Goal: Contribute content: Contribute content

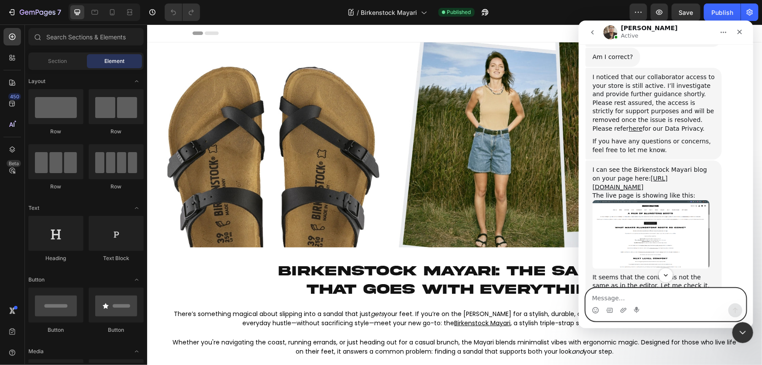
scroll to position [416, 0]
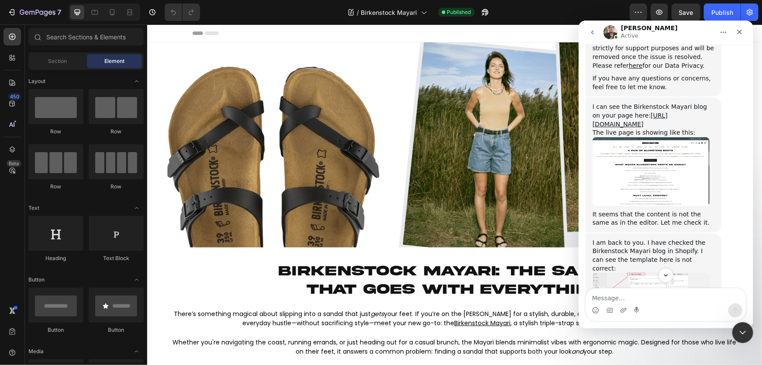
click at [508, 151] on img "Ken says…" at bounding box center [651, 171] width 117 height 69
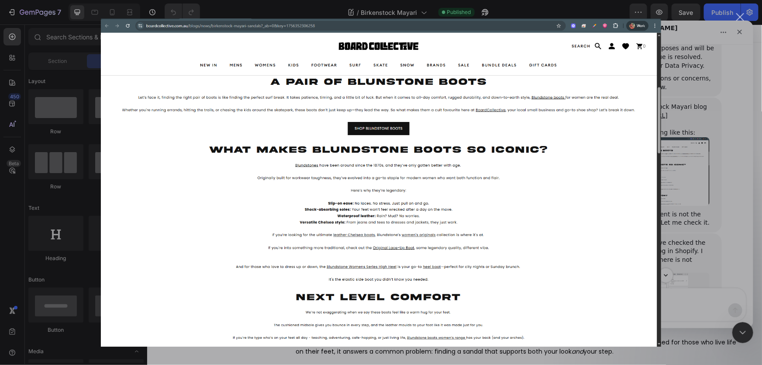
scroll to position [0, 0]
click at [508, 168] on div "Intercom messenger" at bounding box center [381, 182] width 762 height 365
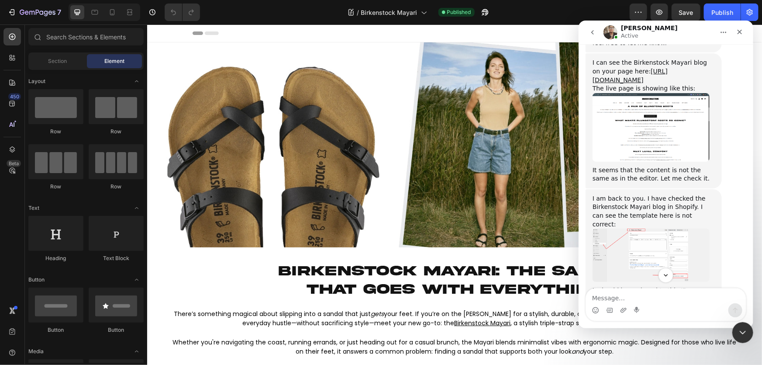
scroll to position [495, 0]
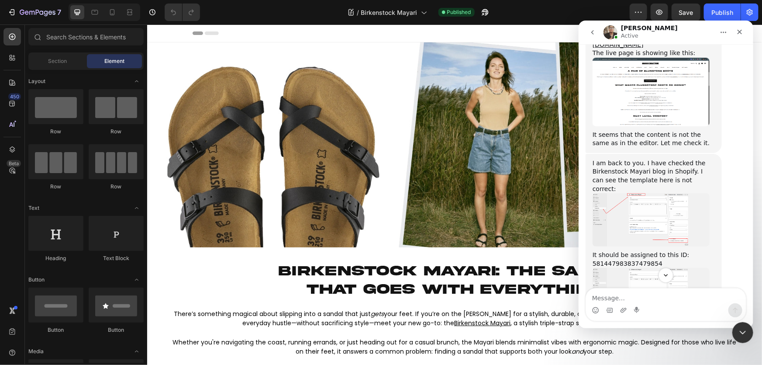
click at [508, 193] on img "Ken says…" at bounding box center [651, 219] width 117 height 53
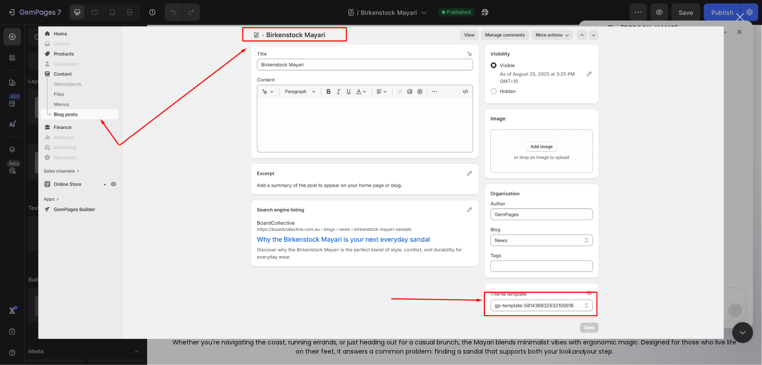
click at [508, 183] on div "Intercom messenger" at bounding box center [381, 182] width 762 height 365
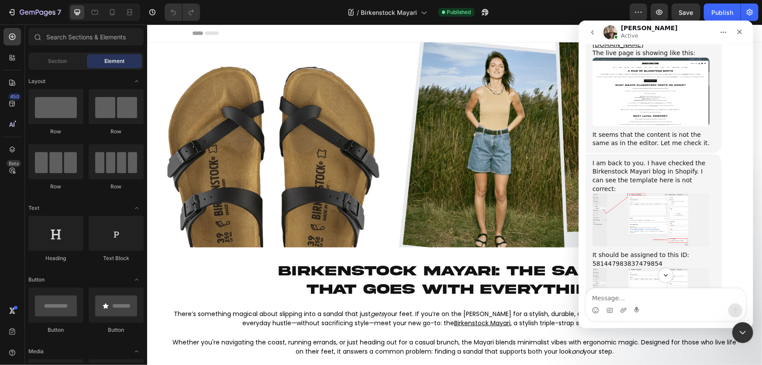
click at [508, 193] on img "Ken says…" at bounding box center [651, 219] width 117 height 53
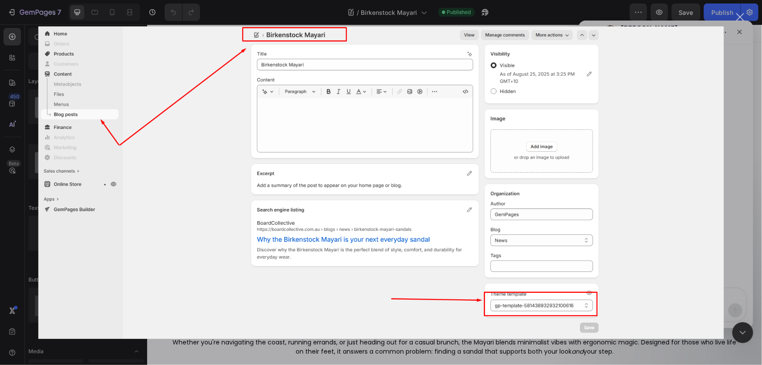
click at [508, 177] on img "Close" at bounding box center [381, 182] width 686 height 312
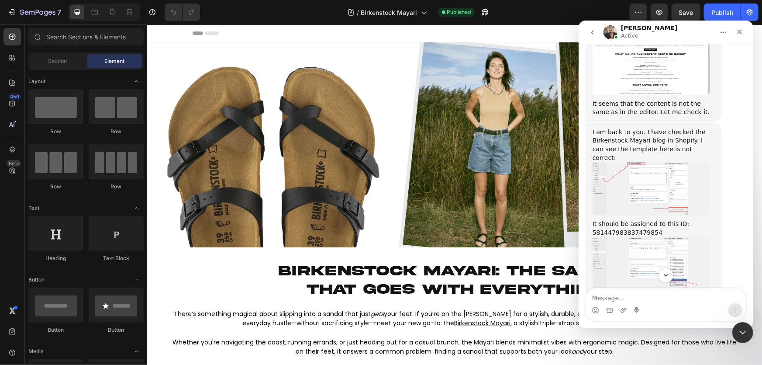
scroll to position [575, 0]
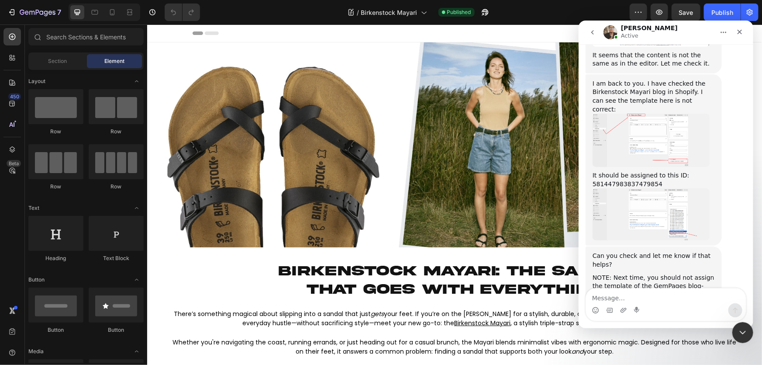
click at [508, 188] on img "Ken says…" at bounding box center [651, 214] width 117 height 52
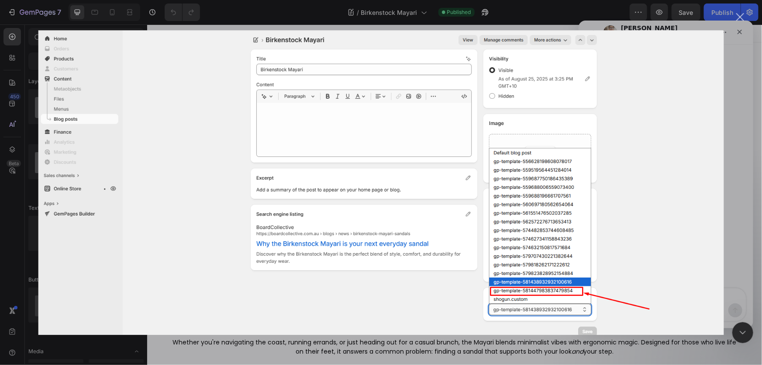
scroll to position [0, 0]
click at [508, 179] on img "Close" at bounding box center [381, 182] width 686 height 305
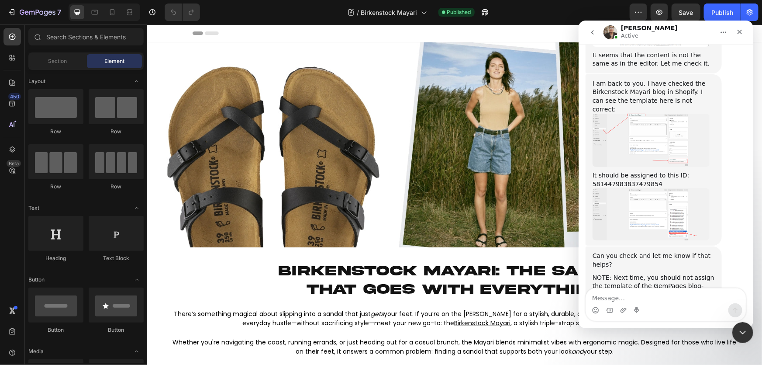
click at [508, 188] on img "Ken says…" at bounding box center [651, 214] width 117 height 52
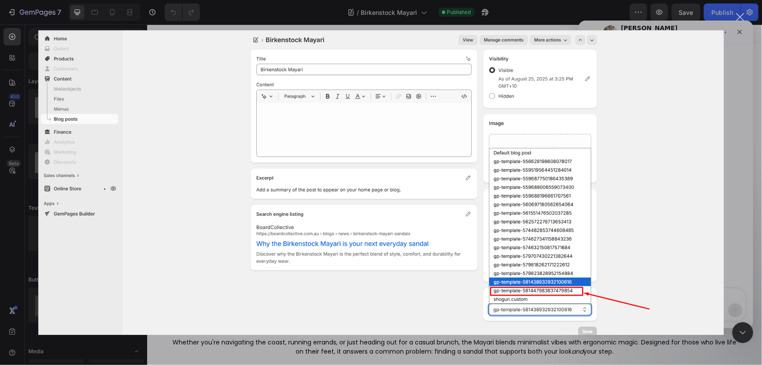
click at [508, 71] on div "Intercom messenger" at bounding box center [381, 182] width 762 height 365
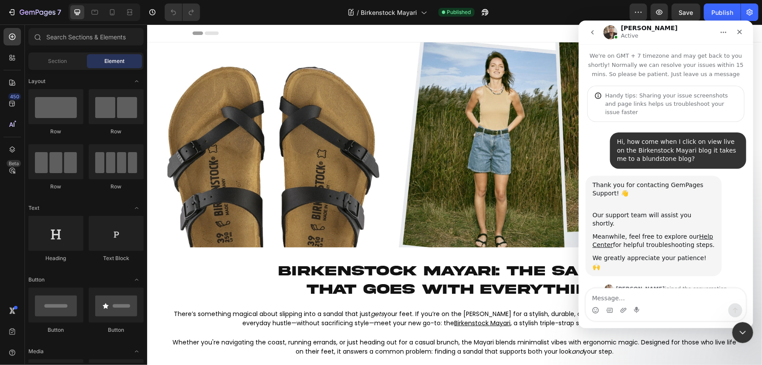
scroll to position [575, 0]
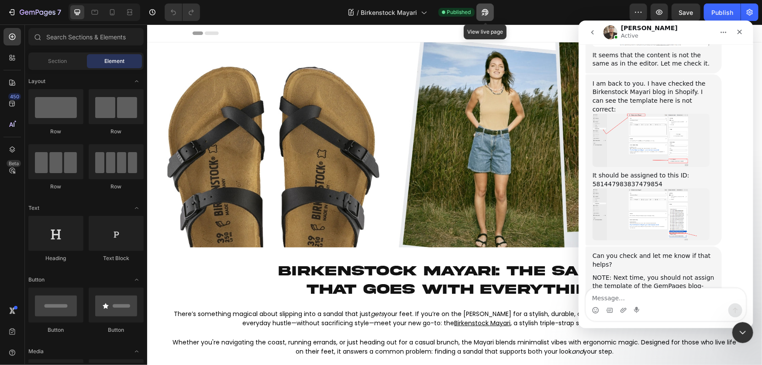
click at [487, 17] on button "button" at bounding box center [485, 11] width 17 height 17
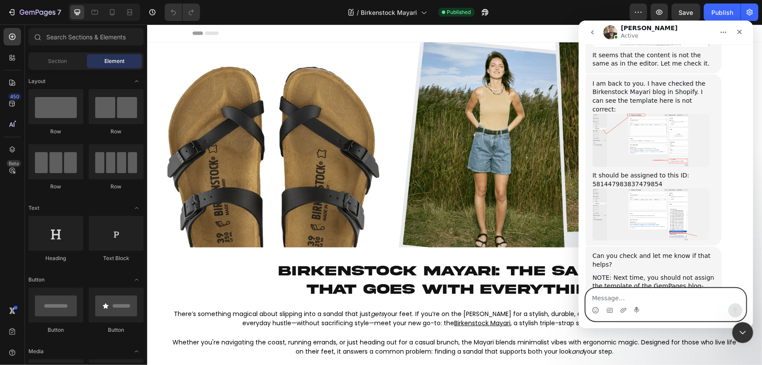
click at [668, 298] on textarea "Message…" at bounding box center [666, 295] width 160 height 15
type textarea "T"
type textarea "That worked, thanks ken!"
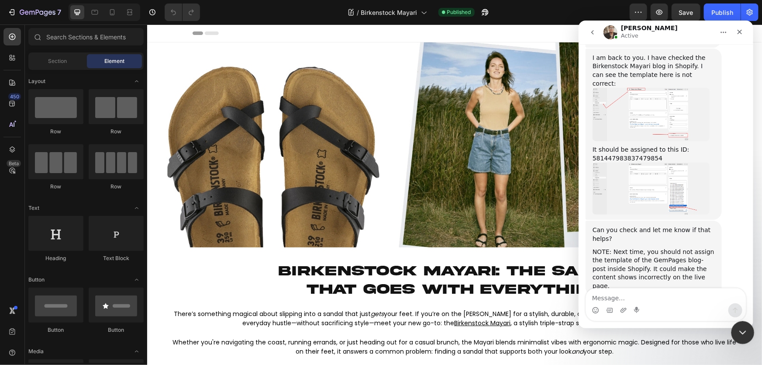
click at [750, 332] on div "Close Intercom Messenger" at bounding box center [741, 331] width 21 height 21
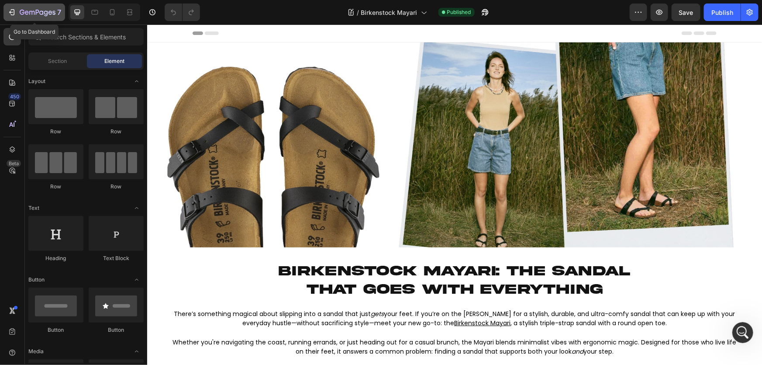
click at [28, 14] on icon "button" at bounding box center [27, 12] width 4 height 4
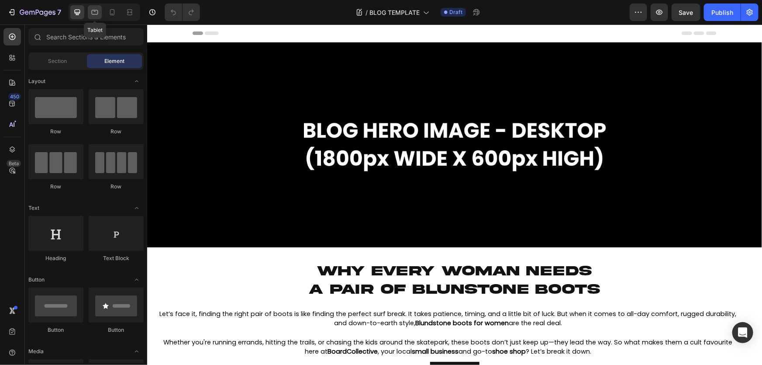
click at [97, 16] on icon at bounding box center [94, 12] width 9 height 9
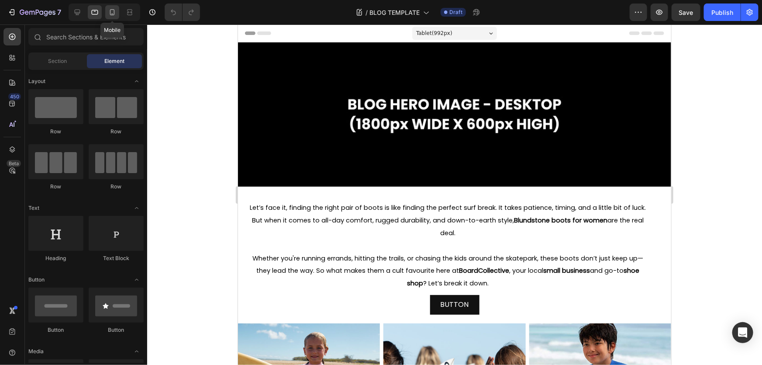
click at [107, 15] on div at bounding box center [112, 12] width 14 height 14
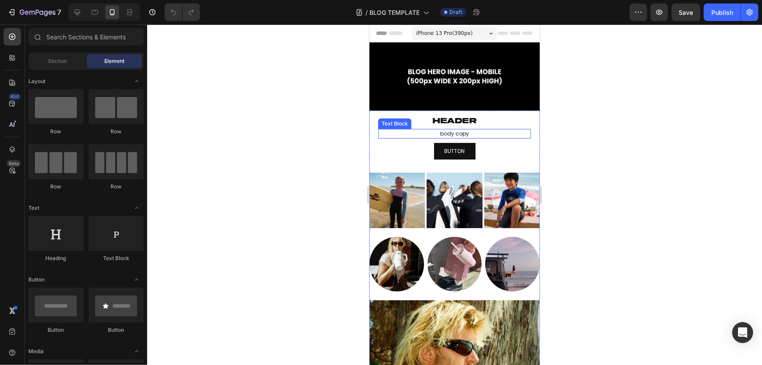
click at [464, 130] on p "body copy" at bounding box center [454, 133] width 151 height 8
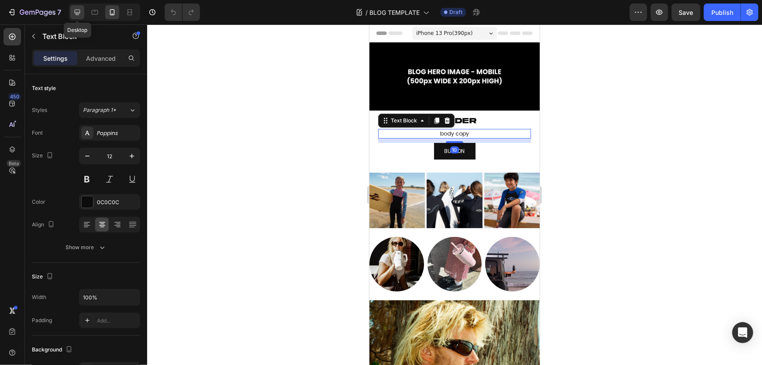
click at [79, 10] on icon at bounding box center [78, 13] width 6 height 6
type input "14"
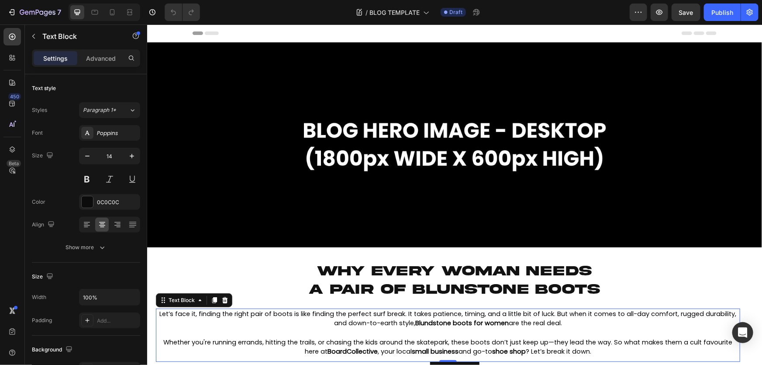
click at [299, 315] on span "Let’s face it, finding the right pair of boots is like finding the perfect surf…" at bounding box center [447, 318] width 577 height 18
click at [108, 60] on p "Advanced" at bounding box center [101, 58] width 30 height 9
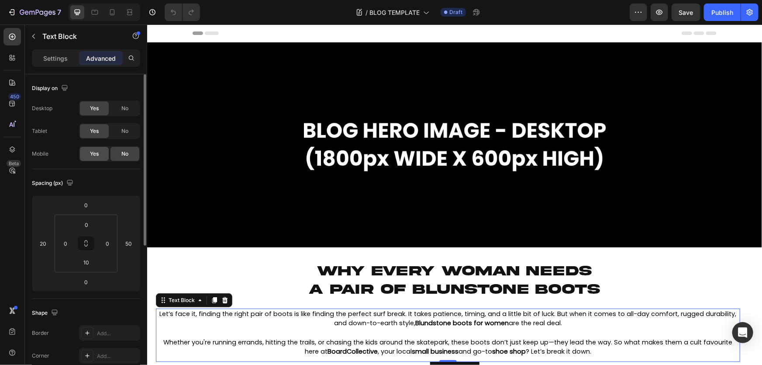
click at [93, 156] on span "Yes" at bounding box center [94, 154] width 9 height 8
click at [60, 54] on p "Settings" at bounding box center [55, 58] width 24 height 9
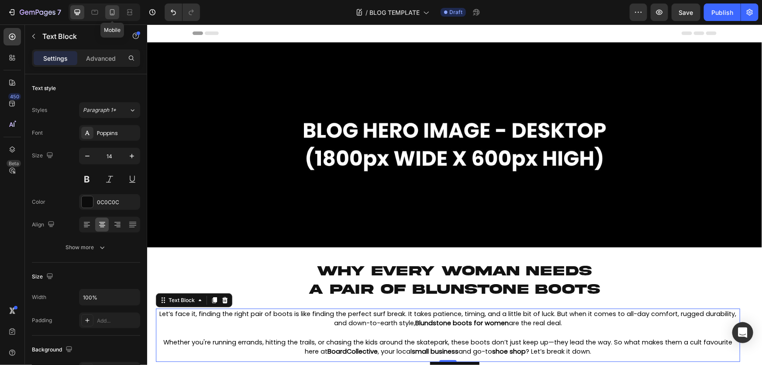
click at [112, 13] on icon at bounding box center [112, 12] width 9 height 9
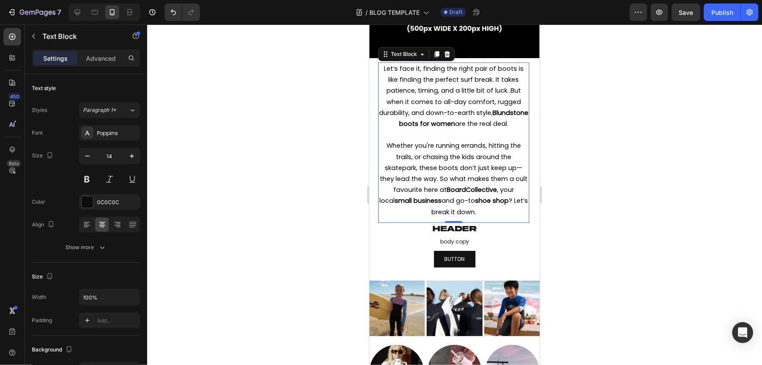
scroll to position [57, 0]
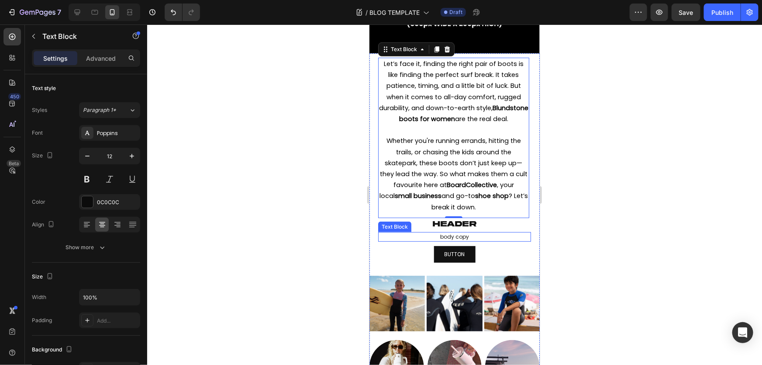
click at [437, 240] on p "body copy" at bounding box center [454, 236] width 151 height 8
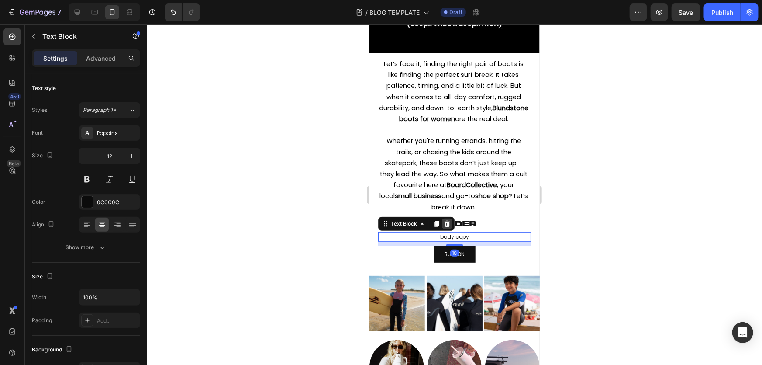
click at [446, 227] on icon at bounding box center [447, 223] width 7 height 7
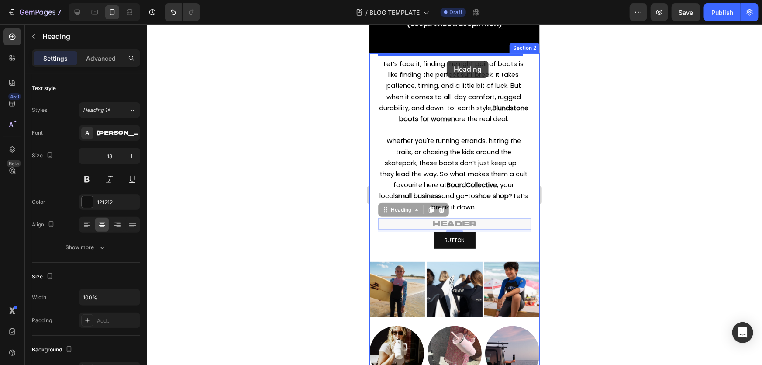
drag, startPoint x: 496, startPoint y: 194, endPoint x: 447, endPoint y: 60, distance: 142.3
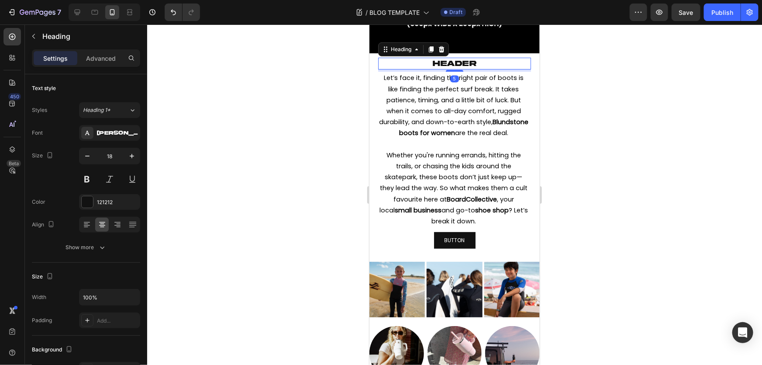
click at [621, 151] on div at bounding box center [454, 194] width 615 height 340
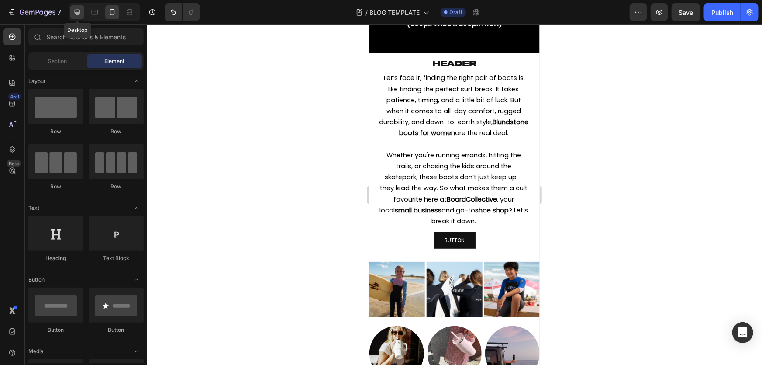
click at [83, 14] on div at bounding box center [77, 12] width 14 height 14
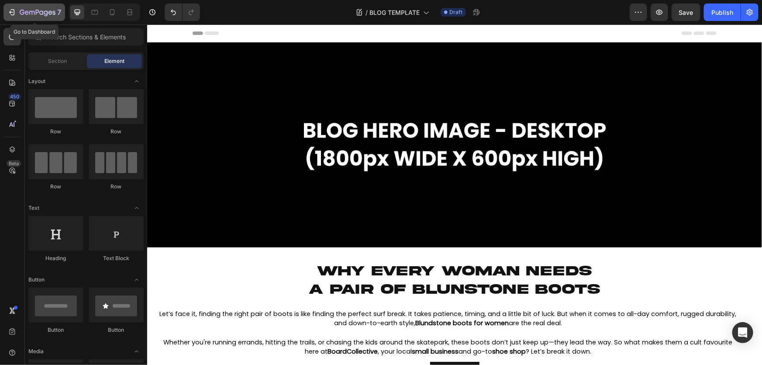
click at [14, 14] on icon "button" at bounding box center [13, 12] width 4 height 6
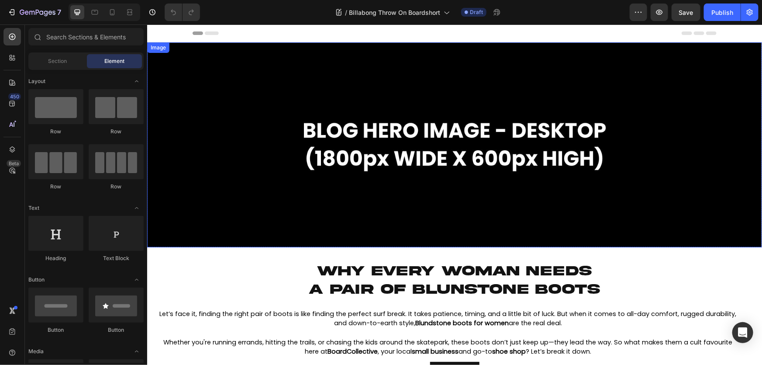
click at [551, 100] on img at bounding box center [454, 144] width 615 height 205
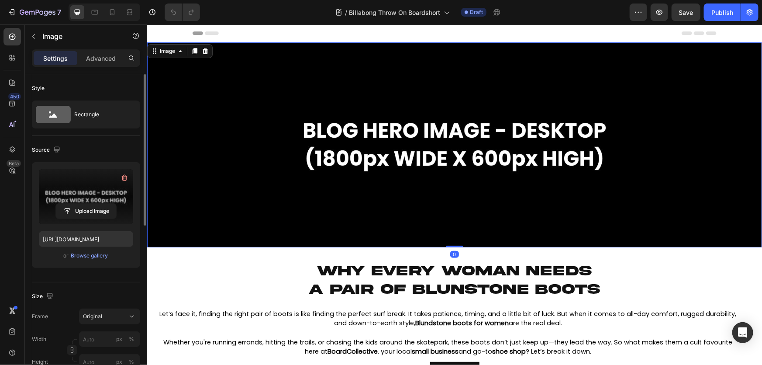
click at [92, 184] on label at bounding box center [86, 196] width 94 height 55
click at [92, 204] on input "file" at bounding box center [86, 211] width 60 height 15
type input "[URL][DOMAIN_NAME]"
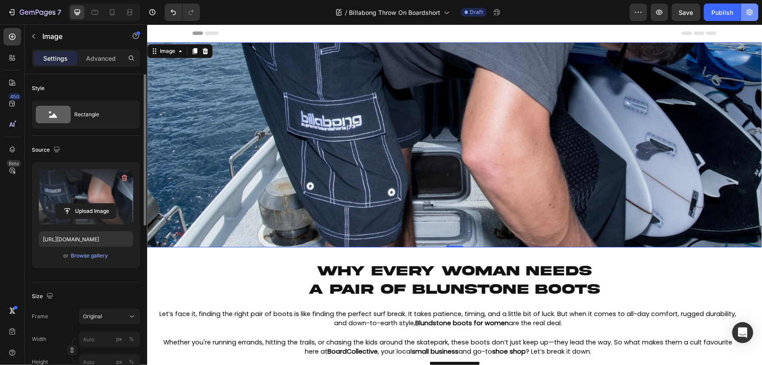
click at [754, 18] on button "button" at bounding box center [750, 11] width 17 height 17
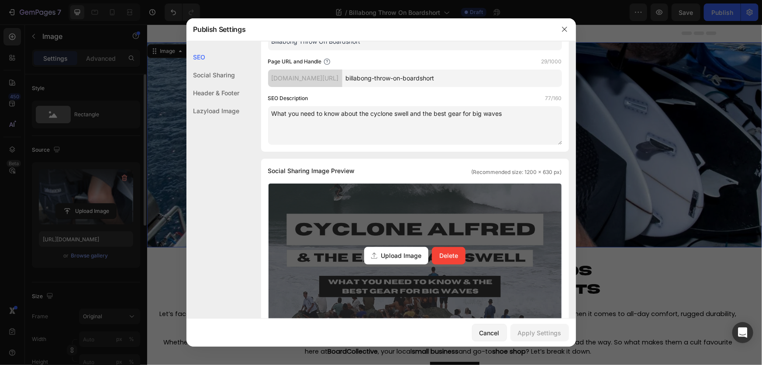
scroll to position [159, 0]
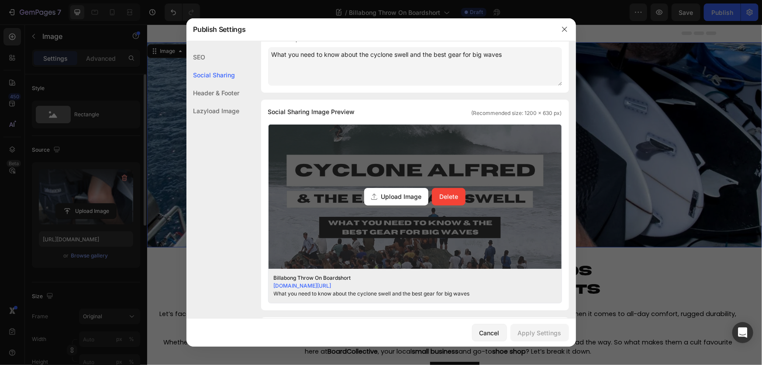
click at [417, 229] on div "Upload Image Delete" at bounding box center [415, 197] width 293 height 144
click at [0, 0] on input "Upload Image Delete" at bounding box center [0, 0] width 0 height 0
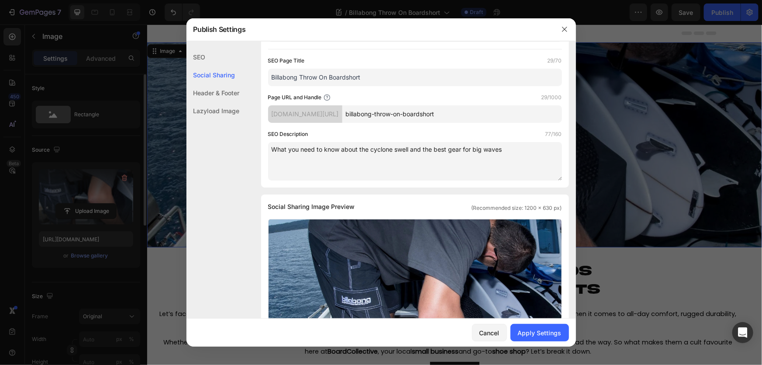
scroll to position [0, 0]
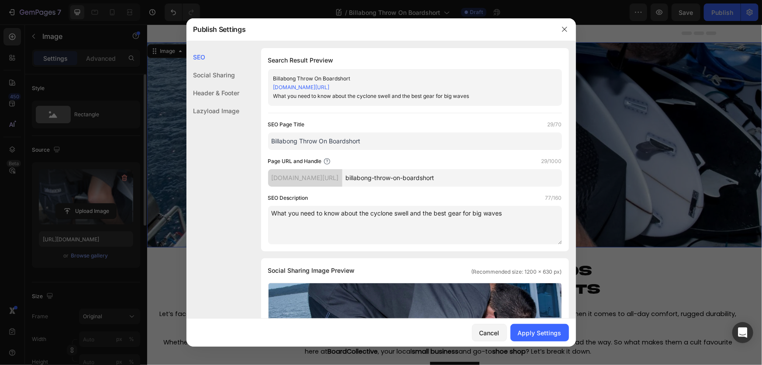
drag, startPoint x: 478, startPoint y: 209, endPoint x: 248, endPoint y: 203, distance: 229.5
paste textarea "Dive into comfort and style with the Billabong Throw On Boardshort, the go-to m…"
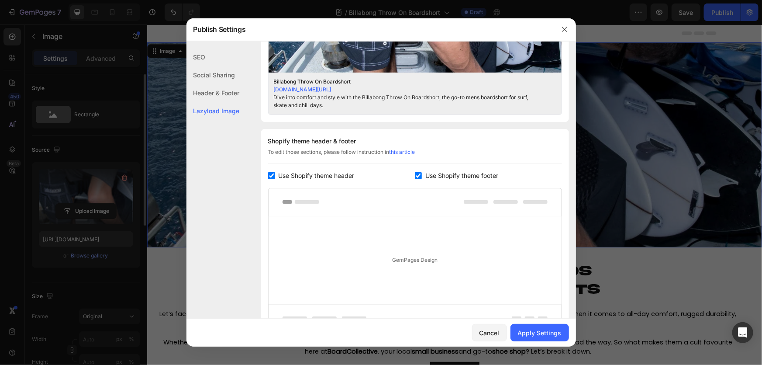
scroll to position [437, 0]
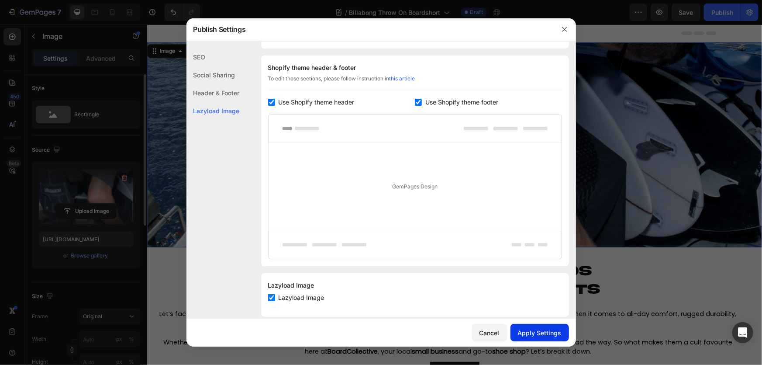
type textarea "Dive into comfort and style with the Billabong Throw On Boardshort, the go-to m…"
click at [542, 329] on div "Apply Settings" at bounding box center [540, 332] width 44 height 9
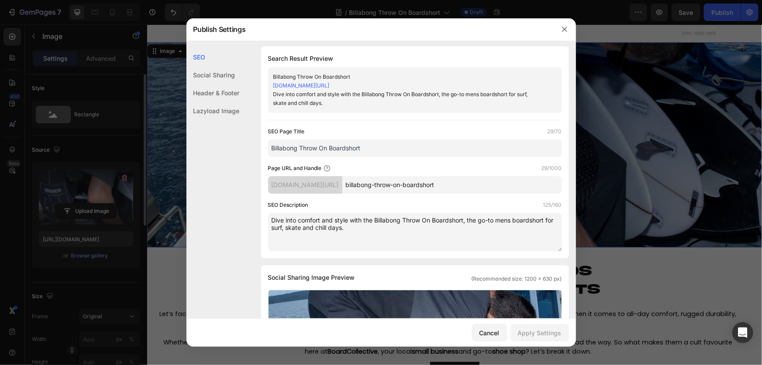
scroll to position [0, 0]
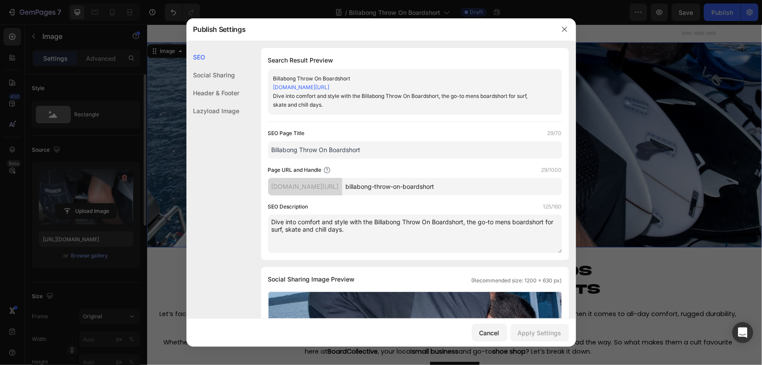
click at [274, 149] on input "Billabong Throw On Boardshort" at bounding box center [415, 149] width 294 height 17
click at [271, 151] on input "Billabong Throw On Boardshort" at bounding box center [415, 149] width 294 height 17
click at [396, 160] on div "SEO Page Title 29/70 Billabong Throw On Boardshort Page URL and Handle 29/1000 …" at bounding box center [415, 191] width 294 height 124
click at [384, 154] on input "Billabong Throw On Boardshort" at bounding box center [415, 149] width 294 height 17
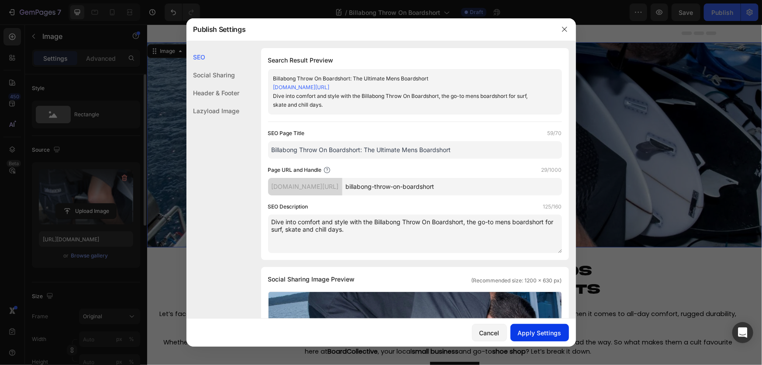
type input "Billabong Throw On Boardshort: The Ultimate Mens Boardshort"
click at [542, 335] on div "Apply Settings" at bounding box center [540, 332] width 44 height 9
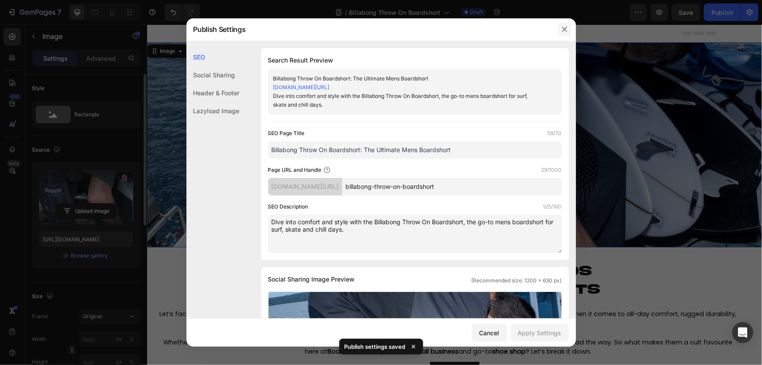
click at [568, 31] on icon "button" at bounding box center [564, 29] width 7 height 7
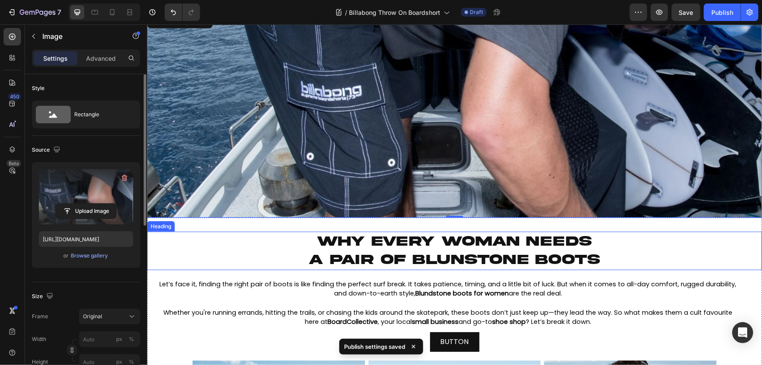
scroll to position [119, 0]
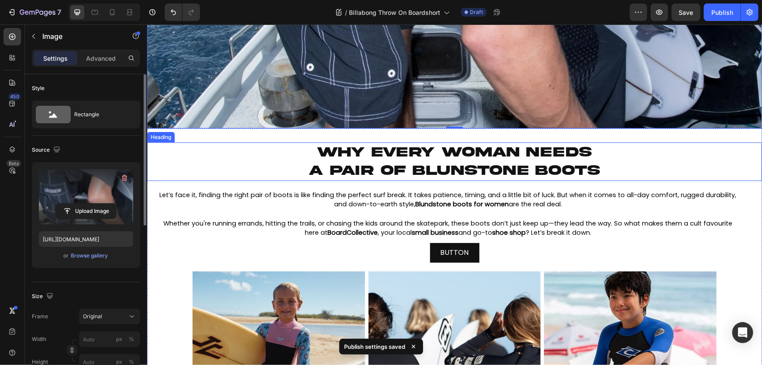
click at [387, 158] on h2 "Why every woman needs a pair of blunstone boots" at bounding box center [454, 161] width 524 height 38
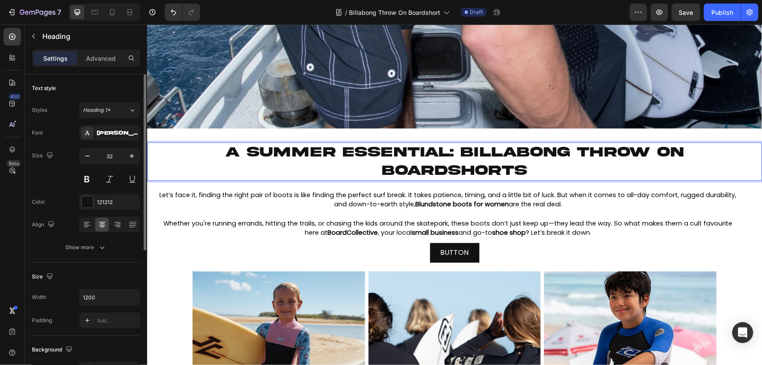
click at [460, 148] on span "a summer essential: billabong throw on boardshorts" at bounding box center [454, 160] width 458 height 33
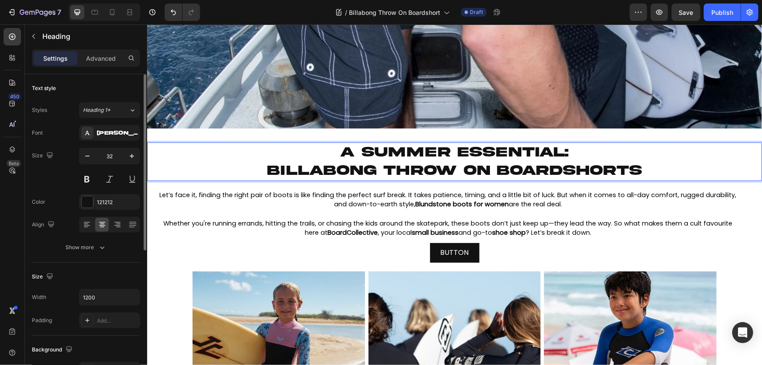
click at [375, 171] on span "billabong throw on boardshorts" at bounding box center [454, 170] width 375 height 15
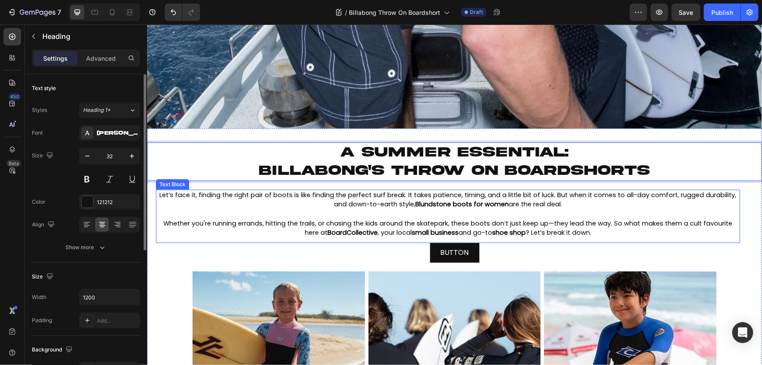
click at [445, 236] on div "Let’s face it, finding the right pair of boots is like finding the perfect surf…" at bounding box center [448, 216] width 585 height 54
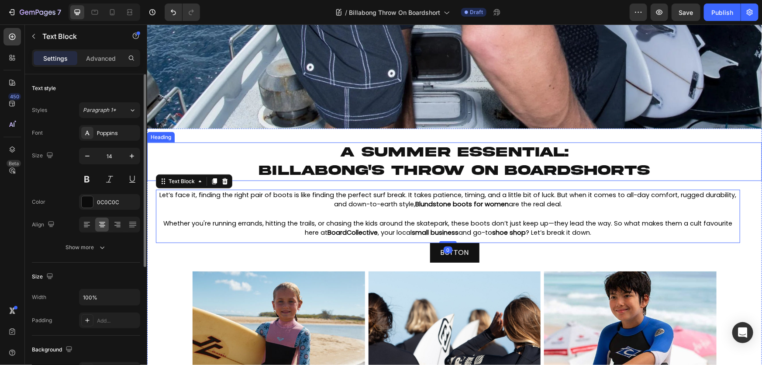
click at [396, 174] on span "billabong's throw on boardshorts" at bounding box center [454, 170] width 391 height 15
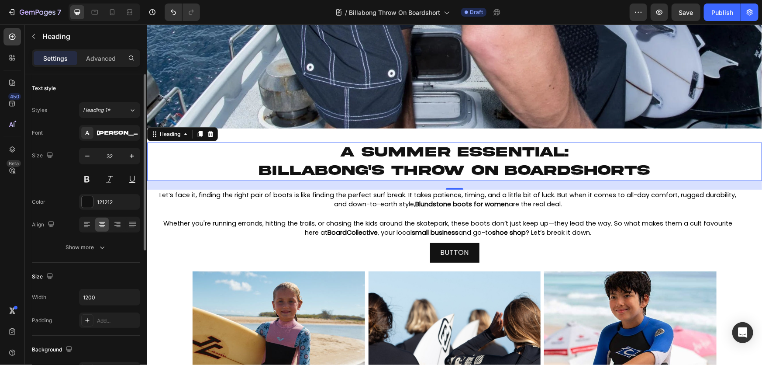
click at [460, 210] on p at bounding box center [447, 214] width 583 height 10
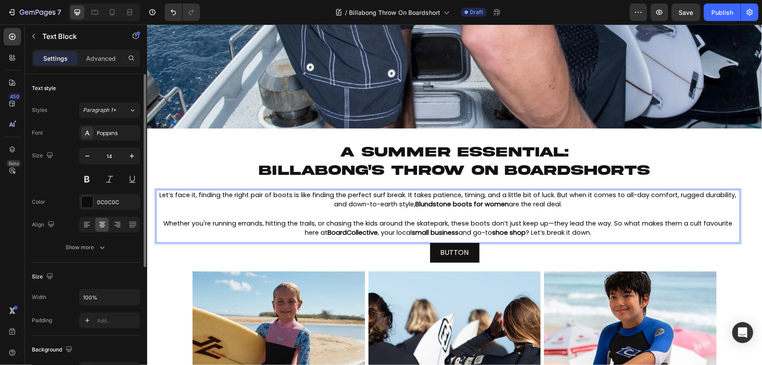
click at [461, 204] on strong "Blundstone boots for women" at bounding box center [462, 203] width 94 height 9
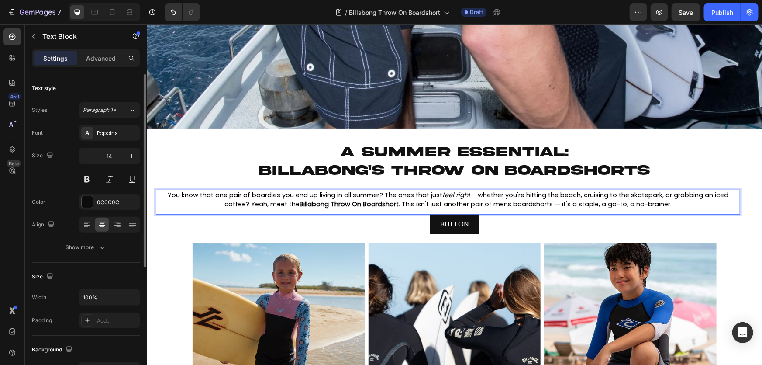
click at [386, 192] on span "You know that one pair of boardies you end up living in all summer? The ones th…" at bounding box center [447, 199] width 561 height 18
click at [475, 194] on span "You know that one pair of boardies you end up living in all summer? The ones th…" at bounding box center [447, 199] width 561 height 18
click at [296, 204] on span "You know that one pair of boardies you end up living in all summer? The ones th…" at bounding box center [448, 199] width 557 height 18
click at [299, 203] on strong "Billabong Throw On Boardshort" at bounding box center [348, 203] width 99 height 9
click at [395, 200] on strong "Billabong Throw On Boardshort" at bounding box center [348, 203] width 99 height 9
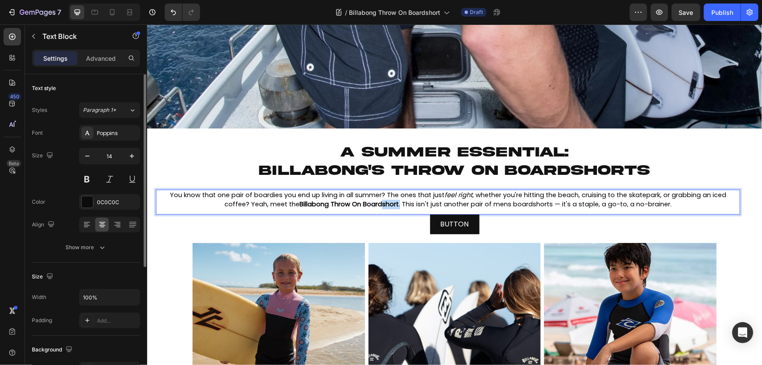
drag, startPoint x: 397, startPoint y: 202, endPoint x: 379, endPoint y: 203, distance: 17.9
click at [379, 203] on span "You know that one pair of boardies you end up living in all summer? The ones th…" at bounding box center [448, 199] width 557 height 18
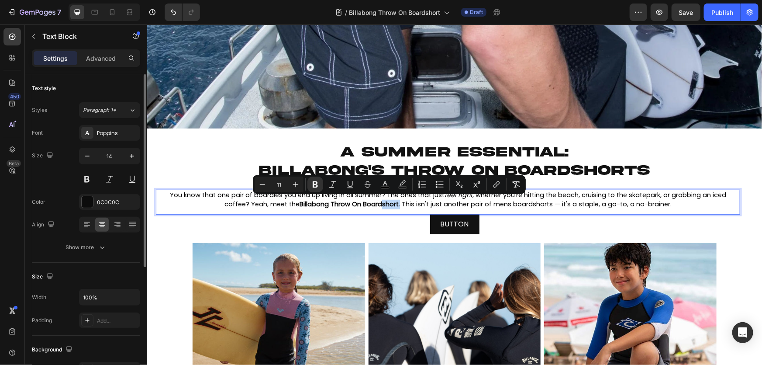
click at [397, 203] on span "You know that one pair of boardies you end up living in all summer? The ones th…" at bounding box center [448, 199] width 557 height 18
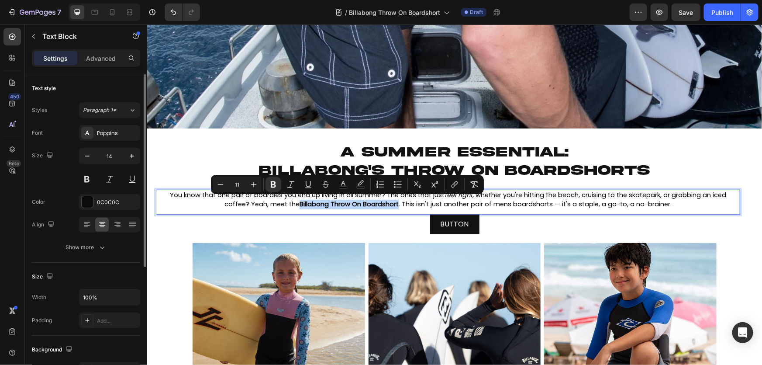
drag, startPoint x: 396, startPoint y: 203, endPoint x: 297, endPoint y: 203, distance: 98.8
click at [297, 203] on span "You know that one pair of boardies you end up living in all summer? The ones th…" at bounding box center [448, 199] width 557 height 18
click at [448, 184] on button "link" at bounding box center [455, 185] width 16 height 16
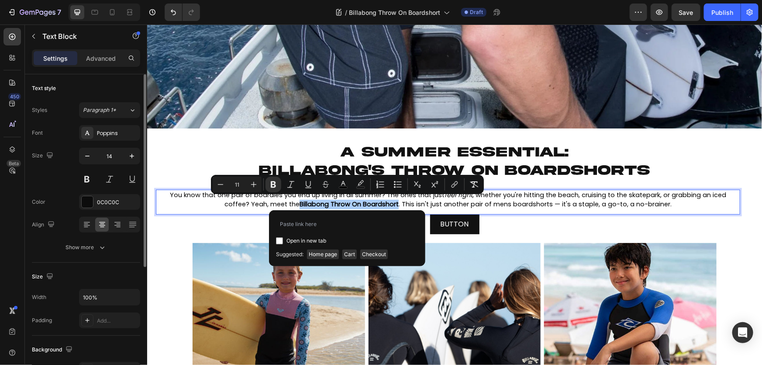
type input "[URL][DOMAIN_NAME]"
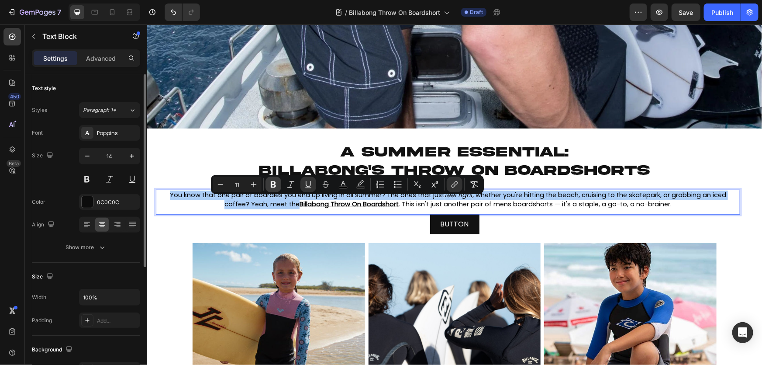
click at [275, 185] on icon "Editor contextual toolbar" at bounding box center [273, 184] width 5 height 7
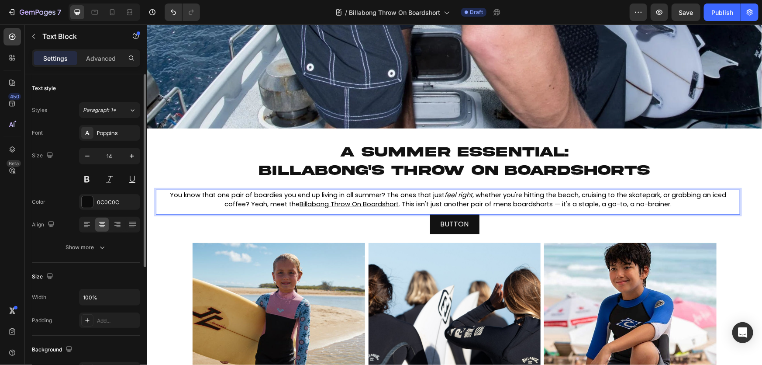
click at [475, 202] on span ". This isn't just another pair of mens boardshorts — it's a staple, a go-to, a …" at bounding box center [535, 203] width 273 height 9
click at [557, 201] on span ". This isn't just another pair of mens boardshorts — it's a staple, a go-to, a …" at bounding box center [535, 203] width 273 height 9
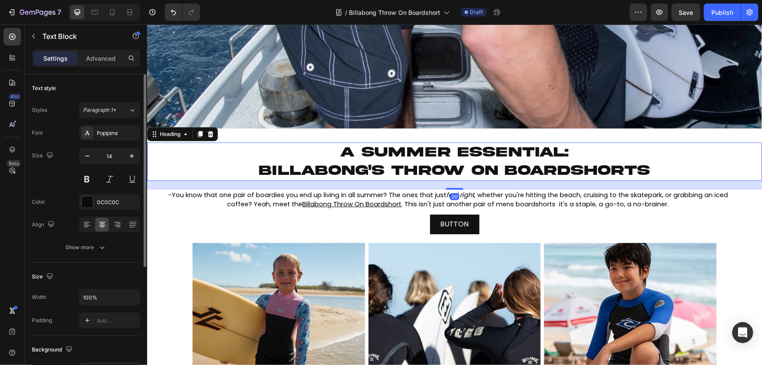
click at [553, 170] on span "billabong's throw on boardshorts" at bounding box center [454, 170] width 391 height 15
click at [546, 199] on span ". This isn't just another pair of mens boardshorts it's a staple, a go-to, a no…" at bounding box center [535, 203] width 267 height 9
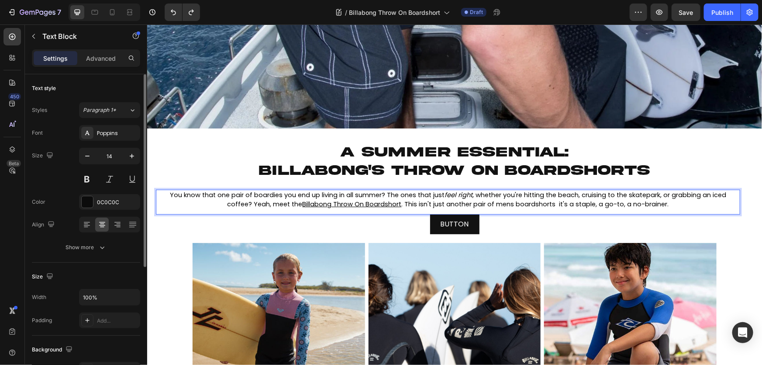
click at [553, 201] on span ". This isn't just another pair of mens boardshorts it's a staple, a go-to, a no…" at bounding box center [535, 203] width 267 height 9
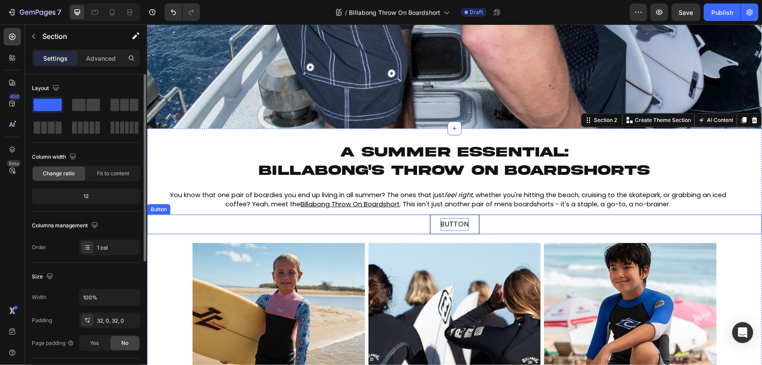
click at [461, 222] on span "BUTTON" at bounding box center [454, 223] width 28 height 10
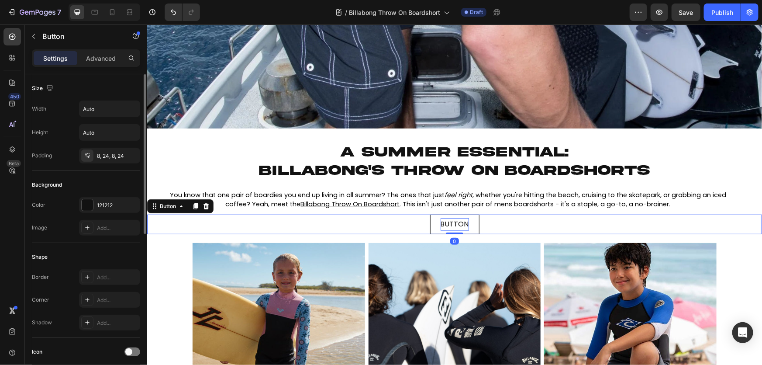
click at [461, 222] on span "BUTTON" at bounding box center [454, 223] width 28 height 10
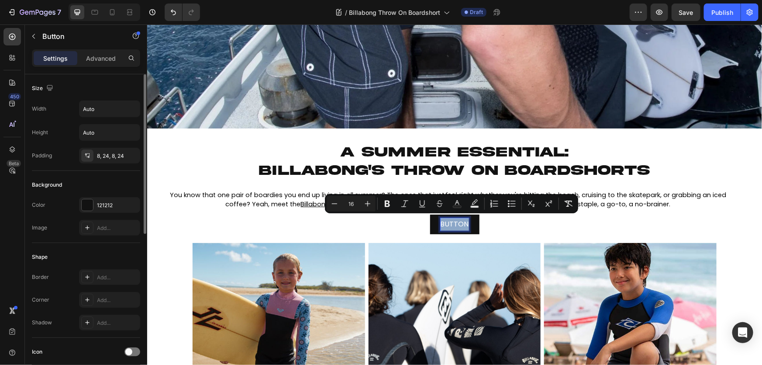
scroll to position [39, 0]
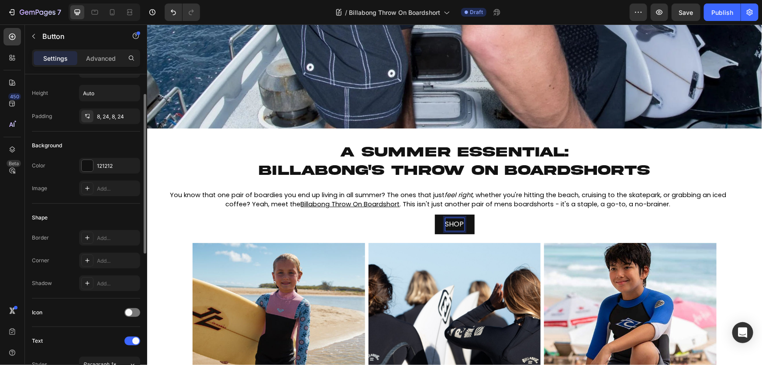
click at [435, 214] on button "SHOP" at bounding box center [455, 224] width 40 height 20
click at [432, 214] on button "CHECK" at bounding box center [454, 224] width 45 height 20
click at [422, 214] on button "CHECK THEM" at bounding box center [455, 224] width 66 height 20
click at [532, 190] on span "You know that one pair of boardies you end up living in all summer? The ones th…" at bounding box center [448, 199] width 557 height 18
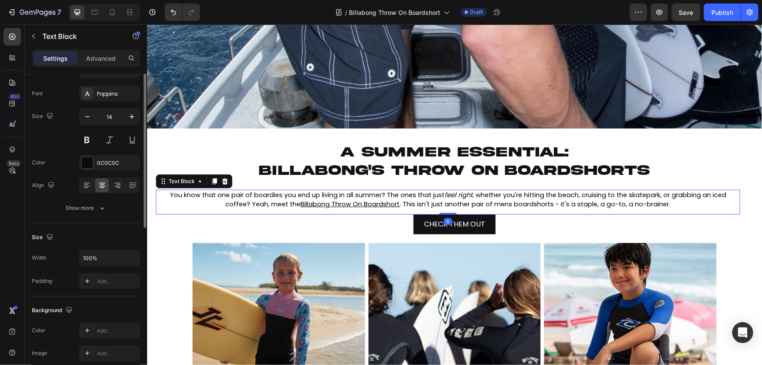
scroll to position [0, 0]
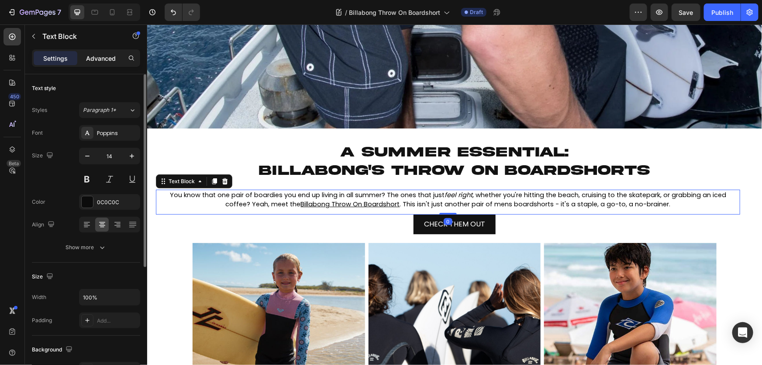
click at [100, 51] on div "Advanced" at bounding box center [101, 58] width 44 height 14
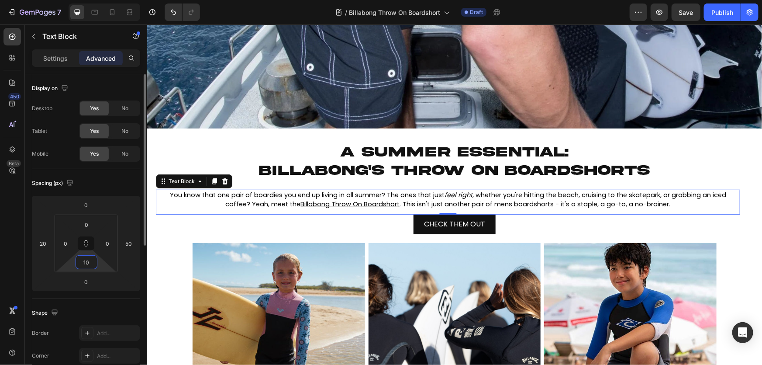
click at [87, 260] on input "10" at bounding box center [86, 262] width 17 height 13
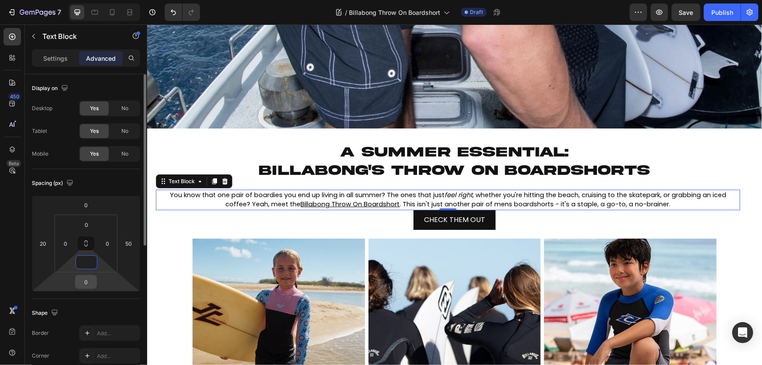
type input "0"
click at [88, 286] on input "0" at bounding box center [85, 281] width 17 height 13
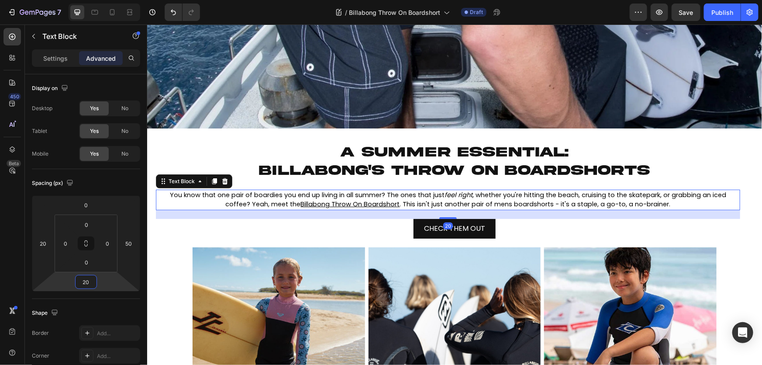
type input "20"
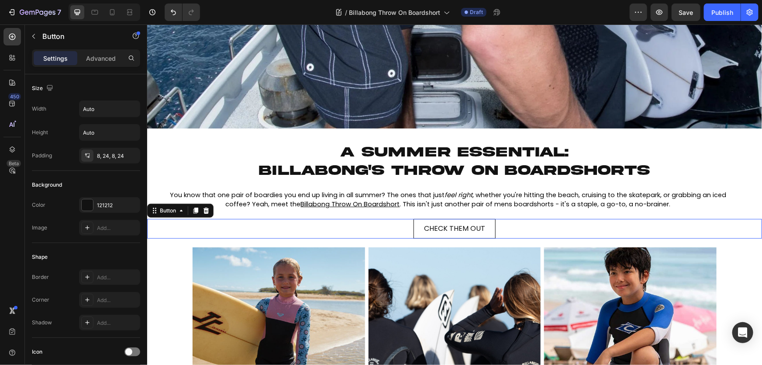
click at [438, 232] on button "CHECK THEM OUT" at bounding box center [454, 228] width 82 height 20
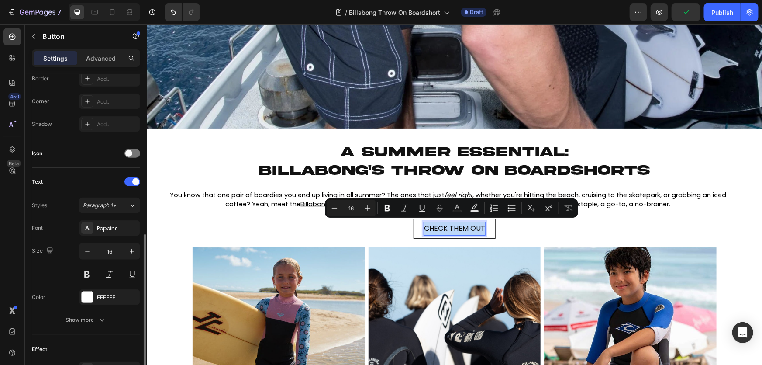
scroll to position [238, 0]
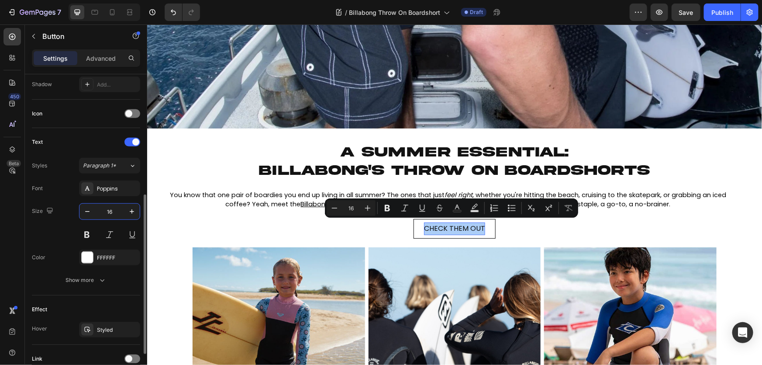
click at [97, 206] on input "16" at bounding box center [109, 212] width 29 height 16
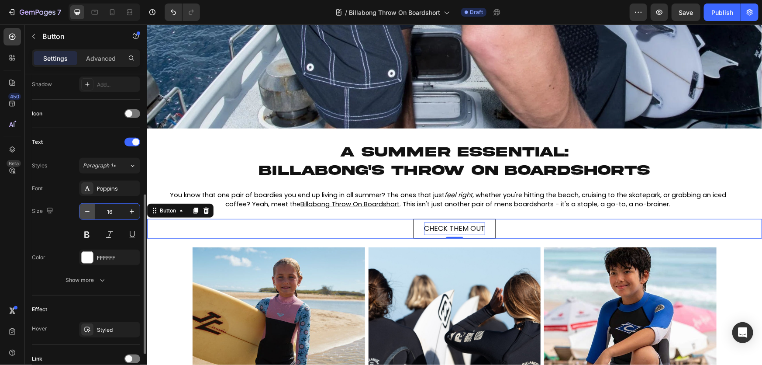
click at [90, 208] on icon "button" at bounding box center [87, 211] width 9 height 9
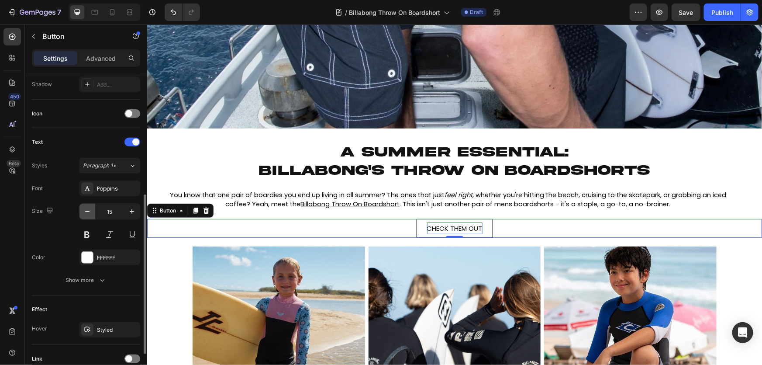
click at [90, 208] on icon "button" at bounding box center [87, 211] width 9 height 9
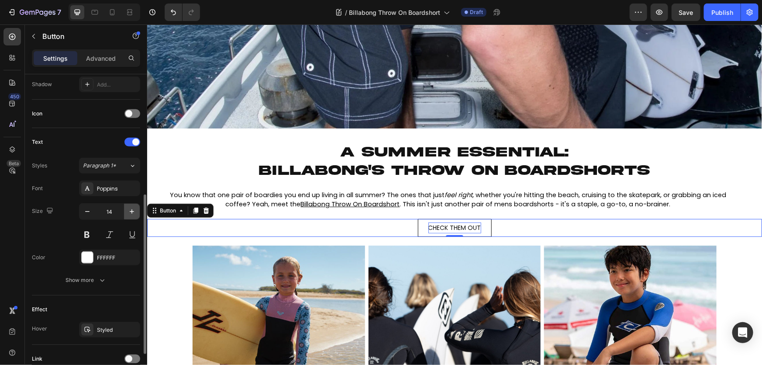
click at [130, 213] on icon "button" at bounding box center [132, 211] width 9 height 9
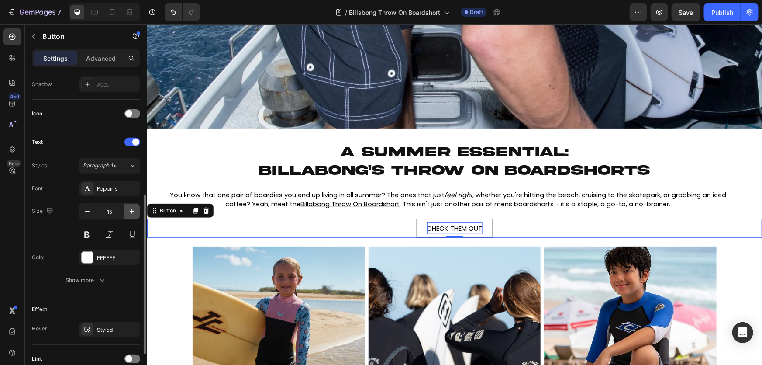
click at [130, 213] on icon "button" at bounding box center [132, 211] width 9 height 9
type input "16"
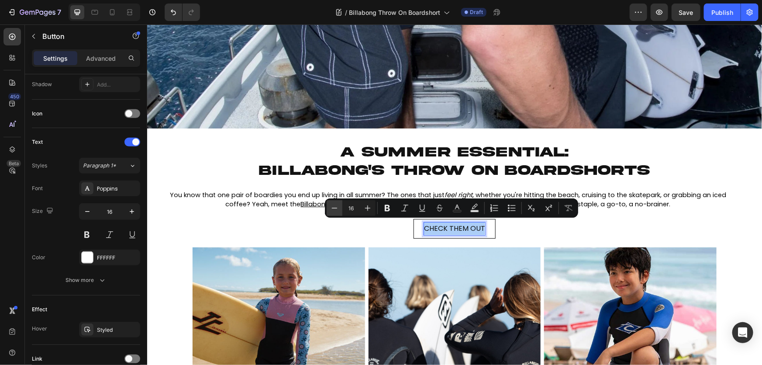
click at [327, 211] on button "Minus" at bounding box center [335, 208] width 16 height 16
type input "14"
click at [300, 235] on div "CHECK THEM OUT Button 0" at bounding box center [454, 228] width 615 height 20
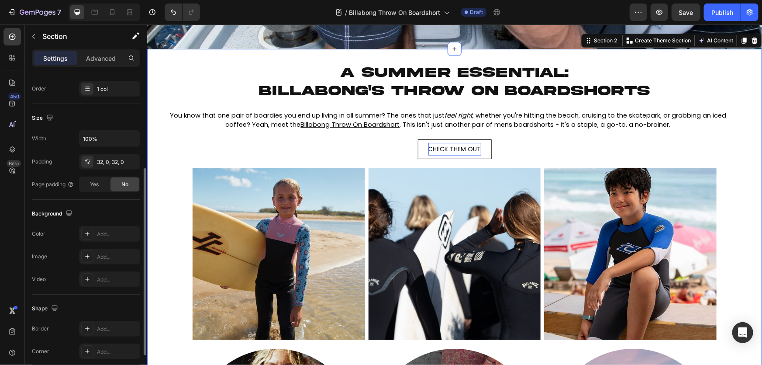
scroll to position [198, 0]
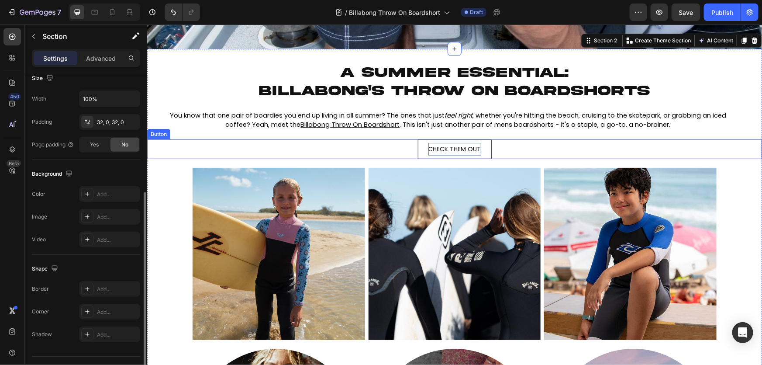
click at [471, 148] on span "CHECK THEM OUT" at bounding box center [454, 148] width 53 height 9
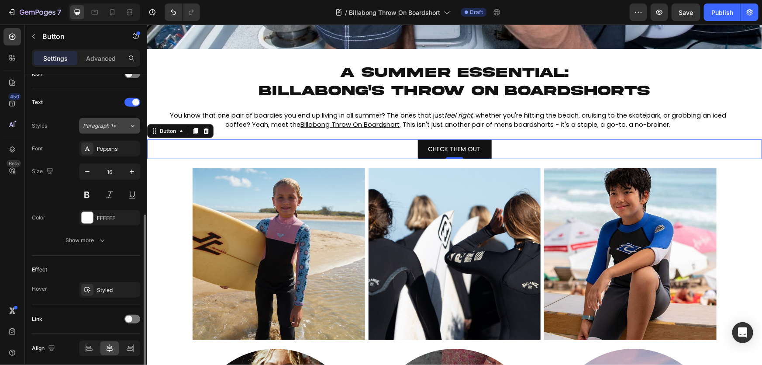
scroll to position [310, 0]
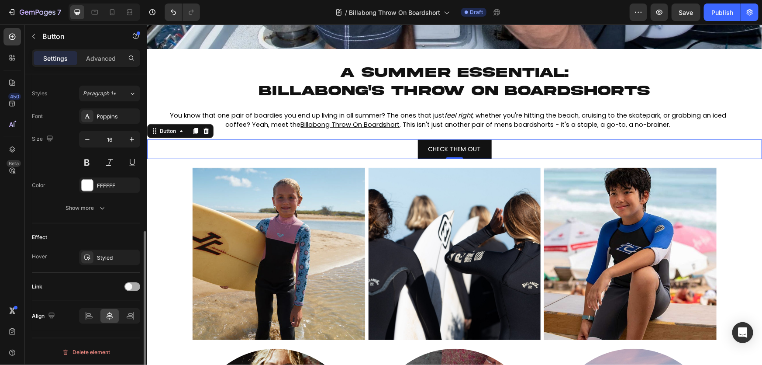
click at [132, 285] on span at bounding box center [128, 286] width 7 height 7
click at [117, 335] on div "Add..." at bounding box center [109, 331] width 61 height 16
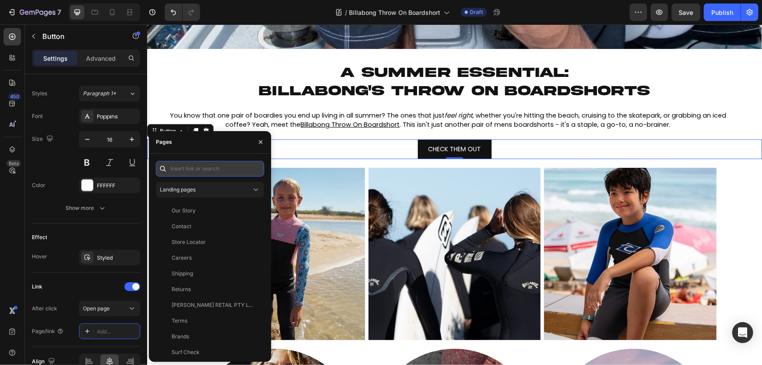
click at [222, 168] on input "text" at bounding box center [210, 169] width 108 height 16
paste input "[URL][DOMAIN_NAME]"
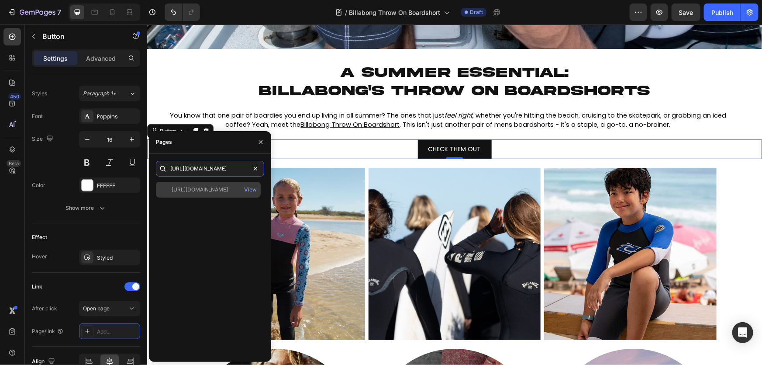
type input "[URL][DOMAIN_NAME]"
click at [214, 193] on div "https://boardcollective.com.au/search?q=throw%20on%20boardshort*&type=product V…" at bounding box center [208, 190] width 105 height 16
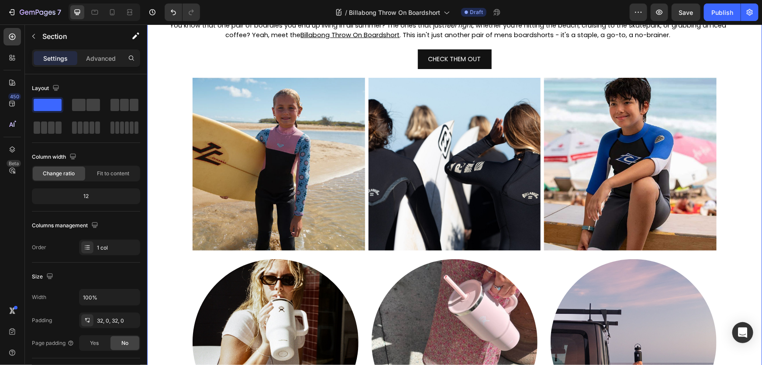
scroll to position [318, 0]
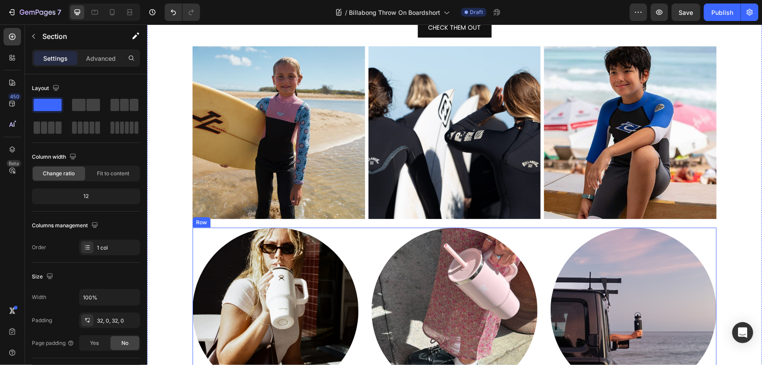
click at [538, 268] on div "Image Image Image Row" at bounding box center [454, 316] width 524 height 179
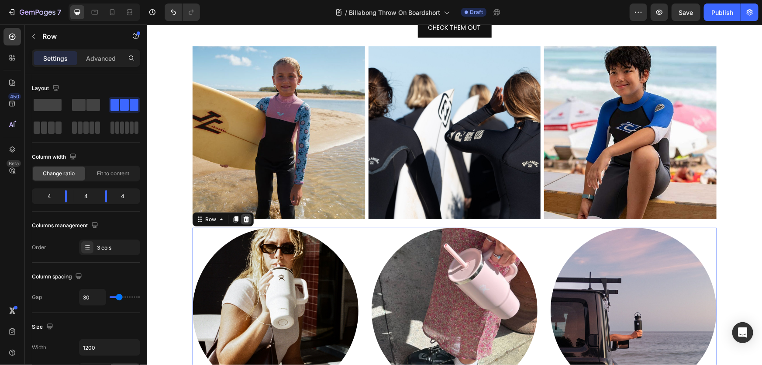
click at [245, 219] on icon at bounding box center [246, 218] width 7 height 7
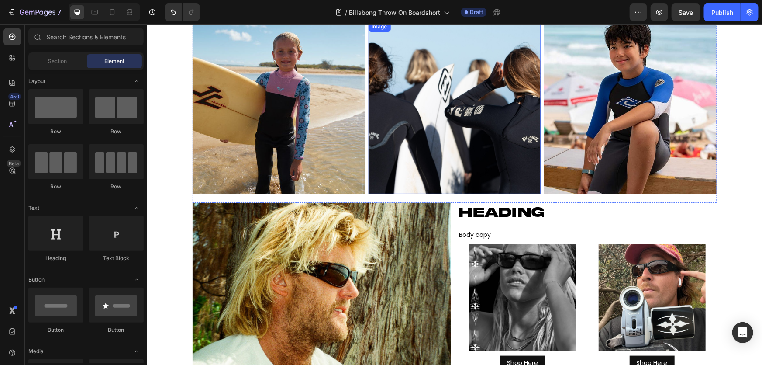
scroll to position [397, 0]
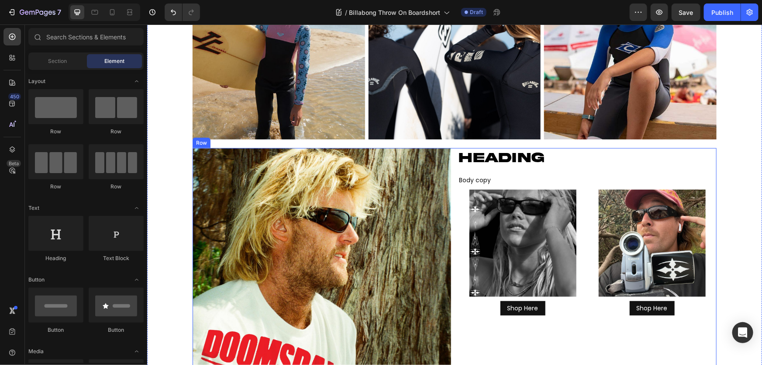
click at [449, 202] on div "Image HEADING Heading HEADING Heading Body copy Text Block Image Shop Here Butt…" at bounding box center [454, 277] width 524 height 259
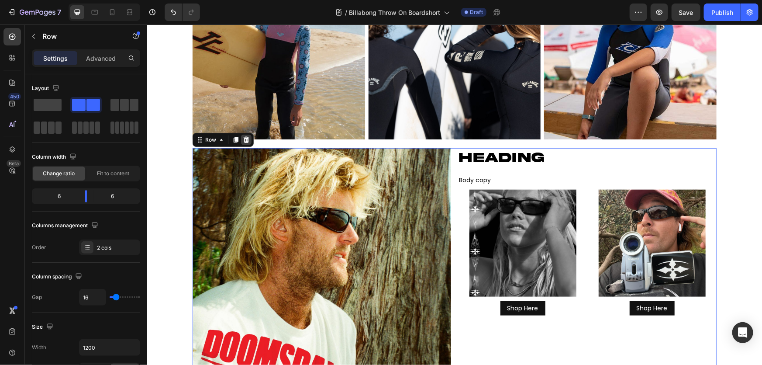
click at [246, 143] on div at bounding box center [246, 139] width 10 height 10
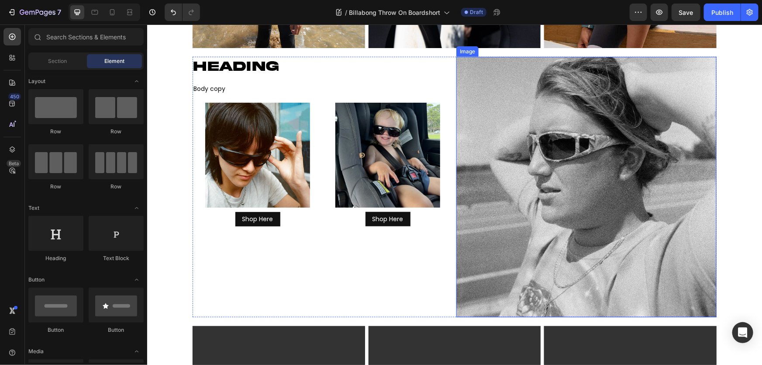
scroll to position [516, 0]
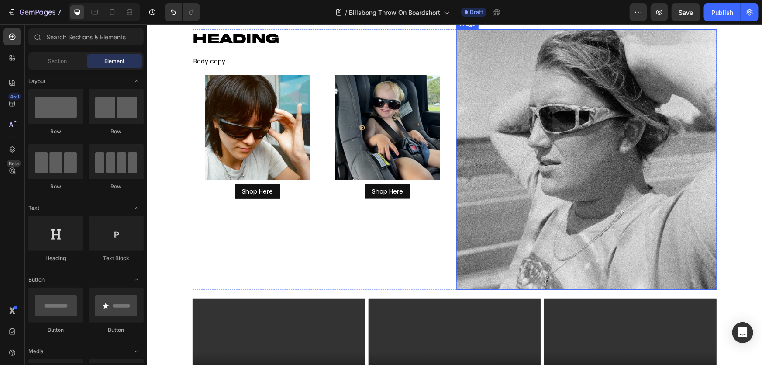
click at [450, 162] on div "HEADING Heading HEADING Heading Body copy Text Block Image Shop Here Button Ima…" at bounding box center [454, 159] width 524 height 260
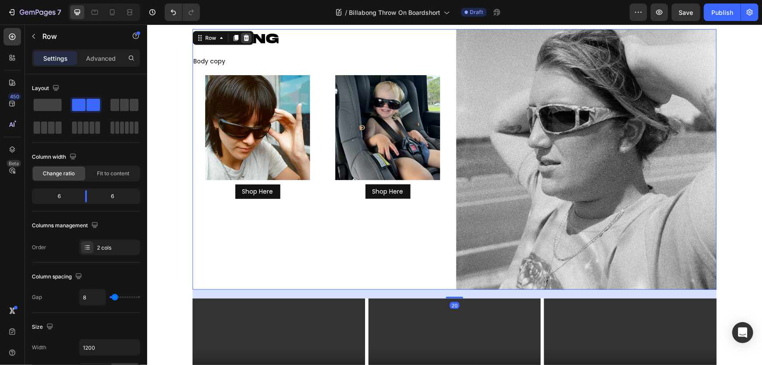
click at [243, 34] on icon at bounding box center [246, 37] width 7 height 7
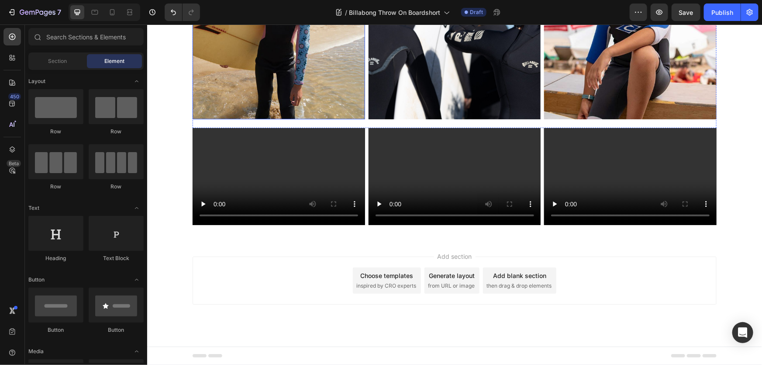
scroll to position [417, 0]
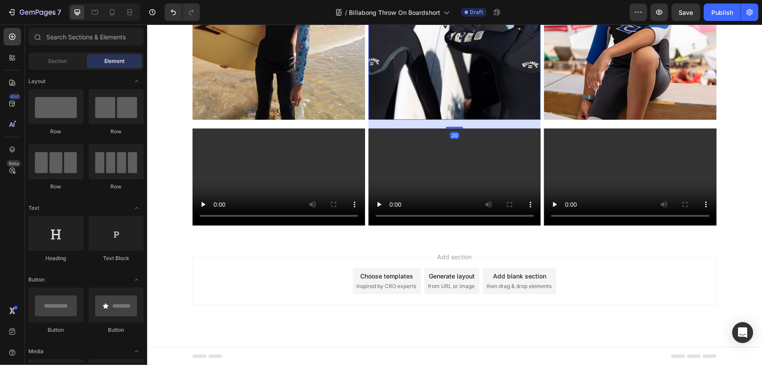
click at [368, 107] on img at bounding box center [454, 33] width 173 height 173
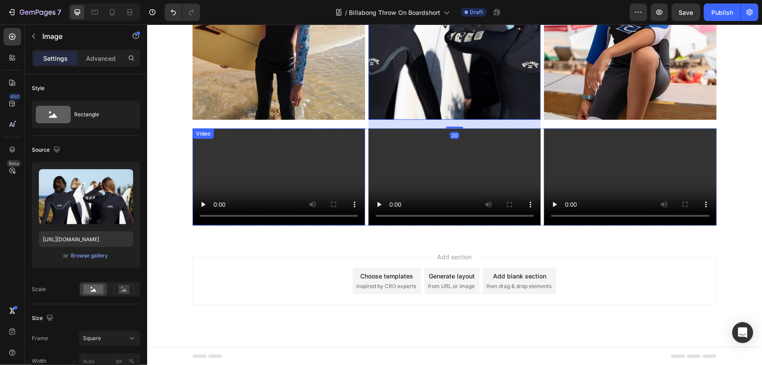
click at [361, 136] on video at bounding box center [278, 176] width 173 height 97
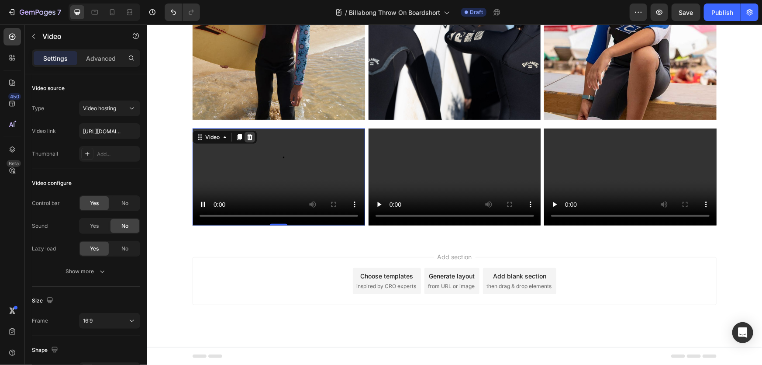
click at [244, 139] on div at bounding box center [249, 137] width 10 height 10
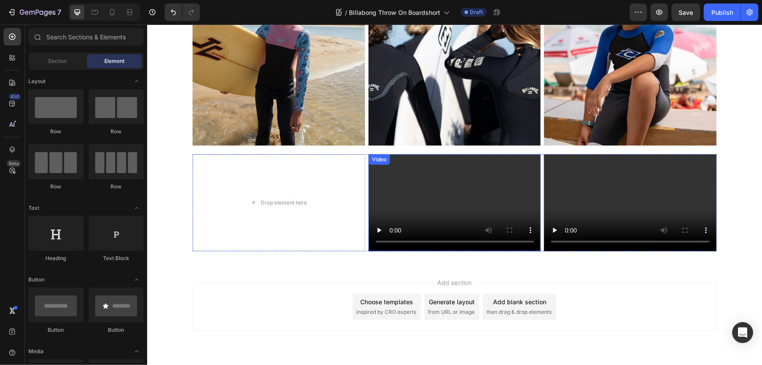
scroll to position [377, 0]
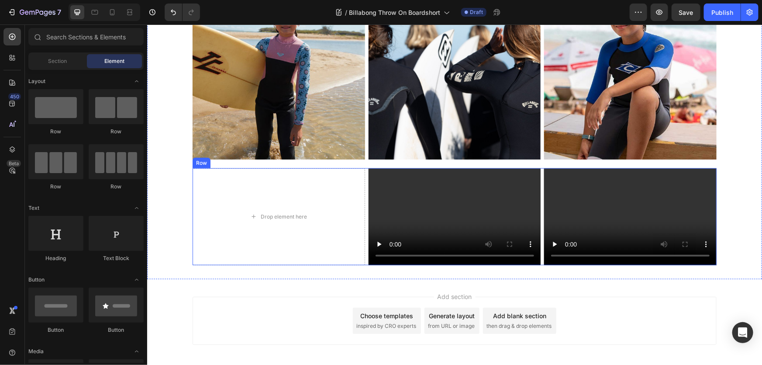
click at [538, 204] on div "Drop element here Video Video Row" at bounding box center [454, 216] width 524 height 97
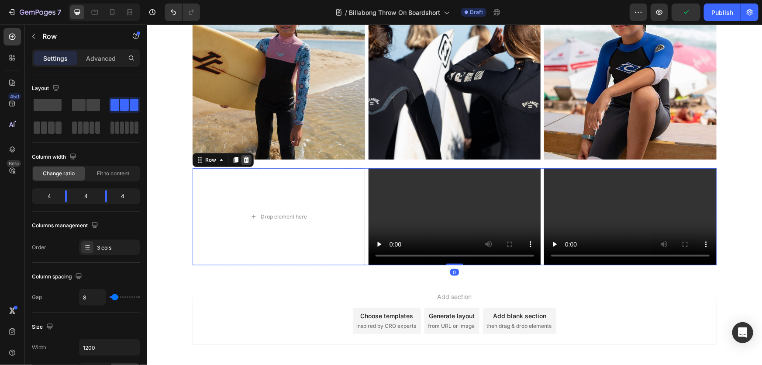
click at [243, 160] on icon at bounding box center [246, 159] width 7 height 7
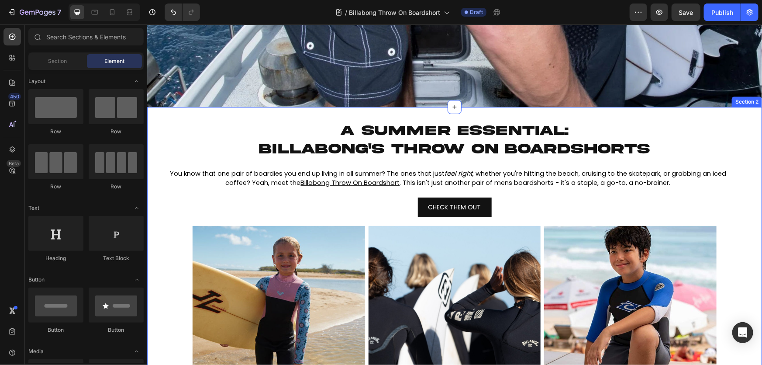
scroll to position [198, 0]
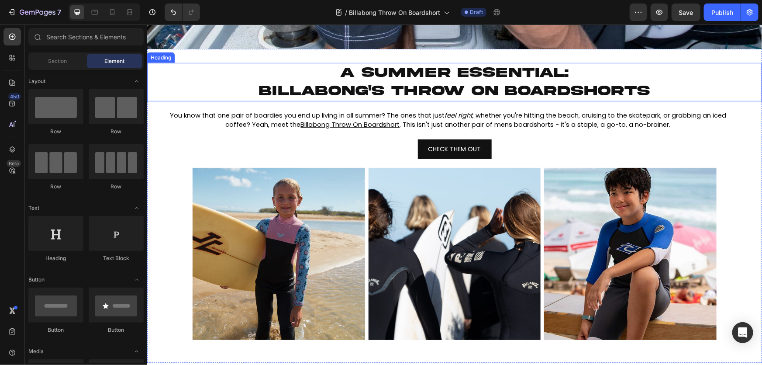
click at [371, 87] on span "billabong's throw on boardshorts" at bounding box center [454, 90] width 391 height 15
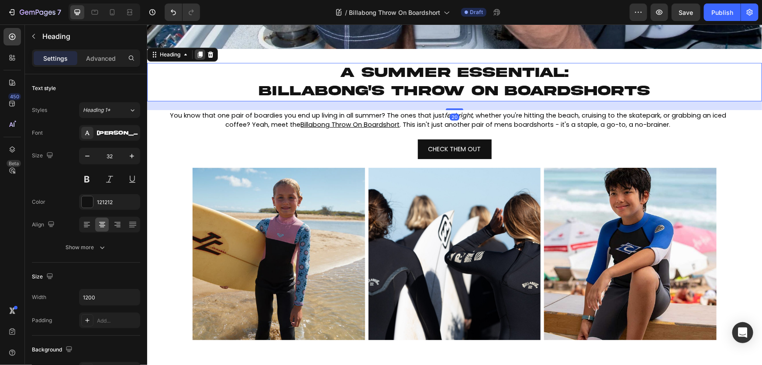
click at [197, 56] on div at bounding box center [199, 54] width 10 height 10
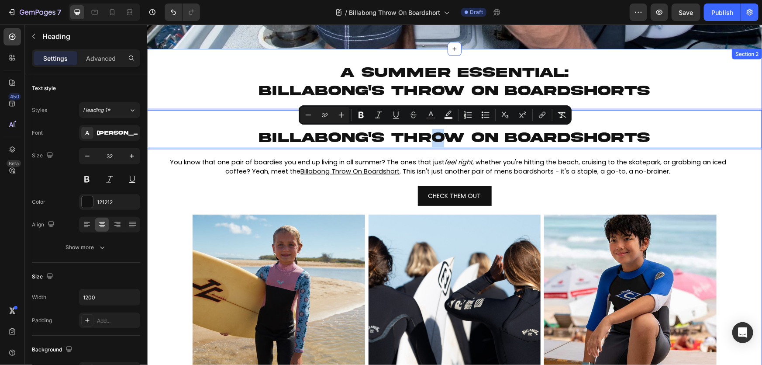
drag, startPoint x: 431, startPoint y: 130, endPoint x: 448, endPoint y: 205, distance: 77.1
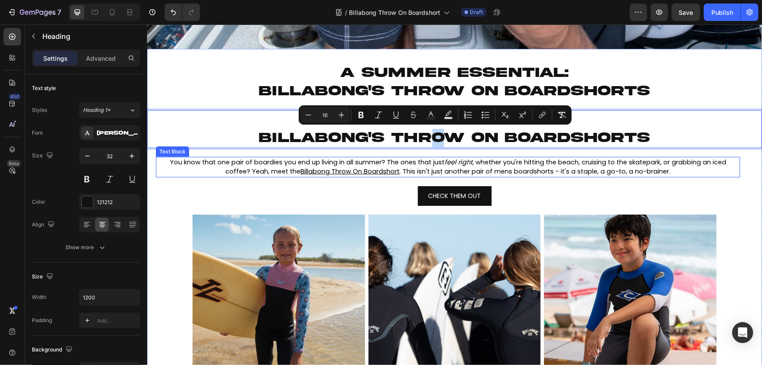
click at [730, 172] on p "You know that one pair of boardies you end up living in all summer? The ones th…" at bounding box center [447, 166] width 583 height 19
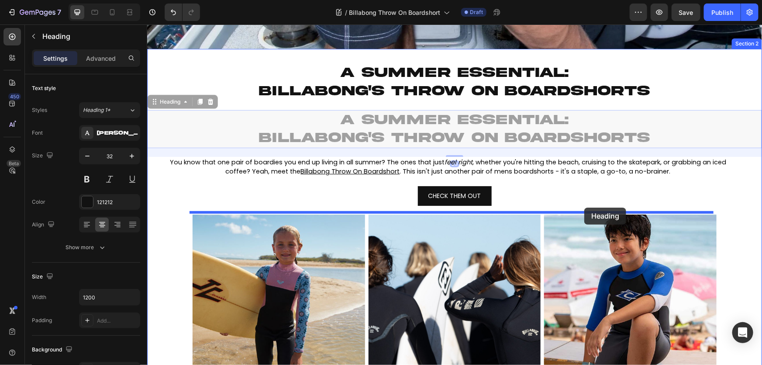
drag, startPoint x: 674, startPoint y: 117, endPoint x: 584, endPoint y: 207, distance: 127.3
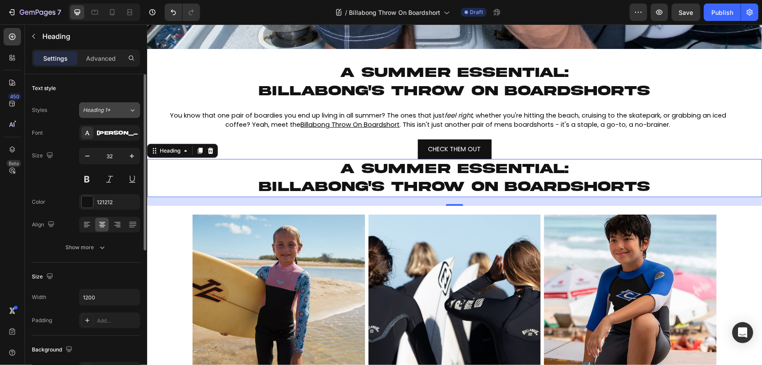
click at [119, 109] on div "Heading 1*" at bounding box center [106, 110] width 46 height 8
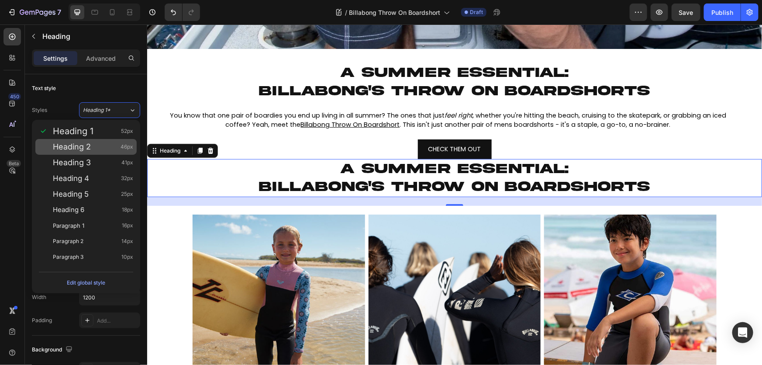
click at [110, 146] on div "Heading 2 46px" at bounding box center [93, 146] width 80 height 9
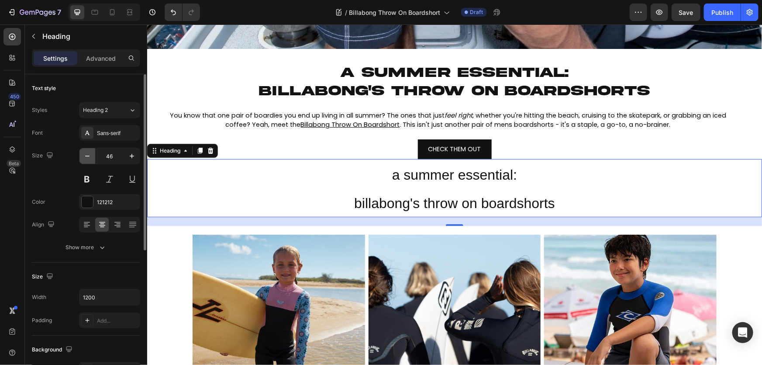
click at [89, 153] on icon "button" at bounding box center [87, 156] width 9 height 9
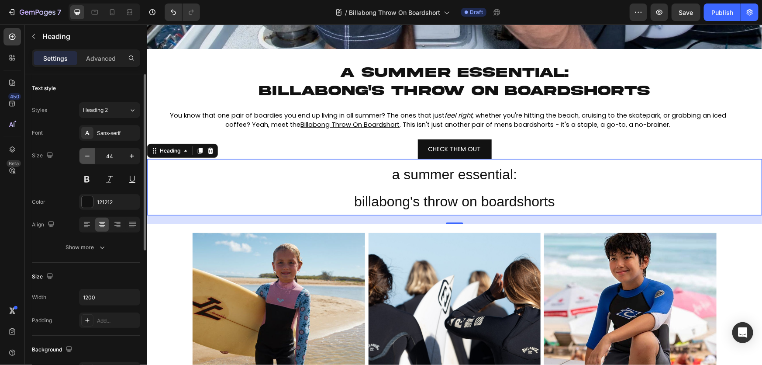
click at [89, 153] on icon "button" at bounding box center [87, 156] width 9 height 9
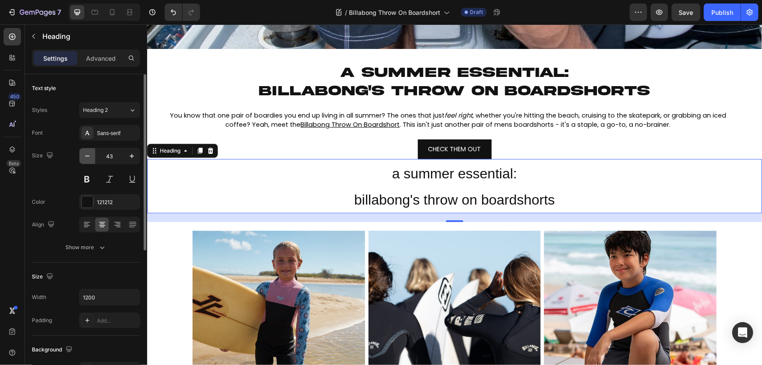
click at [89, 153] on icon "button" at bounding box center [87, 156] width 9 height 9
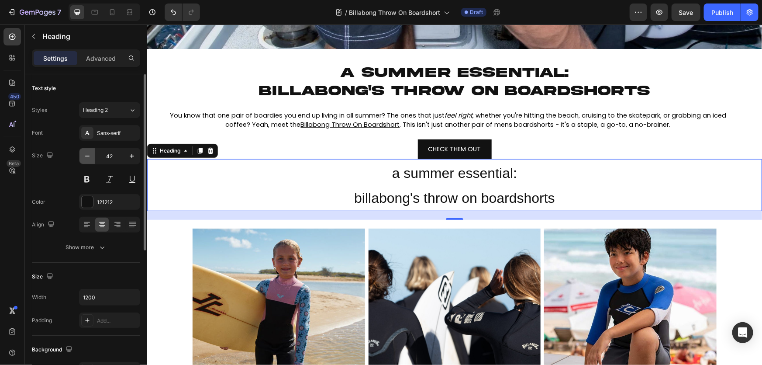
click at [89, 153] on icon "button" at bounding box center [87, 156] width 9 height 9
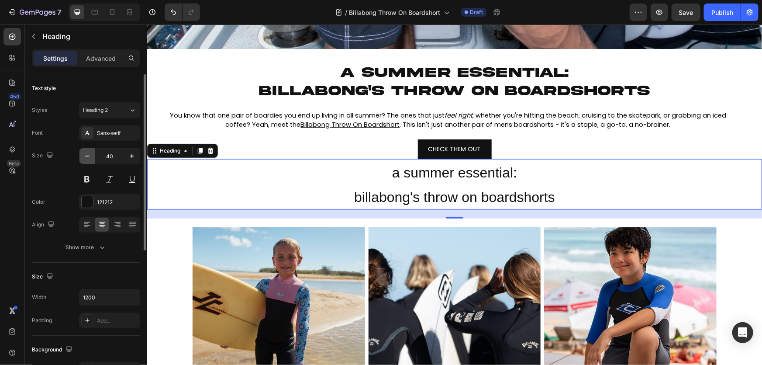
click at [89, 153] on icon "button" at bounding box center [87, 156] width 9 height 9
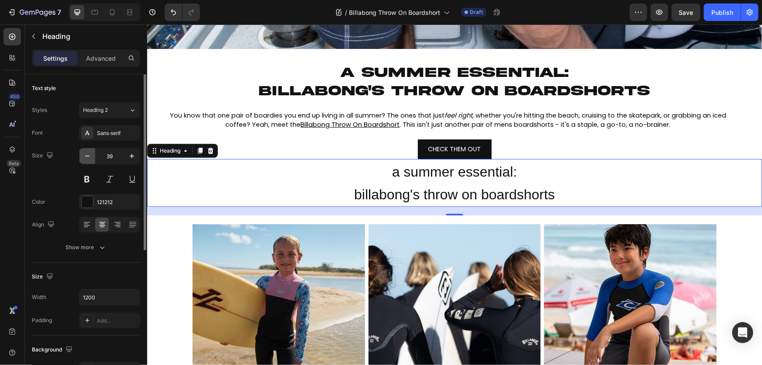
click at [89, 153] on icon "button" at bounding box center [87, 156] width 9 height 9
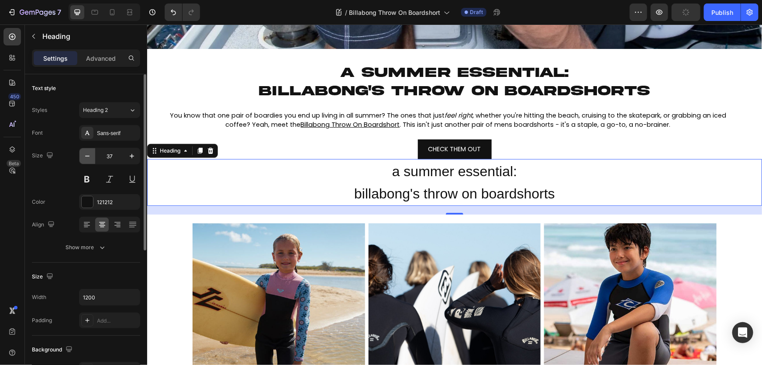
click at [89, 153] on icon "button" at bounding box center [87, 156] width 9 height 9
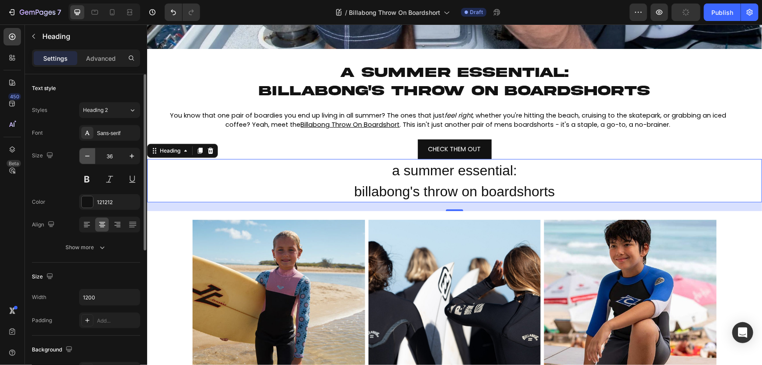
click at [89, 153] on icon "button" at bounding box center [87, 156] width 9 height 9
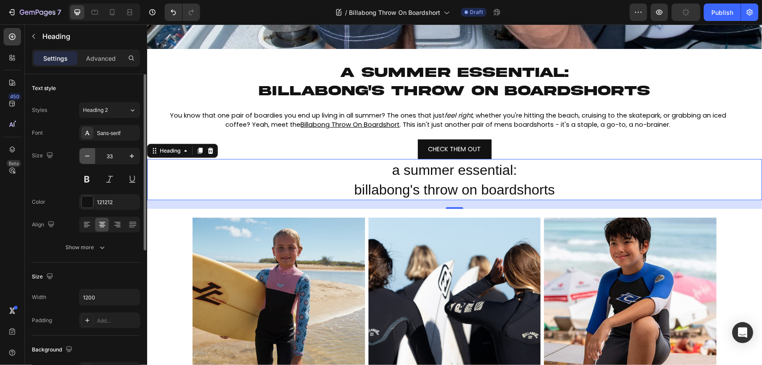
click at [89, 153] on icon "button" at bounding box center [87, 156] width 9 height 9
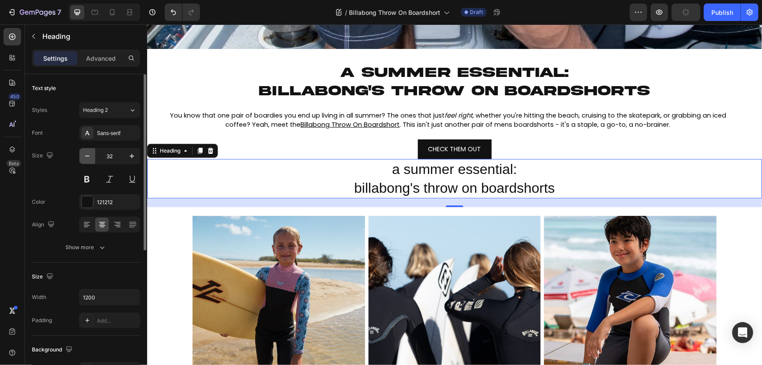
click at [89, 153] on icon "button" at bounding box center [87, 156] width 9 height 9
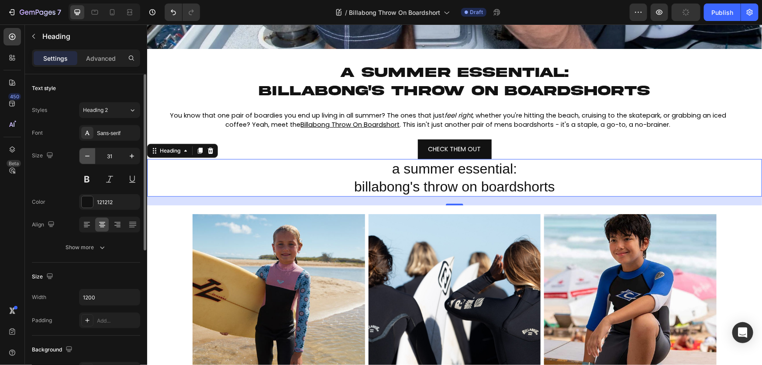
click at [89, 153] on icon "button" at bounding box center [87, 156] width 9 height 9
type input "30"
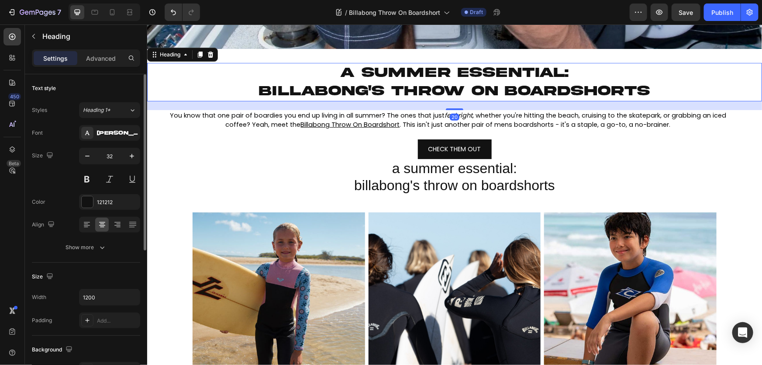
click at [365, 80] on p "⁠⁠⁠⁠⁠⁠⁠ a summer essential: billabong's throw on boardshorts" at bounding box center [454, 81] width 523 height 36
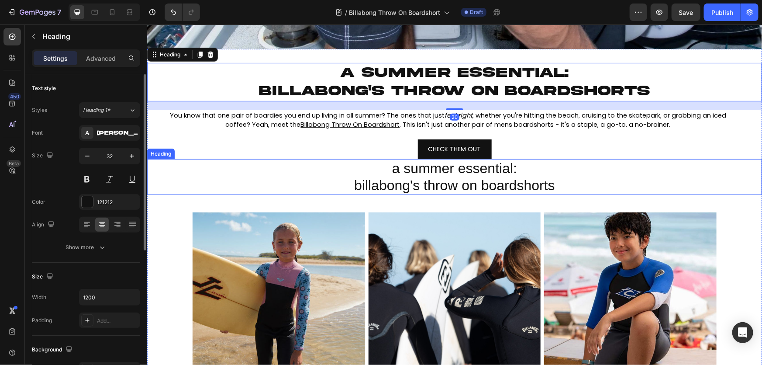
click at [417, 172] on span "a summer essential:" at bounding box center [454, 168] width 125 height 16
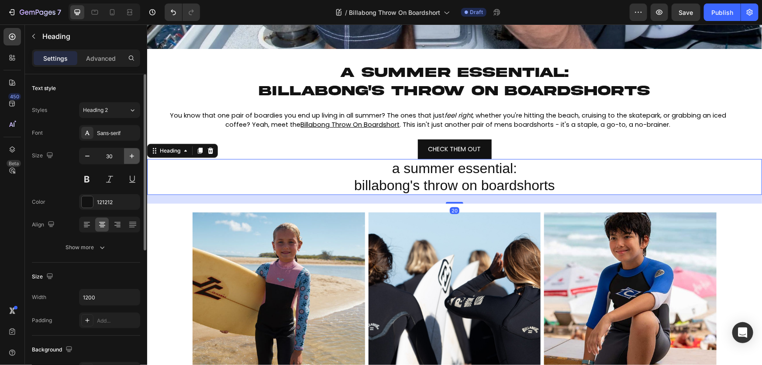
click at [125, 161] on button "button" at bounding box center [132, 156] width 16 height 16
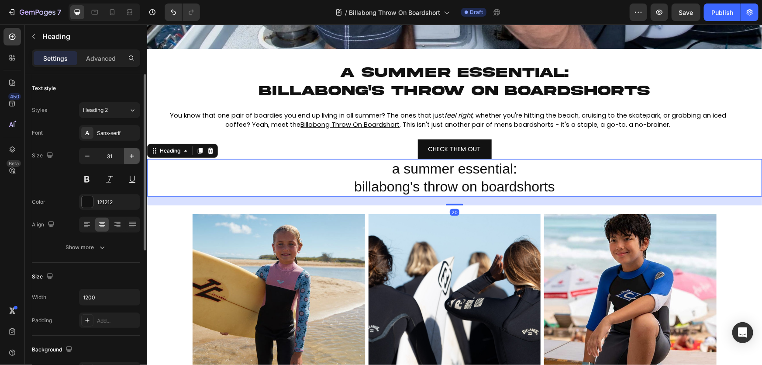
click at [125, 161] on button "button" at bounding box center [132, 156] width 16 height 16
type input "32"
click at [120, 131] on div "Sans-serif" at bounding box center [117, 133] width 41 height 8
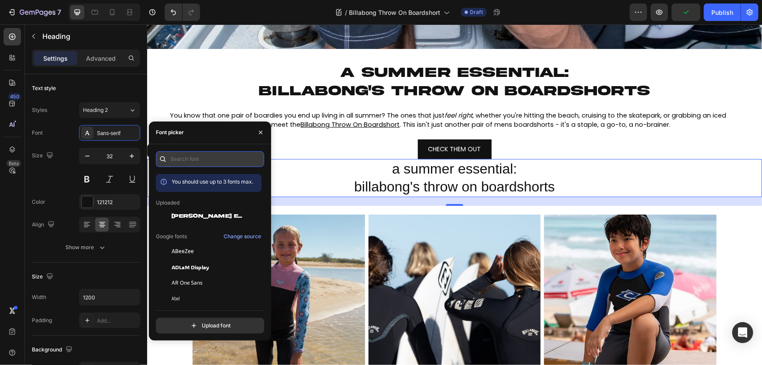
click at [194, 158] on input "text" at bounding box center [210, 159] width 108 height 16
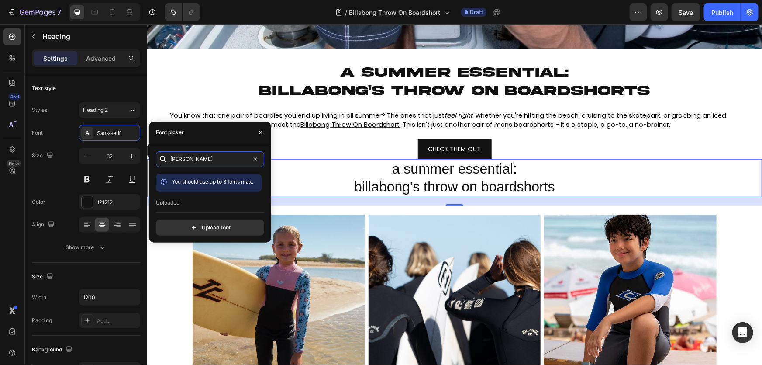
scroll to position [18, 0]
type input "akira"
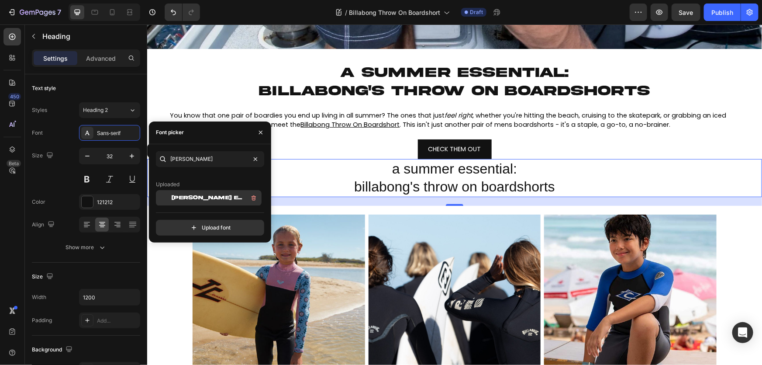
click at [192, 193] on div "[PERSON_NAME] Expanded Demo" at bounding box center [216, 198] width 88 height 10
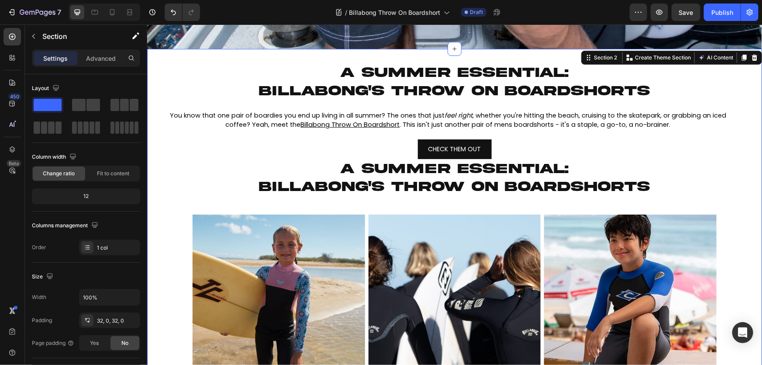
click at [539, 132] on div "⁠⁠⁠⁠⁠⁠⁠ a summer essential: billabong's throw on boardshorts Heading HEADER Hea…" at bounding box center [454, 228] width 615 height 333
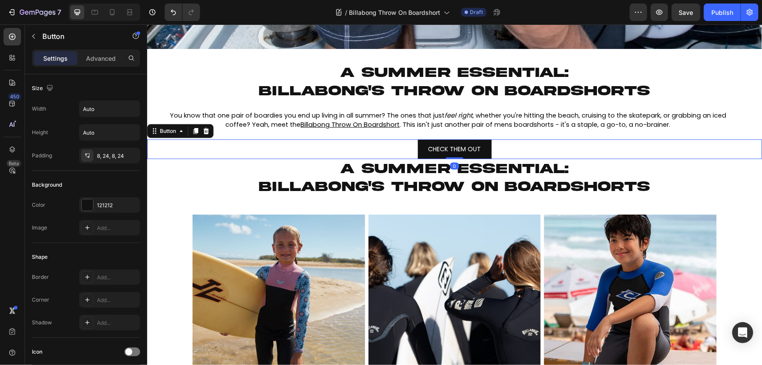
click at [530, 143] on div "CHECK THEM OUT Button 0" at bounding box center [454, 149] width 615 height 20
click at [109, 58] on p "Advanced" at bounding box center [101, 58] width 30 height 9
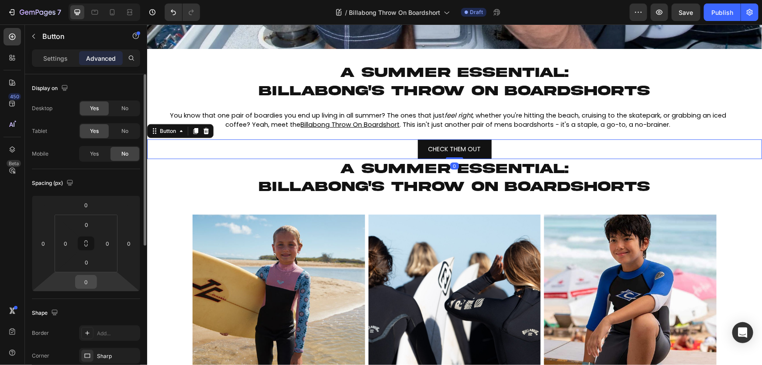
click at [90, 280] on input "0" at bounding box center [85, 281] width 17 height 13
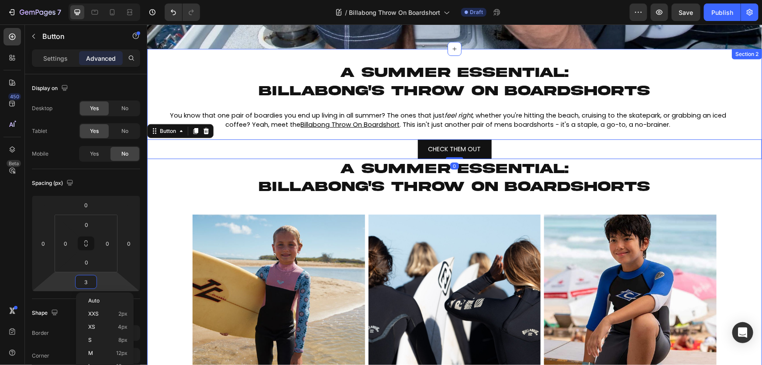
type input "30"
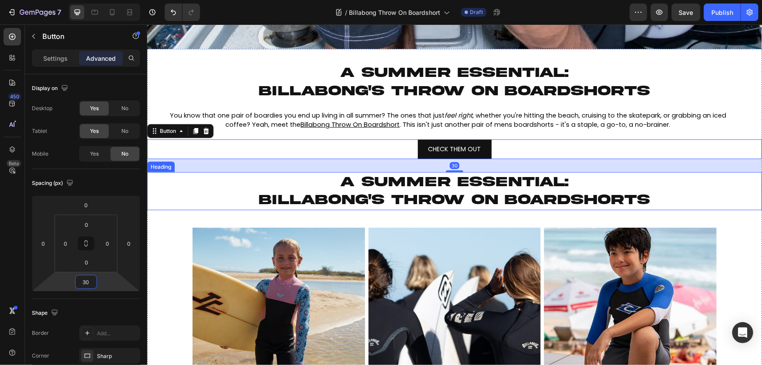
click at [543, 196] on span "billabong's throw on boardshorts" at bounding box center [454, 199] width 391 height 15
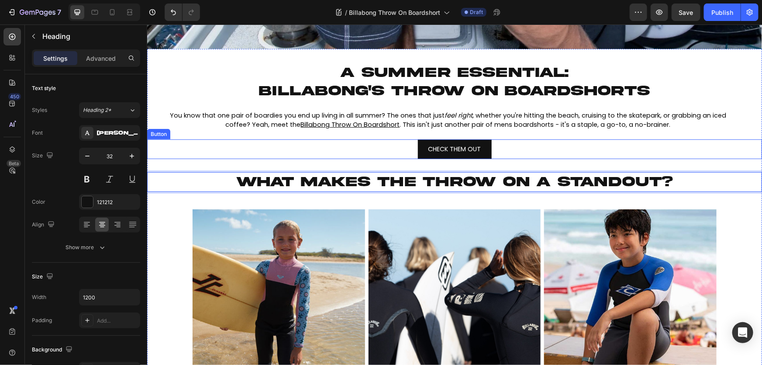
click at [516, 147] on div "CHECK THEM OUT Button" at bounding box center [454, 149] width 615 height 20
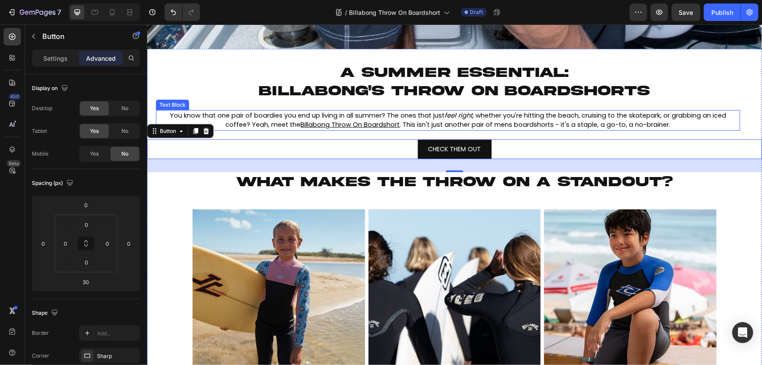
click at [413, 113] on span "You know that one pair of boardies you end up living in all summer? The ones th…" at bounding box center [448, 120] width 557 height 18
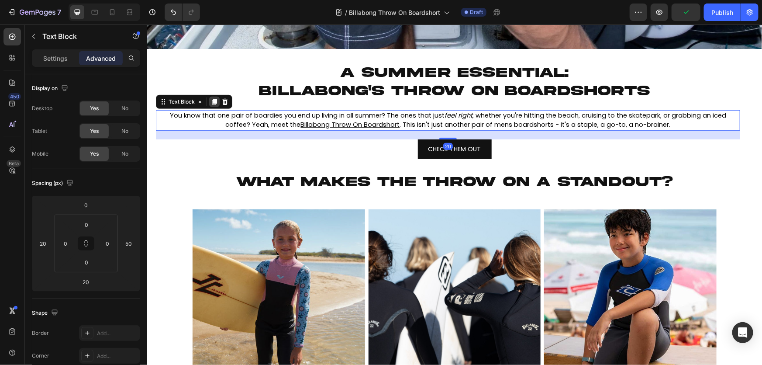
click at [212, 100] on icon at bounding box center [214, 101] width 5 height 6
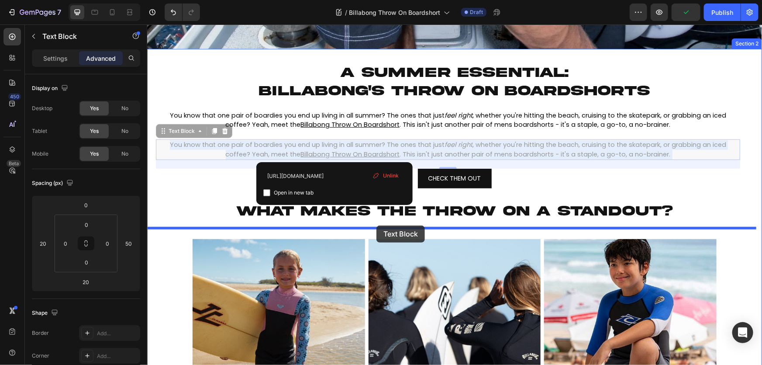
drag, startPoint x: 333, startPoint y: 151, endPoint x: 376, endPoint y: 225, distance: 85.8
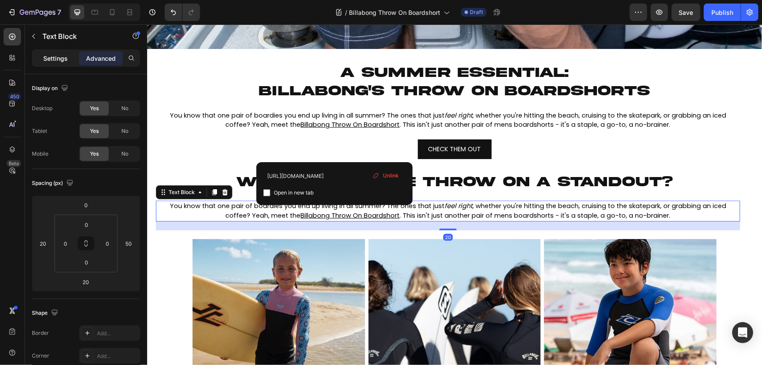
click at [55, 63] on div "Settings" at bounding box center [56, 58] width 44 height 14
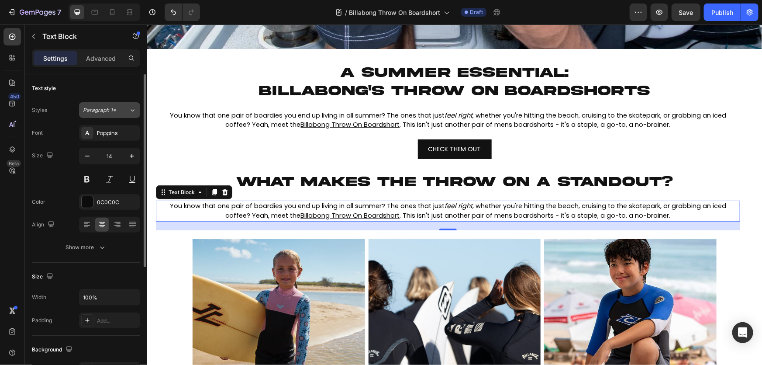
click at [130, 113] on icon at bounding box center [132, 110] width 7 height 9
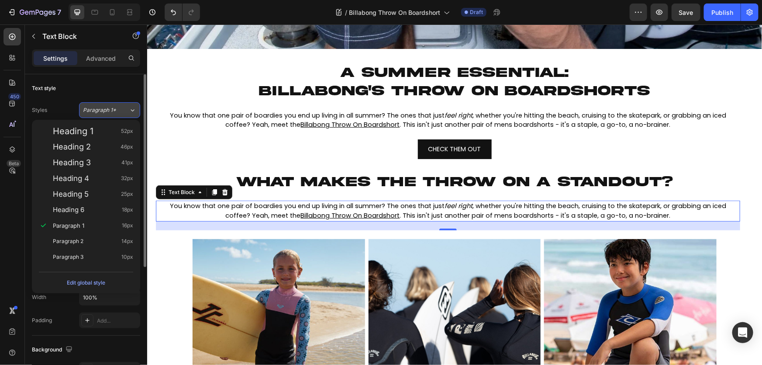
click at [130, 113] on icon at bounding box center [132, 110] width 7 height 9
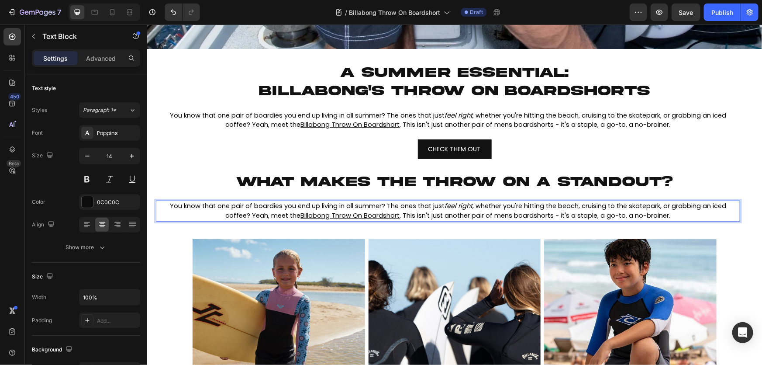
click at [442, 211] on span ". This isn't just another pair of mens boardshorts - it's a staple, a go-to, a …" at bounding box center [535, 215] width 271 height 9
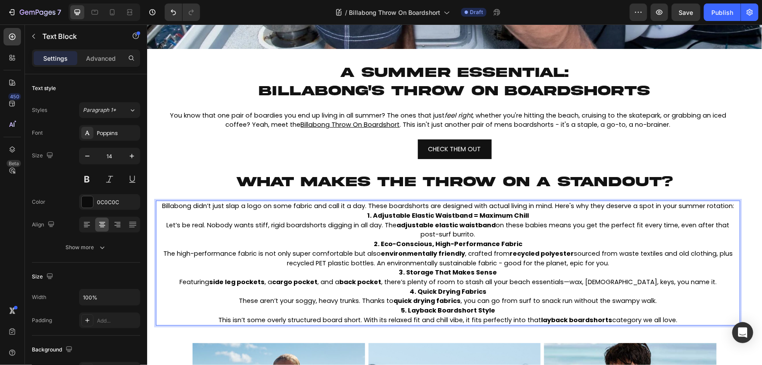
click at [366, 203] on span "Billabong didn’t just slap a logo on some fabric and call it a day. These board…" at bounding box center [448, 205] width 572 height 9
click at [552, 205] on span "Billabong didn’t just slap a logo on some fabric and call it a day. These board…" at bounding box center [448, 205] width 572 height 9
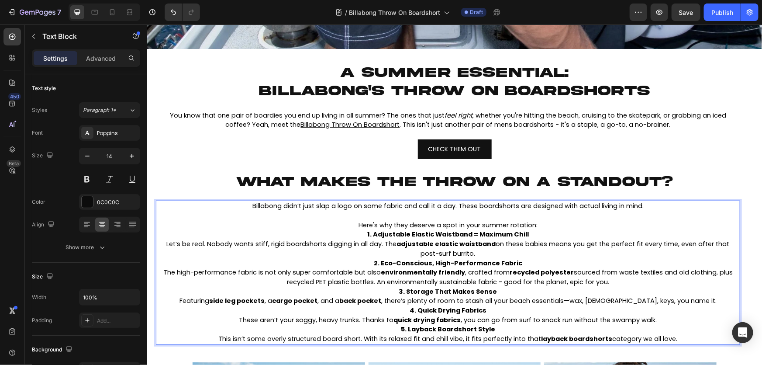
click at [548, 221] on p "Here's why they deserve a spot in your summer rotation:" at bounding box center [447, 225] width 583 height 10
click at [545, 221] on p "Here's why they deserve a spot in your summer rotation:" at bounding box center [447, 225] width 583 height 10
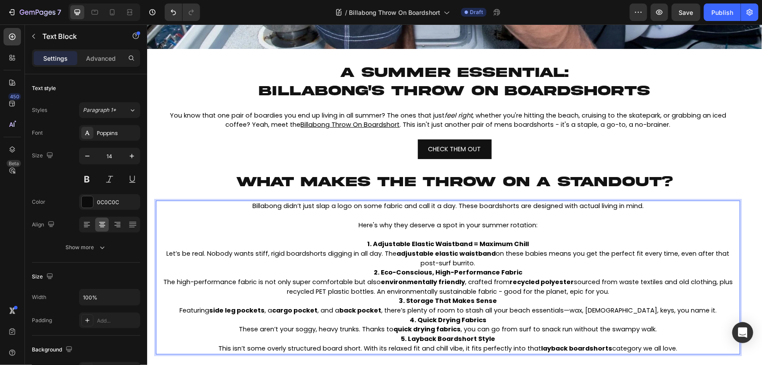
click at [511, 260] on p "Let’s be real. Nobody wants stiff, rigid boardshorts digging in all day. The ad…" at bounding box center [447, 258] width 583 height 19
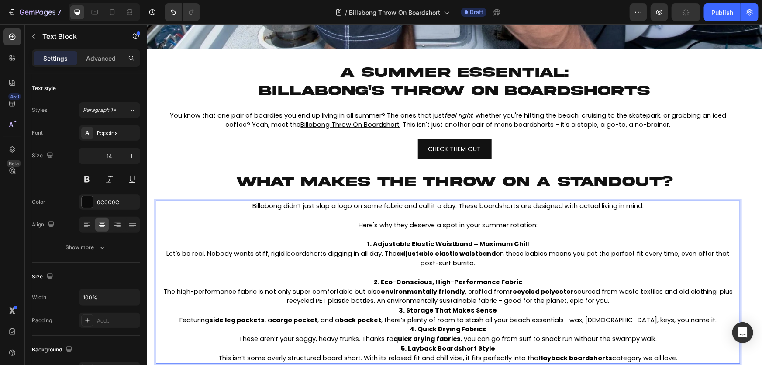
click at [614, 297] on p "The high-performance fabric is not only super comfortable but also environmenta…" at bounding box center [447, 296] width 583 height 19
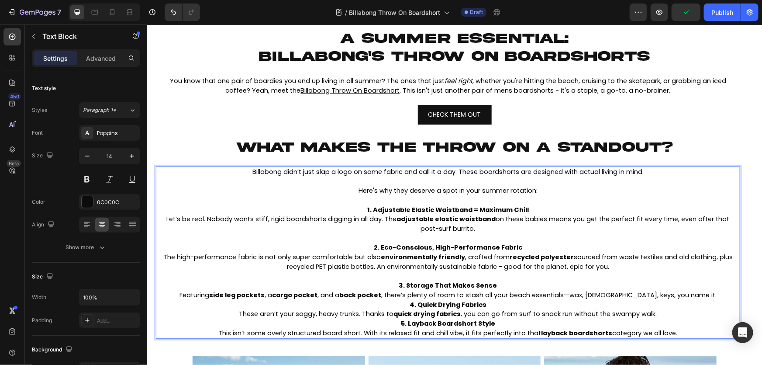
scroll to position [278, 0]
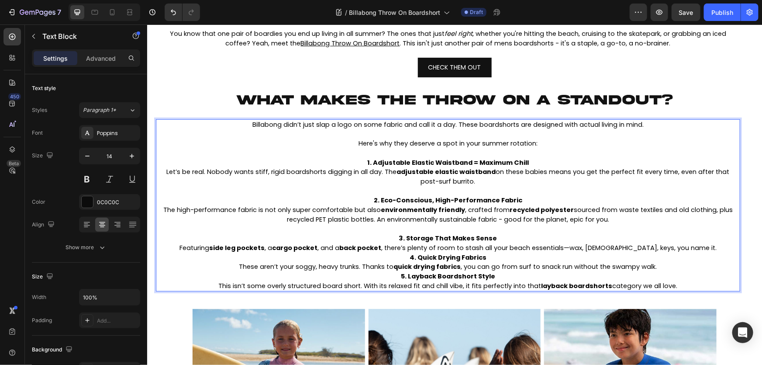
click at [700, 243] on p "Featuring side leg pockets , a cargo pocket , and a back pocket , there’s plent…" at bounding box center [447, 248] width 583 height 10
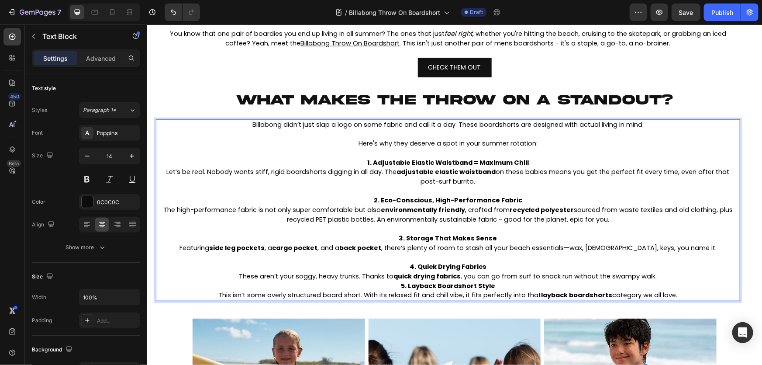
click at [662, 276] on p "These aren’t your soggy, heavy trunks. Thanks to quick drying fabrics , you can…" at bounding box center [447, 276] width 583 height 10
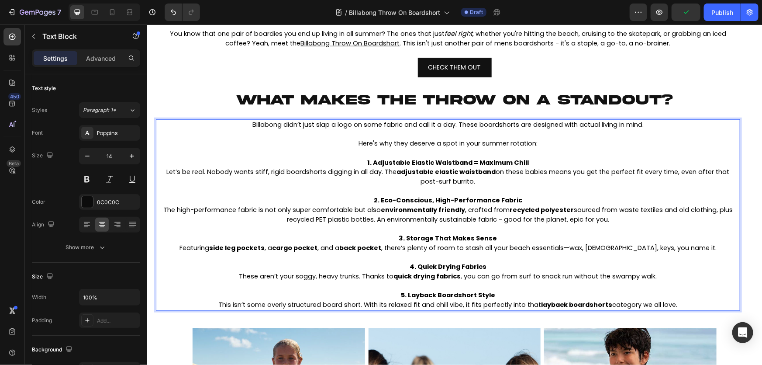
click at [611, 304] on span "This isn’t some overly structured board short. With its relaxed fit and chill v…" at bounding box center [447, 304] width 459 height 9
drag, startPoint x: 611, startPoint y: 304, endPoint x: 528, endPoint y: 302, distance: 83.0
click at [528, 302] on span "This isn’t some overly structured board short. With its relaxed fit and chill v…" at bounding box center [447, 304] width 459 height 9
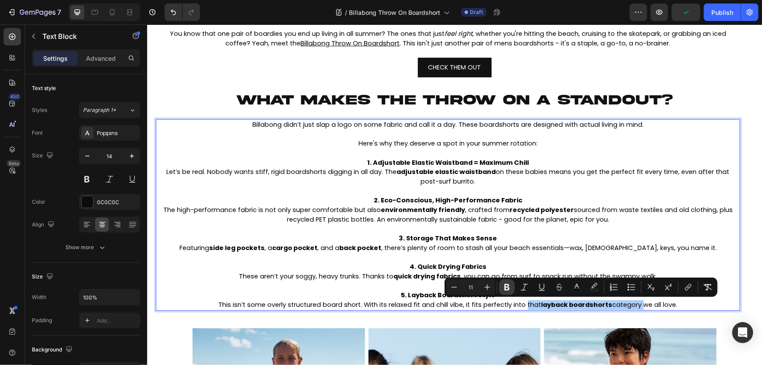
click at [512, 288] on button "Bold" at bounding box center [507, 287] width 16 height 16
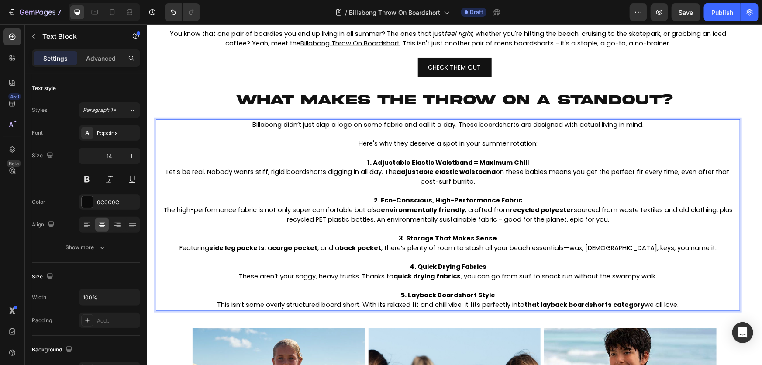
click at [509, 288] on p "Rich Text Editor. Editing area: main" at bounding box center [447, 286] width 583 height 10
click at [610, 298] on p "5. Layback Boardshort Style" at bounding box center [447, 295] width 583 height 10
click at [635, 306] on strong "that layback boardshorts category" at bounding box center [585, 304] width 120 height 9
drag, startPoint x: 638, startPoint y: 306, endPoint x: 522, endPoint y: 302, distance: 115.4
click at [522, 302] on span "This isn’t some overly structured board short. With its relaxed fit and chill v…" at bounding box center [448, 304] width 462 height 9
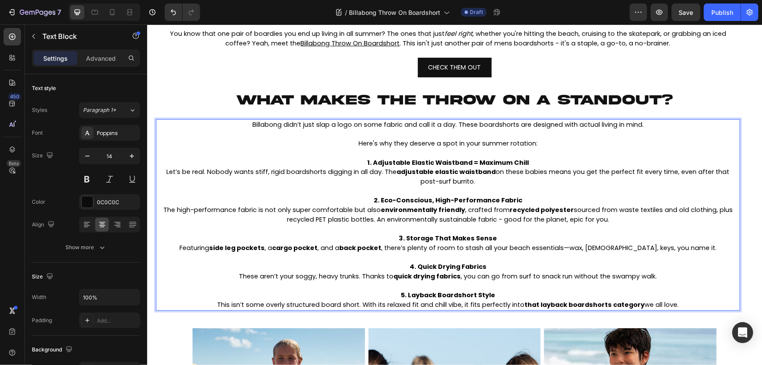
click at [579, 279] on span "These aren’t your soggy, heavy trunks. Thanks to quick drying fabrics , you can…" at bounding box center [448, 275] width 418 height 9
click at [634, 305] on strong "that layback boardshorts category" at bounding box center [585, 304] width 120 height 9
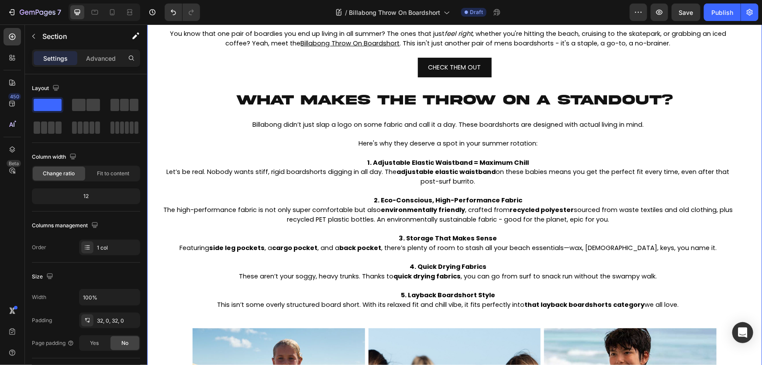
click at [632, 83] on div "CHECK THEM OUT Button" at bounding box center [454, 73] width 615 height 33
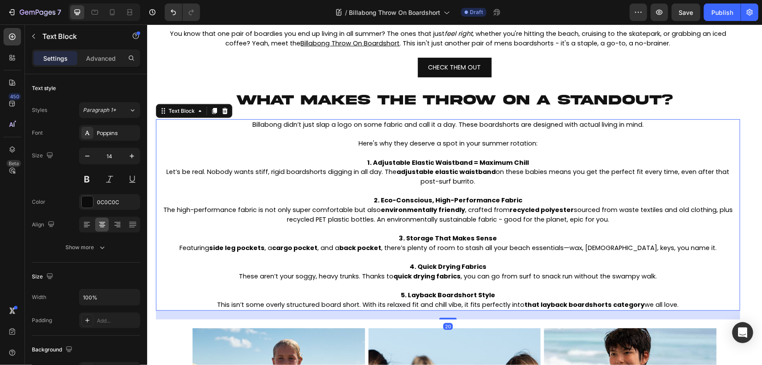
click at [627, 291] on p "5. Layback Boardshort Style" at bounding box center [447, 295] width 583 height 10
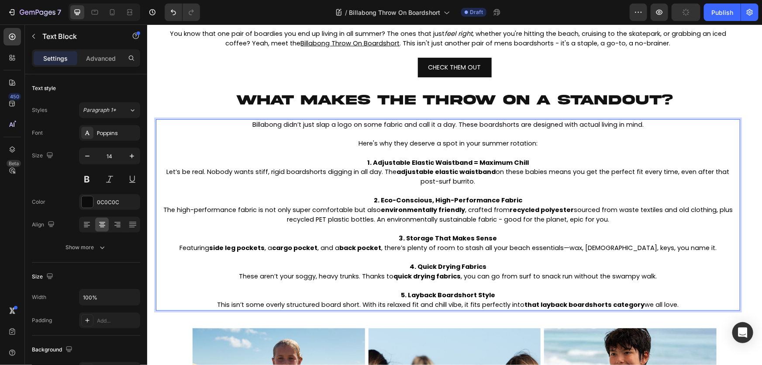
click at [636, 305] on strong "that layback boardshorts category" at bounding box center [585, 304] width 120 height 9
drag, startPoint x: 638, startPoint y: 305, endPoint x: 523, endPoint y: 303, distance: 115.4
click at [523, 303] on span "This isn’t some overly structured board short. With its relaxed fit and chill v…" at bounding box center [448, 304] width 462 height 9
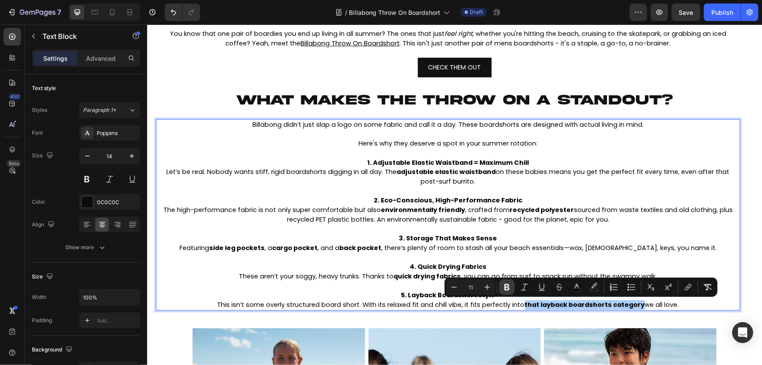
click at [506, 284] on icon "Editor contextual toolbar" at bounding box center [507, 287] width 5 height 7
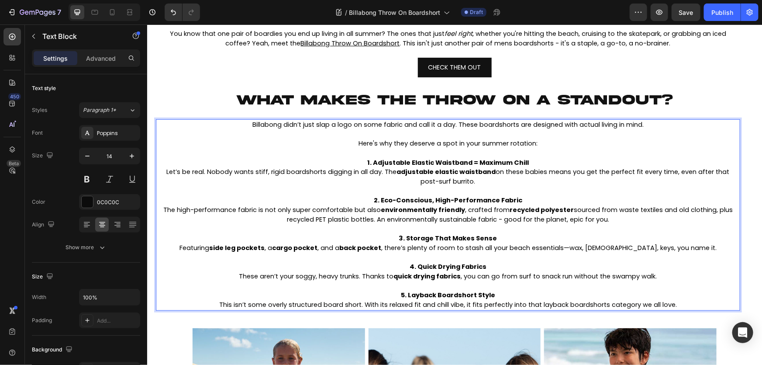
click at [458, 258] on p "Rich Text Editor. Editing area: main" at bounding box center [447, 258] width 583 height 10
click at [456, 276] on strong "quick drying fabrics" at bounding box center [427, 275] width 67 height 9
drag, startPoint x: 458, startPoint y: 276, endPoint x: 393, endPoint y: 277, distance: 65.1
click at [393, 277] on span "These aren’t your soggy, heavy trunks. Thanks to quick drying fabrics , you can…" at bounding box center [448, 275] width 418 height 9
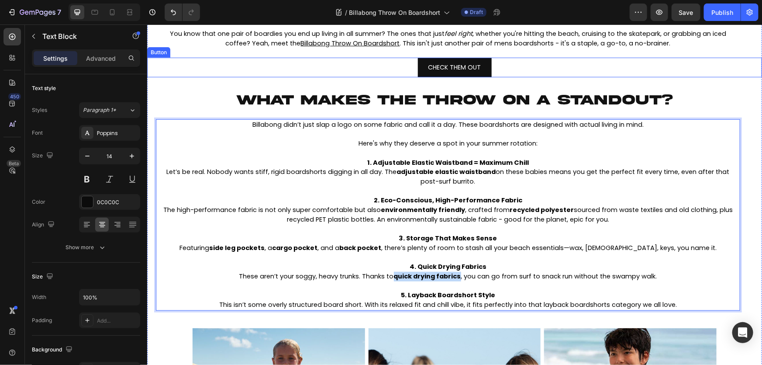
click at [576, 66] on div "CHECK THEM OUT Button" at bounding box center [454, 67] width 615 height 20
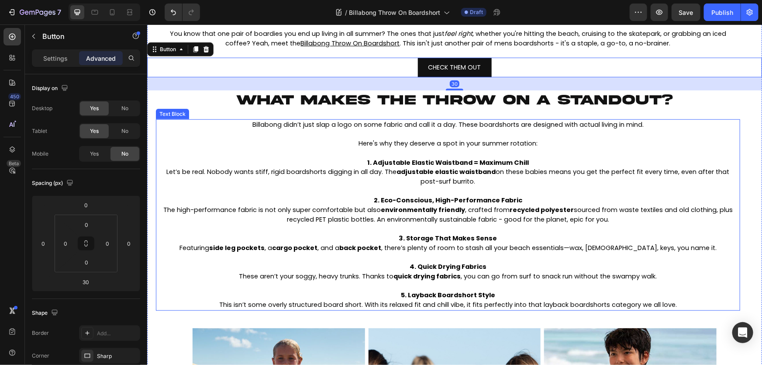
click at [479, 271] on span "These aren’t your soggy, heavy trunks. Thanks to quick drying fabrics , you can…" at bounding box center [448, 275] width 418 height 9
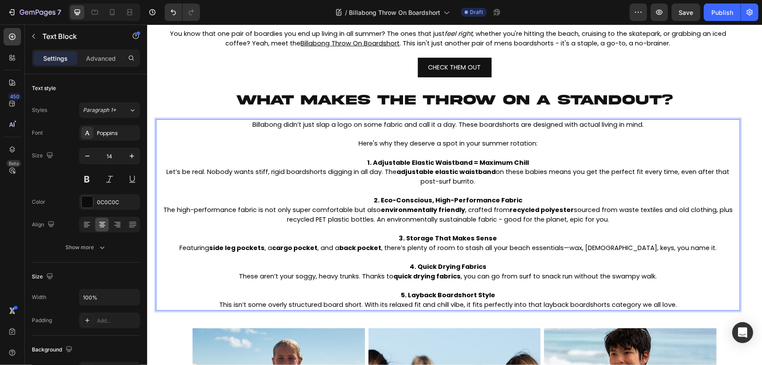
click at [455, 278] on strong "quick drying fabrics" at bounding box center [427, 275] width 67 height 9
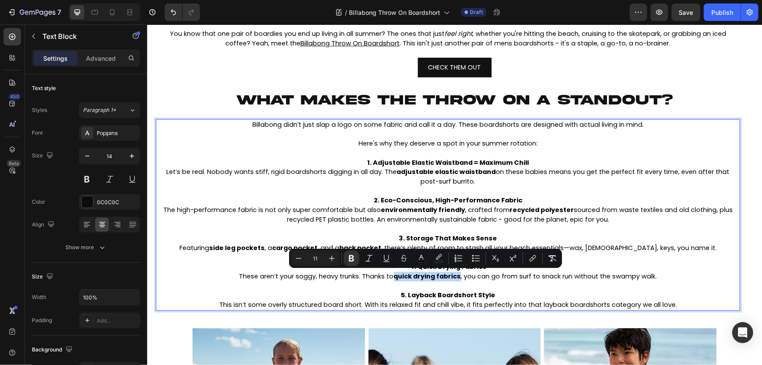
drag, startPoint x: 457, startPoint y: 277, endPoint x: 392, endPoint y: 276, distance: 64.7
click at [394, 276] on strong "quick drying fabrics" at bounding box center [427, 275] width 67 height 9
click at [350, 259] on icon "Editor contextual toolbar" at bounding box center [351, 258] width 9 height 9
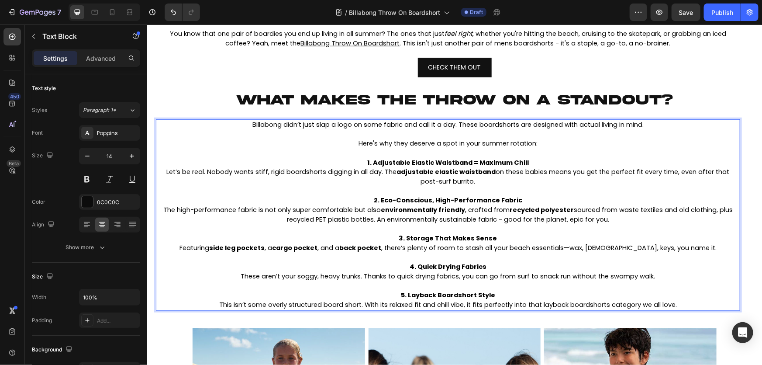
click at [426, 221] on span "The high-performance fabric is not only super comfortable but also environmenta…" at bounding box center [448, 214] width 570 height 18
click at [381, 250] on strong "back pocket" at bounding box center [360, 247] width 42 height 9
drag, startPoint x: 402, startPoint y: 250, endPoint x: 363, endPoint y: 250, distance: 39.3
click at [363, 250] on span "Featuring side leg pockets , a cargo pocket , and a back pocket , there’s plent…" at bounding box center [447, 247] width 537 height 9
click at [357, 209] on span "The high-performance fabric is not only super comfortable but also environmenta…" at bounding box center [448, 214] width 570 height 18
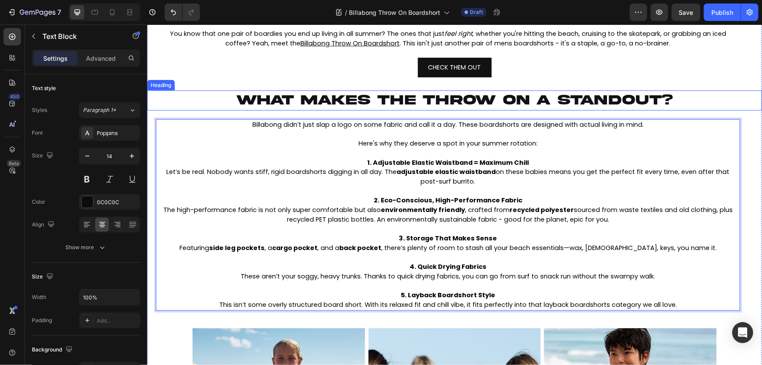
click at [373, 104] on span "WHAT MAKES THE THROW ON A STANDOUT?" at bounding box center [454, 99] width 437 height 15
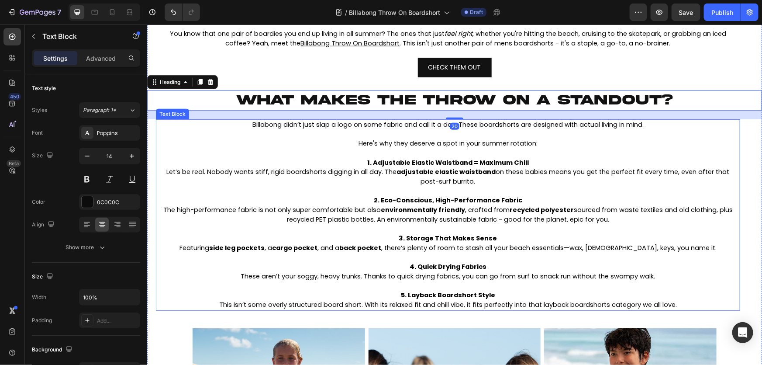
click at [406, 268] on p "4. Quick Drying Fabrics" at bounding box center [447, 267] width 583 height 10
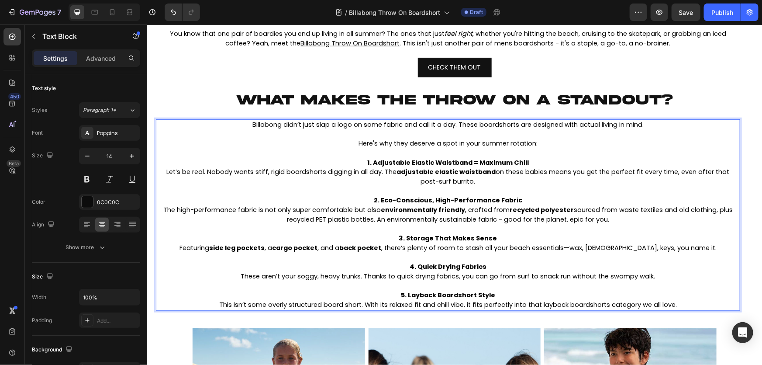
click at [381, 248] on strong "back pocket" at bounding box center [360, 247] width 42 height 9
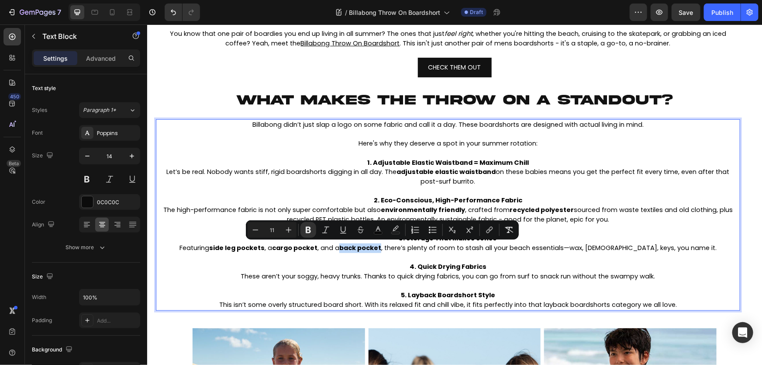
drag, startPoint x: 402, startPoint y: 248, endPoint x: 363, endPoint y: 250, distance: 38.9
click at [363, 250] on strong "back pocket" at bounding box center [360, 247] width 42 height 9
click at [311, 229] on icon "Editor contextual toolbar" at bounding box center [308, 229] width 9 height 9
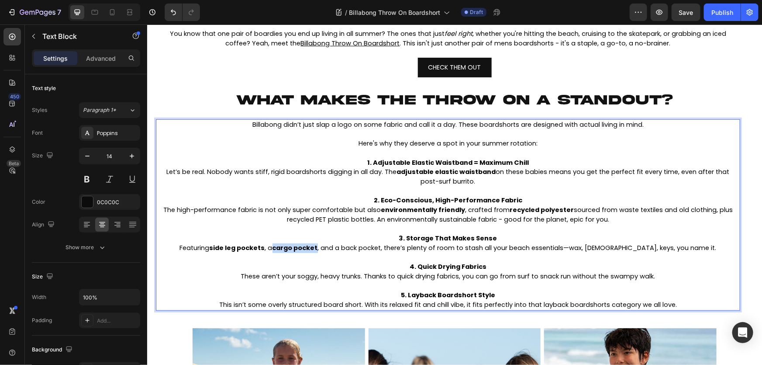
drag, startPoint x: 338, startPoint y: 249, endPoint x: 296, endPoint y: 250, distance: 41.9
click at [296, 250] on strong "cargo pocket" at bounding box center [294, 247] width 45 height 9
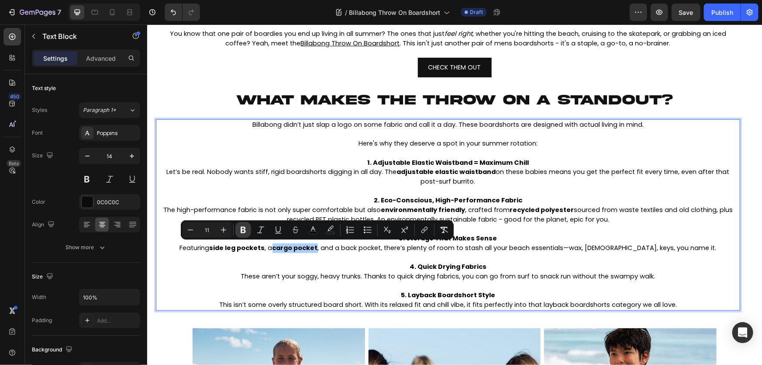
click at [245, 232] on icon "Editor contextual toolbar" at bounding box center [243, 230] width 5 height 7
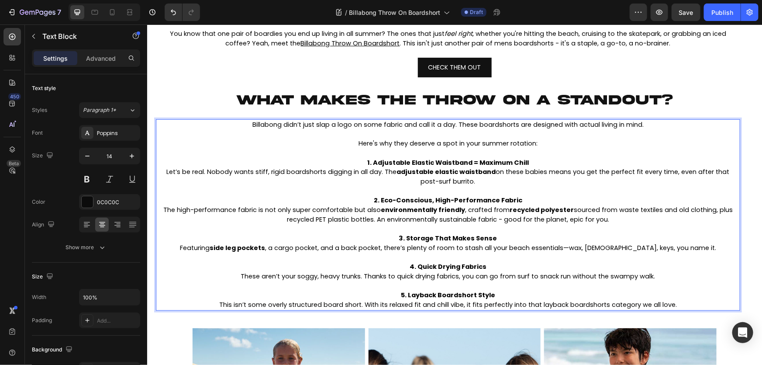
click at [265, 249] on strong "side leg pockets" at bounding box center [236, 247] width 55 height 9
drag, startPoint x: 286, startPoint y: 249, endPoint x: 234, endPoint y: 248, distance: 52.0
click at [234, 248] on strong "side leg pockets" at bounding box center [236, 247] width 55 height 9
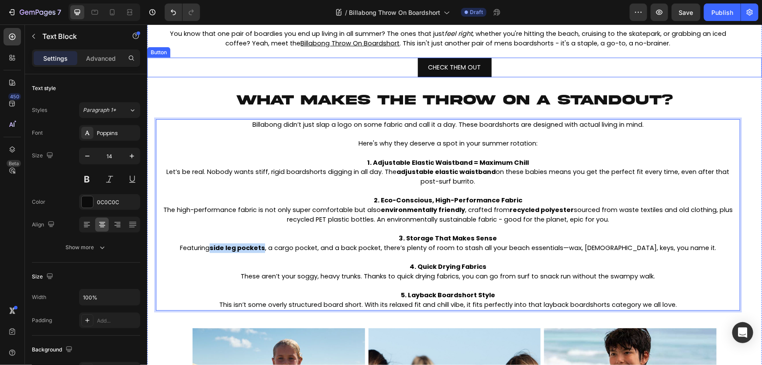
click at [350, 76] on div "CHECK THEM OUT Button" at bounding box center [454, 67] width 615 height 20
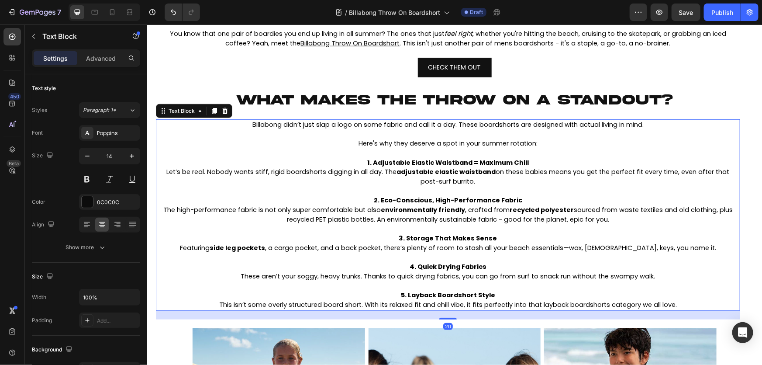
click at [284, 262] on p "4. Quick Drying Fabrics" at bounding box center [447, 267] width 583 height 10
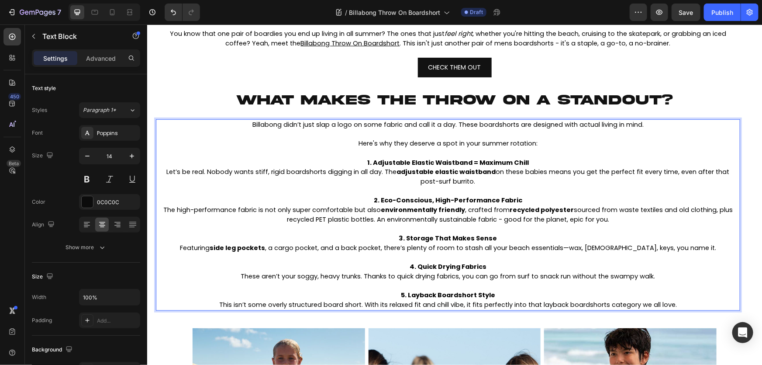
click at [265, 246] on strong "side leg pockets" at bounding box center [236, 247] width 55 height 9
click at [296, 251] on span "Featuring side leg pockets , a cargo pocket, and a back pocket, there’s plenty …" at bounding box center [448, 247] width 537 height 9
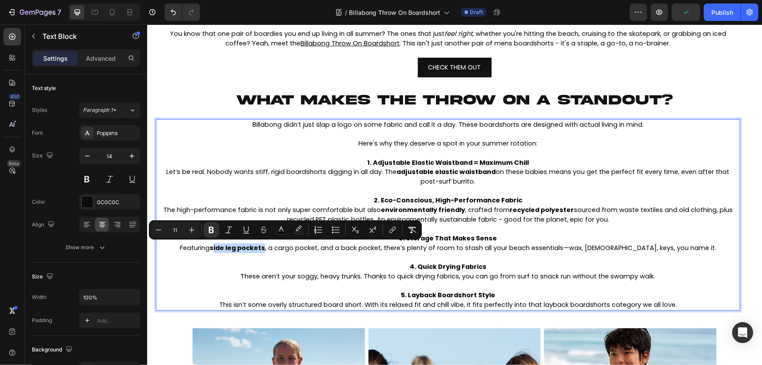
drag, startPoint x: 285, startPoint y: 248, endPoint x: 236, endPoint y: 246, distance: 49.8
click at [236, 246] on strong "side leg pockets" at bounding box center [236, 247] width 55 height 9
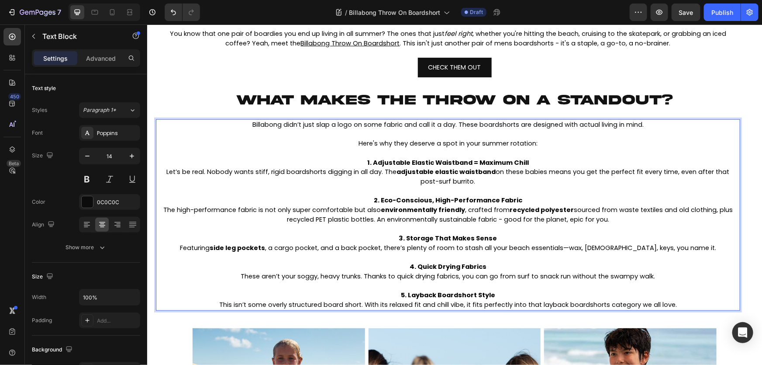
click at [232, 249] on span "Featuring side leg pockets , a cargo pocket, and a back pocket, there’s plenty …" at bounding box center [448, 247] width 537 height 9
click at [236, 249] on strong "side leg pockets" at bounding box center [236, 247] width 55 height 9
drag, startPoint x: 233, startPoint y: 248, endPoint x: 285, endPoint y: 248, distance: 51.6
click at [265, 248] on strong "side leg pockets" at bounding box center [236, 247] width 55 height 9
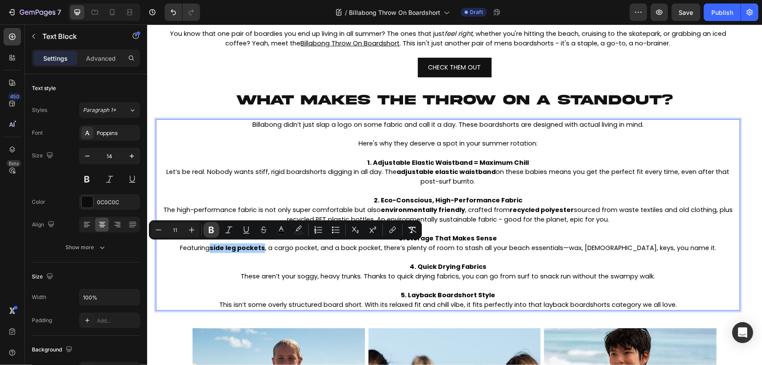
click at [213, 231] on icon "Editor contextual toolbar" at bounding box center [211, 230] width 5 height 7
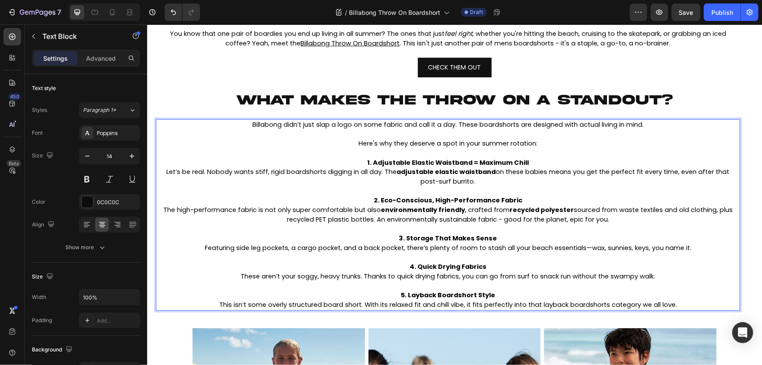
click at [481, 215] on span "The high-performance fabric is not only super comfortable but also environmenta…" at bounding box center [448, 214] width 570 height 18
drag, startPoint x: 566, startPoint y: 208, endPoint x: 507, endPoint y: 211, distance: 59.5
click at [509, 211] on strong "recycled polyester" at bounding box center [541, 209] width 64 height 9
click at [435, 212] on strong "environmentally friendly" at bounding box center [423, 209] width 84 height 9
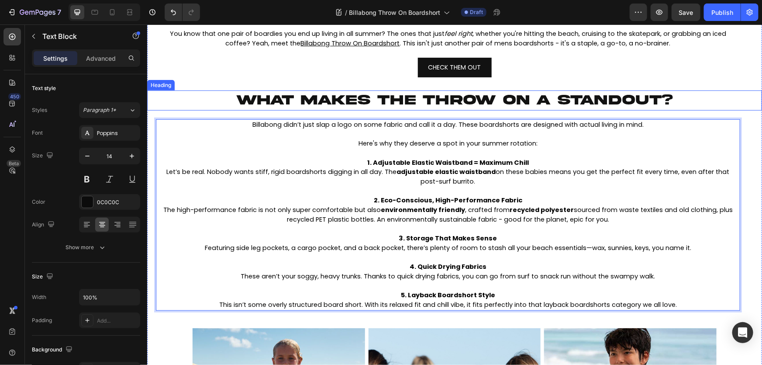
click at [531, 104] on span "WHAT MAKES THE THROW ON A STANDOUT?" at bounding box center [454, 99] width 437 height 15
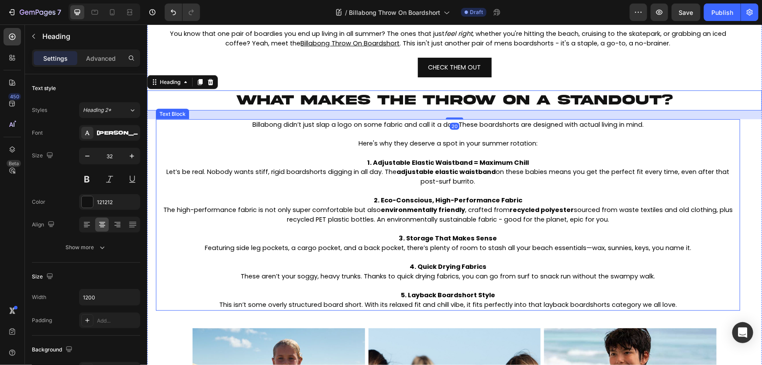
click at [565, 190] on p "Rich Text Editor. Editing area: main" at bounding box center [447, 191] width 583 height 10
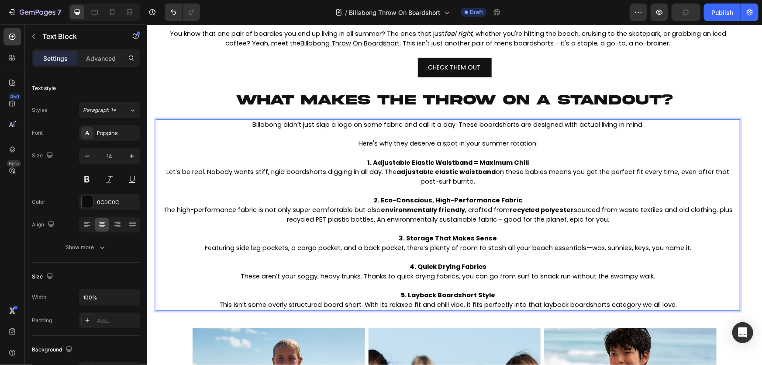
click at [563, 208] on strong "recycled polyester" at bounding box center [541, 209] width 64 height 9
drag, startPoint x: 567, startPoint y: 211, endPoint x: 507, endPoint y: 212, distance: 60.3
click at [507, 212] on span "The high-performance fabric is not only super comfortable but also environmenta…" at bounding box center [448, 214] width 570 height 18
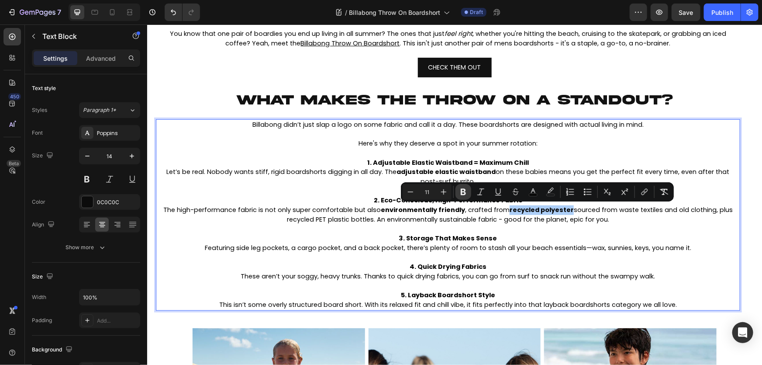
click at [463, 193] on icon "Editor contextual toolbar" at bounding box center [463, 191] width 9 height 9
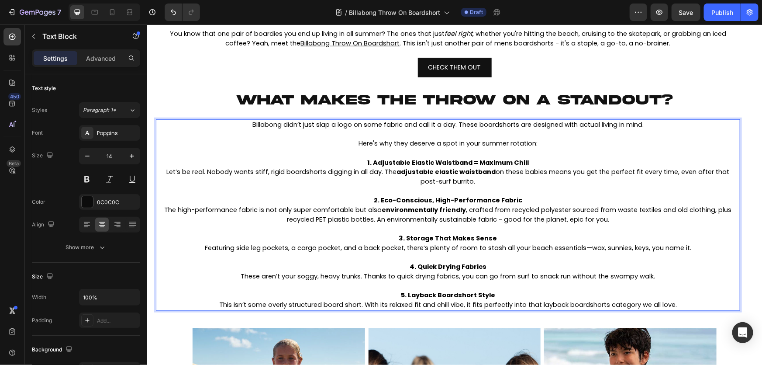
click at [442, 233] on strong "3. Storage That Makes Sense" at bounding box center [448, 237] width 98 height 9
click at [473, 209] on span "The high-performance fabric is not only super comfortable but also environmenta…" at bounding box center [448, 214] width 568 height 18
drag, startPoint x: 463, startPoint y: 211, endPoint x: 383, endPoint y: 208, distance: 80.0
click at [383, 208] on span "The high-performance fabric is not only super comfortable but also environmenta…" at bounding box center [448, 214] width 568 height 18
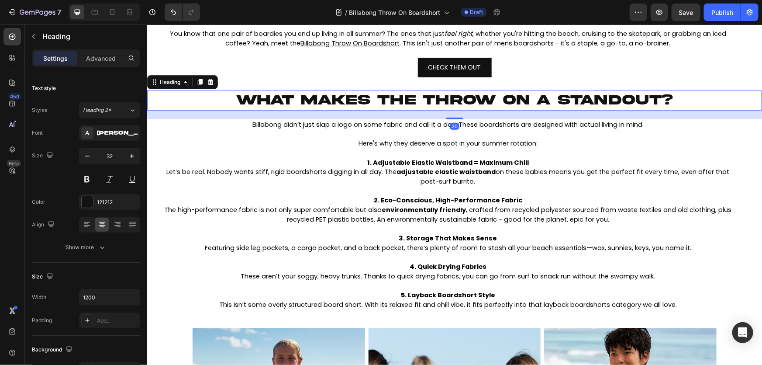
click at [441, 108] on p "⁠⁠⁠⁠⁠⁠⁠ WHAT MAKES THE THROW ON A STANDOUT?" at bounding box center [454, 100] width 523 height 18
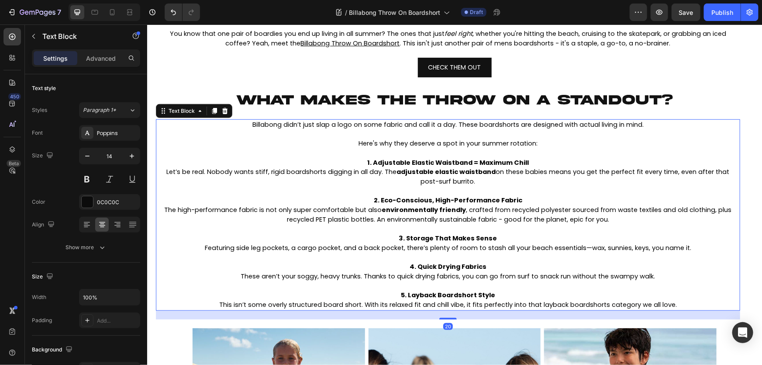
click at [425, 231] on p "Rich Text Editor. Editing area: main" at bounding box center [447, 229] width 583 height 10
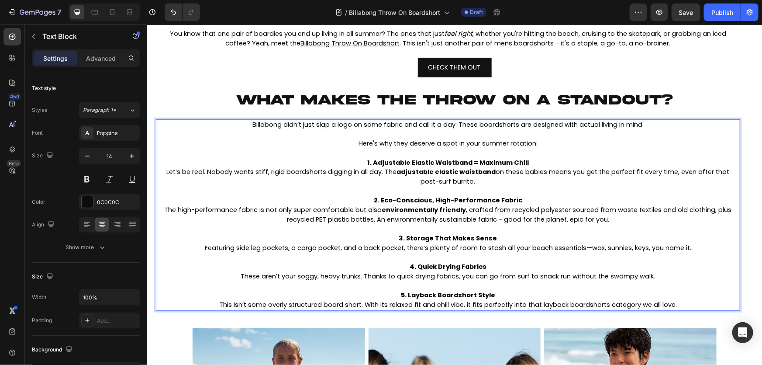
click at [457, 210] on strong "environmentally friendly" at bounding box center [424, 209] width 84 height 9
drag, startPoint x: 461, startPoint y: 209, endPoint x: 381, endPoint y: 211, distance: 80.0
click at [382, 211] on strong "environmentally friendly" at bounding box center [424, 209] width 84 height 9
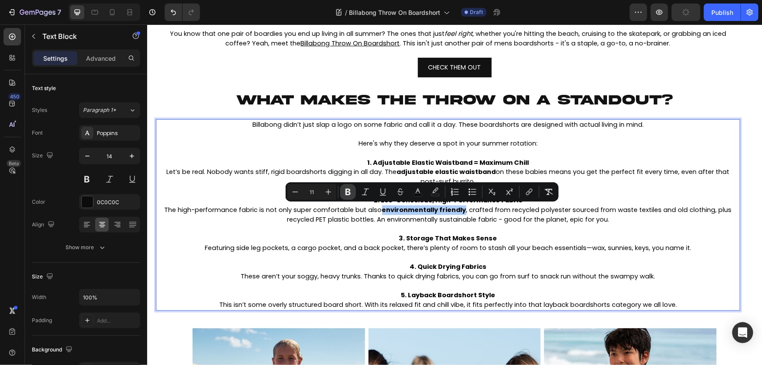
click at [347, 190] on icon "Editor contextual toolbar" at bounding box center [348, 192] width 5 height 7
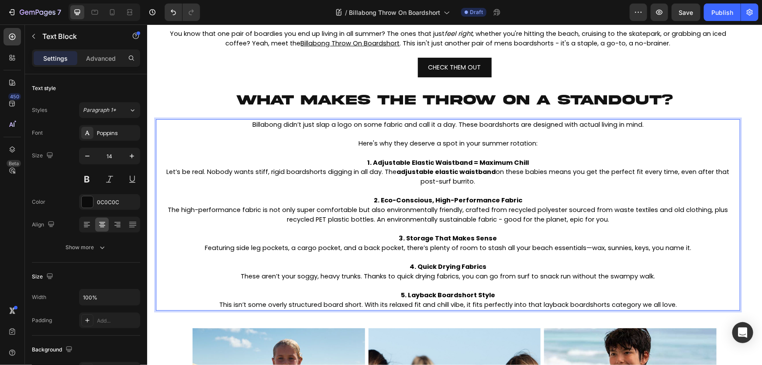
click at [457, 143] on span "Here's why they deserve a spot in your summer rotation:" at bounding box center [447, 143] width 179 height 9
click at [505, 173] on span "Let’s be real. Nobody wants stiff, rigid boardshorts digging in all day. The ad…" at bounding box center [447, 176] width 563 height 18
drag, startPoint x: 490, startPoint y: 173, endPoint x: 397, endPoint y: 175, distance: 93.5
click at [397, 175] on strong "adjustable elastic waistband" at bounding box center [446, 171] width 99 height 9
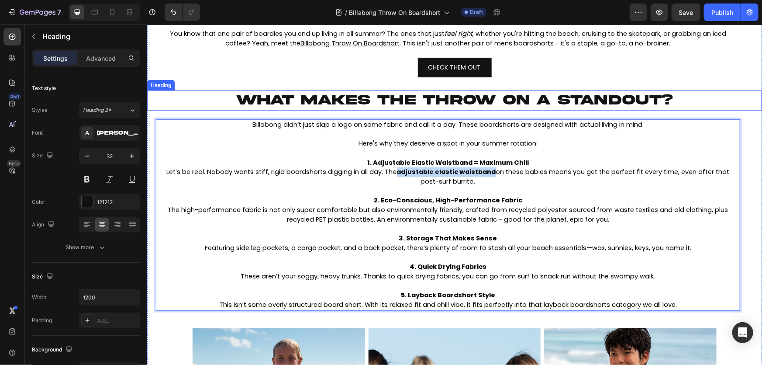
click at [420, 102] on span "WHAT MAKES THE THROW ON A STANDOUT?" at bounding box center [454, 99] width 437 height 15
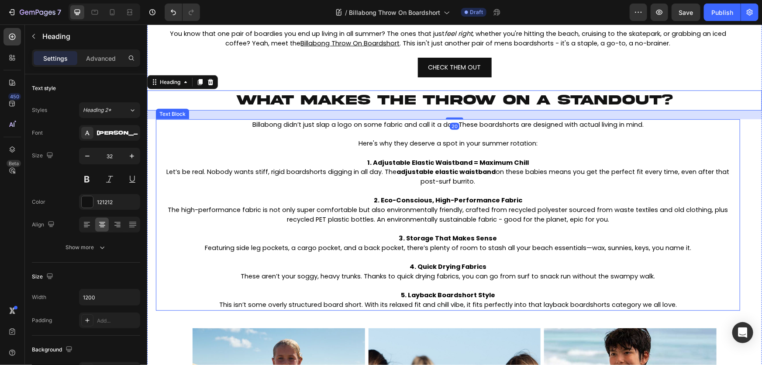
click at [445, 163] on strong "1. Adjustable Elastic Waistband = Maximum Chill" at bounding box center [448, 162] width 162 height 9
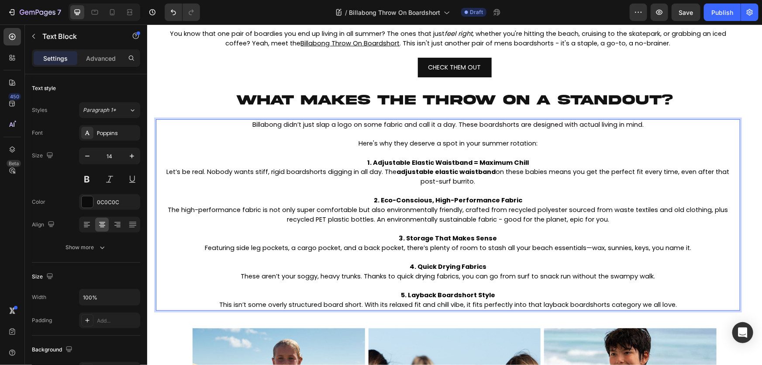
click at [476, 172] on strong "adjustable elastic waistband" at bounding box center [446, 171] width 99 height 9
click at [492, 172] on span "Let’s be real. Nobody wants stiff, rigid boardshorts digging in all day. The ad…" at bounding box center [447, 176] width 563 height 18
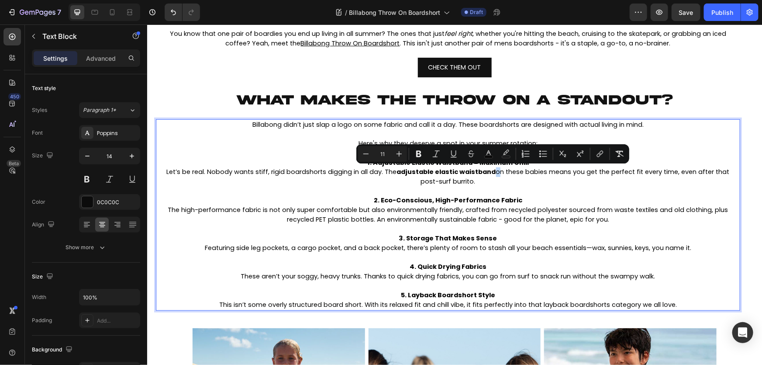
click at [492, 173] on span "Let’s be real. Nobody wants stiff, rigid boardshorts digging in all day. The ad…" at bounding box center [447, 176] width 563 height 18
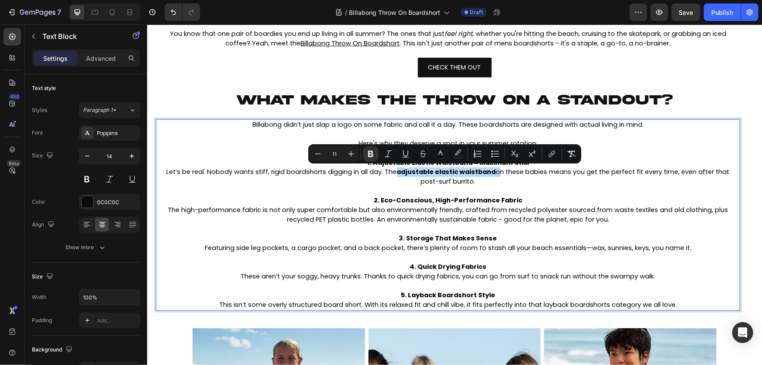
drag, startPoint x: 492, startPoint y: 173, endPoint x: 397, endPoint y: 172, distance: 95.3
click at [397, 172] on span "Let’s be real. Nobody wants stiff, rigid boardshorts digging in all day. The ad…" at bounding box center [447, 176] width 563 height 18
click at [371, 152] on icon "Editor contextual toolbar" at bounding box center [371, 153] width 9 height 9
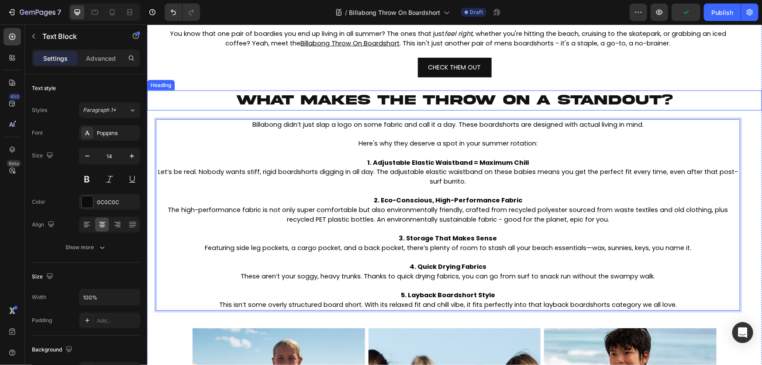
click at [593, 106] on span "WHAT MAKES THE THROW ON A STANDOUT?" at bounding box center [454, 99] width 437 height 15
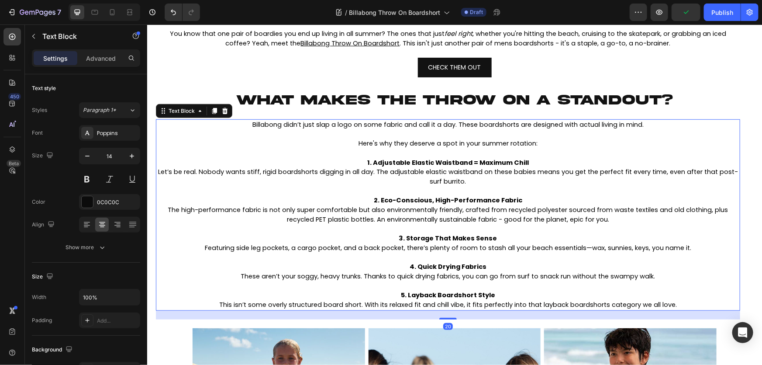
click at [517, 183] on p "Let’s be real. Nobody wants stiff, rigid boardshorts digging in all day. The ad…" at bounding box center [447, 176] width 583 height 19
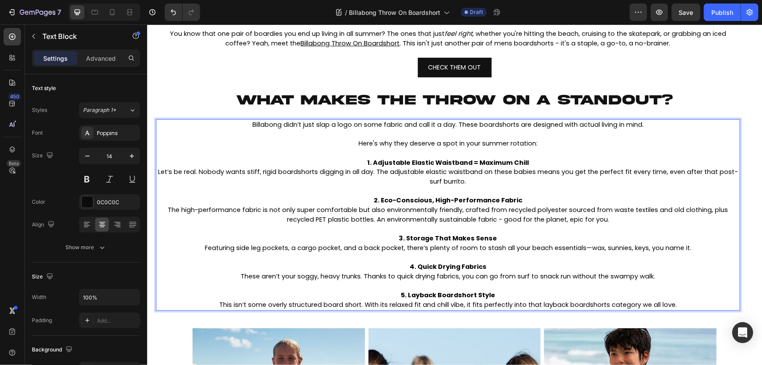
click at [382, 173] on span "Let’s be real. Nobody wants stiff, rigid boardshorts digging in all day. The ad…" at bounding box center [448, 176] width 580 height 18
click at [378, 173] on span "Let’s be real. Nobody wants stiff, rigid boardshorts digging in all day. The ad…" at bounding box center [448, 176] width 580 height 18
click at [376, 173] on span "Let’s be real. Nobody wants stiff, rigid boardshorts digging in all day. The ad…" at bounding box center [448, 176] width 580 height 18
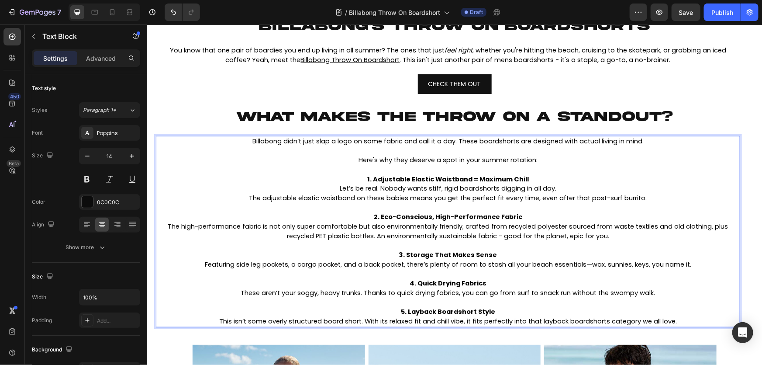
scroll to position [238, 0]
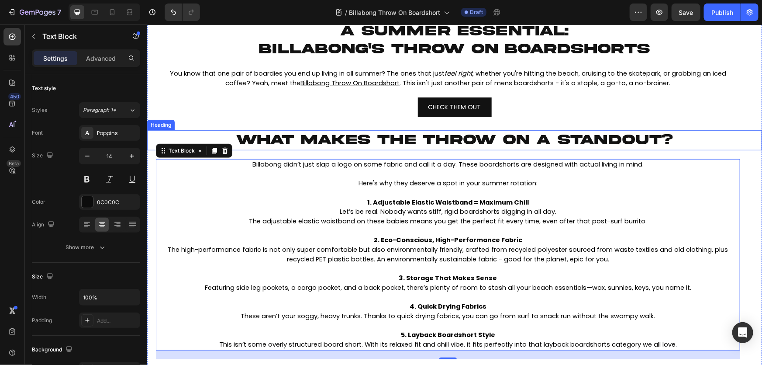
click at [438, 136] on span "WHAT MAKES THE THROW ON A STANDOUT?" at bounding box center [454, 139] width 437 height 15
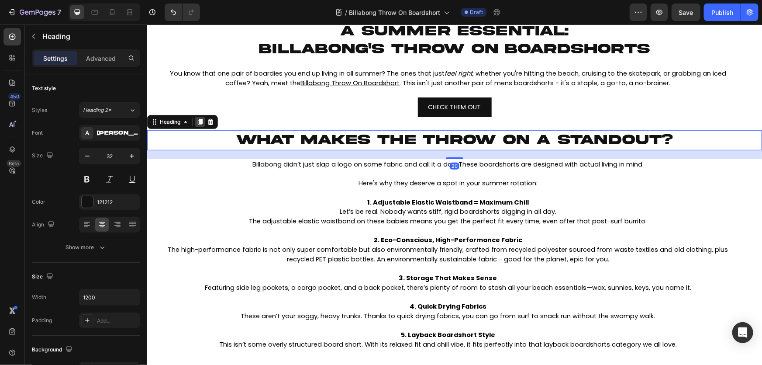
click at [198, 122] on icon at bounding box center [199, 121] width 7 height 7
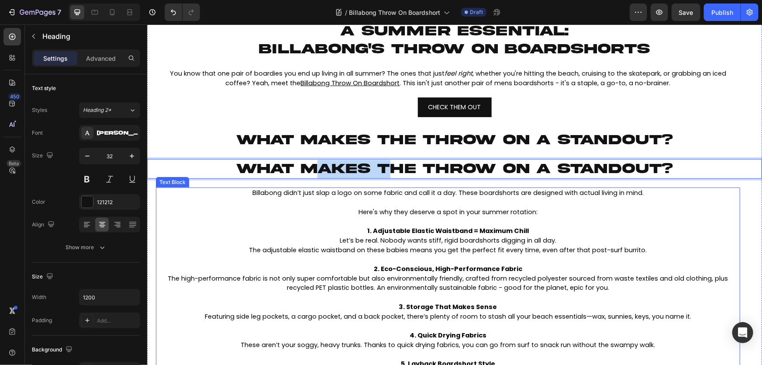
drag, startPoint x: 381, startPoint y: 192, endPoint x: 378, endPoint y: 254, distance: 62.5
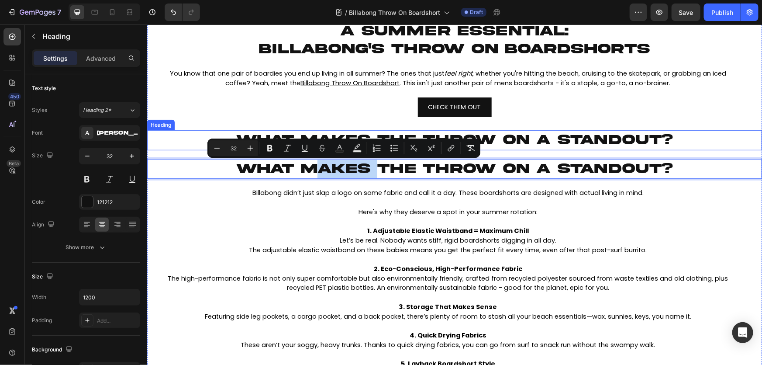
click at [592, 134] on span "WHAT MAKES THE THROW ON A STANDOUT?" at bounding box center [454, 139] width 437 height 15
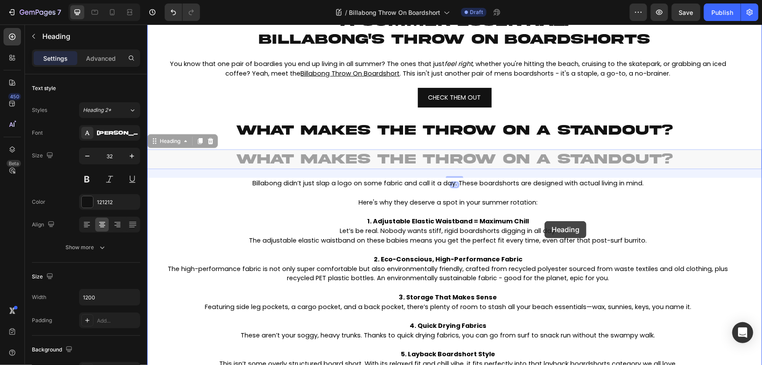
scroll to position [318, 0]
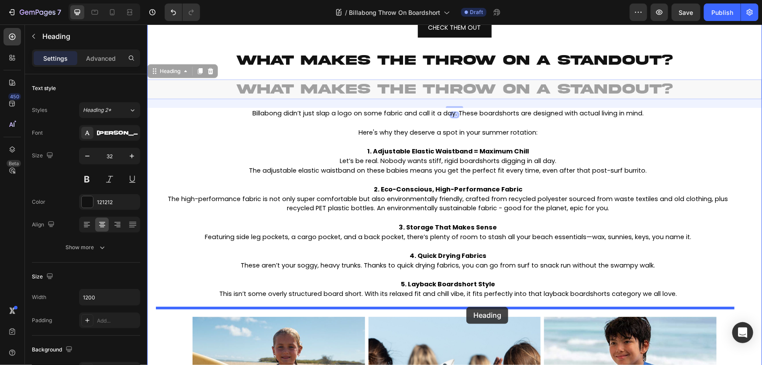
drag, startPoint x: 587, startPoint y: 173, endPoint x: 466, endPoint y: 306, distance: 180.0
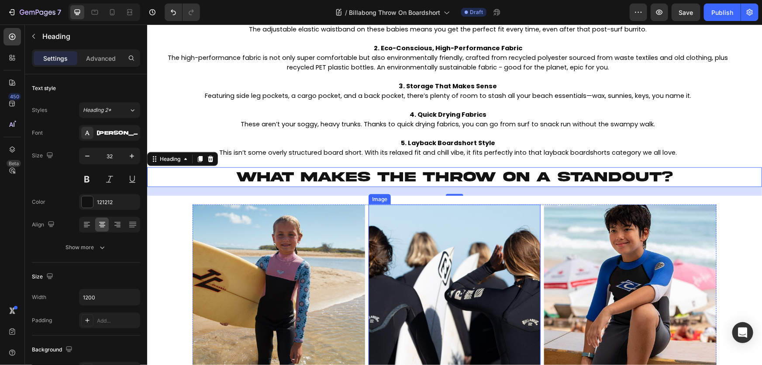
scroll to position [437, 0]
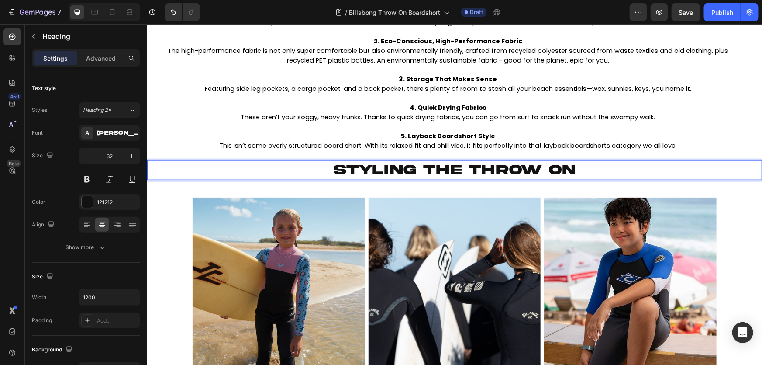
click at [583, 156] on div "⁠⁠⁠⁠⁠⁠⁠ a summer essential: billabong's throw on boardshorts Heading HEADER Hea…" at bounding box center [454, 100] width 615 height 556
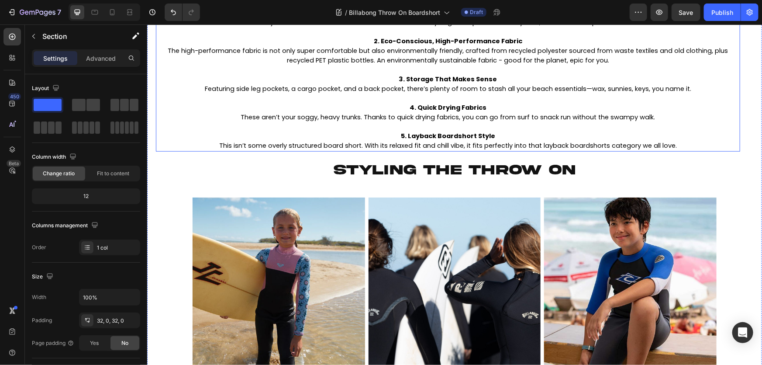
click at [585, 145] on span "This isn’t some overly structured board short. With its relaxed fit and chill v…" at bounding box center [448, 145] width 458 height 9
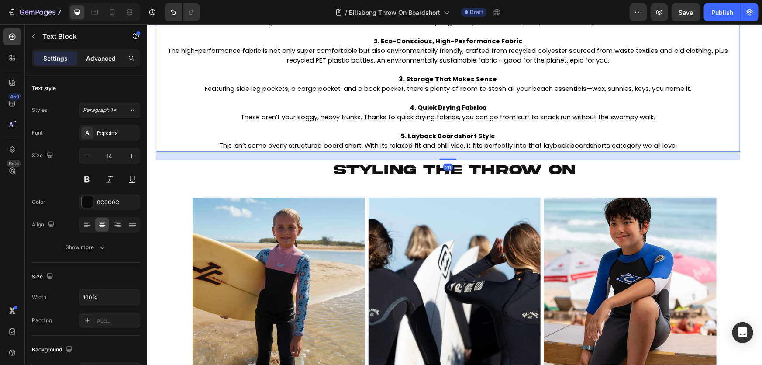
click at [112, 61] on p "Advanced" at bounding box center [101, 58] width 30 height 9
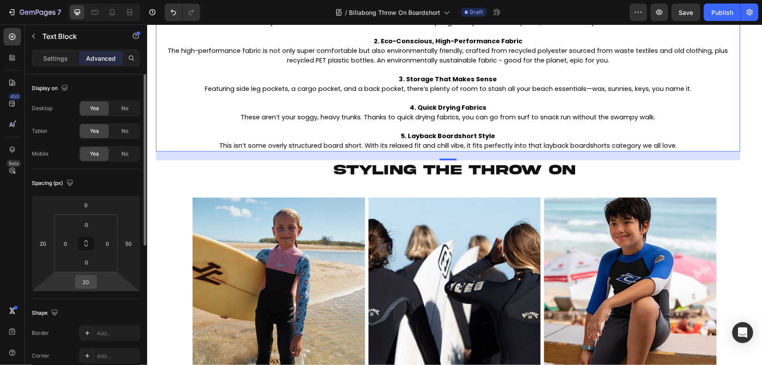
click at [83, 279] on input "20" at bounding box center [85, 281] width 17 height 13
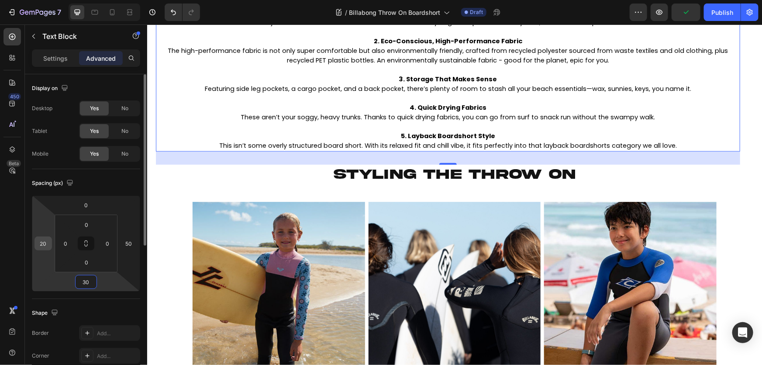
type input "30"
click at [41, 243] on input "20" at bounding box center [43, 243] width 13 height 13
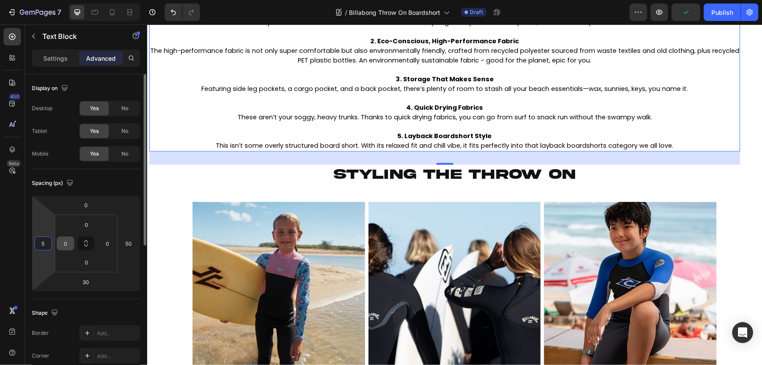
type input "50"
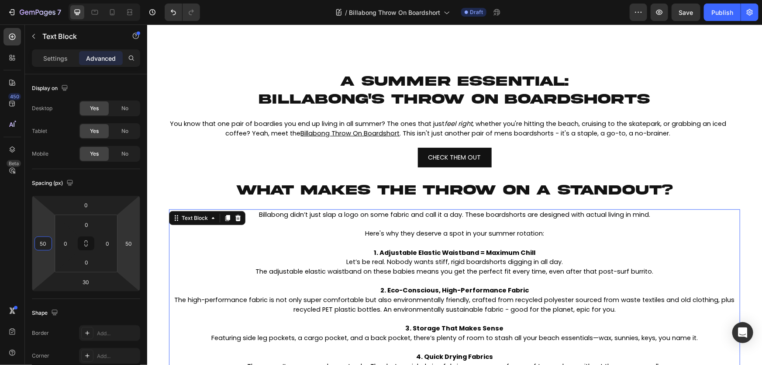
scroll to position [159, 0]
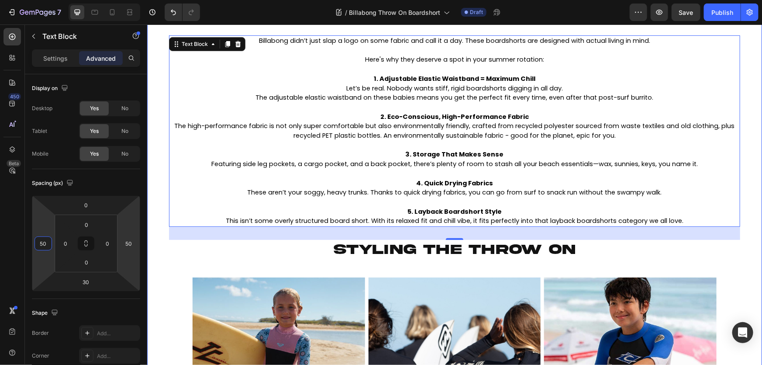
click at [654, 282] on img at bounding box center [630, 363] width 173 height 173
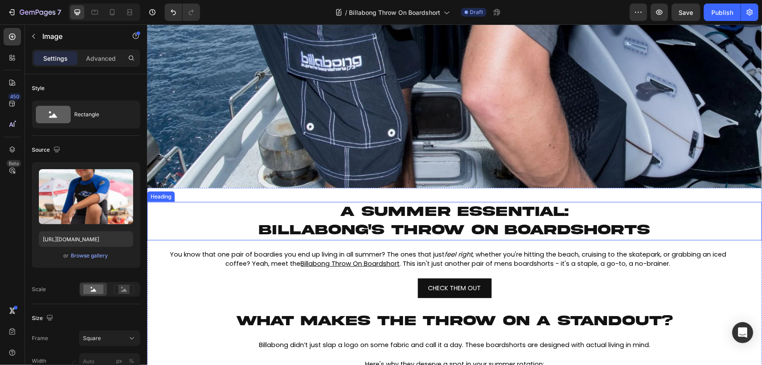
scroll to position [238, 0]
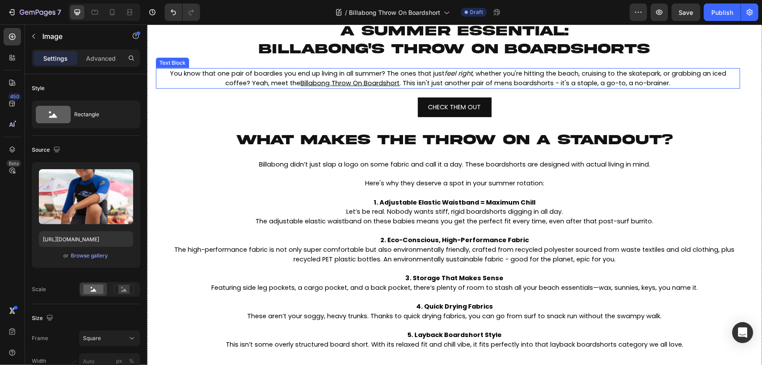
click at [503, 77] on span "You know that one pair of boardies you end up living in all summer? The ones th…" at bounding box center [448, 78] width 557 height 18
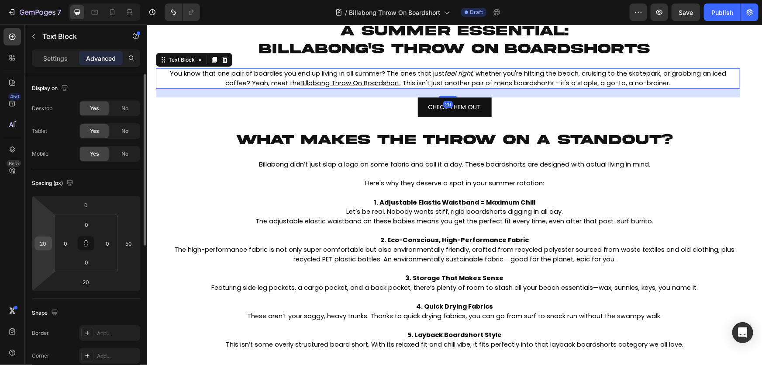
click at [48, 243] on input "20" at bounding box center [43, 243] width 13 height 13
type input "50"
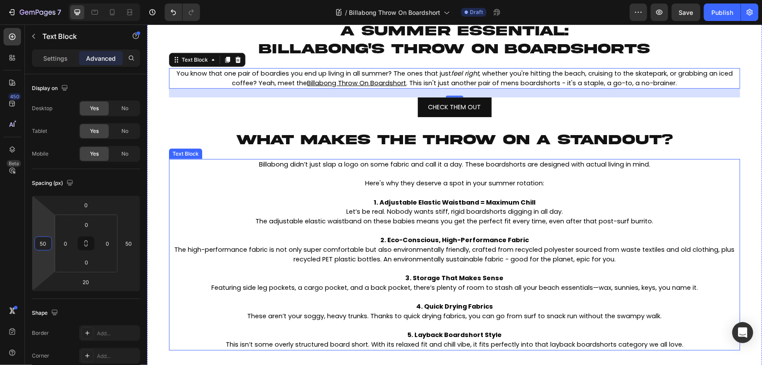
click at [387, 270] on p "Rich Text Editor. Editing area: main" at bounding box center [455, 269] width 570 height 10
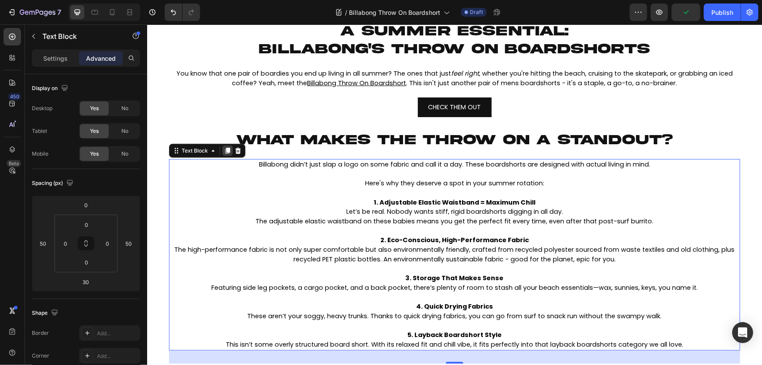
click at [225, 147] on icon at bounding box center [227, 150] width 7 height 7
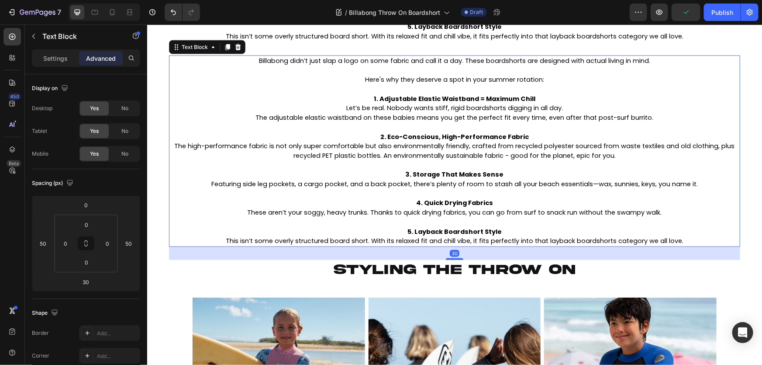
scroll to position [546, 0]
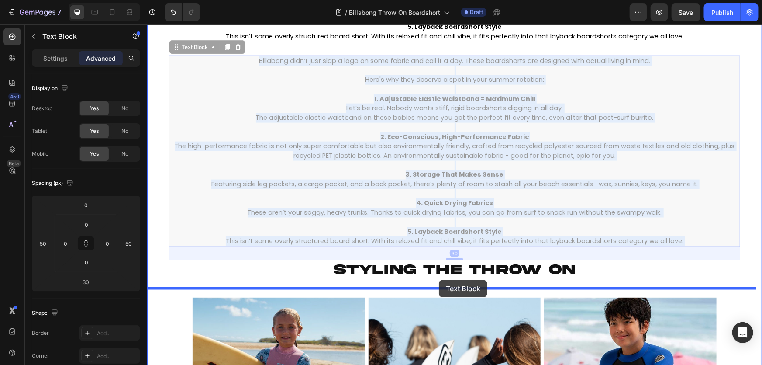
drag, startPoint x: 398, startPoint y: 180, endPoint x: 439, endPoint y: 280, distance: 107.8
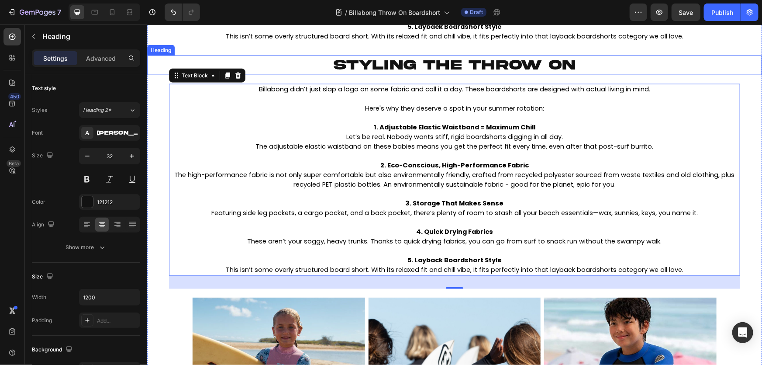
click at [450, 59] on span "STYLING THE THROW ON" at bounding box center [455, 64] width 242 height 15
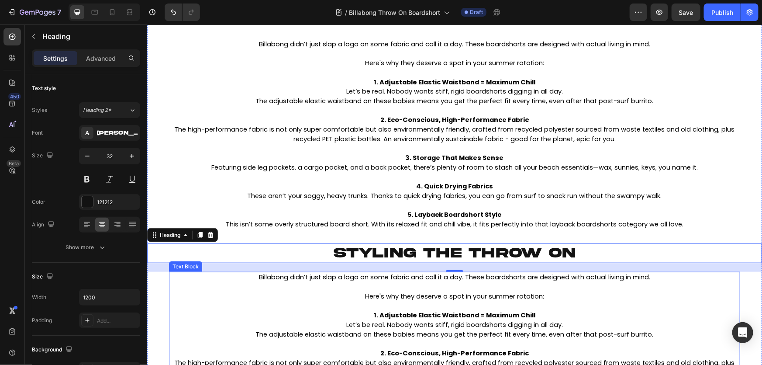
scroll to position [348, 0]
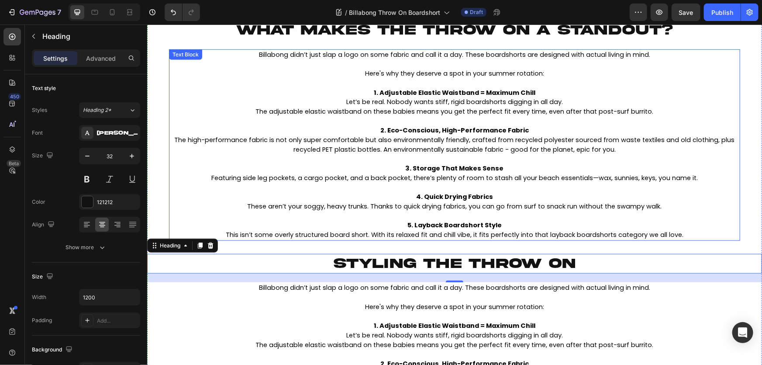
click at [515, 235] on span "This isn’t some overly structured board short. With its relaxed fit and chill v…" at bounding box center [454, 234] width 458 height 9
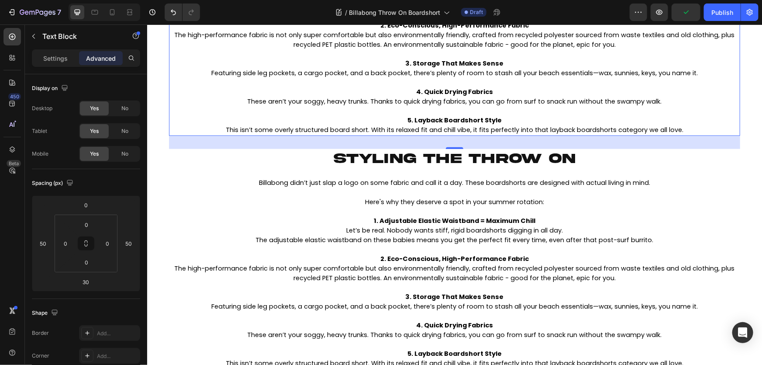
scroll to position [467, 0]
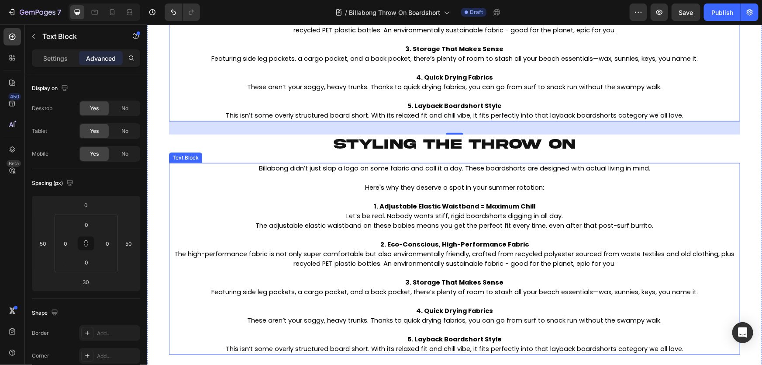
click at [401, 228] on span "The adjustable elastic waistband on these babies means you get the perfect fit …" at bounding box center [455, 225] width 398 height 9
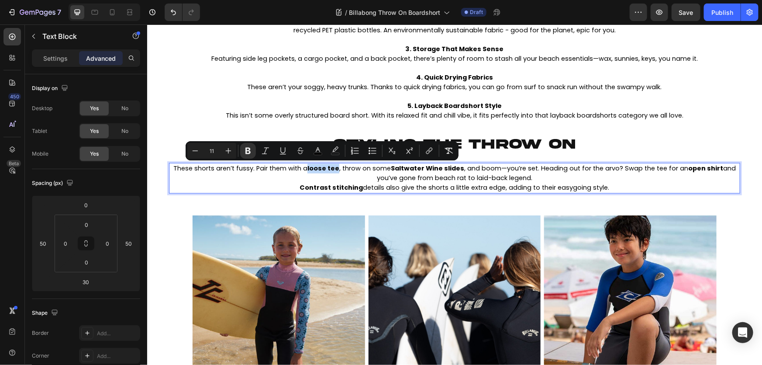
drag, startPoint x: 307, startPoint y: 169, endPoint x: 336, endPoint y: 170, distance: 29.3
click at [336, 170] on span "These shorts aren’t fussy. Pair them with a loose tee , throw on some Saltwater…" at bounding box center [454, 172] width 563 height 18
click at [248, 148] on icon "Editor contextual toolbar" at bounding box center [248, 151] width 5 height 7
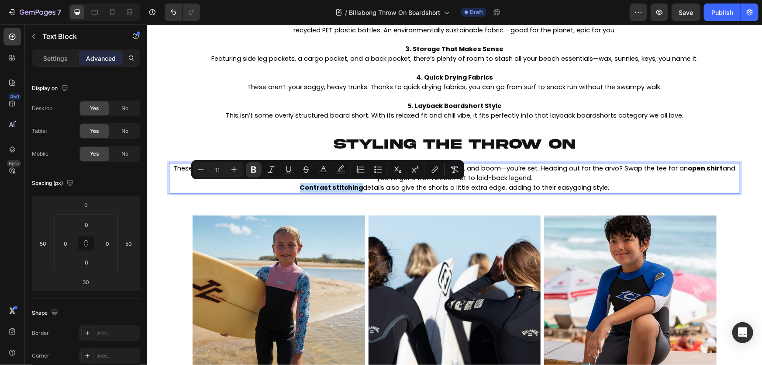
drag, startPoint x: 291, startPoint y: 186, endPoint x: 357, endPoint y: 187, distance: 65.1
click at [357, 187] on p "Contrast stitching details also give the shorts a little extra edge, adding to …" at bounding box center [455, 188] width 570 height 10
click at [257, 171] on icon "Editor contextual toolbar" at bounding box center [254, 169] width 9 height 9
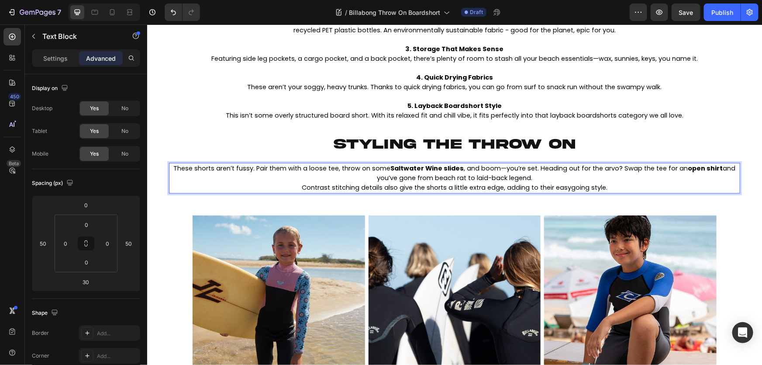
click at [527, 180] on span "These shorts aren’t fussy. Pair them with a loose tee, throw on some Saltwater …" at bounding box center [454, 172] width 562 height 18
click at [538, 177] on p "These shorts aren’t fussy. Pair them with a loose tee, throw on some Saltwater …" at bounding box center [455, 172] width 570 height 19
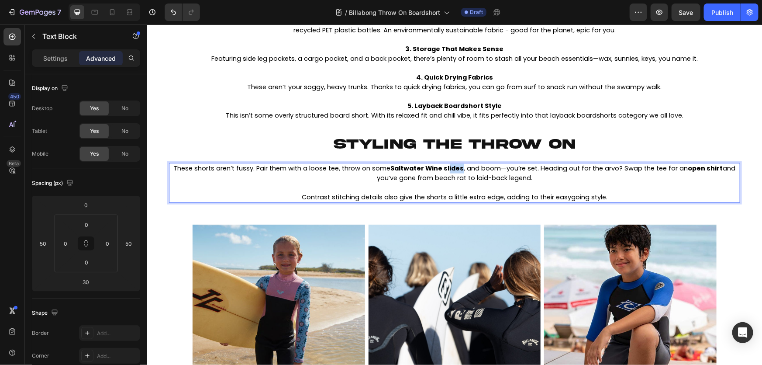
drag, startPoint x: 459, startPoint y: 168, endPoint x: 447, endPoint y: 170, distance: 12.4
click at [447, 170] on strong "Saltwater Wine slides" at bounding box center [427, 167] width 73 height 9
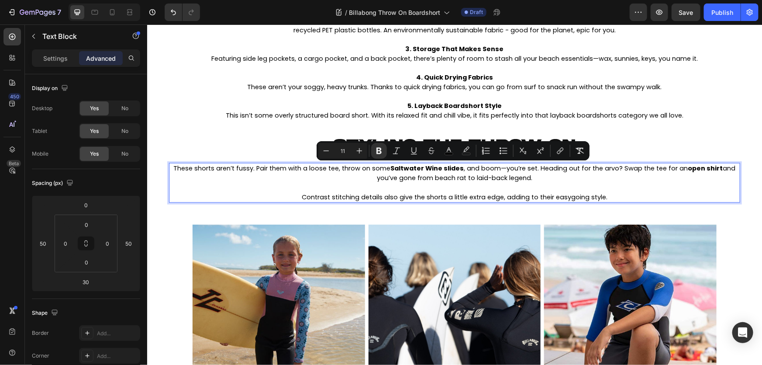
click at [438, 170] on strong "Saltwater Wine slides" at bounding box center [427, 167] width 73 height 9
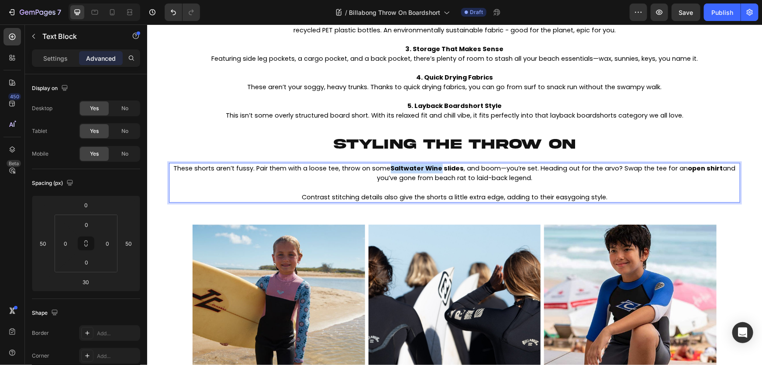
drag, startPoint x: 440, startPoint y: 170, endPoint x: 390, endPoint y: 170, distance: 49.4
click at [391, 170] on strong "Saltwater Wine slides" at bounding box center [427, 167] width 73 height 9
click at [408, 168] on strong "slides" at bounding box center [398, 167] width 20 height 9
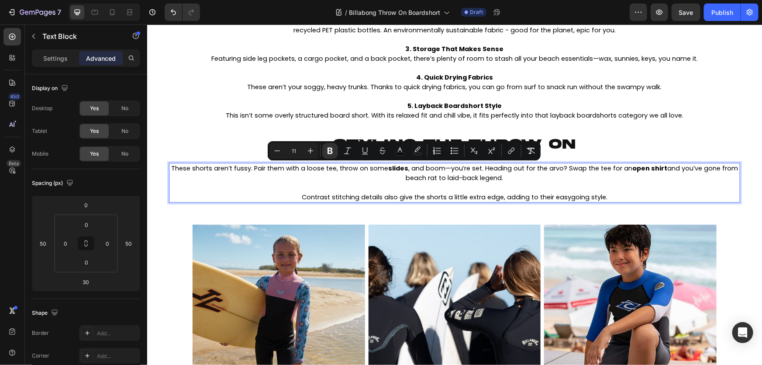
drag, startPoint x: 413, startPoint y: 168, endPoint x: 395, endPoint y: 170, distance: 18.0
click at [395, 170] on span "These shorts aren’t fussy. Pair them with a loose tee, throw on some slides , a…" at bounding box center [454, 172] width 567 height 18
click at [336, 152] on button "Bold" at bounding box center [330, 151] width 16 height 16
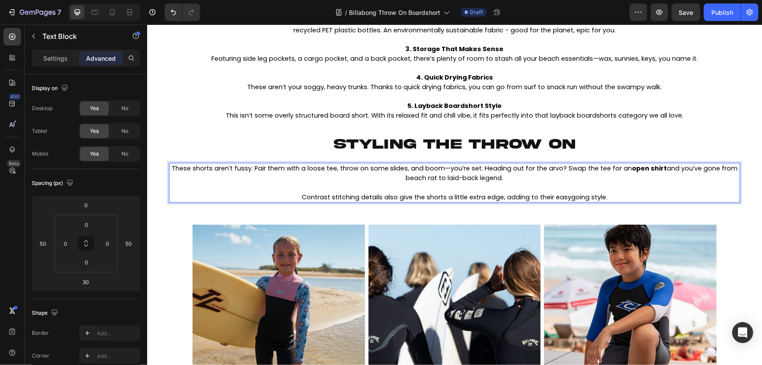
click at [663, 170] on span "These shorts aren’t fussy. Pair them with a loose tee, throw on some slides, an…" at bounding box center [454, 172] width 566 height 18
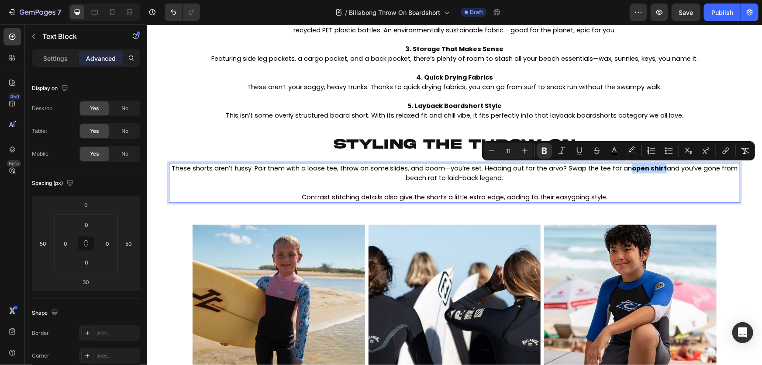
drag, startPoint x: 660, startPoint y: 170, endPoint x: 628, endPoint y: 170, distance: 32.3
click at [628, 170] on span "These shorts aren’t fussy. Pair them with a loose tee, throw on some slides, an…" at bounding box center [454, 172] width 566 height 18
drag, startPoint x: 548, startPoint y: 153, endPoint x: 400, endPoint y: 141, distance: 147.7
click at [548, 153] on icon "Editor contextual toolbar" at bounding box center [545, 150] width 9 height 9
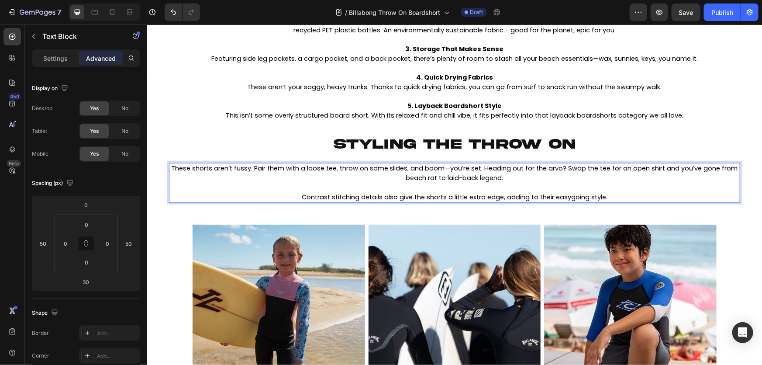
click at [550, 178] on p "These shorts aren’t fussy. Pair them with a loose tee, throw on some slides, an…" at bounding box center [455, 172] width 570 height 19
click at [570, 197] on span "Contrast stitching details also give the shorts a little extra edge, adding to …" at bounding box center [454, 196] width 306 height 9
click at [568, 199] on span "Contrast stitching details also give the shorts a little extra edge, adding to …" at bounding box center [454, 196] width 306 height 9
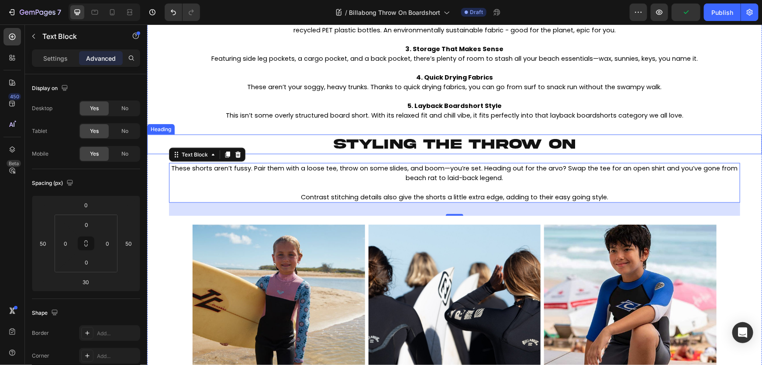
click at [586, 144] on p "⁠⁠⁠⁠⁠⁠⁠ STYLING THE THROW ON" at bounding box center [454, 144] width 523 height 18
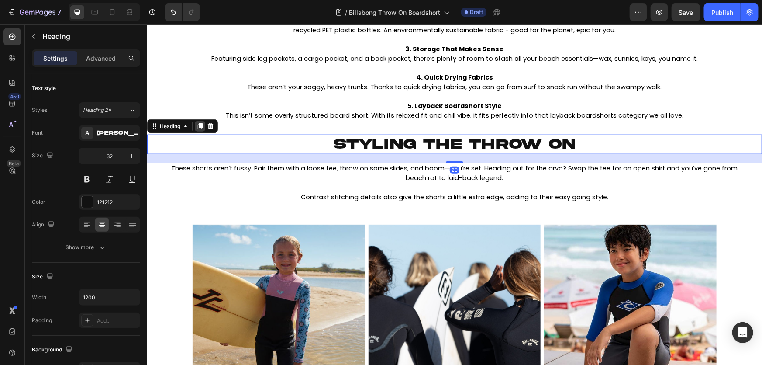
click at [198, 127] on icon at bounding box center [200, 126] width 5 height 6
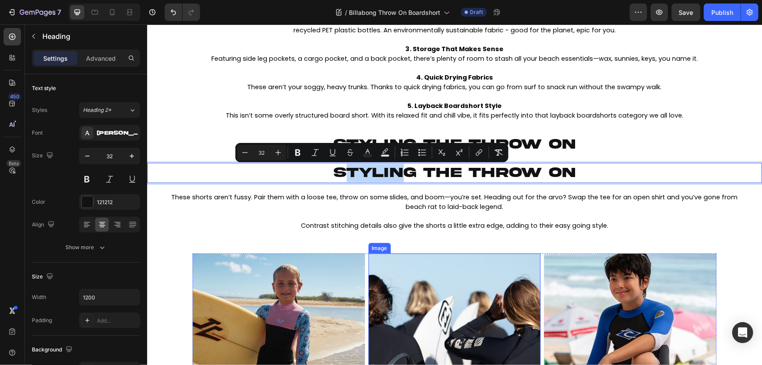
drag, startPoint x: 340, startPoint y: 173, endPoint x: 401, endPoint y: 257, distance: 103.9
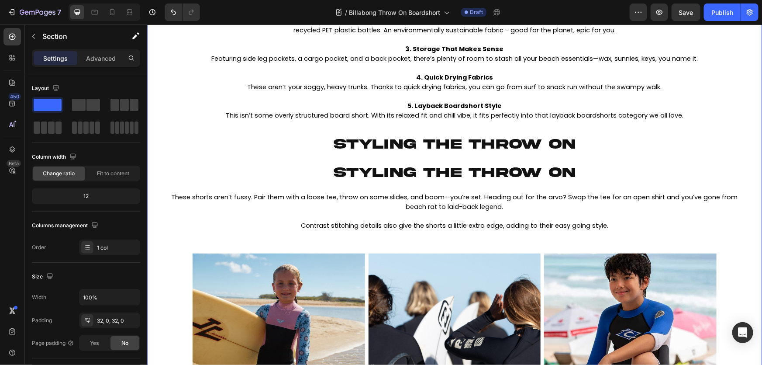
click at [225, 129] on div "⁠⁠⁠⁠⁠⁠⁠ a summer essential: billabong's throw on boardshorts Heading HEADER Hea…" at bounding box center [454, 113] width 615 height 642
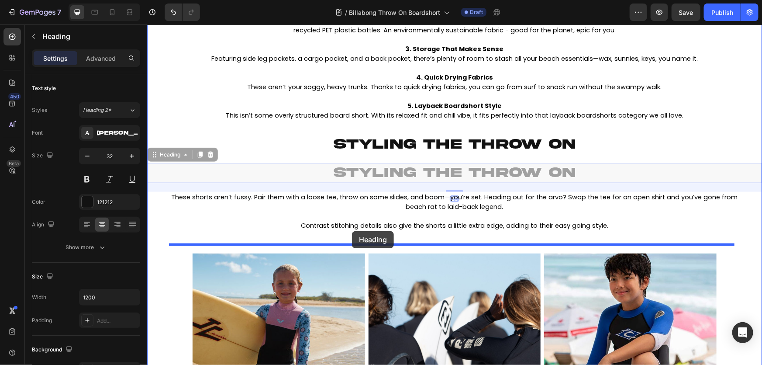
drag, startPoint x: 245, startPoint y: 174, endPoint x: 352, endPoint y: 231, distance: 120.8
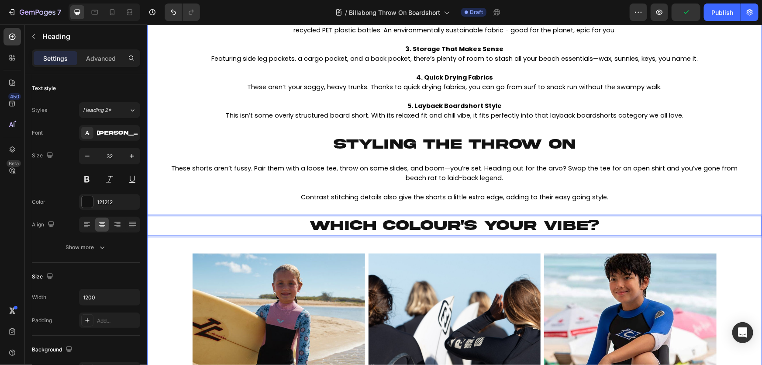
click at [393, 179] on p "These shorts aren’t fussy. Pair them with a loose tee, throw on some slides, an…" at bounding box center [455, 172] width 570 height 19
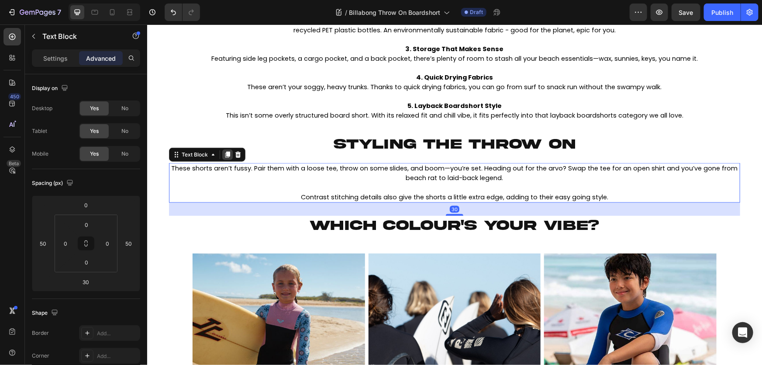
click at [225, 155] on icon at bounding box center [227, 155] width 5 height 6
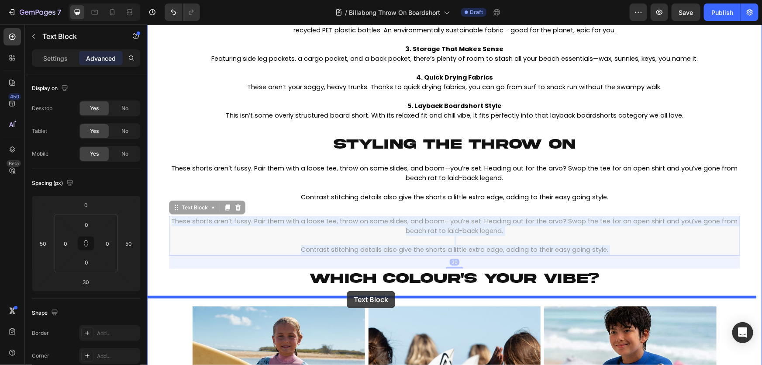
drag, startPoint x: 331, startPoint y: 226, endPoint x: 347, endPoint y: 291, distance: 66.1
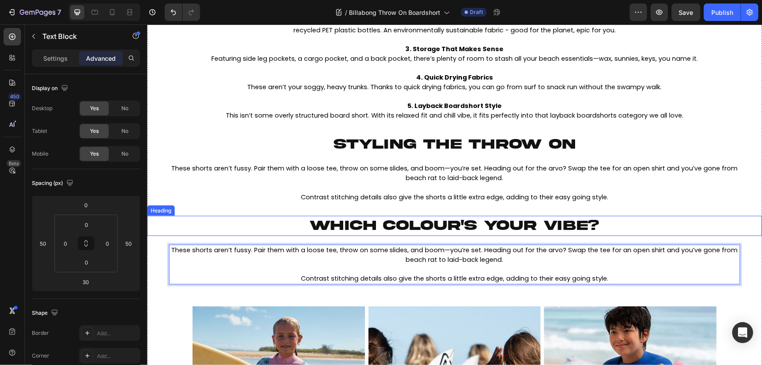
click at [392, 218] on span "WHICH COLOUR'S YOUR VIBE?" at bounding box center [455, 225] width 290 height 15
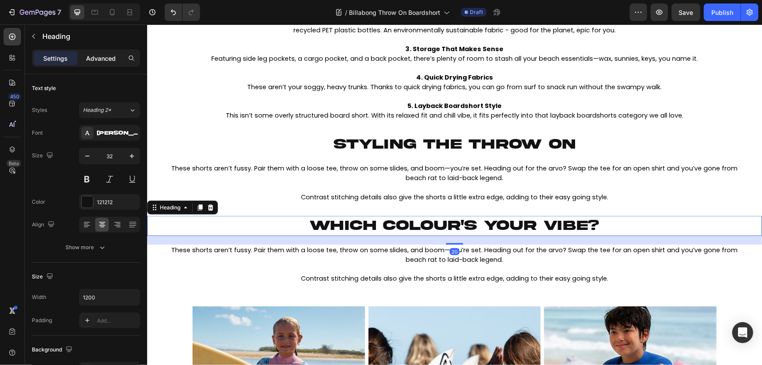
click at [104, 55] on p "Advanced" at bounding box center [101, 58] width 30 height 9
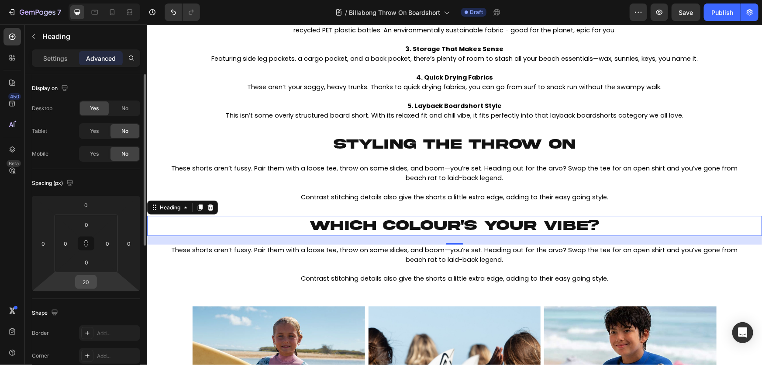
click at [83, 281] on input "20" at bounding box center [85, 281] width 17 height 13
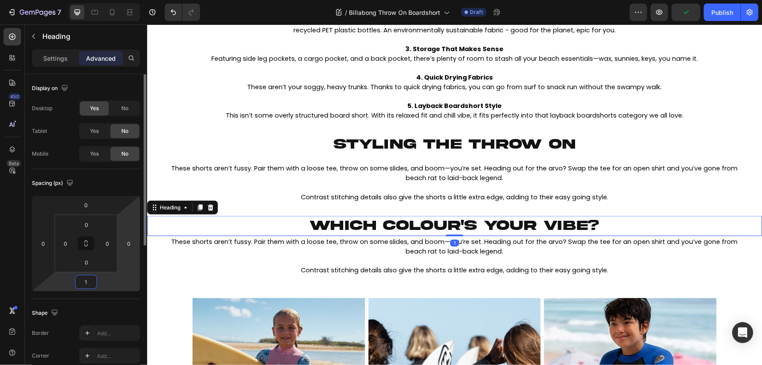
type input "10"
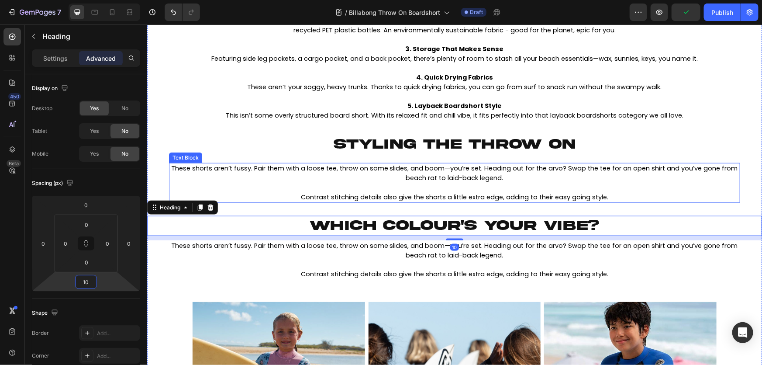
click at [520, 169] on span "These shorts aren’t fussy. Pair them with a loose tee, throw on some slides, an…" at bounding box center [454, 172] width 567 height 18
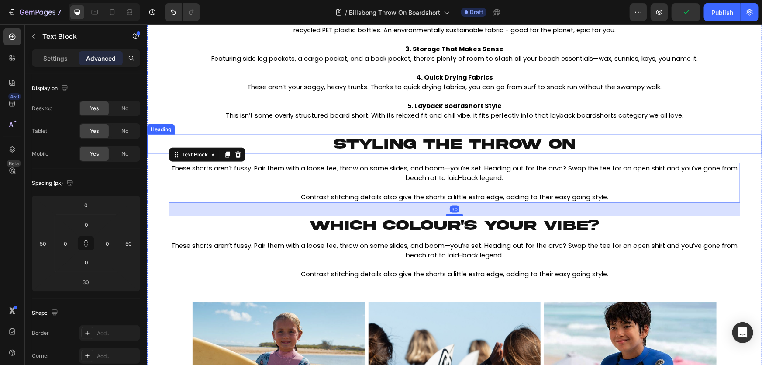
click at [512, 143] on span "STYLING THE THROW ON" at bounding box center [455, 143] width 242 height 15
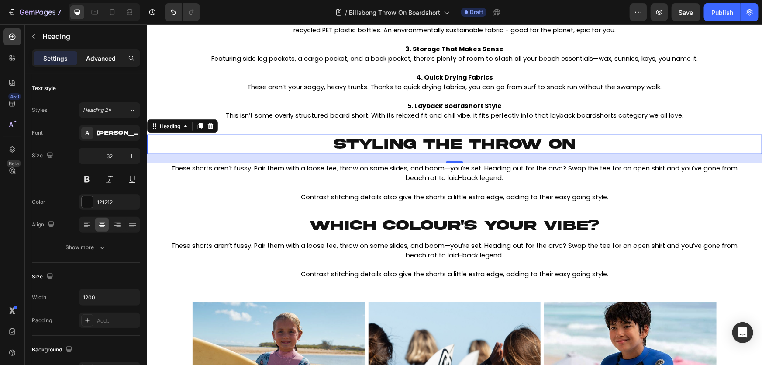
click at [104, 57] on p "Advanced" at bounding box center [101, 58] width 30 height 9
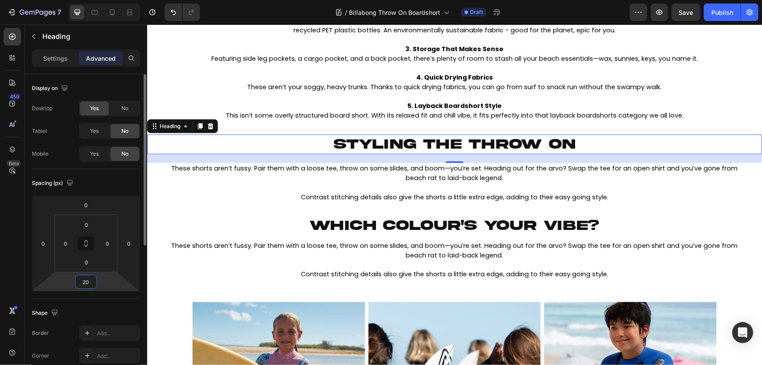
click at [93, 281] on input "20" at bounding box center [85, 281] width 17 height 13
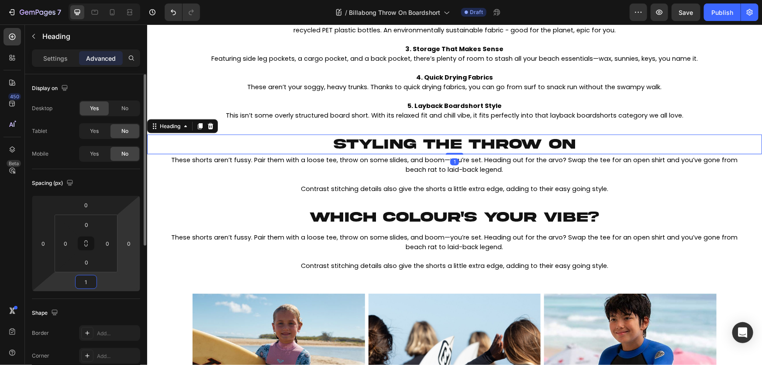
type input "10"
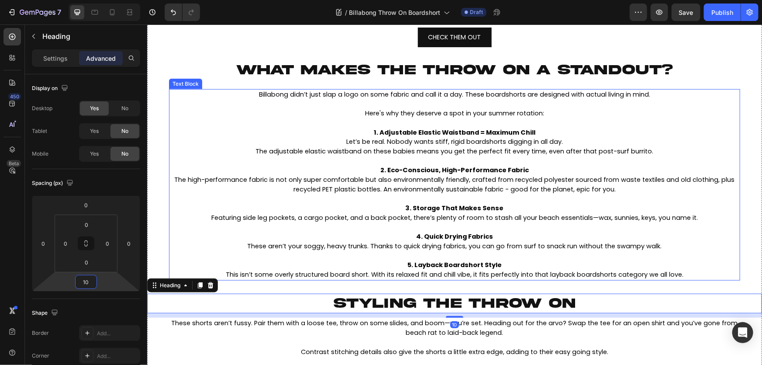
scroll to position [507, 0]
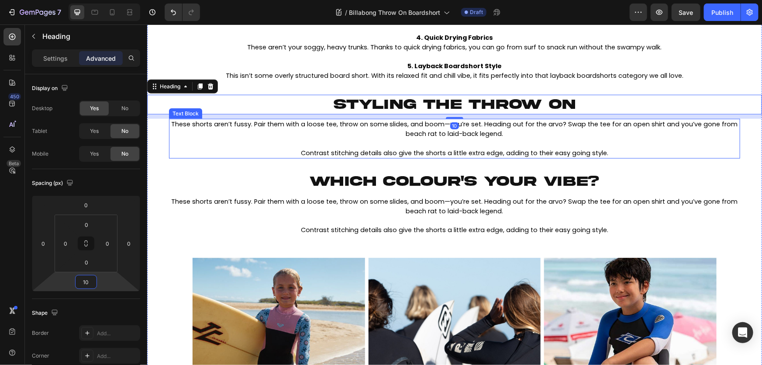
click at [450, 145] on p "Rich Text Editor. Editing area: main" at bounding box center [455, 144] width 570 height 10
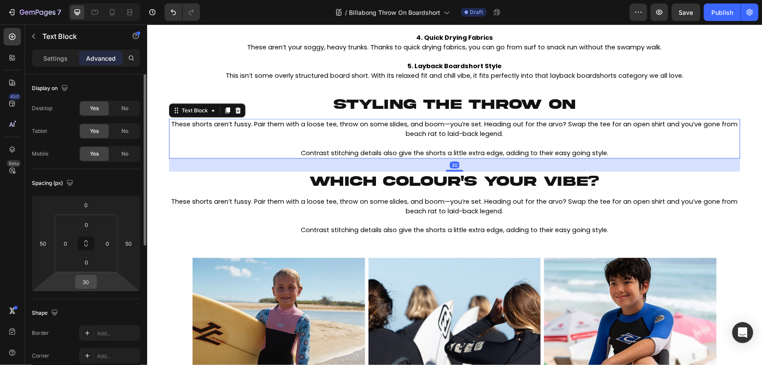
click at [84, 286] on input "30" at bounding box center [85, 281] width 17 height 13
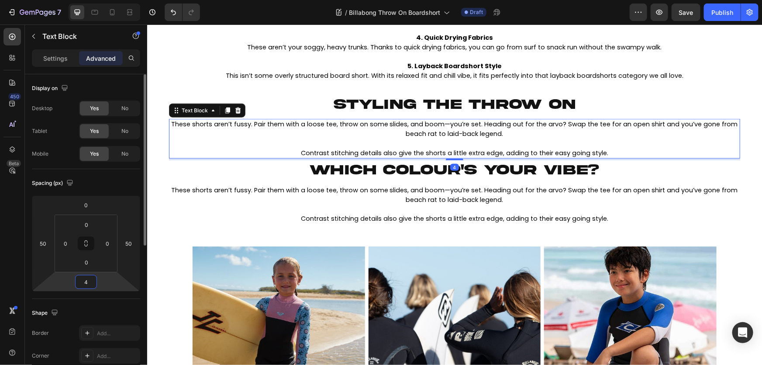
type input "40"
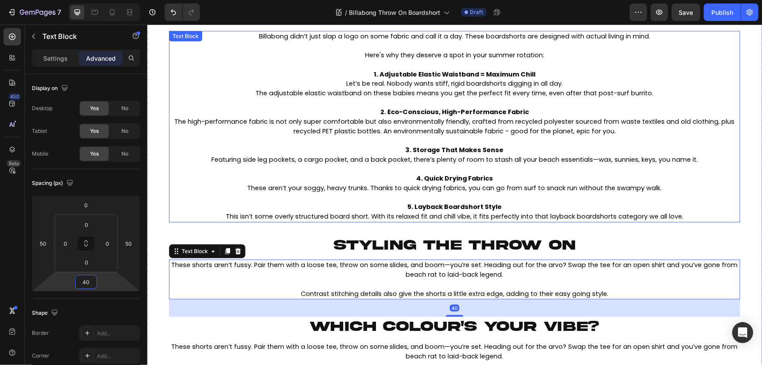
scroll to position [348, 0]
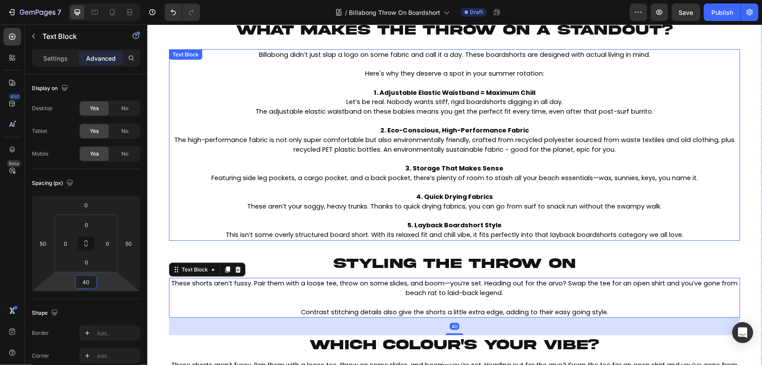
click at [482, 202] on span "These aren’t your soggy, heavy trunks. Thanks to quick drying fabrics, you can …" at bounding box center [454, 205] width 415 height 9
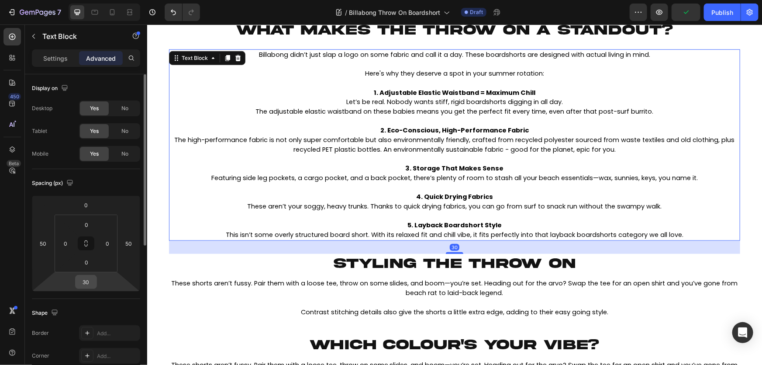
click at [83, 283] on input "30" at bounding box center [85, 281] width 17 height 13
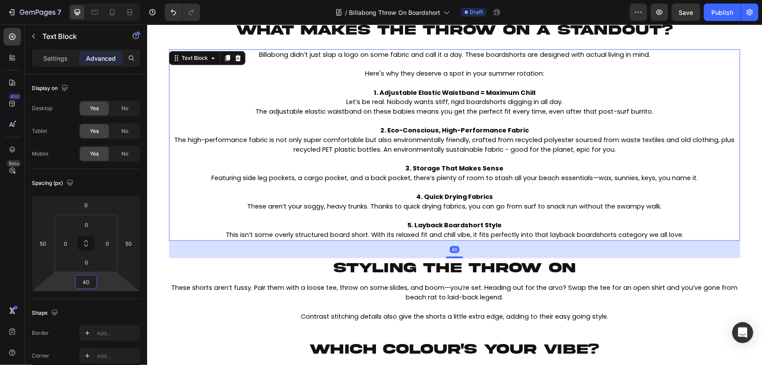
type input "40"
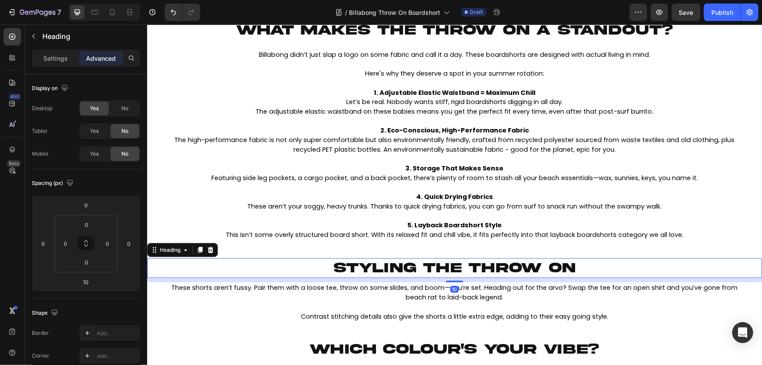
click at [716, 261] on div "⁠⁠⁠⁠⁠⁠⁠ STYLING THE THROW ON" at bounding box center [454, 268] width 615 height 20
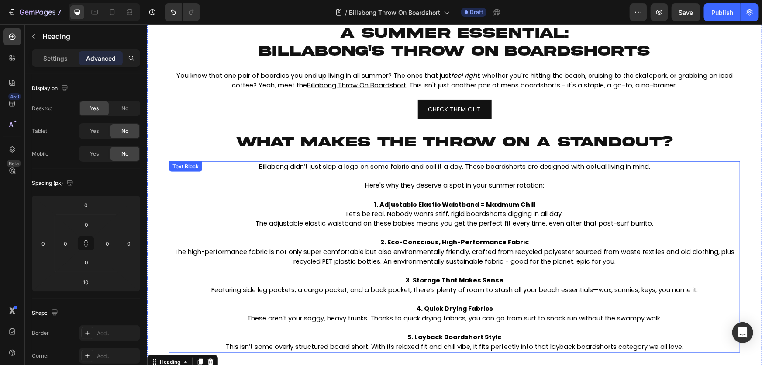
scroll to position [229, 0]
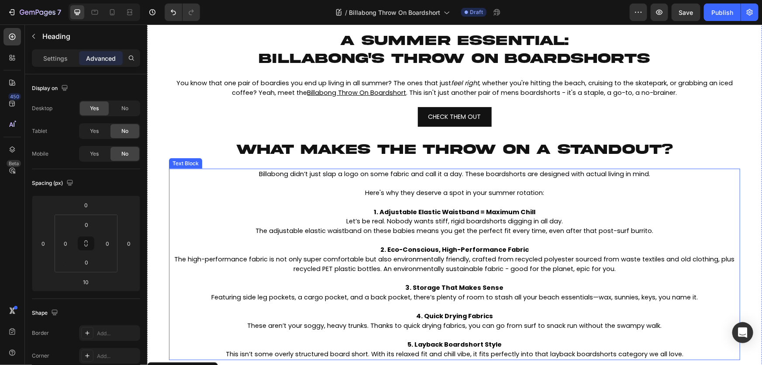
click at [496, 147] on span "WHAT MAKES THE THROW ON A STANDOUT?" at bounding box center [454, 149] width 437 height 15
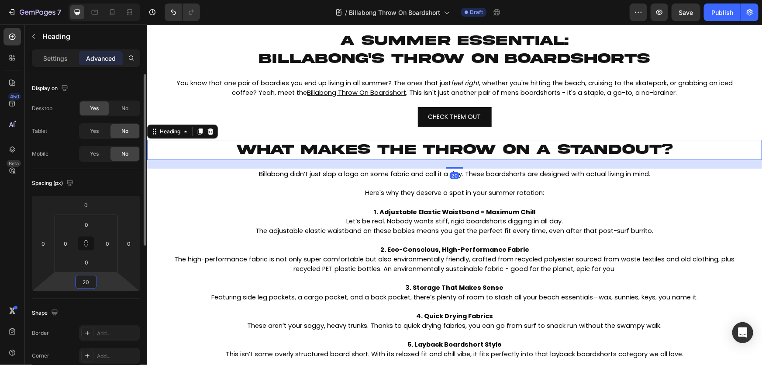
click at [80, 279] on input "20" at bounding box center [85, 281] width 17 height 13
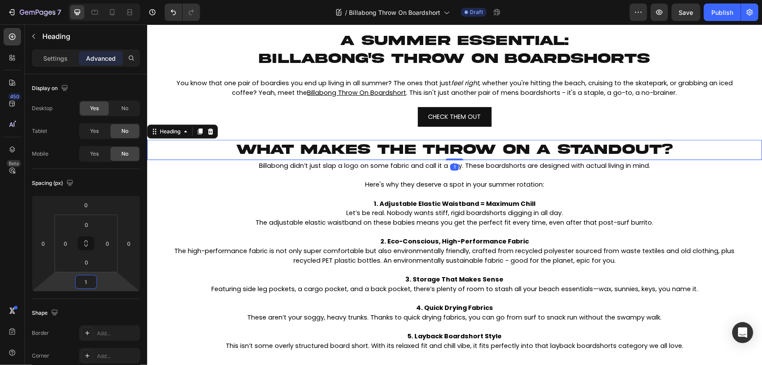
type input "10"
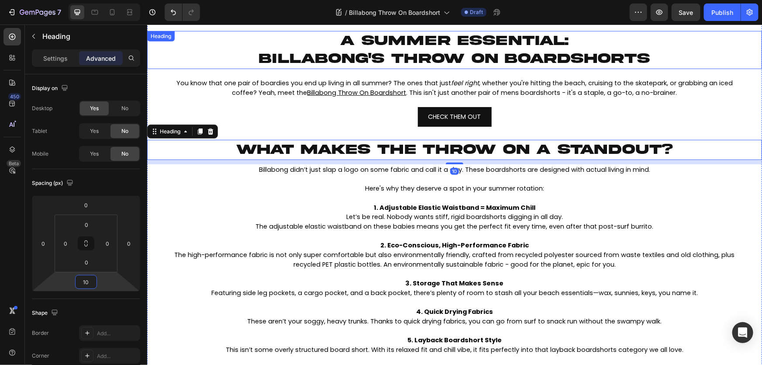
click at [446, 62] on span "billabong's throw on boardshorts" at bounding box center [454, 58] width 391 height 15
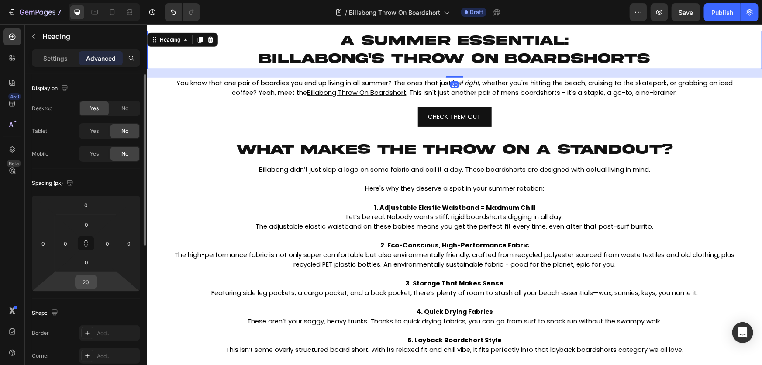
click at [88, 284] on input "20" at bounding box center [85, 281] width 17 height 13
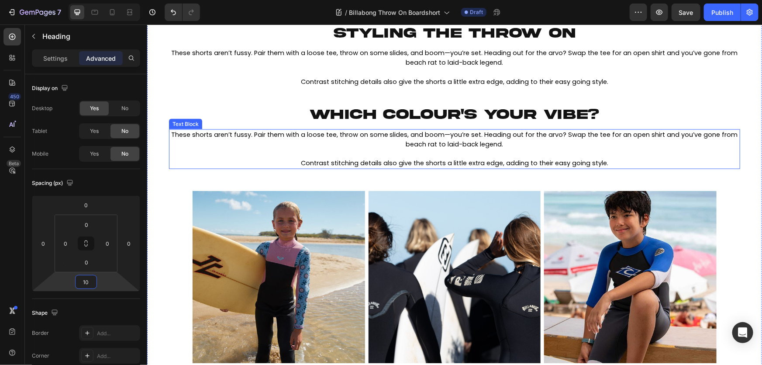
scroll to position [556, 0]
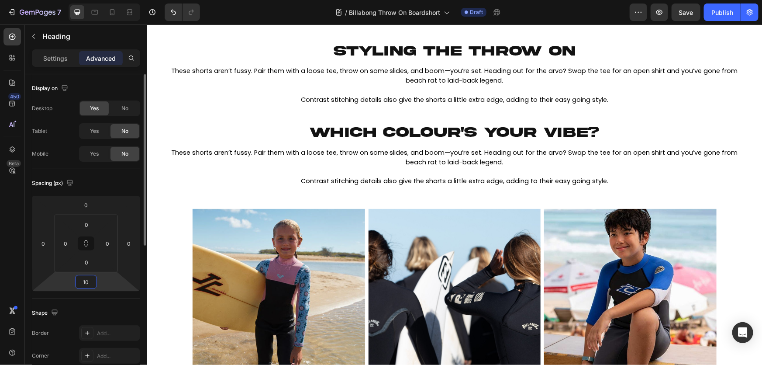
type input "10"
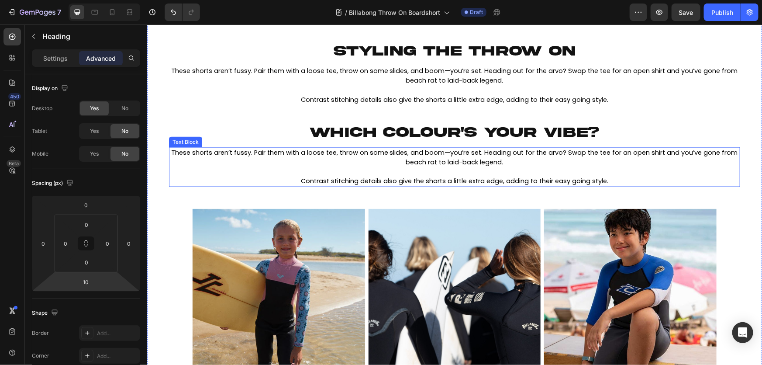
drag, startPoint x: 362, startPoint y: 179, endPoint x: 383, endPoint y: 174, distance: 21.1
click at [362, 179] on span "Contrast stitching details also give the shorts a little extra edge, adding to …" at bounding box center [455, 180] width 308 height 9
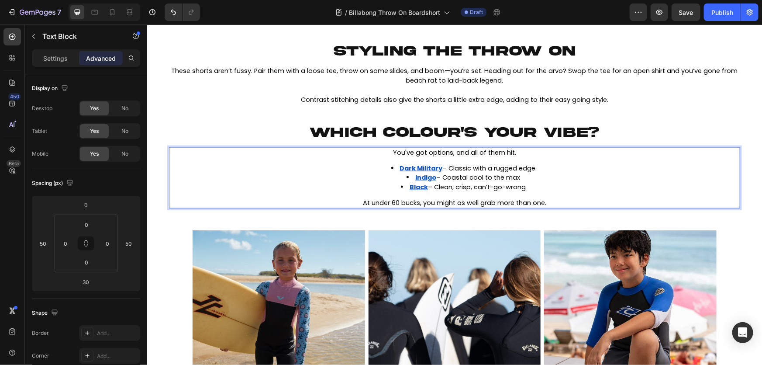
drag, startPoint x: 525, startPoint y: 191, endPoint x: 370, endPoint y: 168, distance: 157.3
click at [370, 168] on div "You've got options, and all of them hit. Dark Military – Classic with a rugged …" at bounding box center [455, 178] width 572 height 62
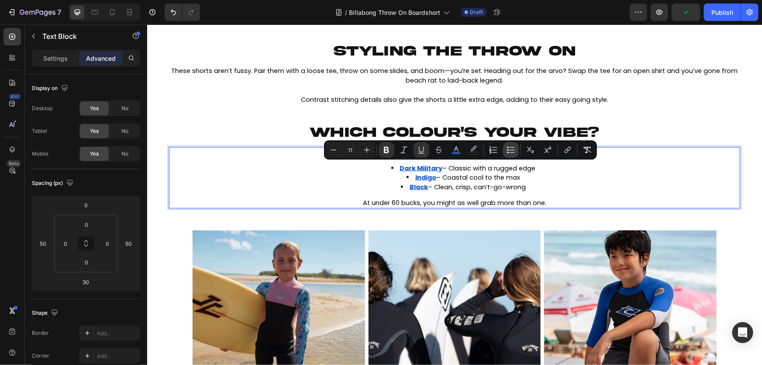
click at [512, 152] on icon "Editor contextual toolbar" at bounding box center [512, 152] width 5 height 0
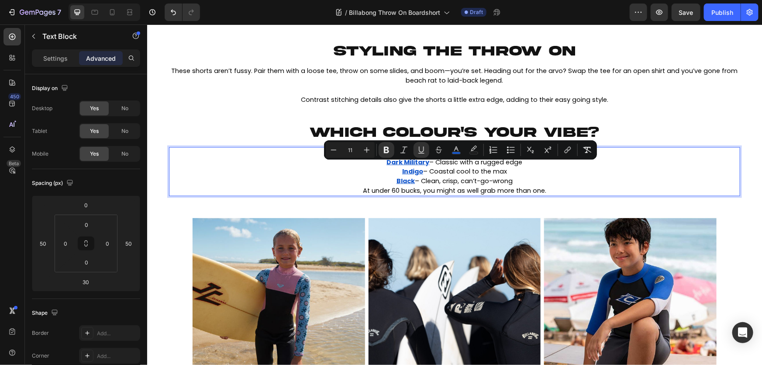
click at [506, 175] on p "Indigo – Coastal cool to the max" at bounding box center [455, 171] width 570 height 10
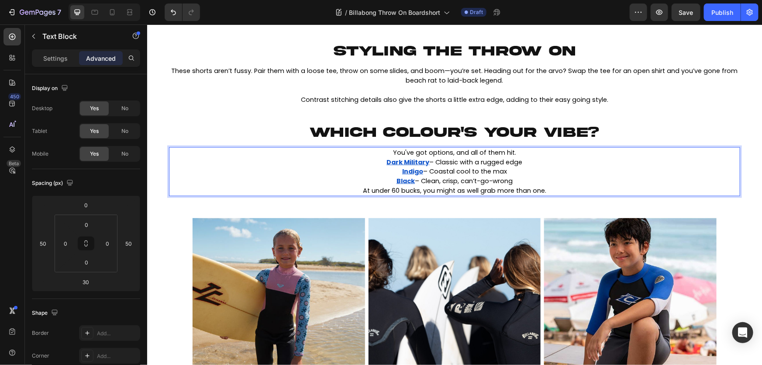
click at [518, 148] on p "You've got options, and all of them hit." at bounding box center [455, 153] width 570 height 10
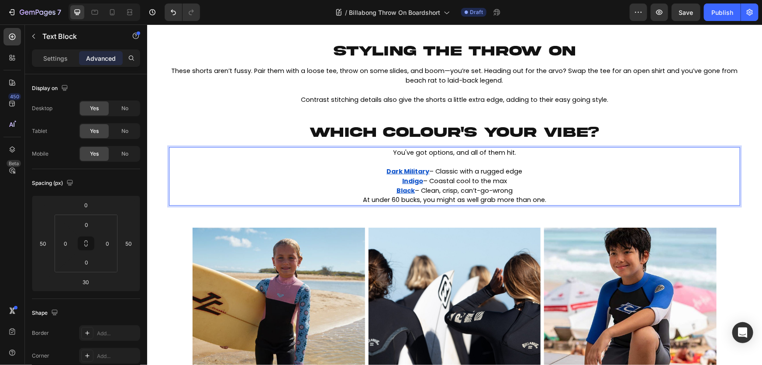
click at [520, 191] on p "Black – Clean, crisp, can’t-go-wrong" at bounding box center [455, 191] width 570 height 10
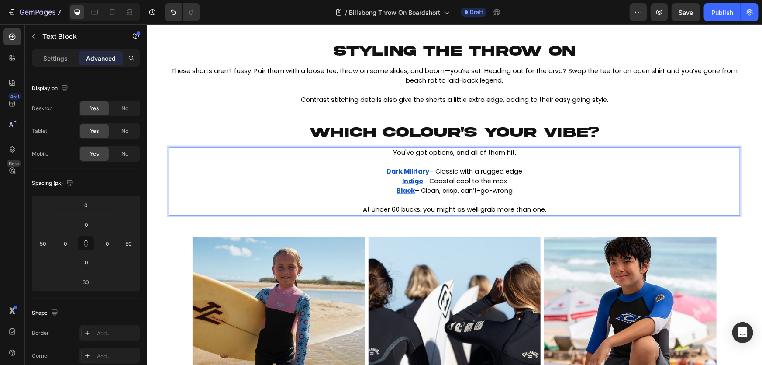
click at [392, 210] on span "At under 60 bucks, you might as well grab more than one." at bounding box center [455, 208] width 184 height 9
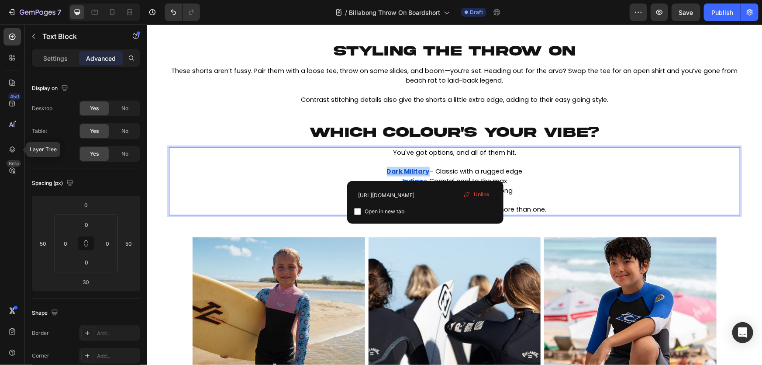
drag, startPoint x: 423, startPoint y: 173, endPoint x: 367, endPoint y: 172, distance: 56.0
click at [367, 172] on p "Dark Military – Classic with a rugged edge" at bounding box center [455, 171] width 570 height 10
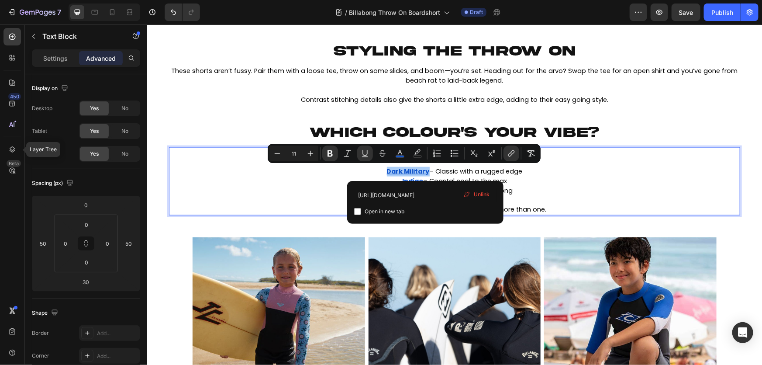
click at [391, 155] on div "Minus 11 Plus Bold Italic Underline Strikethrough color color Numbered List Bul…" at bounding box center [405, 154] width 270 height 16
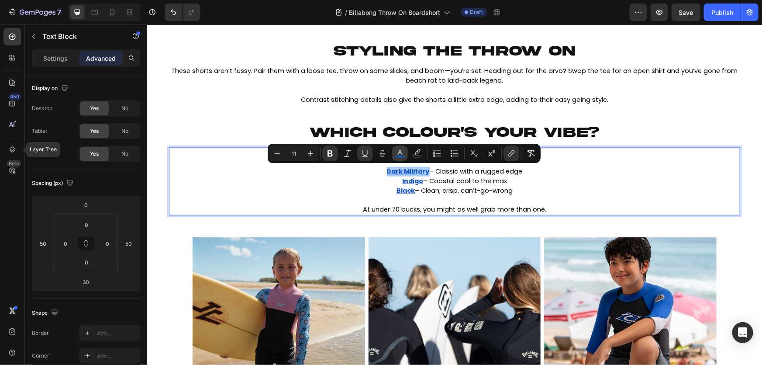
click at [399, 154] on icon "Editor contextual toolbar" at bounding box center [400, 153] width 9 height 9
type input "1155CC"
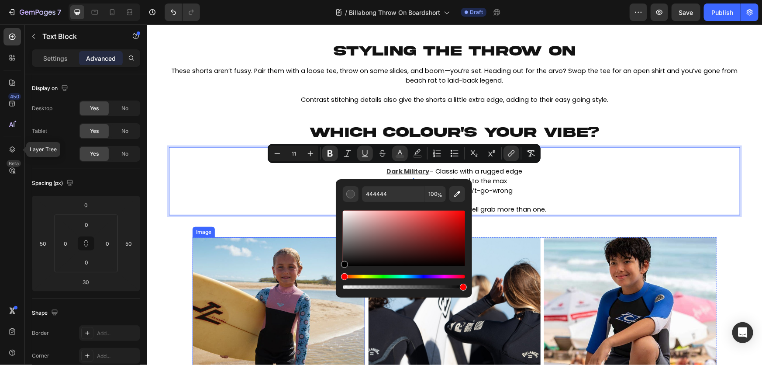
type input "000000"
drag, startPoint x: 501, startPoint y: 251, endPoint x: 333, endPoint y: 274, distance: 169.8
click at [331, 157] on icon "Editor contextual toolbar" at bounding box center [330, 153] width 9 height 9
click at [510, 152] on icon "Editor contextual toolbar" at bounding box center [511, 153] width 9 height 9
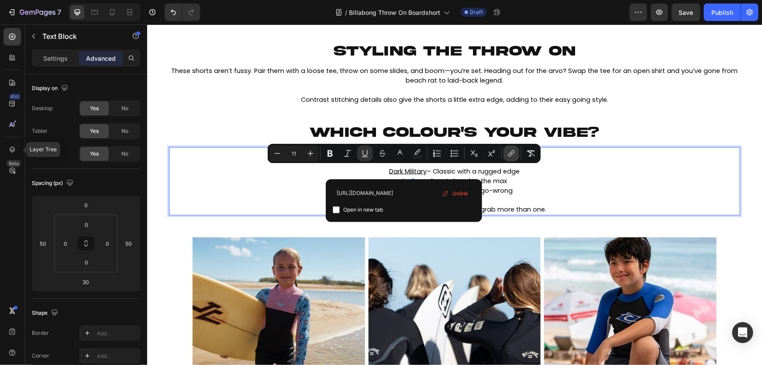
scroll to position [0, 46]
click at [460, 194] on span "Unlink" at bounding box center [461, 194] width 16 height 10
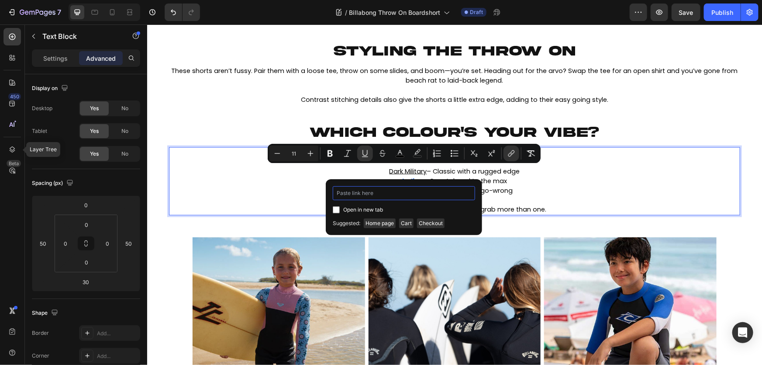
click at [344, 193] on input "Editor contextual toolbar" at bounding box center [404, 193] width 142 height 14
paste input "[URL][DOMAIN_NAME]"
type input "[URL][DOMAIN_NAME]"
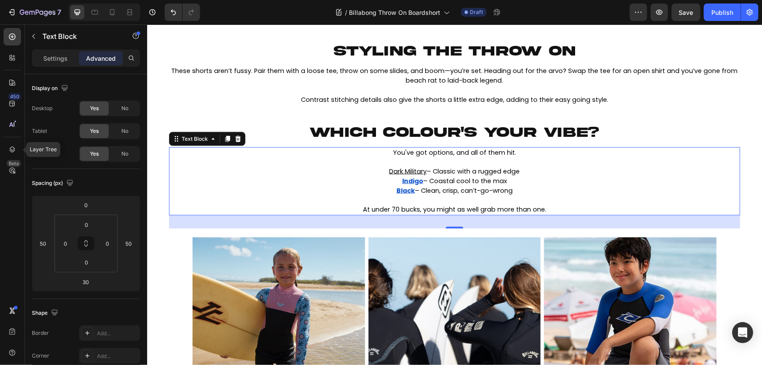
click at [423, 181] on span "– Coastal cool to the max" at bounding box center [465, 180] width 84 height 9
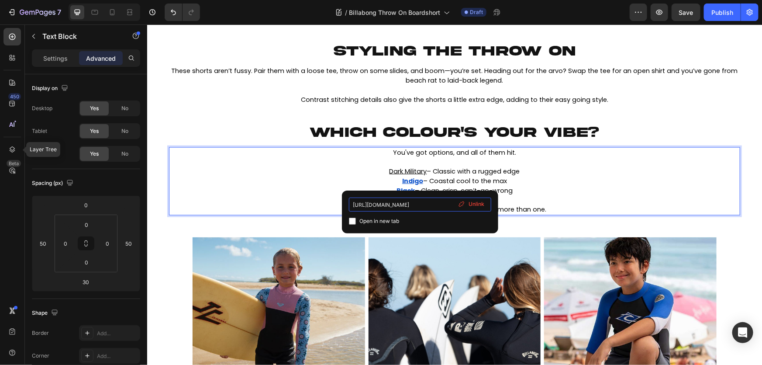
click at [429, 205] on input "https://boardcollective.com.au/products/ubybs00182-ind" at bounding box center [420, 205] width 142 height 14
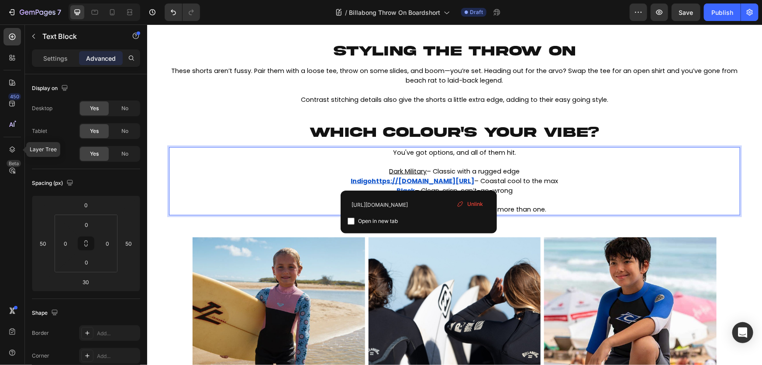
drag, startPoint x: 418, startPoint y: 180, endPoint x: 397, endPoint y: 180, distance: 21.0
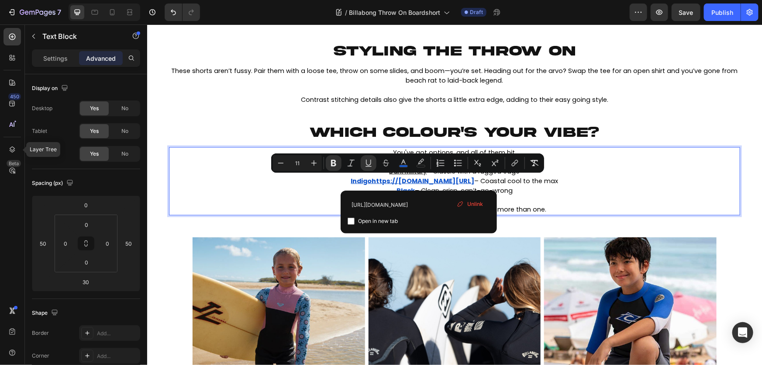
click at [472, 204] on span "Unlink" at bounding box center [476, 204] width 16 height 8
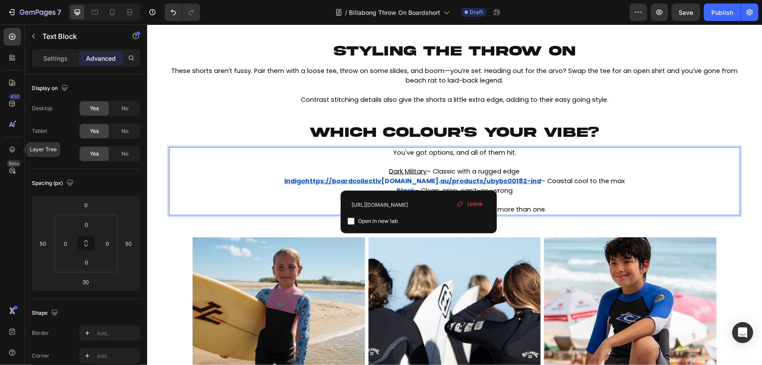
click at [541, 180] on span "– Coastal cool to the max" at bounding box center [583, 180] width 84 height 9
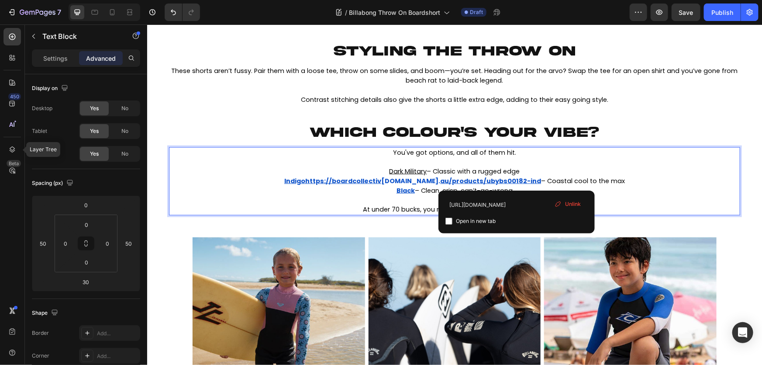
click at [577, 205] on span "Unlink" at bounding box center [573, 204] width 16 height 8
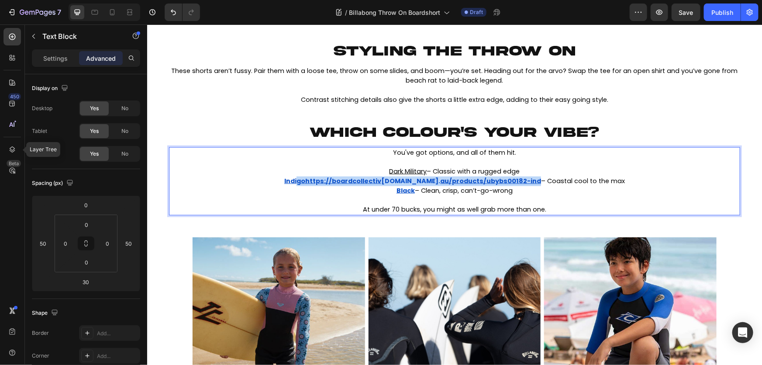
drag, startPoint x: 517, startPoint y: 181, endPoint x: 314, endPoint y: 184, distance: 202.8
click at [314, 184] on p "Indigohttps://boardcollectiv e.com. au/products/ubybs00182-ind – Coastal cool t…" at bounding box center [455, 181] width 570 height 10
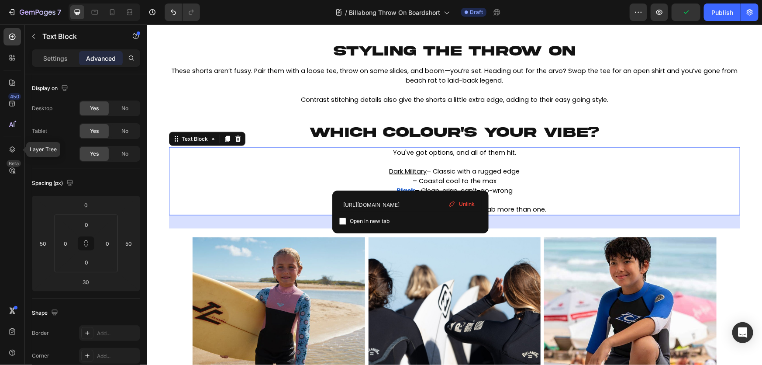
drag, startPoint x: 463, startPoint y: 204, endPoint x: 311, endPoint y: 181, distance: 154.1
click at [463, 204] on span "Unlink" at bounding box center [467, 204] width 16 height 8
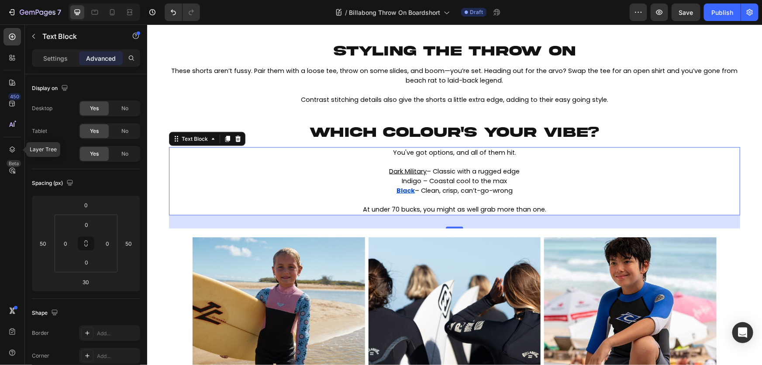
click at [423, 181] on span "Indigo – Coastal cool to the max" at bounding box center [454, 180] width 105 height 9
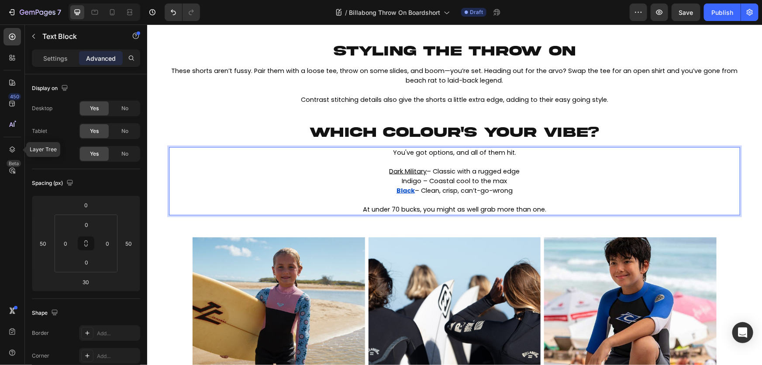
click at [415, 182] on span "Indigo – Coastal cool to the max" at bounding box center [454, 180] width 105 height 9
drag, startPoint x: 419, startPoint y: 181, endPoint x: 388, endPoint y: 184, distance: 31.6
click at [388, 184] on p "Indigo – Coastal cool to the max" at bounding box center [455, 181] width 570 height 10
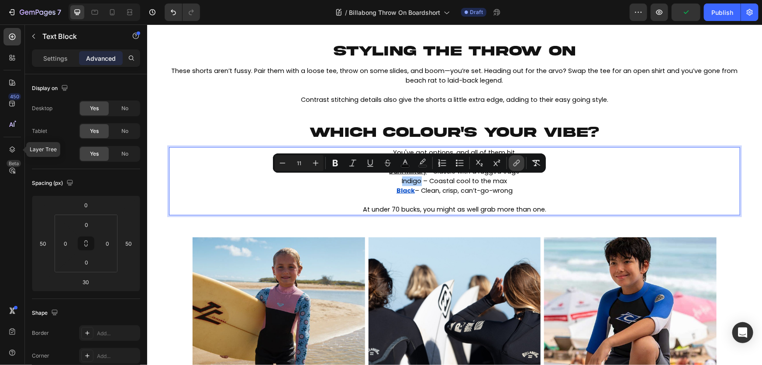
click at [522, 162] on button "link" at bounding box center [517, 163] width 16 height 16
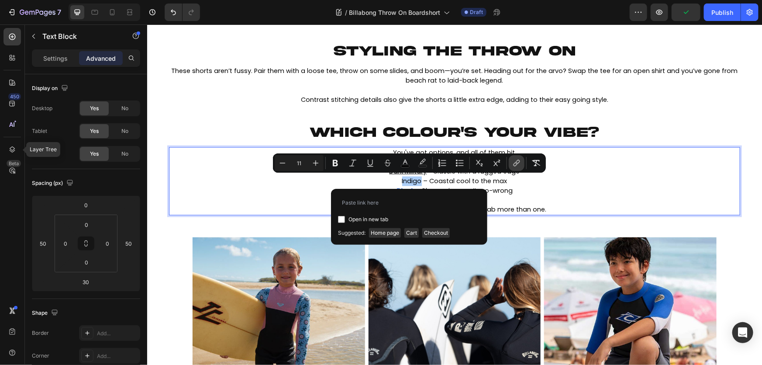
type input "https://boardcollective.com.au/products/ubybs00182-ind"
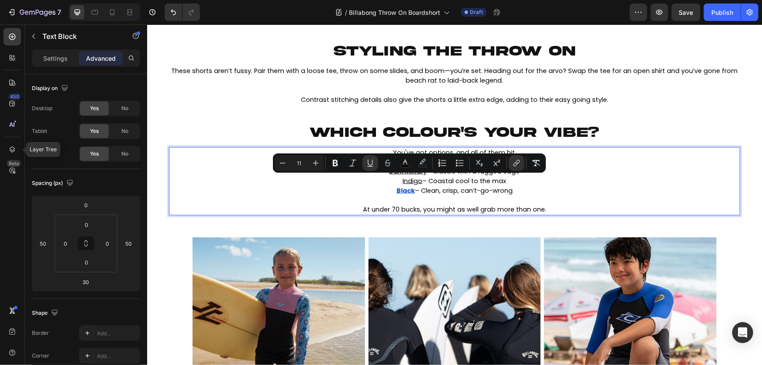
click at [468, 197] on p "Rich Text Editor. Editing area: main" at bounding box center [455, 200] width 570 height 10
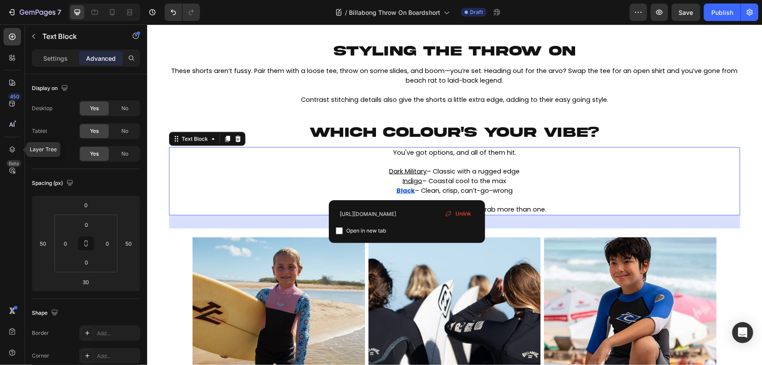
click at [406, 190] on u "Black" at bounding box center [405, 190] width 18 height 9
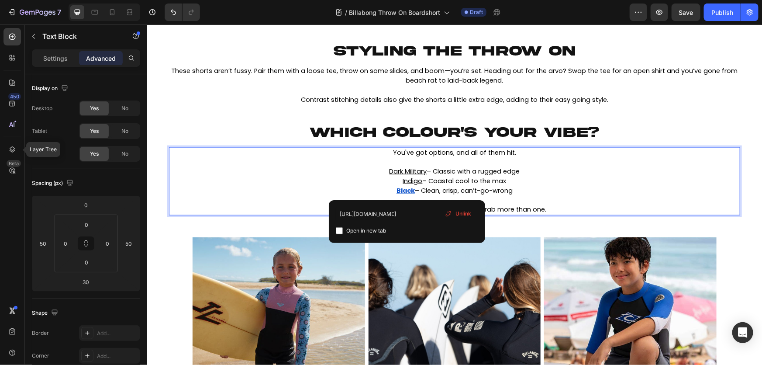
drag, startPoint x: 457, startPoint y: 210, endPoint x: 309, endPoint y: 185, distance: 149.7
click at [457, 210] on span "Unlink" at bounding box center [464, 214] width 16 height 8
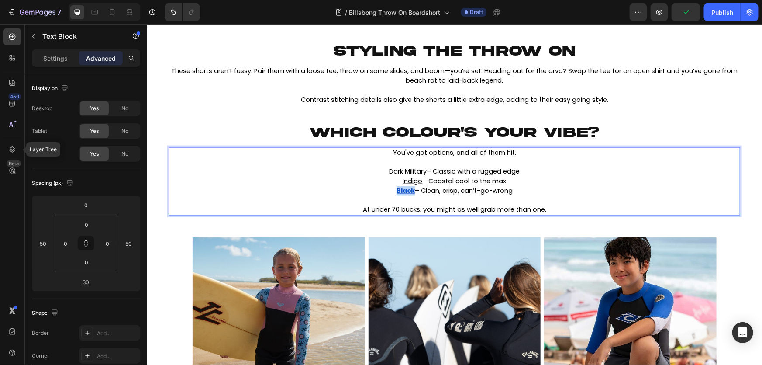
drag, startPoint x: 409, startPoint y: 191, endPoint x: 385, endPoint y: 191, distance: 24.0
click at [385, 191] on p "Black – Clean, crisp, can’t-go-wrong" at bounding box center [455, 191] width 570 height 10
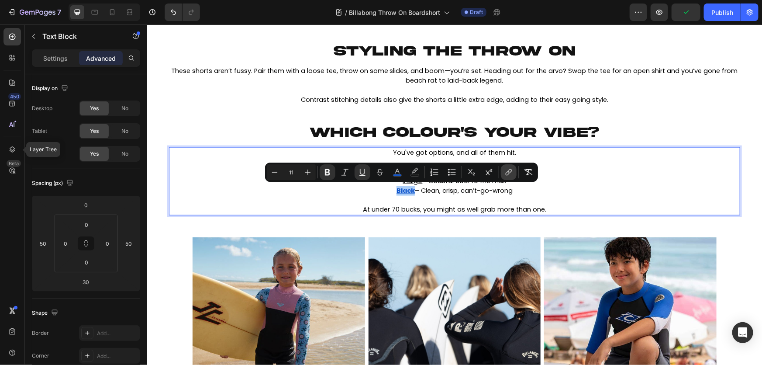
click at [511, 172] on icon "Editor contextual toolbar" at bounding box center [509, 172] width 9 height 9
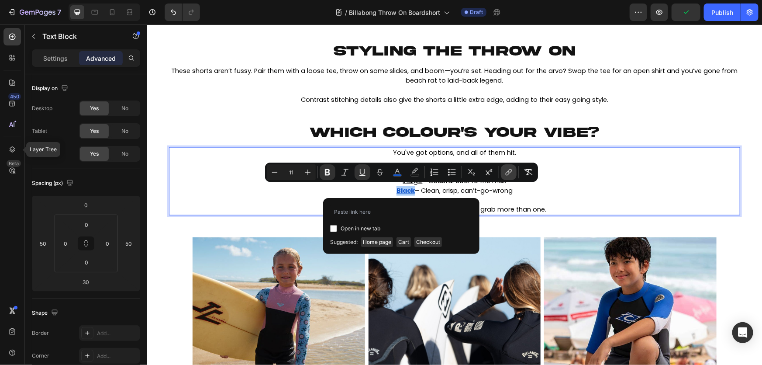
type input "[URL][DOMAIN_NAME]"
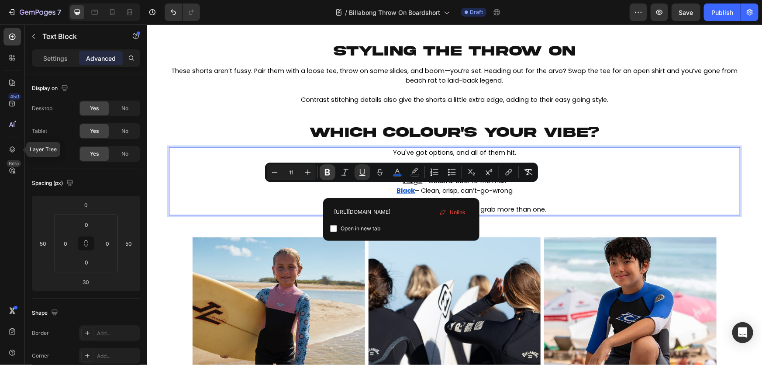
click at [329, 173] on icon "Editor contextual toolbar" at bounding box center [327, 172] width 5 height 7
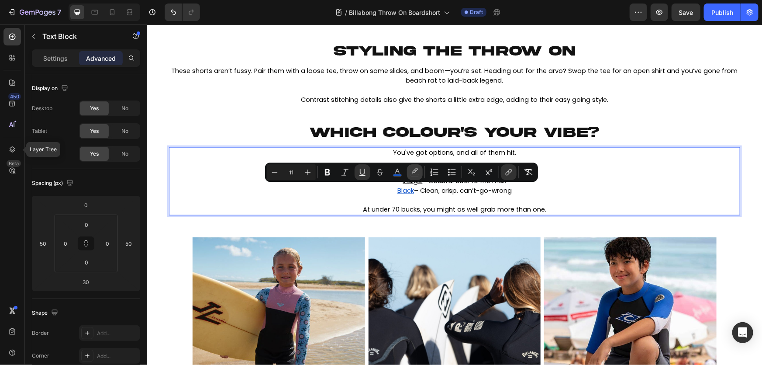
click at [416, 173] on icon "Editor contextual toolbar" at bounding box center [415, 172] width 9 height 9
type input "000000"
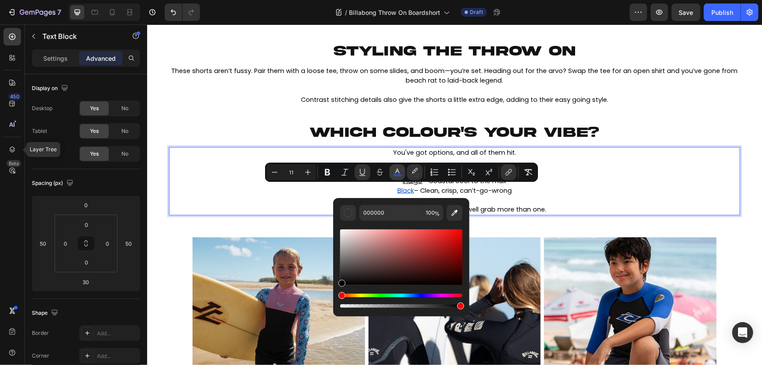
click at [397, 173] on icon "Editor contextual toolbar" at bounding box center [397, 172] width 9 height 9
type input "1155CC"
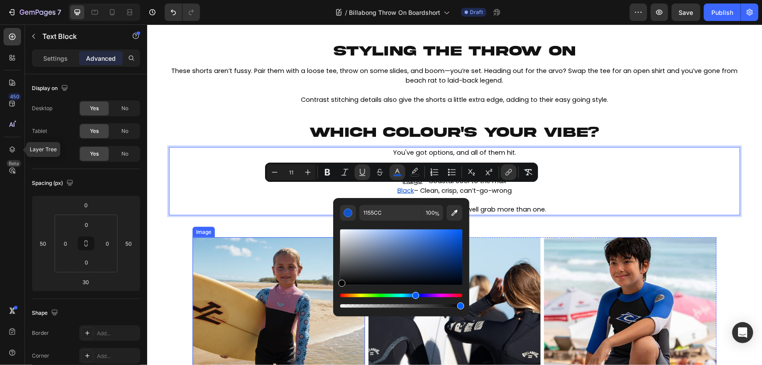
type input "000000"
drag, startPoint x: 491, startPoint y: 289, endPoint x: 322, endPoint y: 301, distance: 169.9
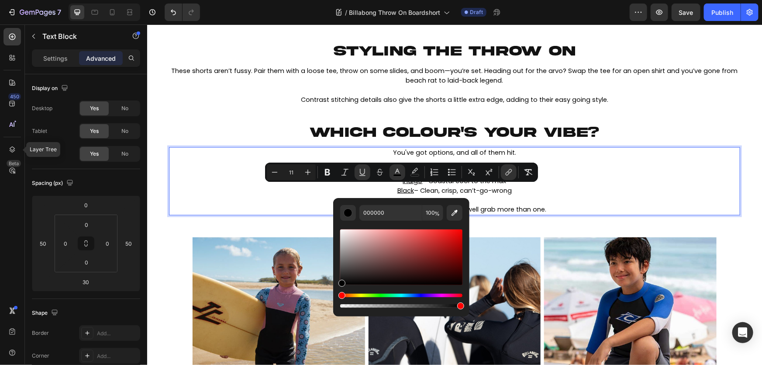
click at [547, 208] on p "At under 70 bucks, you might as well grab more than one." at bounding box center [455, 209] width 570 height 10
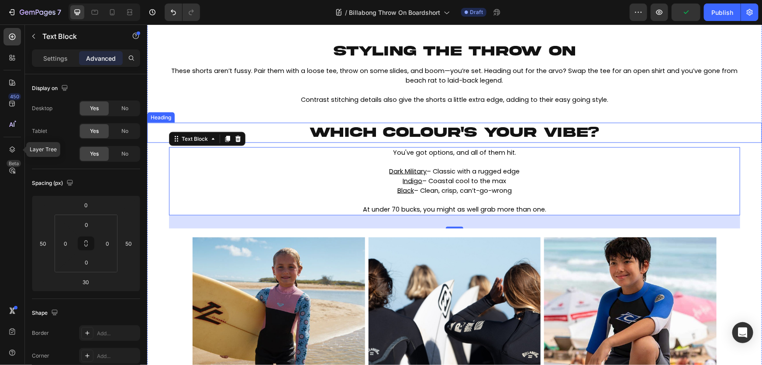
click at [669, 134] on p "⁠⁠⁠⁠⁠⁠⁠ WHICH COLOUR'S YOUR VIBE?" at bounding box center [454, 132] width 523 height 18
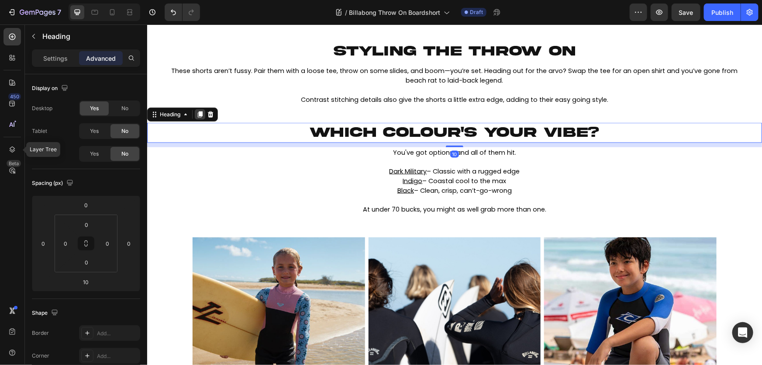
click at [197, 115] on icon at bounding box center [199, 114] width 7 height 7
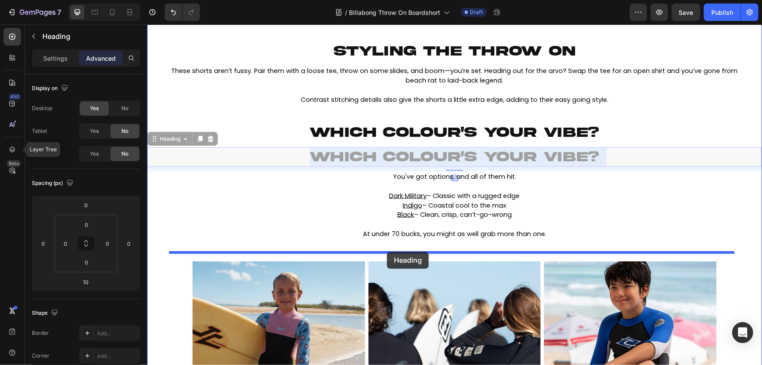
drag, startPoint x: 301, startPoint y: 155, endPoint x: 387, endPoint y: 251, distance: 128.7
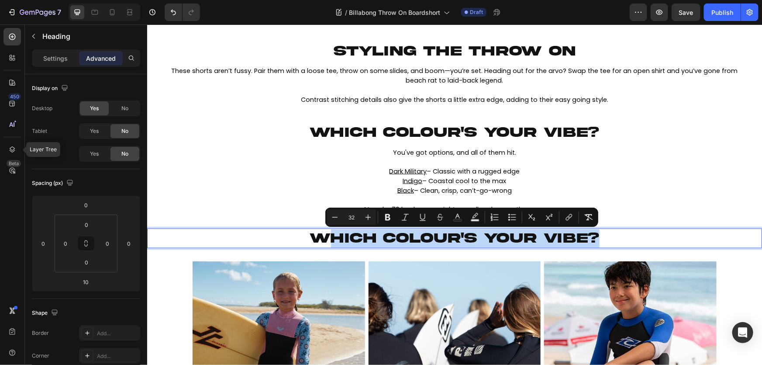
drag, startPoint x: 621, startPoint y: 243, endPoint x: 331, endPoint y: 238, distance: 290.6
click at [331, 238] on p "WHICH COLOUR'S YOUR VIBE?" at bounding box center [454, 238] width 523 height 18
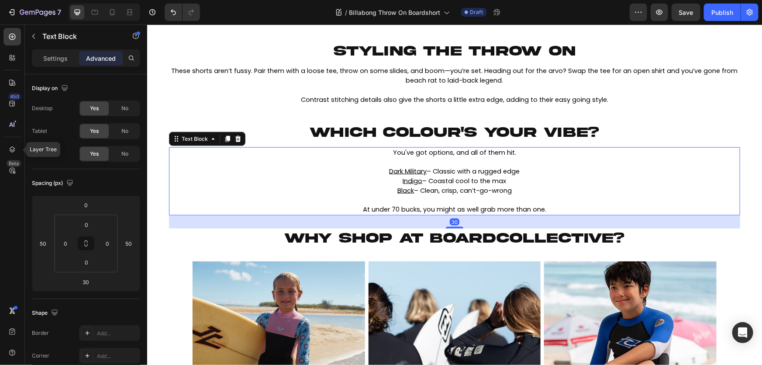
click at [466, 166] on p "Rich Text Editor. Editing area: main" at bounding box center [455, 162] width 570 height 10
click at [224, 142] on div at bounding box center [227, 138] width 10 height 10
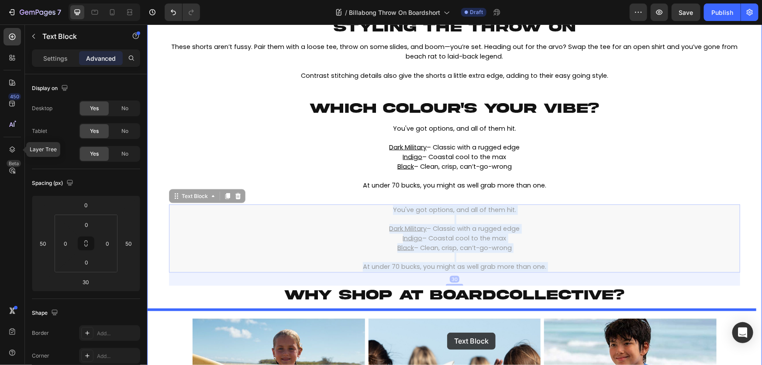
scroll to position [589, 0]
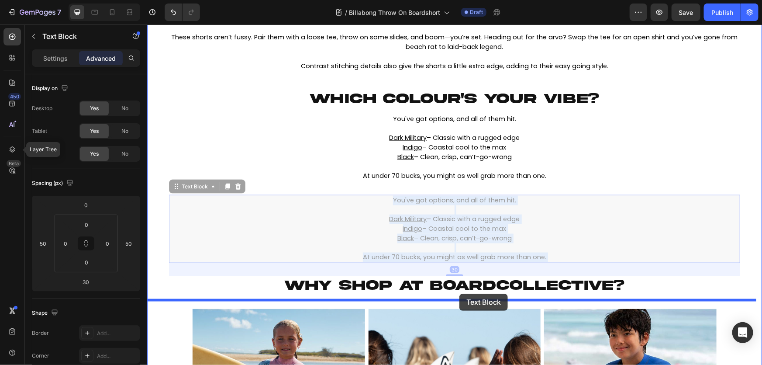
drag, startPoint x: 445, startPoint y: 286, endPoint x: 459, endPoint y: 293, distance: 15.6
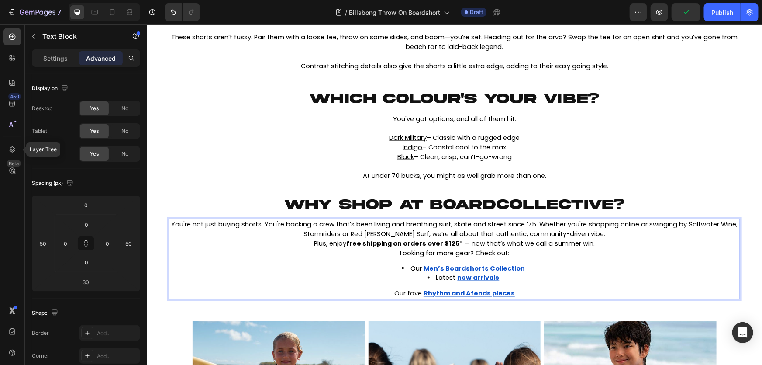
click at [546, 227] on span "You're not just buying shorts. You're backing a crew that’s been living and bre…" at bounding box center [454, 228] width 567 height 18
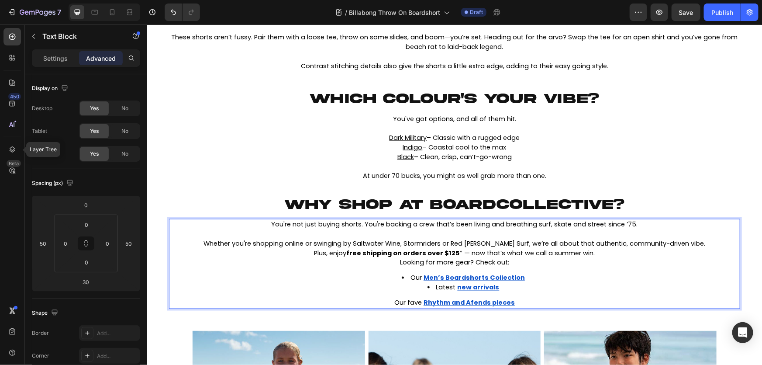
click at [712, 243] on p "Whether you're shopping online or swinging by Saltwater Wine, Stormriders or Re…" at bounding box center [455, 244] width 570 height 10
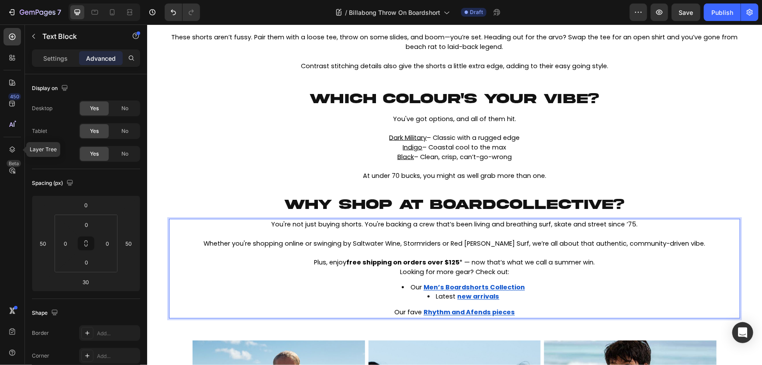
click at [608, 262] on p "Plus, enjoy free shipping on orders over $125 * — now that’s what we call a sum…" at bounding box center [455, 262] width 570 height 10
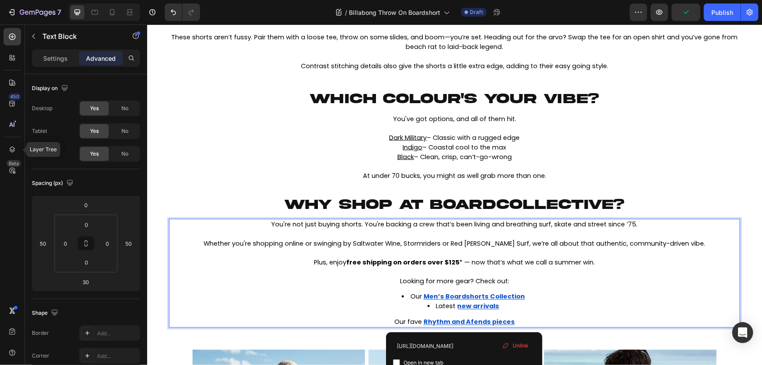
click at [464, 313] on div "You're not just buying shorts. You're backing a crew that’s been living and bre…" at bounding box center [455, 272] width 572 height 109
click at [466, 316] on div "You're not just buying shorts. You're backing a crew that’s been living and bre…" at bounding box center [455, 272] width 572 height 109
click at [470, 314] on div "You're not just buying shorts. You're backing a crew that’s been living and bre…" at bounding box center [455, 272] width 572 height 109
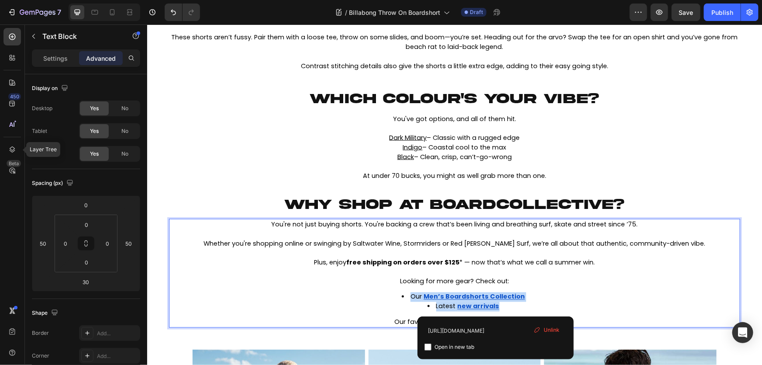
drag, startPoint x: 523, startPoint y: 307, endPoint x: 394, endPoint y: 292, distance: 129.8
click at [394, 292] on ul "Our Men’s Boardshorts Collection Latest new arrivals" at bounding box center [455, 301] width 570 height 19
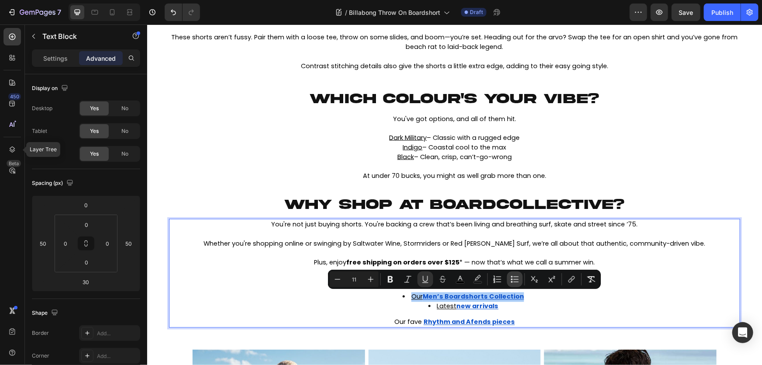
click at [512, 282] on icon "Editor contextual toolbar" at bounding box center [512, 282] width 2 height 2
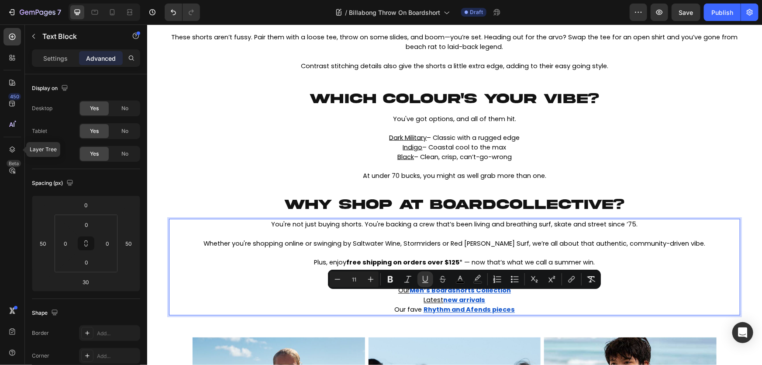
click at [521, 303] on p "Latest new arrivals" at bounding box center [455, 300] width 570 height 10
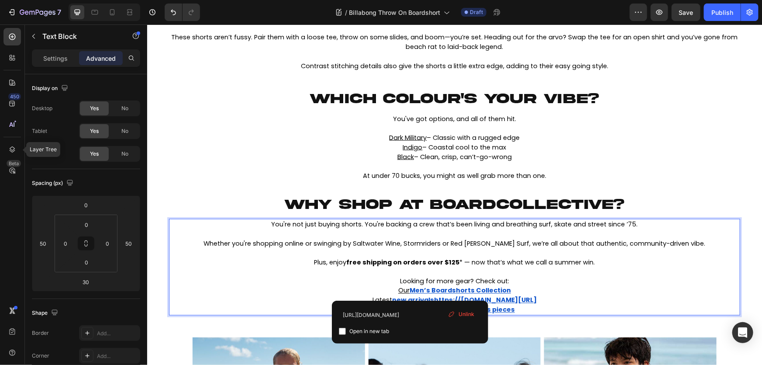
click at [409, 291] on u "Men’s Boardshorts Collection" at bounding box center [459, 290] width 101 height 9
click at [464, 314] on span "Unlink" at bounding box center [467, 314] width 16 height 8
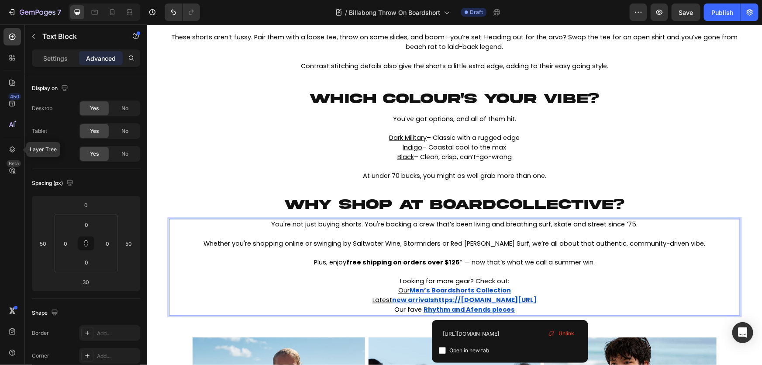
click at [515, 312] on p "Our fave Rhythm and Afends pieces" at bounding box center [455, 310] width 570 height 10
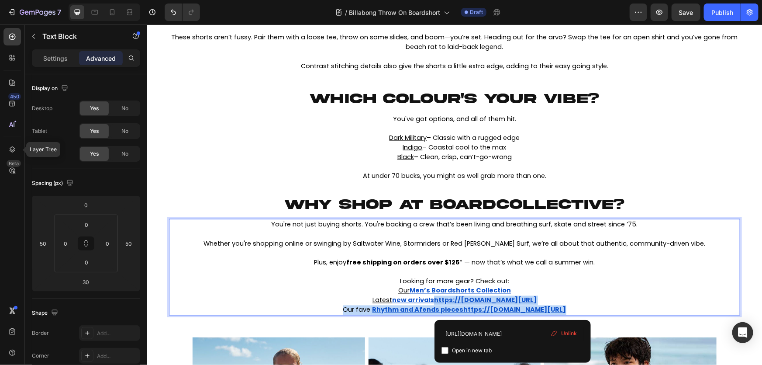
drag, startPoint x: 512, startPoint y: 310, endPoint x: 400, endPoint y: 301, distance: 111.8
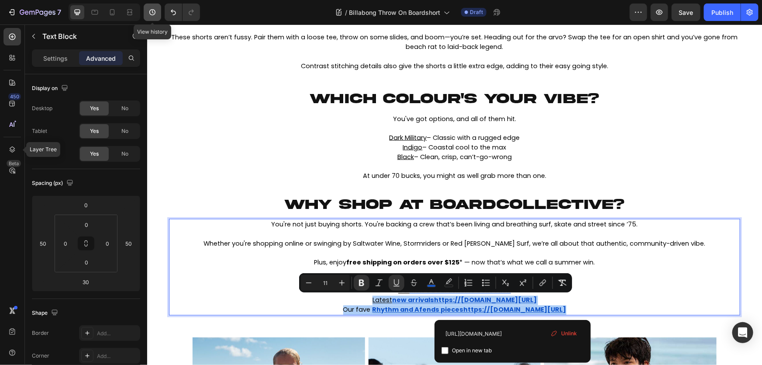
click at [148, 10] on icon "button" at bounding box center [152, 12] width 9 height 9
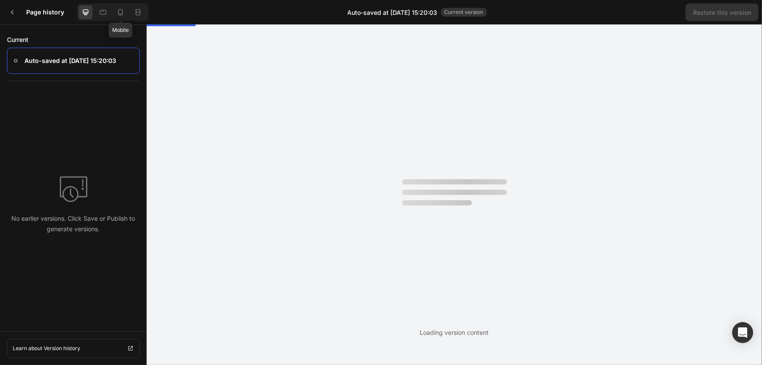
scroll to position [0, 0]
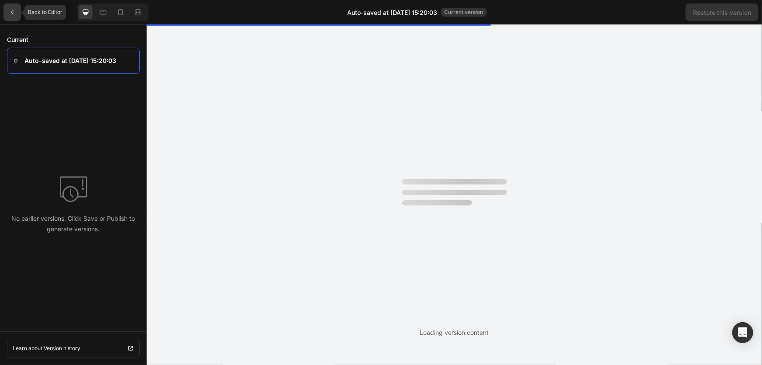
click at [12, 14] on icon at bounding box center [12, 12] width 7 height 7
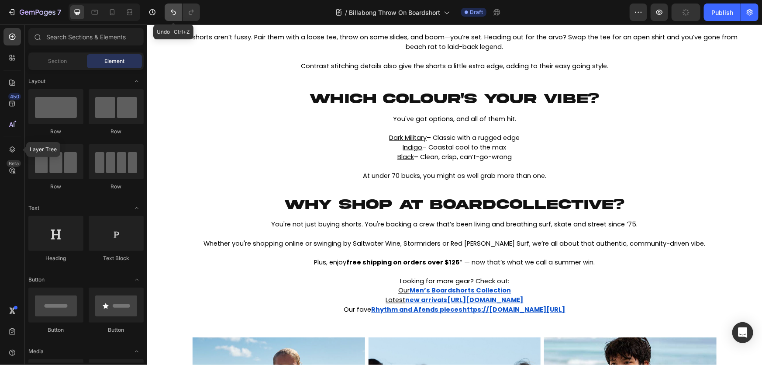
click at [169, 13] on icon "Undo/Redo" at bounding box center [173, 12] width 9 height 9
click at [170, 13] on icon "Undo/Redo" at bounding box center [173, 12] width 9 height 9
click at [173, 14] on icon "Undo/Redo" at bounding box center [173, 12] width 9 height 9
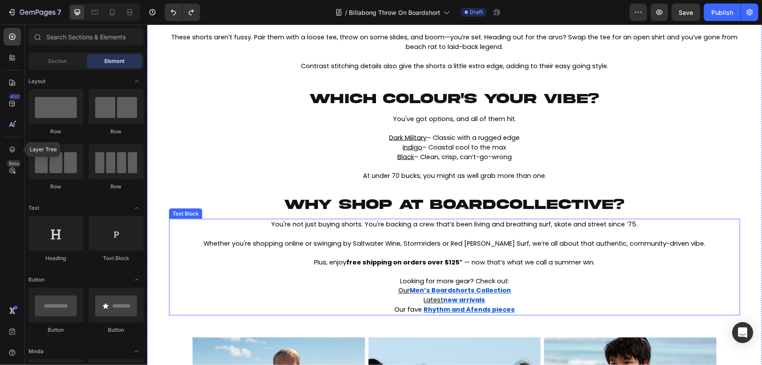
click at [525, 291] on p "Our Men’s Boardshorts Collection" at bounding box center [455, 291] width 570 height 10
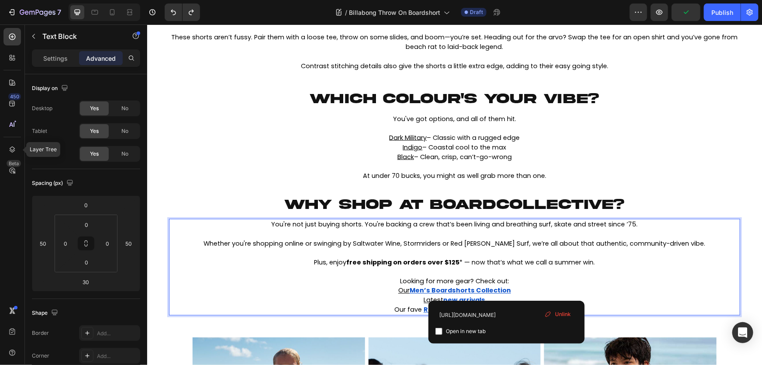
click at [560, 314] on span "Unlink" at bounding box center [563, 314] width 16 height 8
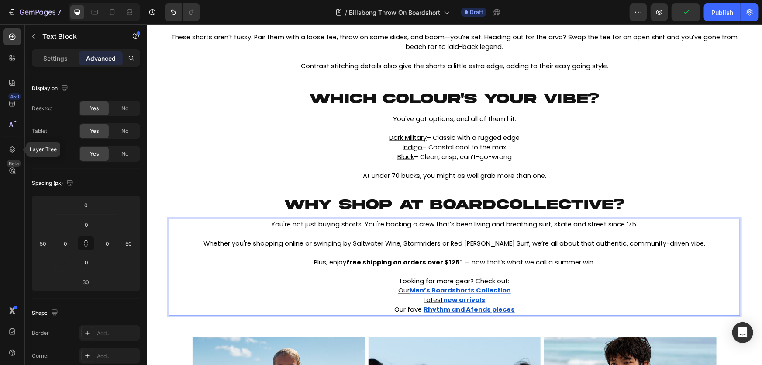
click at [506, 289] on u "Men’s Boardshorts Collection" at bounding box center [459, 290] width 101 height 9
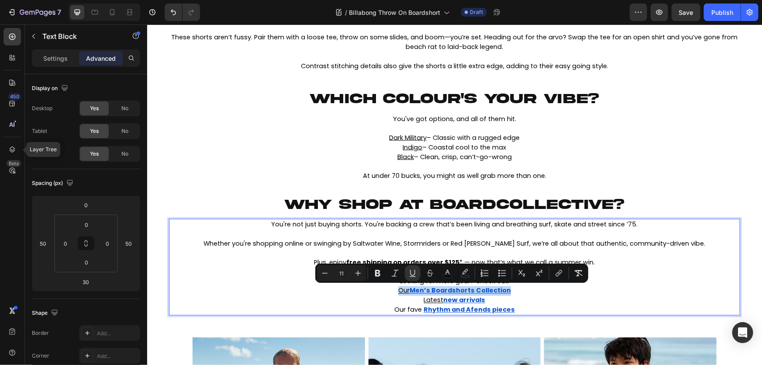
drag, startPoint x: 391, startPoint y: 291, endPoint x: 513, endPoint y: 288, distance: 122.0
click at [513, 288] on p "Our Men’s Boardshorts Collection ⁠⁠⁠⁠⁠⁠⁠" at bounding box center [455, 291] width 570 height 10
click at [415, 276] on icon "Editor contextual toolbar" at bounding box center [413, 273] width 9 height 9
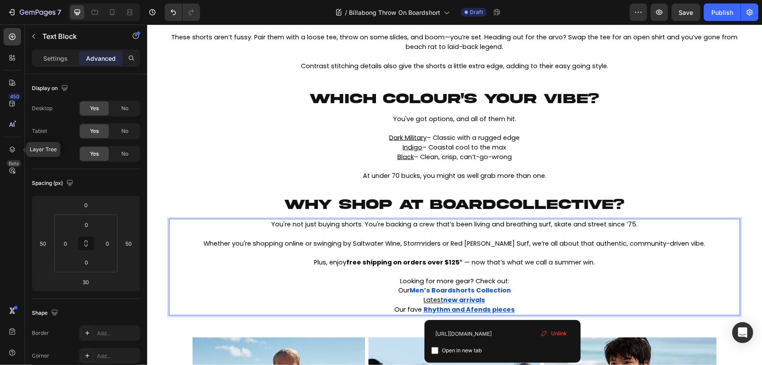
click at [502, 305] on u "Rhythm and Afends pieces" at bounding box center [468, 309] width 91 height 9
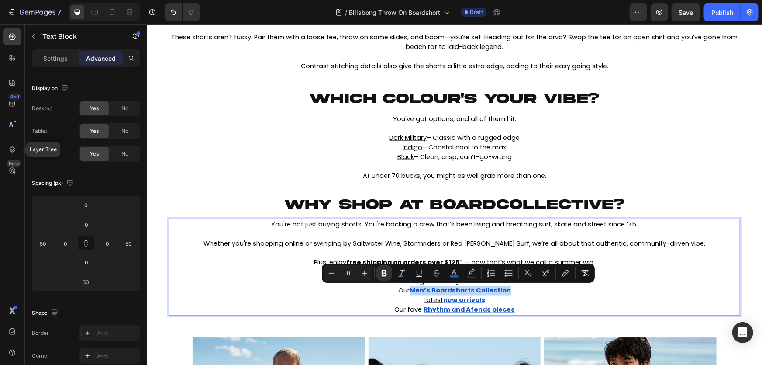
drag, startPoint x: 508, startPoint y: 291, endPoint x: 410, endPoint y: 291, distance: 97.9
click at [410, 291] on p "Our Men’s Boardshorts Collection" at bounding box center [455, 291] width 570 height 10
click at [456, 276] on rect "Editor contextual toolbar" at bounding box center [454, 276] width 8 height 2
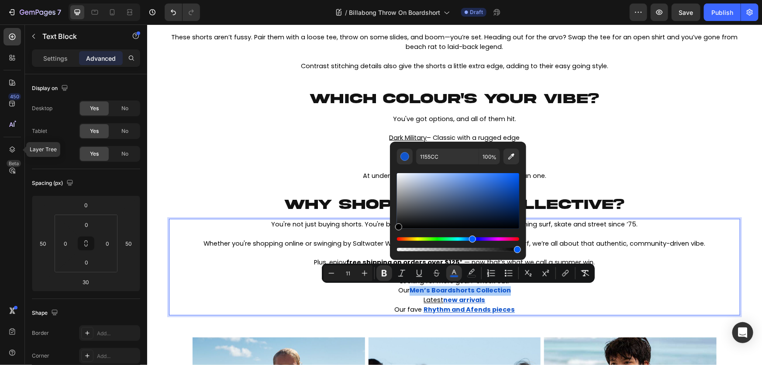
drag, startPoint x: 561, startPoint y: 204, endPoint x: 386, endPoint y: 250, distance: 181.4
type input "000000"
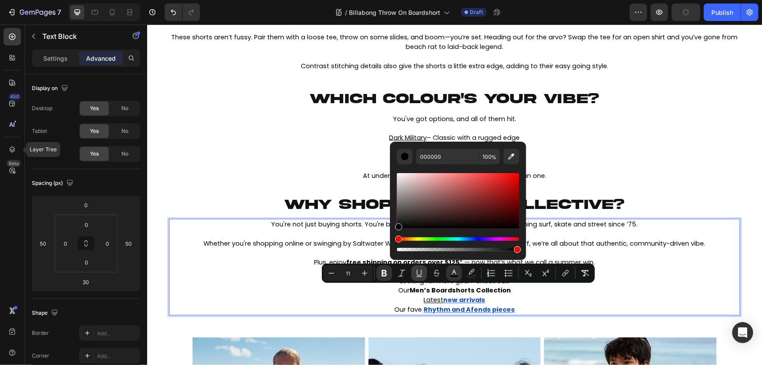
click at [421, 273] on icon "Editor contextual toolbar" at bounding box center [419, 273] width 5 height 6
click at [388, 274] on icon "Editor contextual toolbar" at bounding box center [384, 273] width 9 height 9
click at [564, 269] on icon "Editor contextual toolbar" at bounding box center [565, 273] width 9 height 9
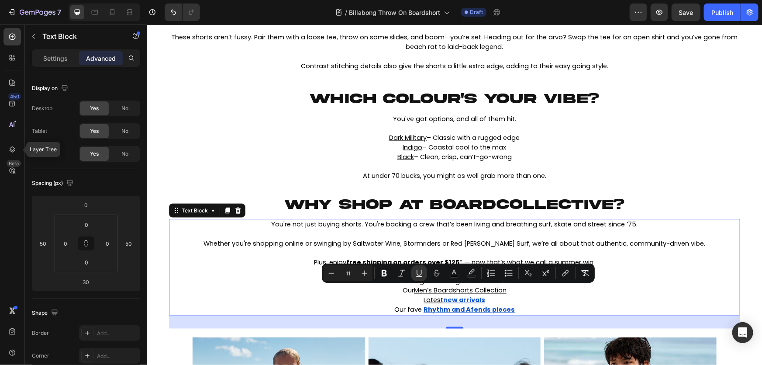
click at [509, 293] on p "Our Men’s Boardshorts Collection" at bounding box center [455, 291] width 570 height 10
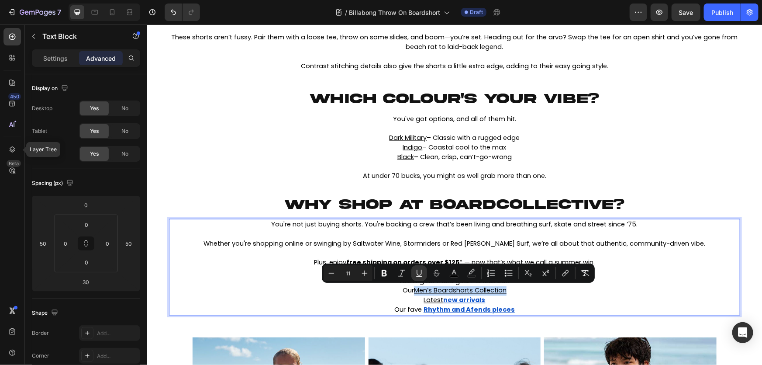
drag, startPoint x: 506, startPoint y: 291, endPoint x: 412, endPoint y: 289, distance: 93.1
click at [412, 289] on p "Our Men’s Boardshorts Collection" at bounding box center [455, 291] width 570 height 10
click at [563, 275] on icon "Editor contextual toolbar" at bounding box center [565, 274] width 4 height 4
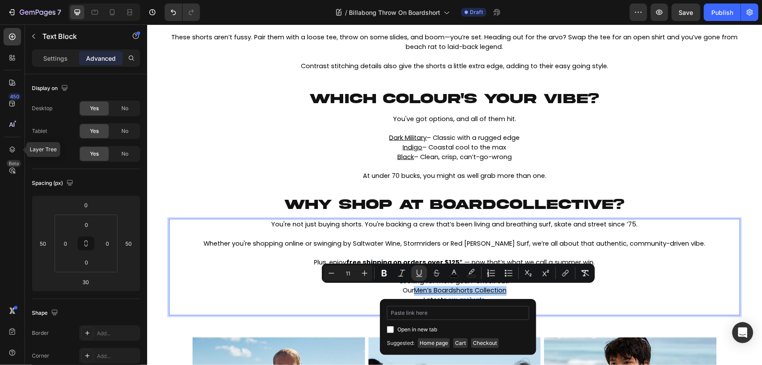
type input "[URL][DOMAIN_NAME]"
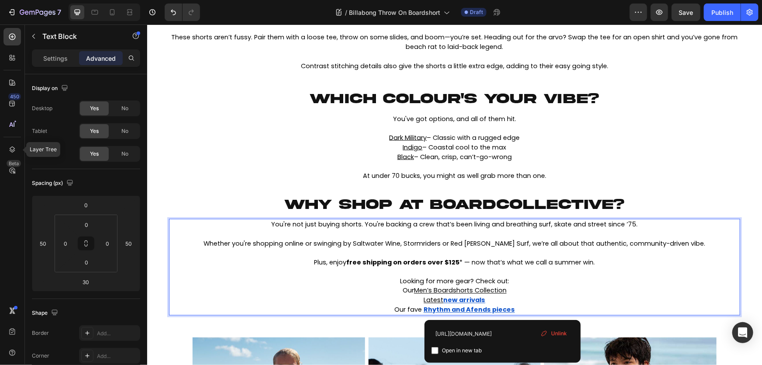
click at [488, 302] on p "Latest new arrivals" at bounding box center [455, 300] width 570 height 10
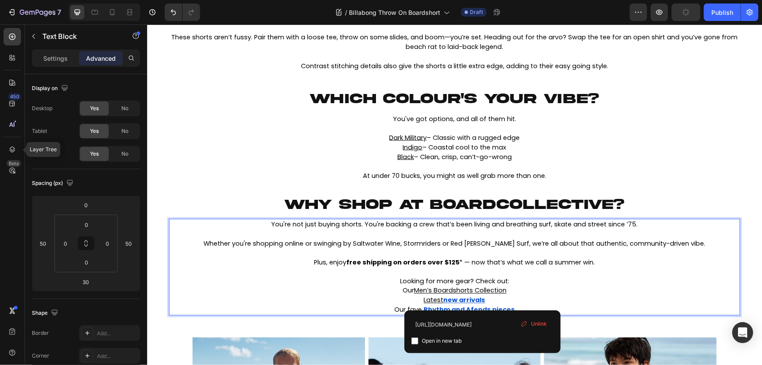
click at [541, 327] on span "Unlink" at bounding box center [539, 324] width 16 height 8
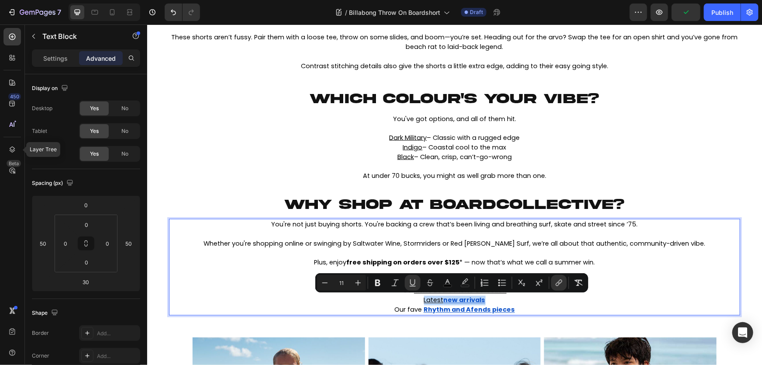
drag, startPoint x: 489, startPoint y: 297, endPoint x: 417, endPoint y: 297, distance: 71.7
click at [417, 297] on p "Latest new arrivals" at bounding box center [455, 300] width 570 height 10
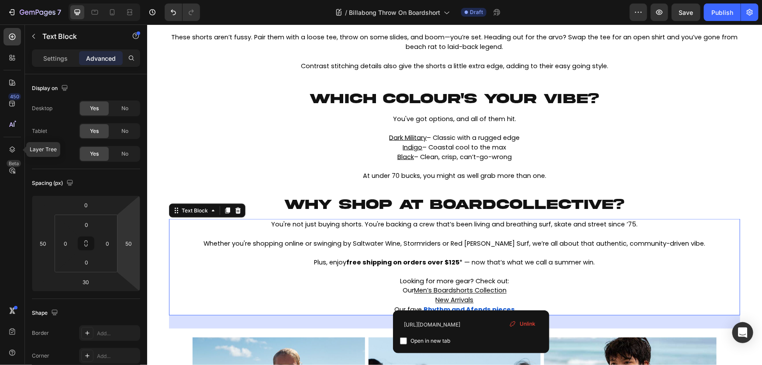
click at [528, 326] on span "Unlink" at bounding box center [528, 324] width 16 height 8
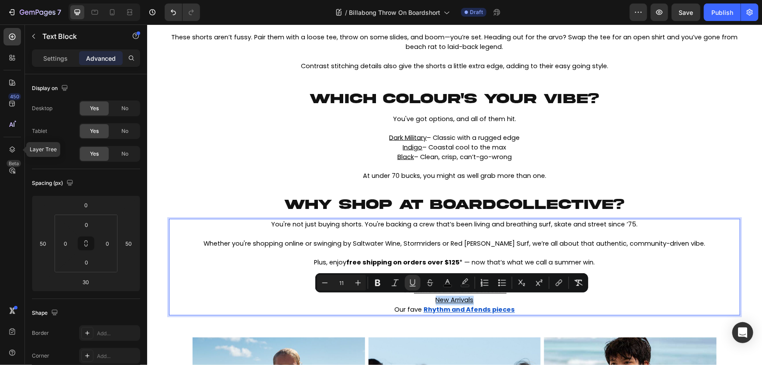
drag, startPoint x: 465, startPoint y: 297, endPoint x: 428, endPoint y: 297, distance: 37.1
click at [428, 297] on p "New Arrivals ⁠⁠⁠⁠⁠⁠⁠" at bounding box center [455, 300] width 570 height 10
click at [577, 282] on icon "Editor contextual toolbar" at bounding box center [579, 282] width 9 height 9
type input "14"
click at [577, 282] on icon "Editor contextual toolbar" at bounding box center [579, 282] width 9 height 9
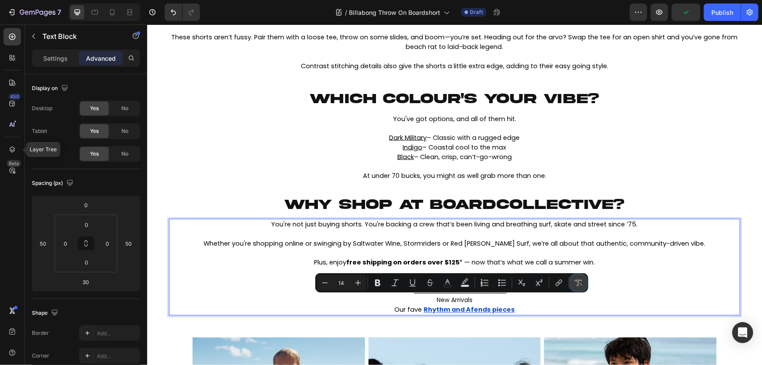
click at [577, 288] on button "Remove Format" at bounding box center [579, 283] width 16 height 16
click at [559, 286] on icon "Editor contextual toolbar" at bounding box center [559, 282] width 9 height 9
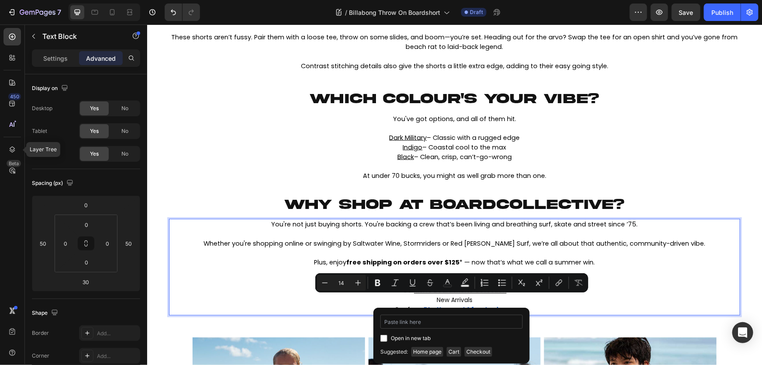
type input "[URL][DOMAIN_NAME]"
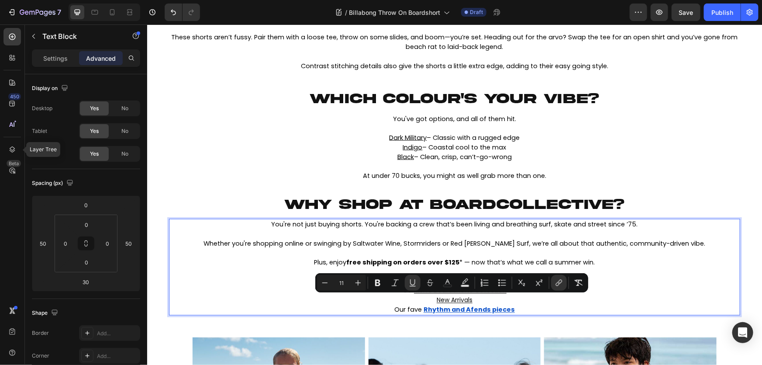
click at [512, 309] on p "Our fave Rhythm and Afends pieces" at bounding box center [455, 310] width 570 height 10
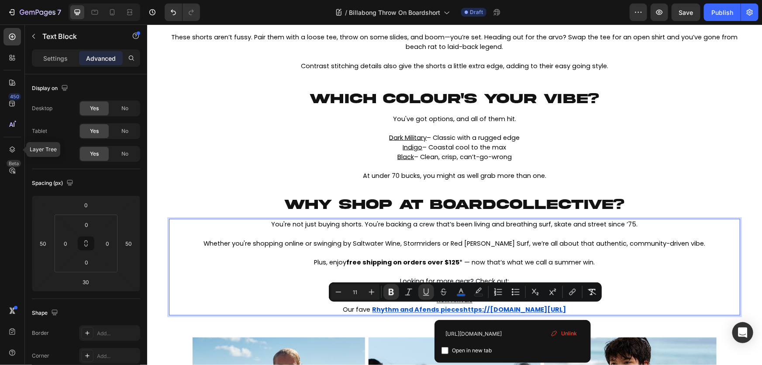
drag, startPoint x: 515, startPoint y: 310, endPoint x: 419, endPoint y: 311, distance: 96.1
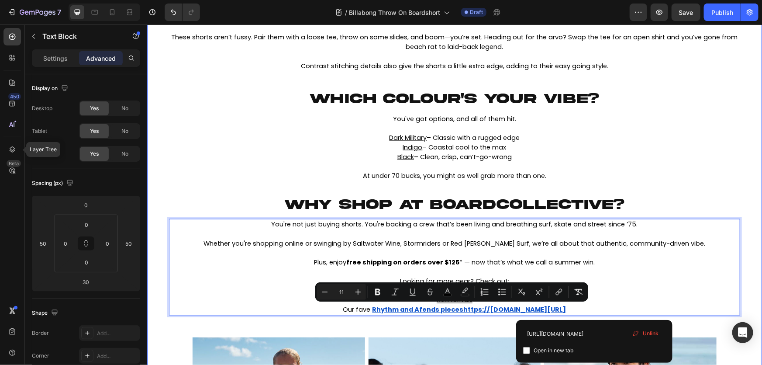
drag, startPoint x: 601, startPoint y: 311, endPoint x: 287, endPoint y: 313, distance: 314.2
click at [287, 313] on p "Our fave Rhythm and Afends pieceshttps://[DOMAIN_NAME][URL]" at bounding box center [455, 310] width 570 height 10
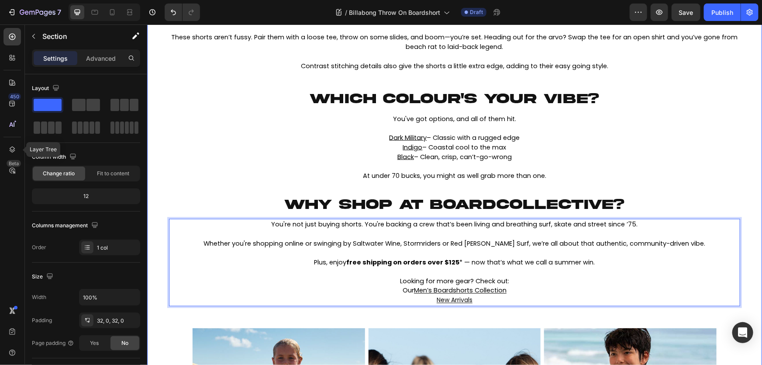
click at [341, 320] on div "⁠⁠⁠⁠⁠⁠⁠ a summer essential: billabong's throw on boardshorts Heading HEADER Hea…" at bounding box center [454, 89] width 615 height 839
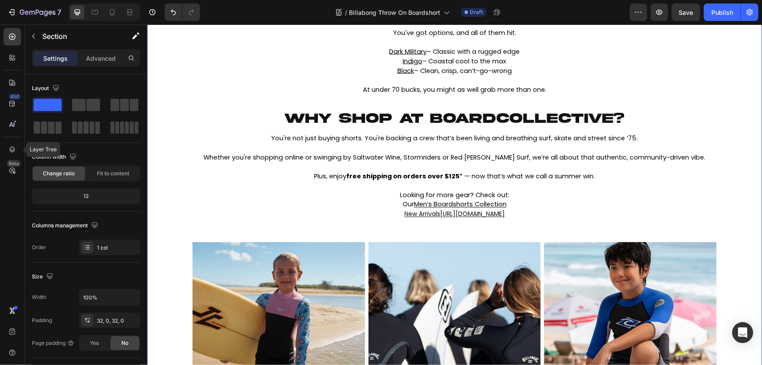
scroll to position [708, 0]
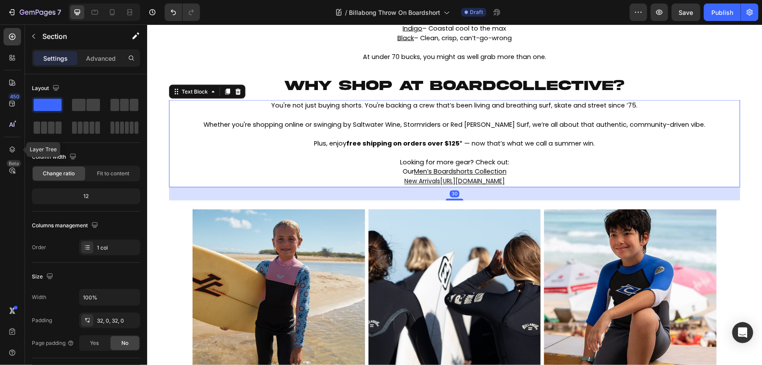
click at [559, 175] on p "Our Men’s Boardshorts Collection" at bounding box center [455, 172] width 570 height 10
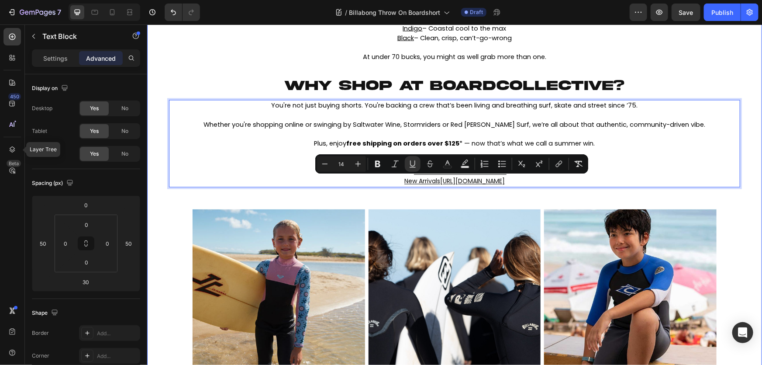
drag, startPoint x: 548, startPoint y: 181, endPoint x: 345, endPoint y: 191, distance: 202.5
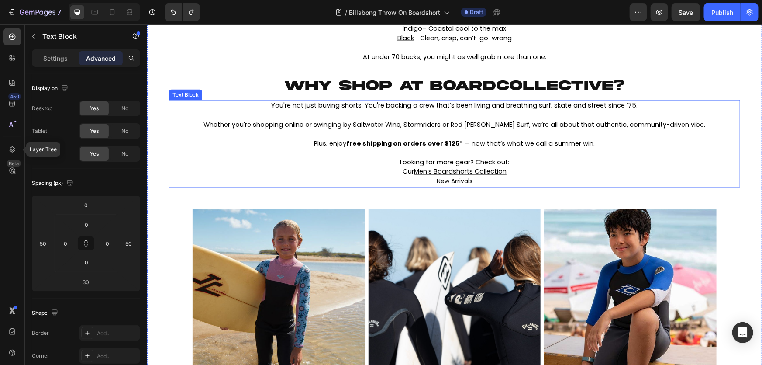
click at [463, 180] on u "New Arrivals" at bounding box center [455, 181] width 36 height 9
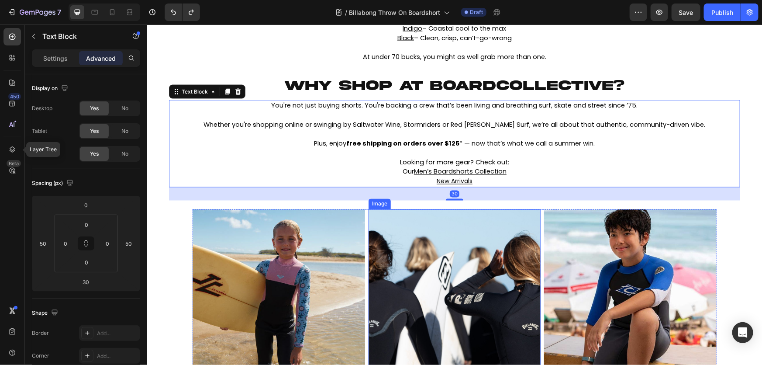
click at [467, 221] on img at bounding box center [454, 295] width 173 height 173
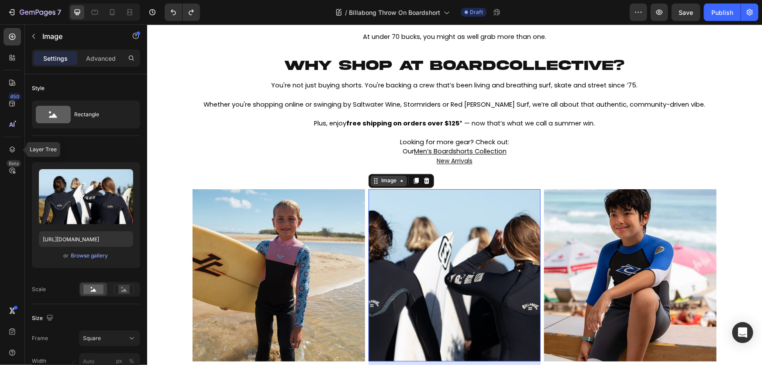
scroll to position [748, 0]
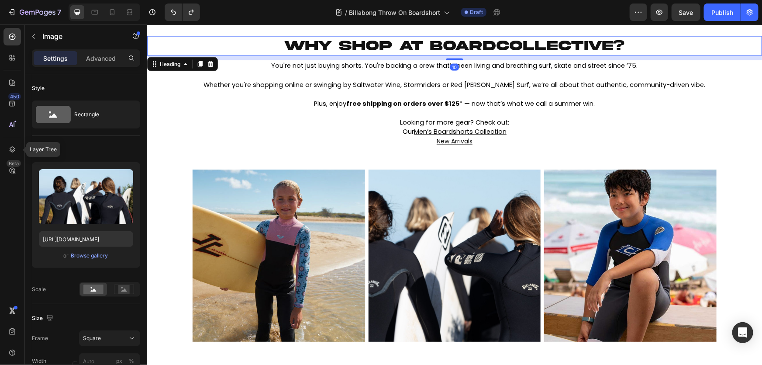
click at [534, 50] on span "Why shop at boardcollective?" at bounding box center [454, 45] width 340 height 15
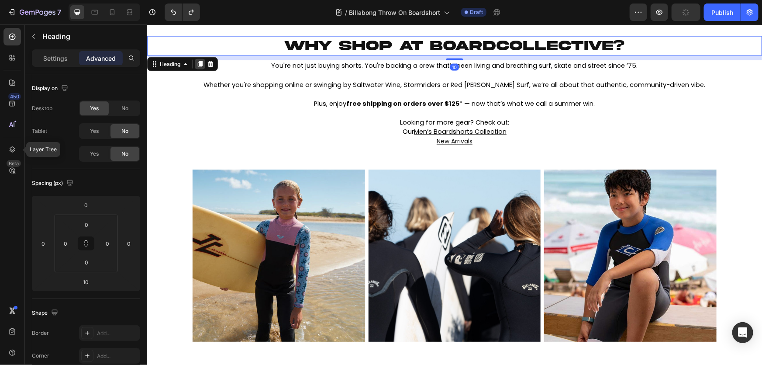
click at [195, 62] on div at bounding box center [199, 64] width 10 height 10
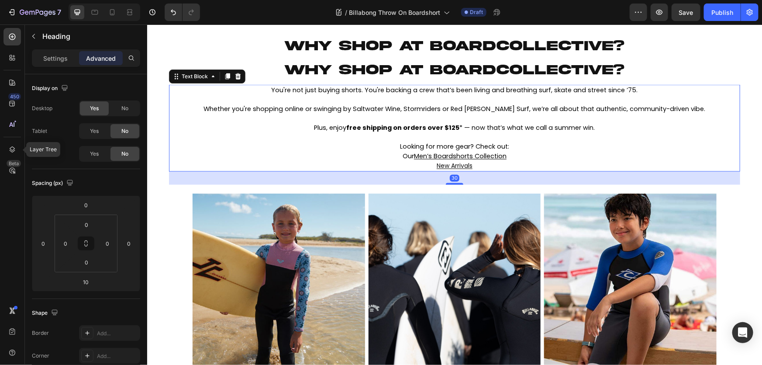
click at [222, 95] on p "Rich Text Editor. Editing area: main" at bounding box center [455, 100] width 570 height 10
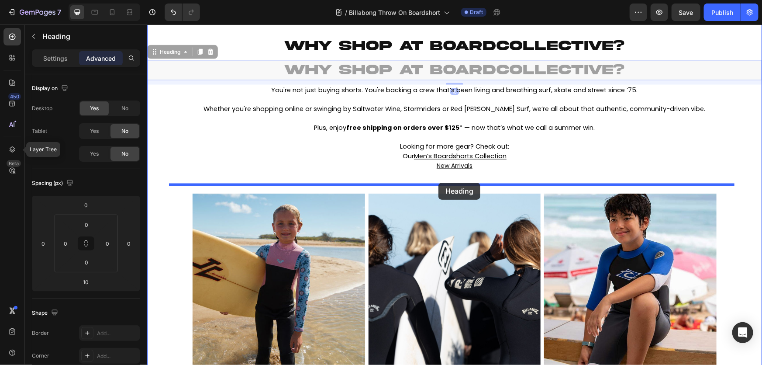
drag, startPoint x: 269, startPoint y: 69, endPoint x: 438, endPoint y: 182, distance: 203.2
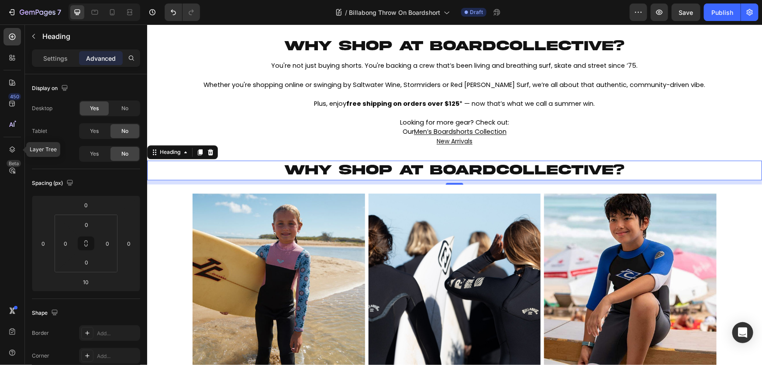
click at [404, 178] on h2 "Why shop at boardcollective?" at bounding box center [454, 170] width 524 height 20
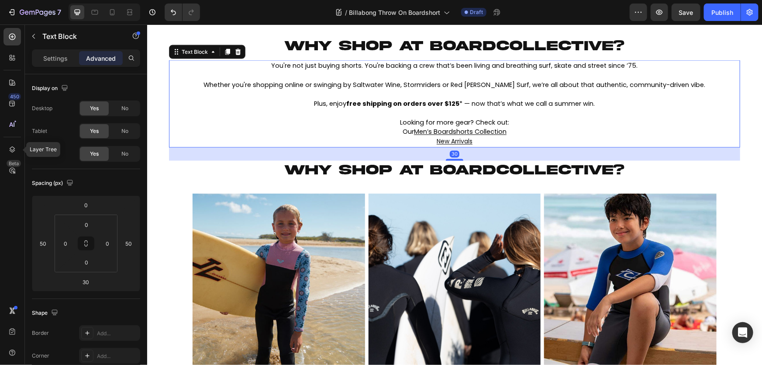
click at [406, 87] on span "Whether you're shopping online or swinging by Saltwater Wine, Stormriders or Re…" at bounding box center [455, 84] width 502 height 9
click at [228, 49] on icon at bounding box center [227, 52] width 5 height 6
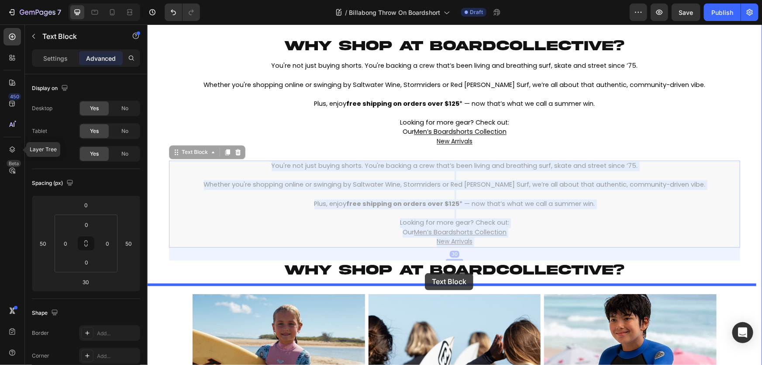
drag, startPoint x: 386, startPoint y: 218, endPoint x: 425, endPoint y: 273, distance: 67.0
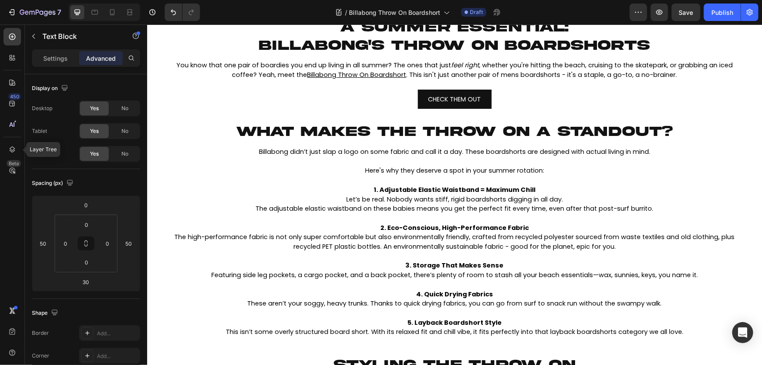
scroll to position [159, 0]
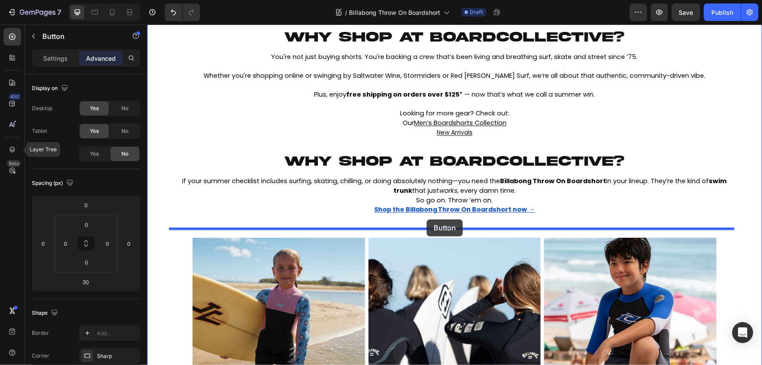
drag, startPoint x: 394, startPoint y: 206, endPoint x: 426, endPoint y: 219, distance: 35.3
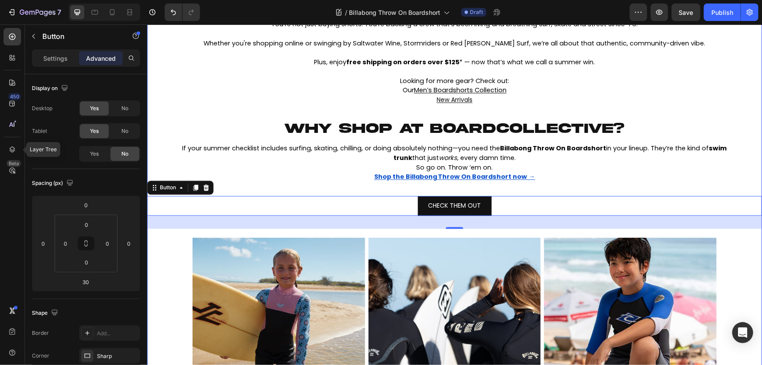
scroll to position [756, 0]
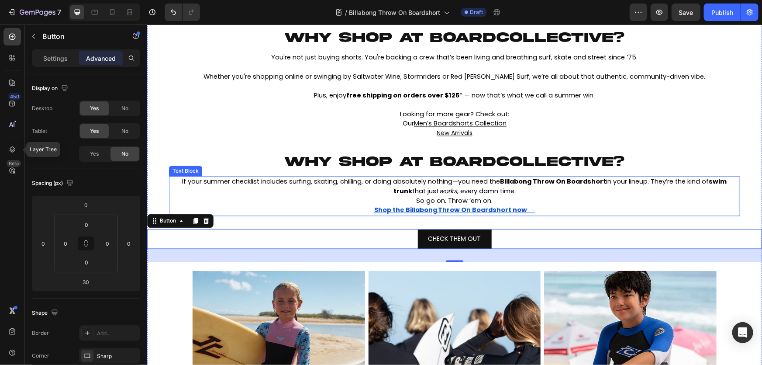
click at [536, 209] on p "Shop the Billabong Throw On Boardshort now → ⁠⁠⁠⁠⁠⁠⁠" at bounding box center [455, 210] width 570 height 10
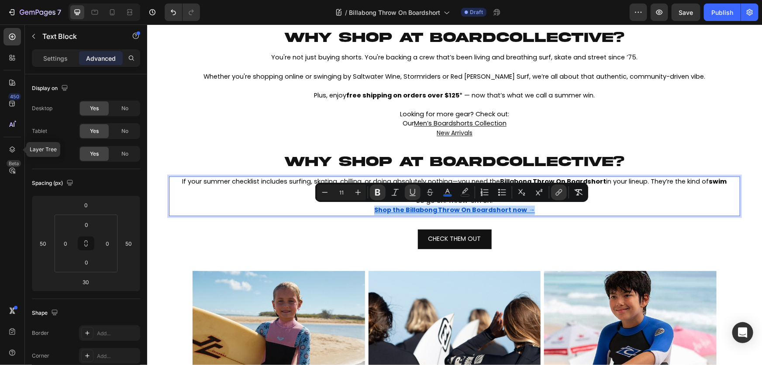
drag, startPoint x: 534, startPoint y: 209, endPoint x: 370, endPoint y: 213, distance: 164.8
click at [370, 213] on p "Shop the Billabong Throw On Boardshort now →" at bounding box center [455, 210] width 570 height 10
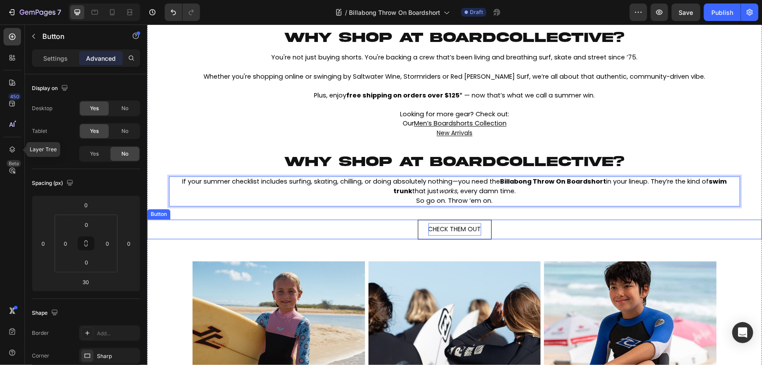
click at [454, 225] on span "CHECK THEM OUT" at bounding box center [454, 229] width 53 height 9
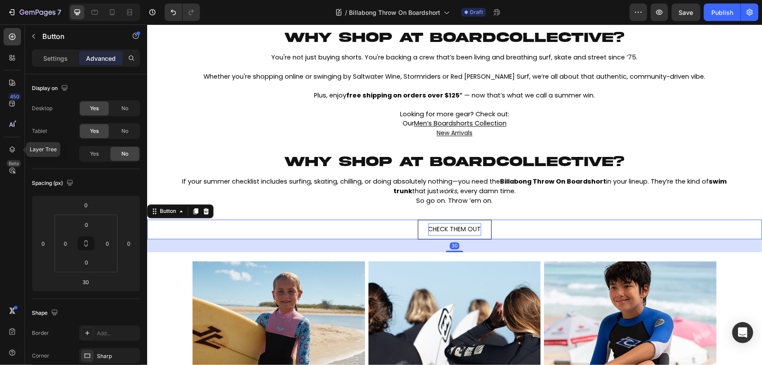
click at [456, 229] on span "CHECK THEM OUT" at bounding box center [454, 229] width 53 height 9
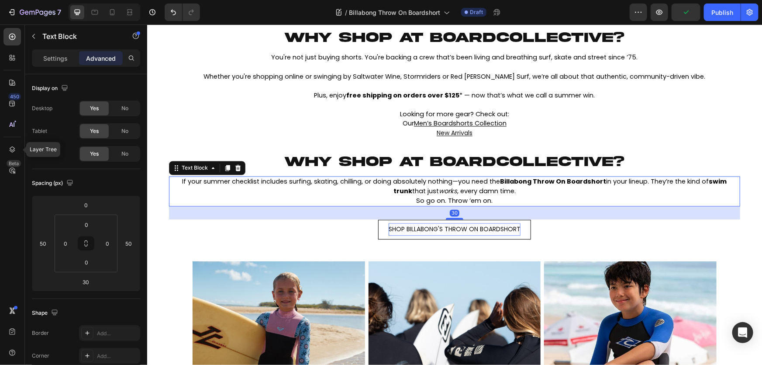
click at [441, 191] on icon "works" at bounding box center [448, 191] width 18 height 9
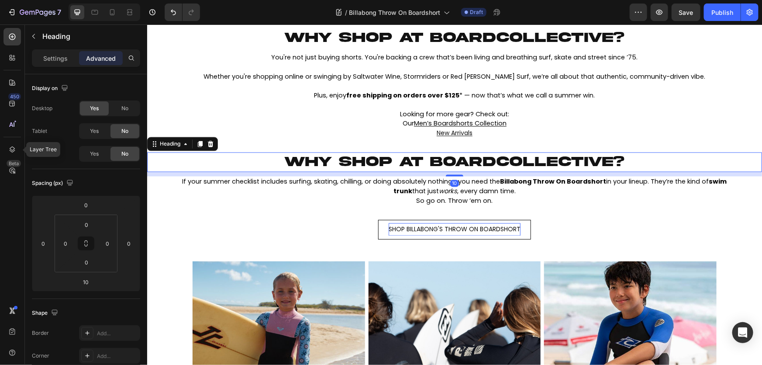
click at [432, 160] on span "Why shop at boardcollective?" at bounding box center [454, 161] width 340 height 15
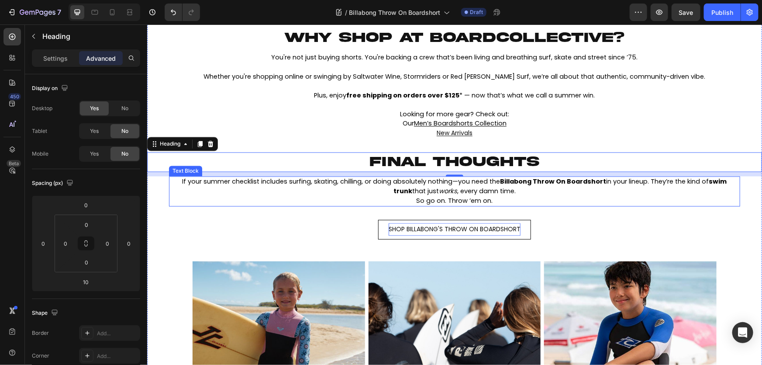
click at [516, 191] on p "If your summer checklist includes surfing, skating, chilling, or doing absolute…" at bounding box center [455, 186] width 570 height 19
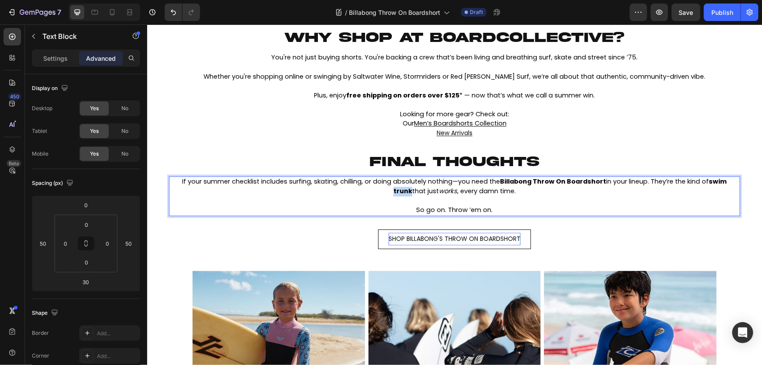
drag, startPoint x: 407, startPoint y: 191, endPoint x: 388, endPoint y: 191, distance: 18.8
click at [388, 191] on p "If your summer checklist includes surfing, skating, chilling, or doing absolute…" at bounding box center [455, 186] width 570 height 19
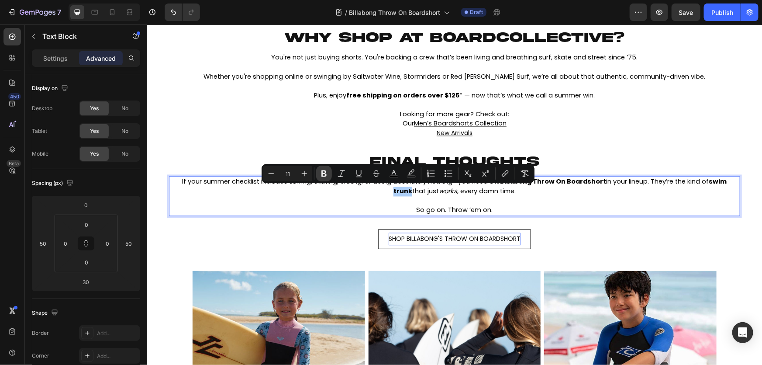
click at [328, 177] on icon "Editor contextual toolbar" at bounding box center [324, 173] width 9 height 9
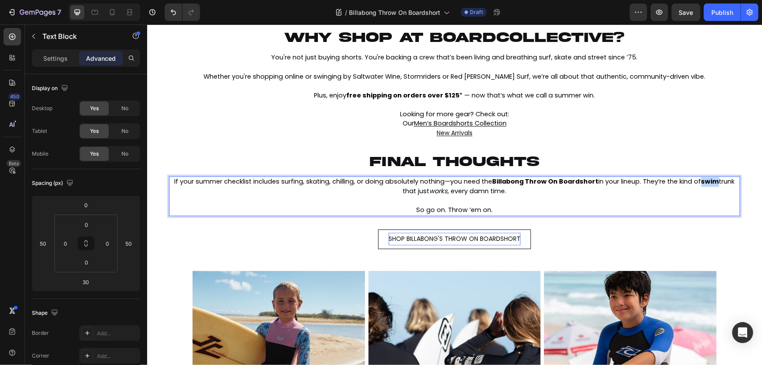
drag, startPoint x: 729, startPoint y: 182, endPoint x: 708, endPoint y: 183, distance: 21.0
click at [708, 183] on p "If your summer checklist includes surfing, skating, chilling, or doing absolute…" at bounding box center [455, 186] width 570 height 19
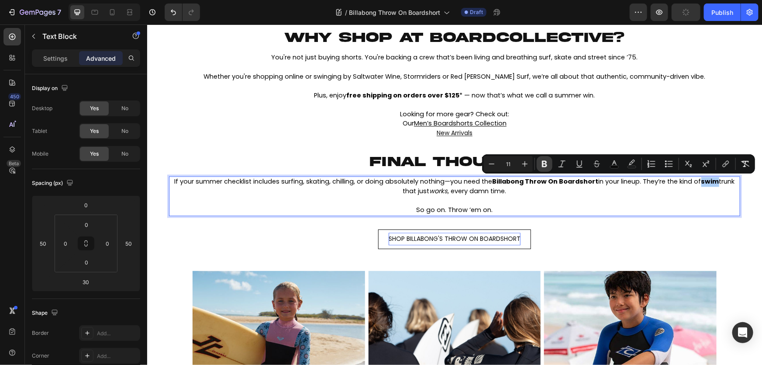
click at [546, 163] on icon "Editor contextual toolbar" at bounding box center [544, 164] width 5 height 7
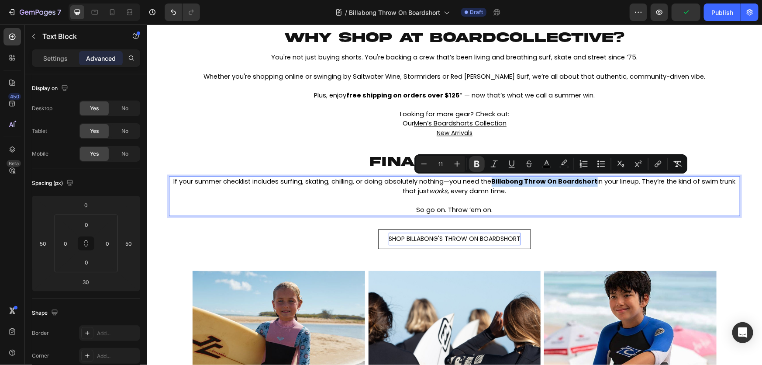
drag, startPoint x: 602, startPoint y: 182, endPoint x: 499, endPoint y: 182, distance: 103.1
click at [499, 182] on span "If your summer checklist includes surfing, skating, chilling, or doing absolute…" at bounding box center [454, 186] width 562 height 18
click at [481, 166] on button "Bold" at bounding box center [477, 164] width 16 height 16
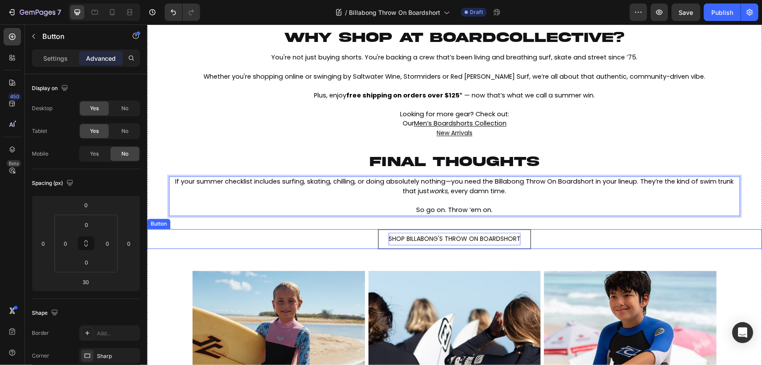
click at [590, 244] on div "SHOP BILLABONG'S THROW ON BOARDSHORT Button" at bounding box center [454, 239] width 615 height 20
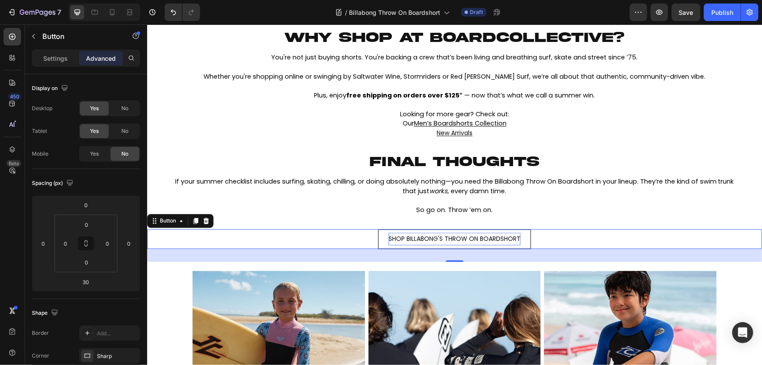
click at [523, 239] on link "SHOP BILLABONG'S THROW ON BOARDSHORT" at bounding box center [454, 239] width 153 height 20
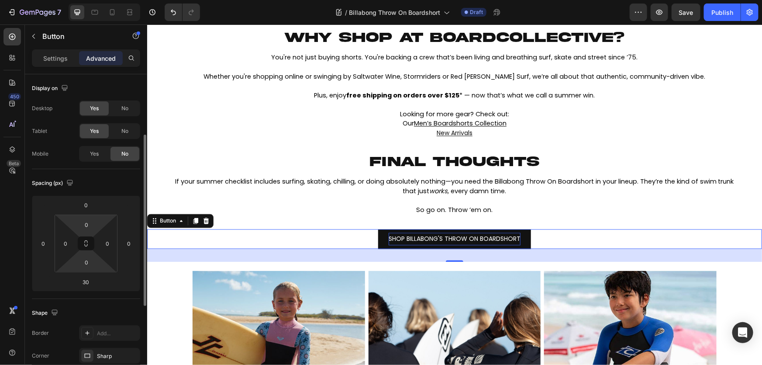
scroll to position [39, 0]
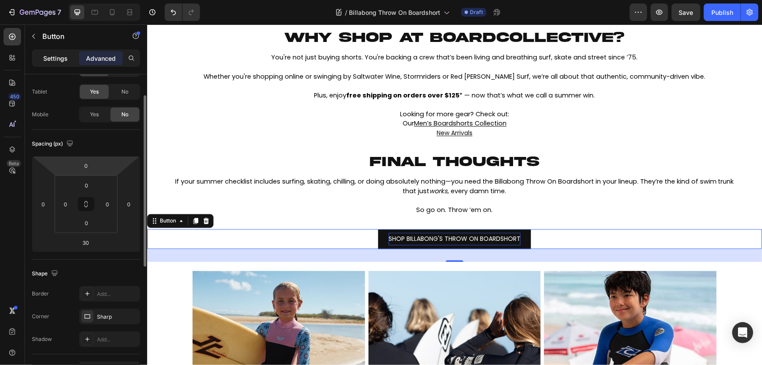
click at [61, 59] on p "Settings" at bounding box center [55, 58] width 24 height 9
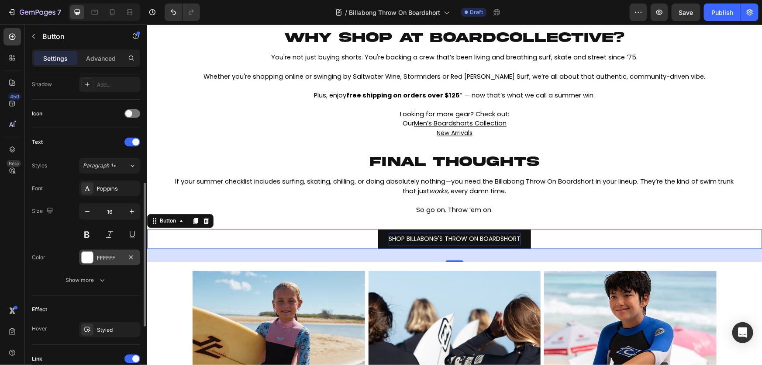
scroll to position [318, 0]
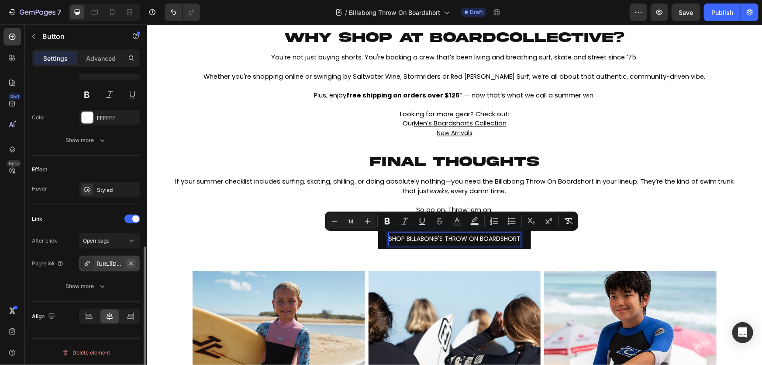
click at [130, 264] on icon "button" at bounding box center [131, 263] width 7 height 7
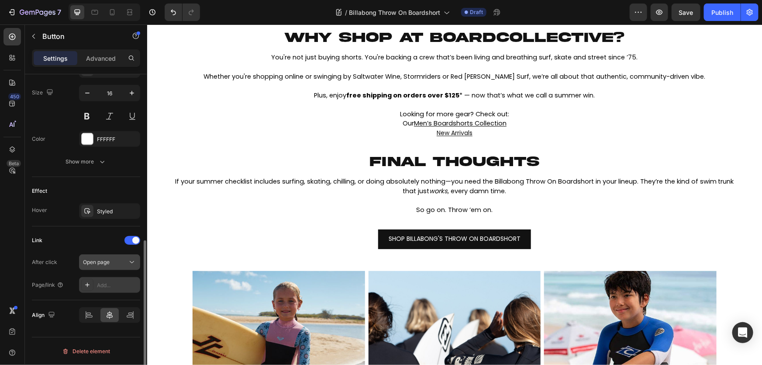
scroll to position [355, 0]
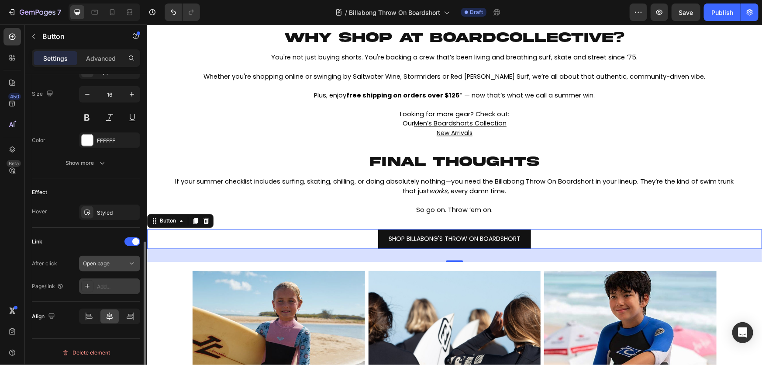
click at [118, 264] on div "Open page" at bounding box center [105, 264] width 45 height 8
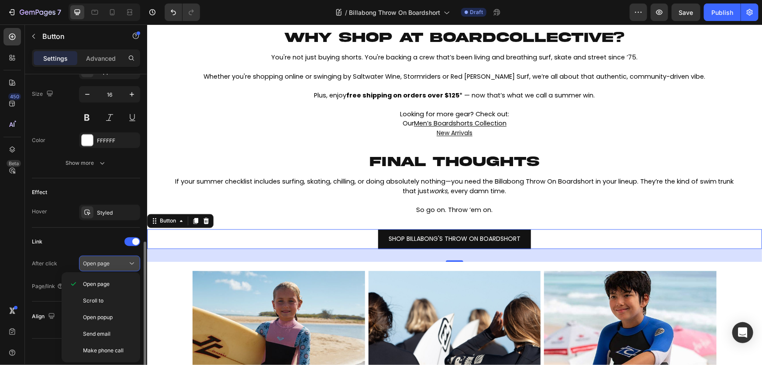
click at [118, 264] on div "Open page" at bounding box center [105, 264] width 45 height 8
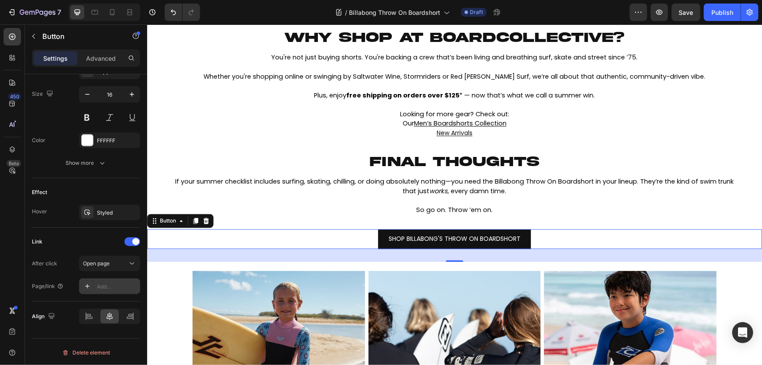
click at [118, 287] on div "Add..." at bounding box center [117, 287] width 41 height 8
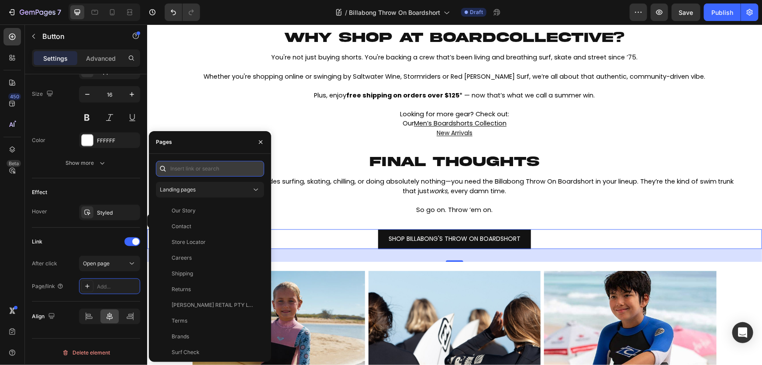
click at [232, 175] on input "text" at bounding box center [210, 169] width 108 height 16
paste input "[URL][DOMAIN_NAME]"
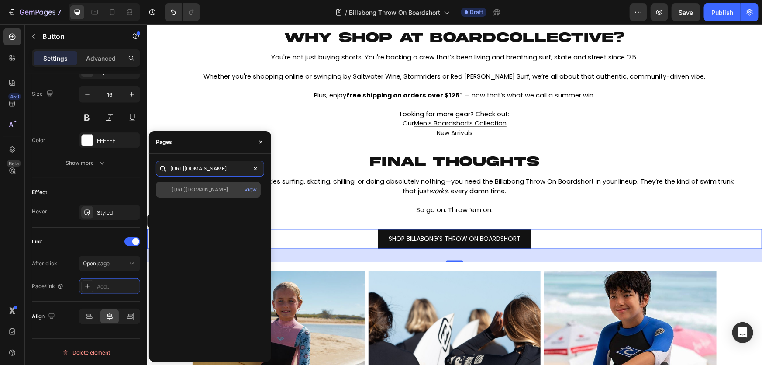
type input "[URL][DOMAIN_NAME]"
click at [223, 191] on div "[URL][DOMAIN_NAME]" at bounding box center [200, 190] width 56 height 8
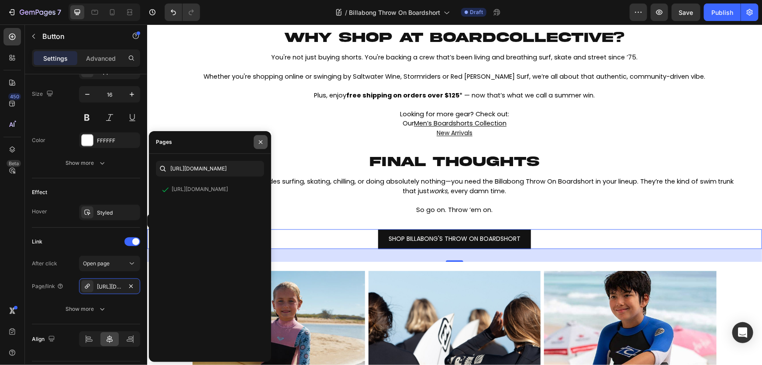
click at [261, 144] on icon "button" at bounding box center [260, 142] width 7 height 7
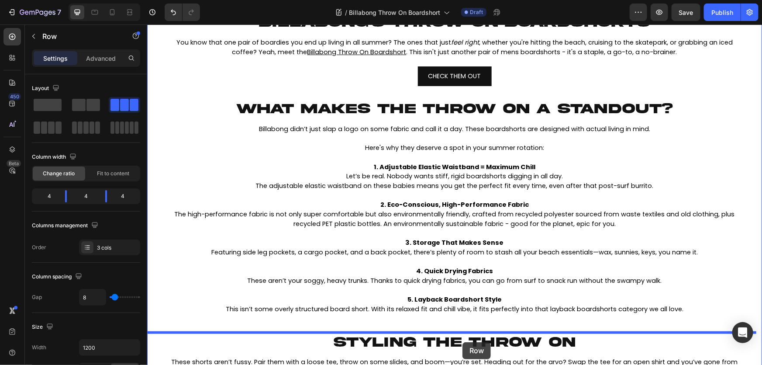
scroll to position [280, 0]
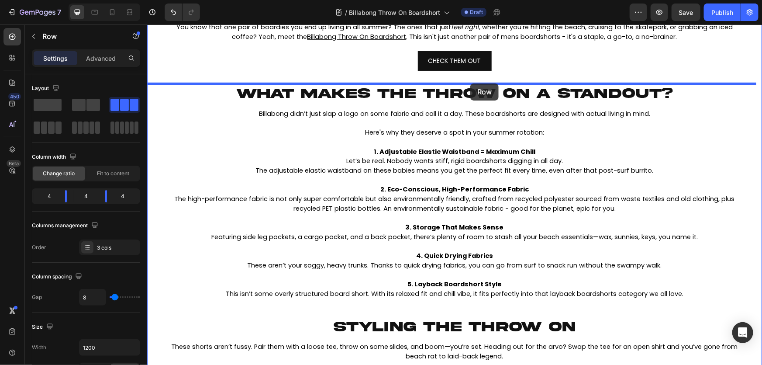
drag, startPoint x: 538, startPoint y: 216, endPoint x: 470, endPoint y: 83, distance: 149.5
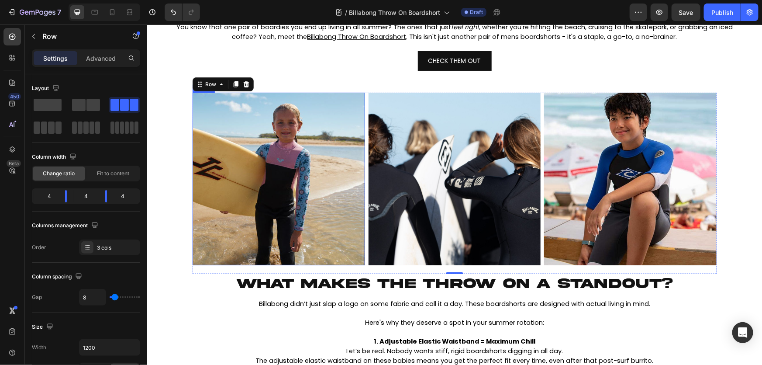
click at [286, 182] on img at bounding box center [278, 178] width 173 height 173
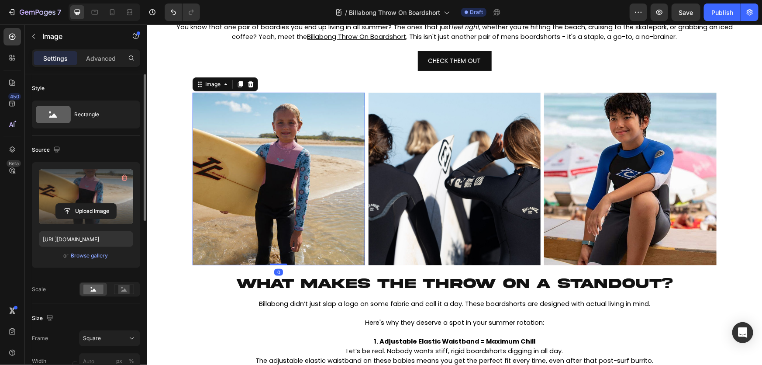
click at [66, 189] on label at bounding box center [86, 196] width 94 height 55
click at [66, 204] on input "file" at bounding box center [86, 211] width 60 height 15
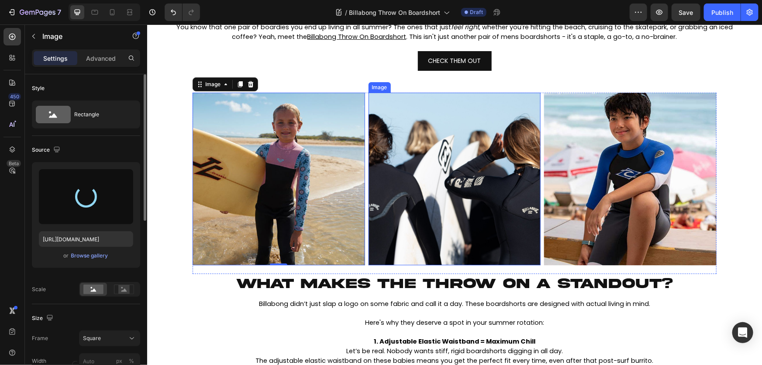
type input "[URL][DOMAIN_NAME]"
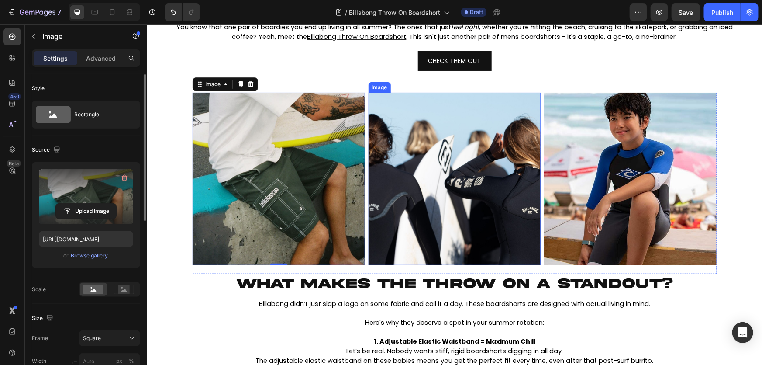
click at [457, 158] on img at bounding box center [454, 178] width 173 height 173
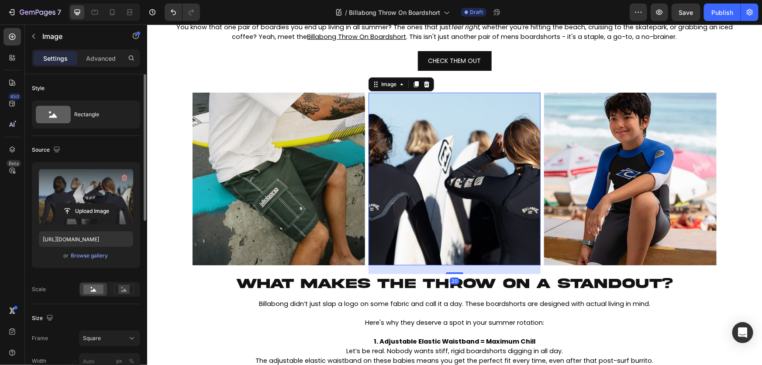
click at [83, 186] on label at bounding box center [86, 196] width 94 height 55
click at [83, 204] on input "file" at bounding box center [86, 211] width 60 height 15
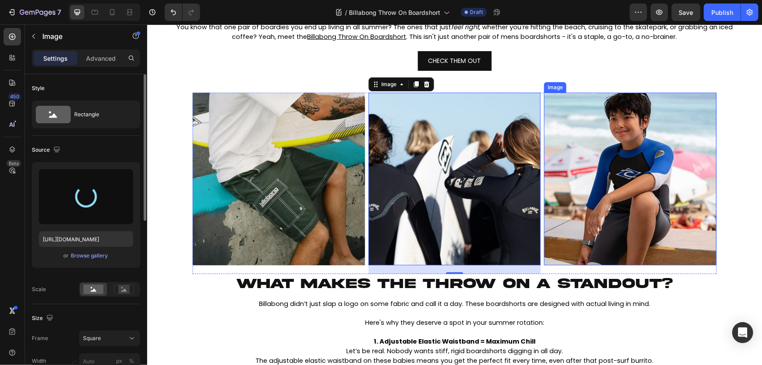
type input "[URL][DOMAIN_NAME]"
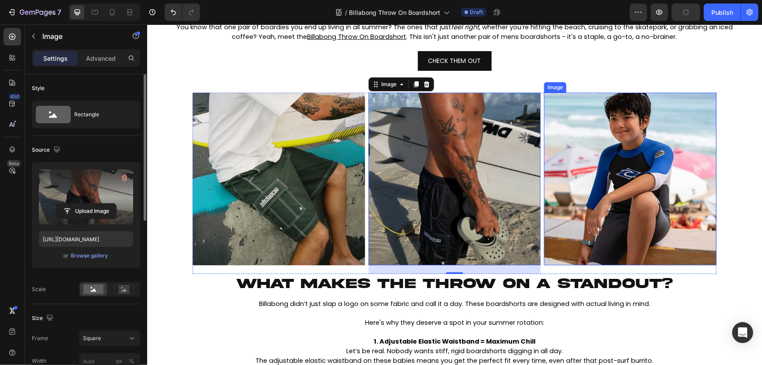
click at [638, 169] on img at bounding box center [630, 178] width 173 height 173
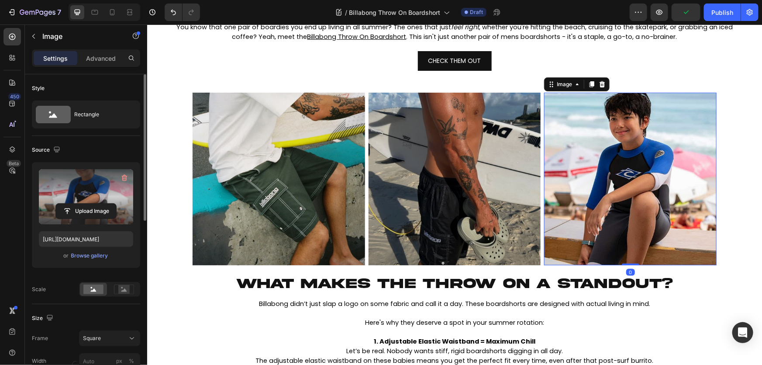
click at [70, 189] on label at bounding box center [86, 196] width 94 height 55
click at [70, 204] on input "file" at bounding box center [86, 211] width 60 height 15
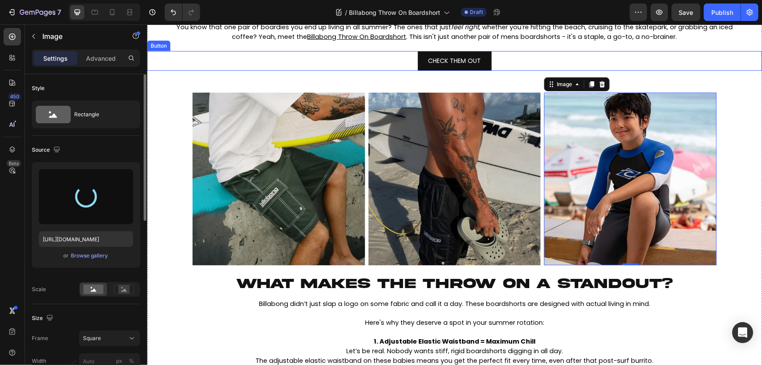
type input "[URL][DOMAIN_NAME]"
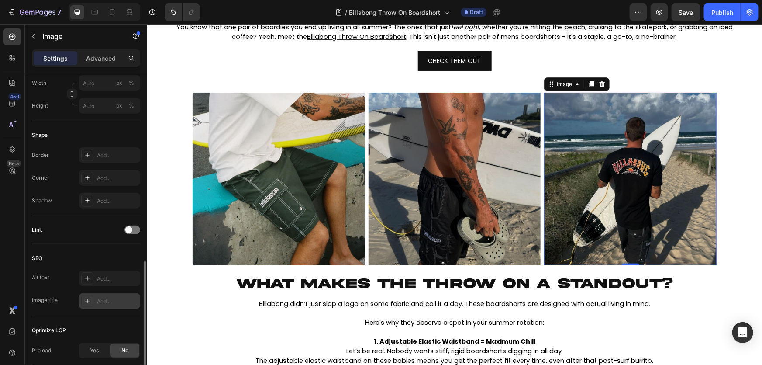
scroll to position [365, 0]
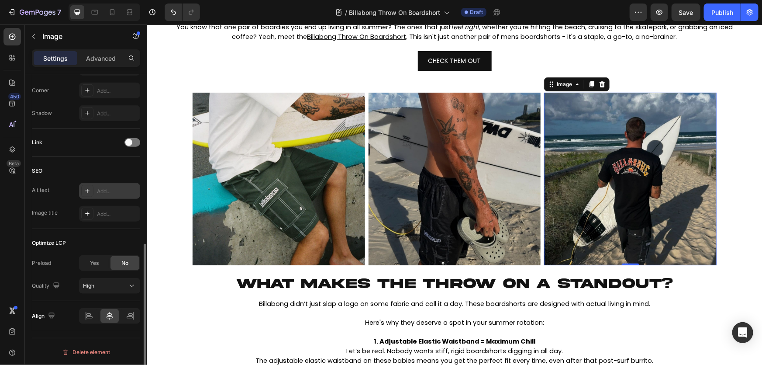
click at [118, 193] on div "Add..." at bounding box center [117, 191] width 41 height 8
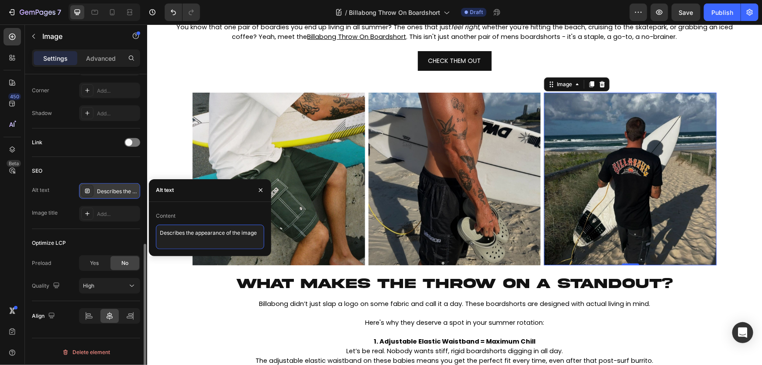
click at [222, 240] on textarea "Describes the appearance of the image" at bounding box center [210, 237] width 108 height 24
click at [191, 233] on textarea "Describes the appearance of the image" at bounding box center [210, 237] width 108 height 24
paste textarea "man wearing Billabong Throw On Boardshort walking along the beach"
type textarea "man wearing Billabong Throw On Boardshort walking along the beach"
click at [106, 214] on div "Add..." at bounding box center [117, 214] width 41 height 8
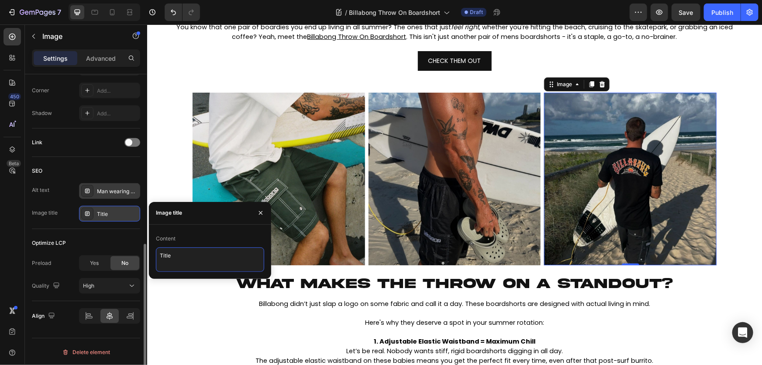
click at [204, 253] on textarea "Title" at bounding box center [210, 259] width 108 height 24
type textarea "Billabong Throw On Boardshort"
click at [265, 212] on button "button" at bounding box center [261, 213] width 14 height 14
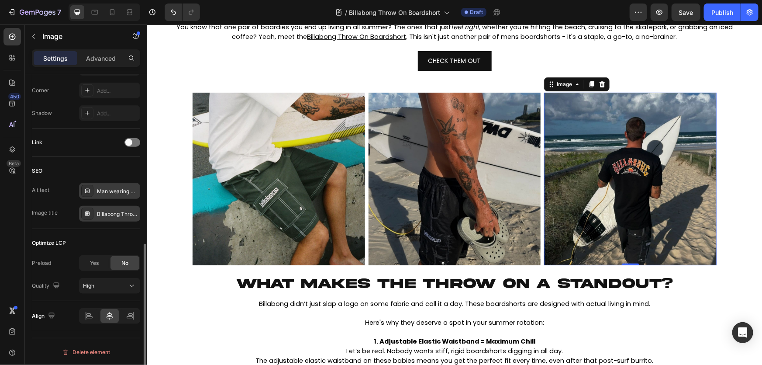
click at [110, 187] on div "Man wearing Billabong Throw On Boardshort walking along the beach" at bounding box center [117, 191] width 41 height 8
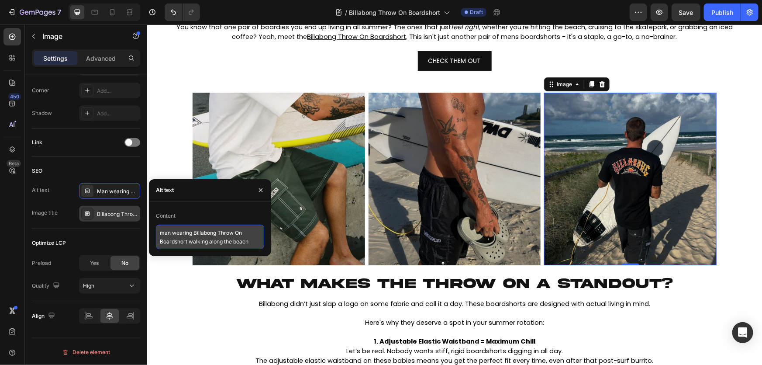
click at [194, 239] on textarea "man wearing Billabong Throw On Boardshort walking along the beach" at bounding box center [210, 237] width 108 height 24
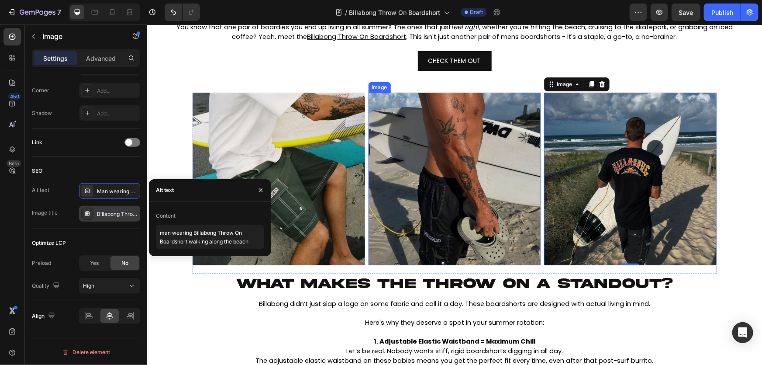
click at [433, 171] on img at bounding box center [454, 178] width 173 height 173
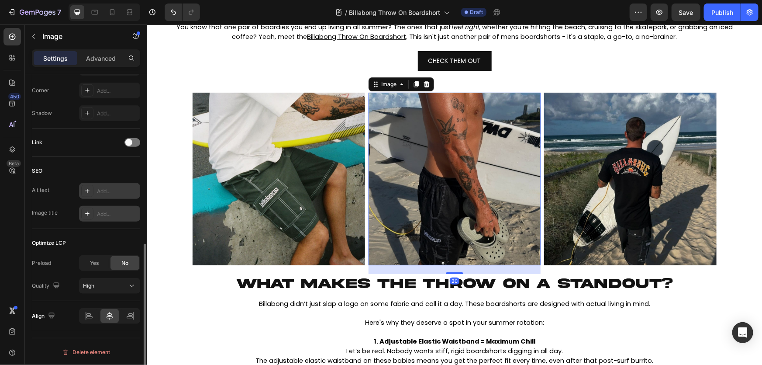
click at [113, 192] on div "Add..." at bounding box center [117, 191] width 41 height 8
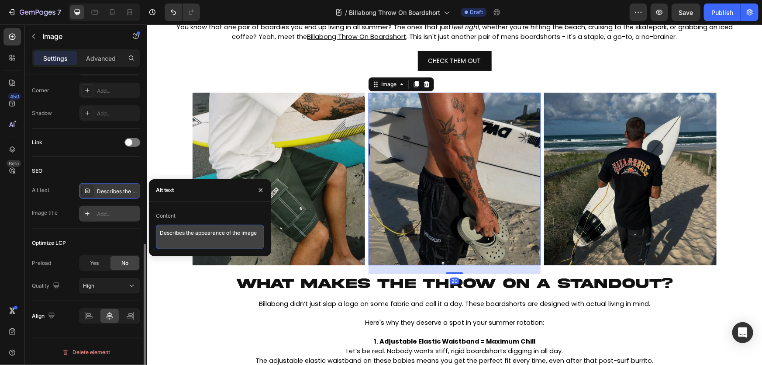
click at [220, 227] on textarea "Describes the appearance of the image" at bounding box center [210, 237] width 108 height 24
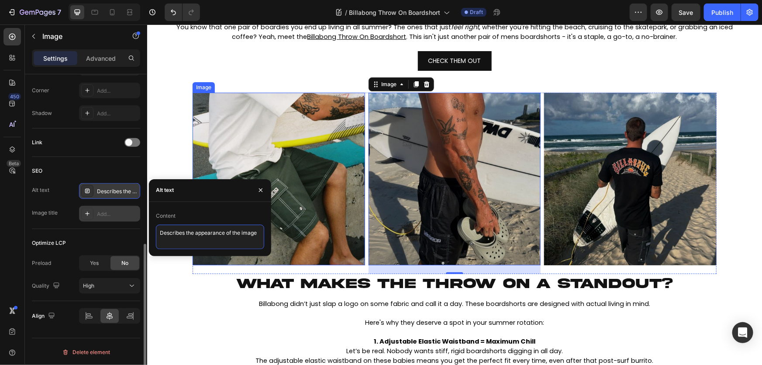
paste textarea "man wearing Billabong Throw On Boardshort walking along the beach"
type textarea "man wearing Billabong Throw On Boardshort walking along the beach"
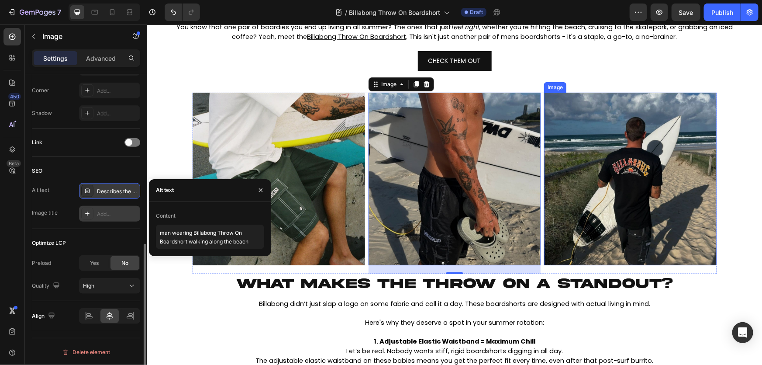
click at [638, 187] on img at bounding box center [630, 178] width 173 height 173
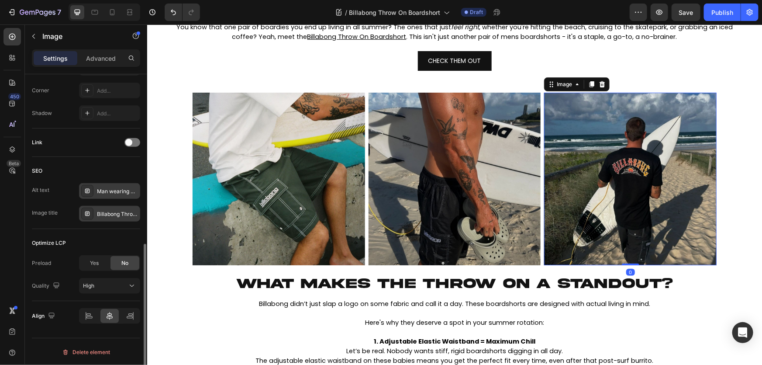
click at [119, 191] on div "Man wearing Billabong Throw On Boardshort walking along the beach" at bounding box center [117, 191] width 41 height 8
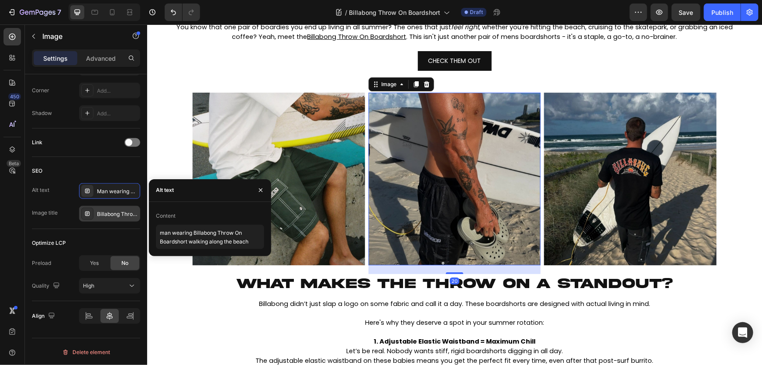
click at [451, 174] on img at bounding box center [454, 178] width 173 height 173
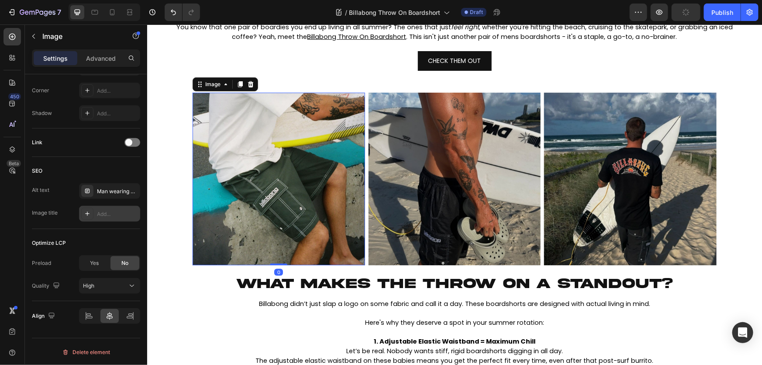
click at [268, 192] on img at bounding box center [278, 178] width 173 height 173
click at [110, 191] on div "Add..." at bounding box center [117, 191] width 41 height 8
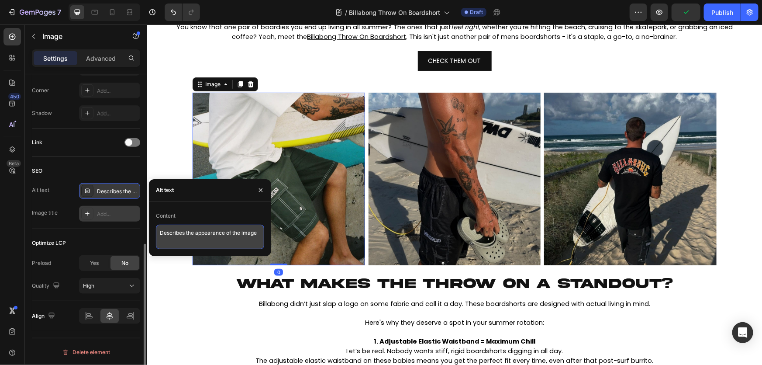
click at [191, 230] on textarea "Describes the appearance of the image" at bounding box center [210, 237] width 108 height 24
paste textarea "man wearing Billabong Throw On Boardshort walking along the beach"
type textarea "man wearing Billabong Throw On Boardshort walking along the beach"
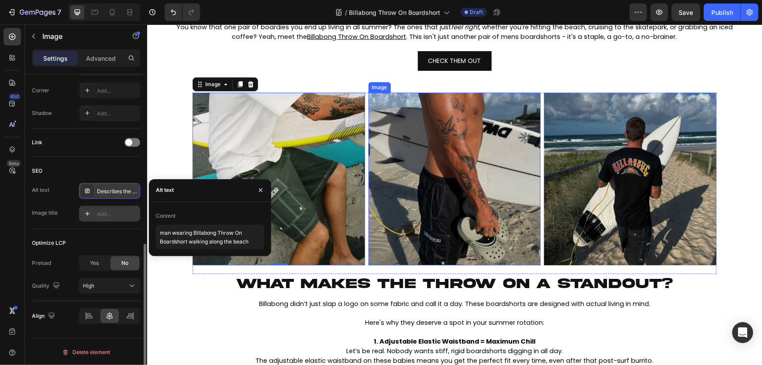
click at [473, 184] on img at bounding box center [454, 178] width 173 height 173
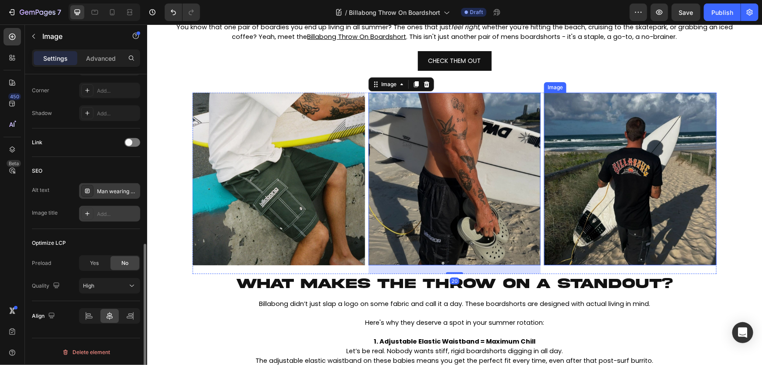
click at [607, 199] on img at bounding box center [630, 178] width 173 height 173
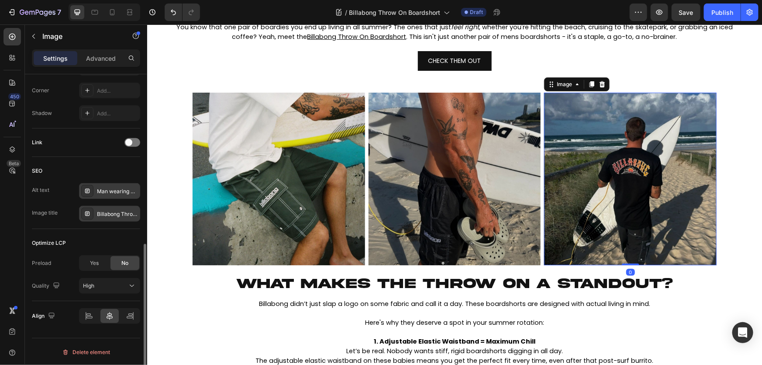
click at [114, 213] on div "Billabong Throw On Boardshort" at bounding box center [117, 214] width 41 height 8
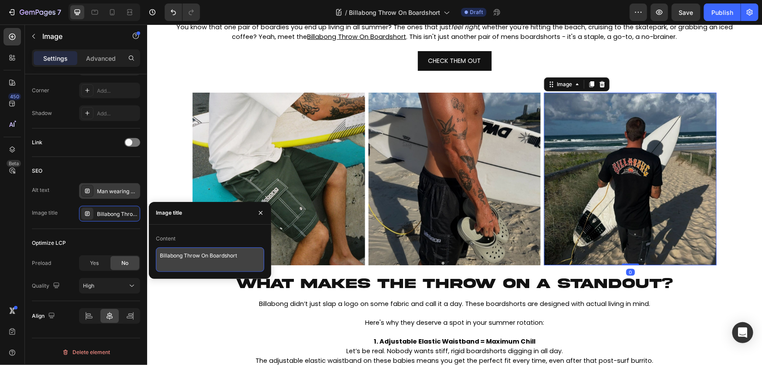
click at [200, 260] on textarea "Billabong Throw On Boardshort" at bounding box center [210, 259] width 108 height 24
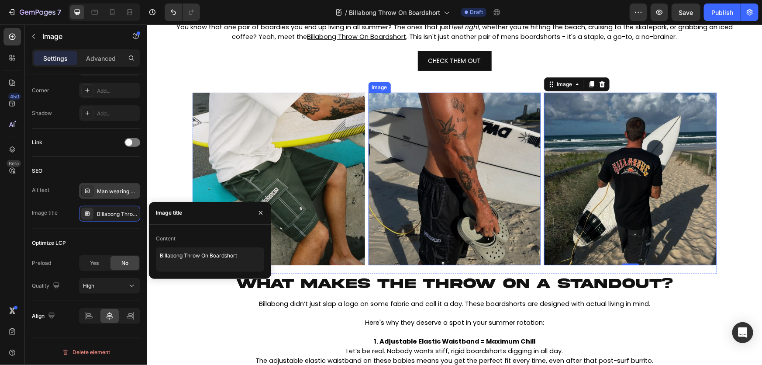
click at [464, 204] on img at bounding box center [454, 178] width 173 height 173
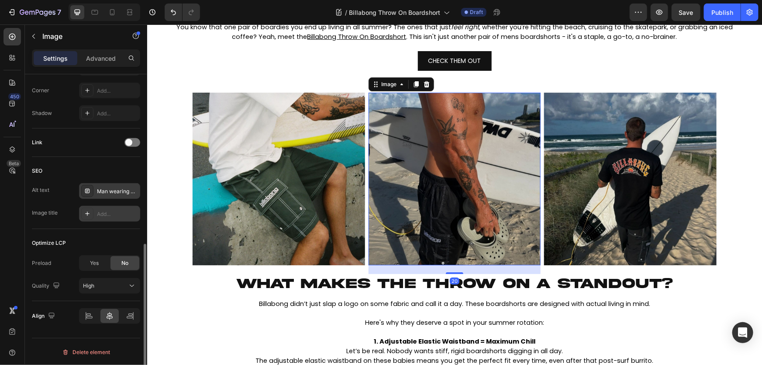
click at [122, 210] on div "Add..." at bounding box center [117, 214] width 41 height 8
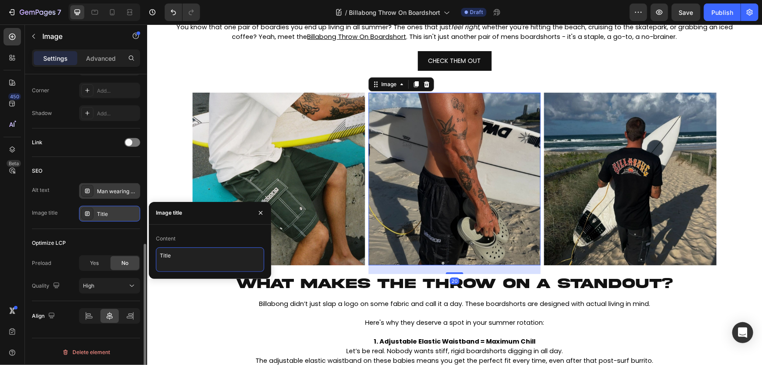
click at [198, 263] on textarea "Title" at bounding box center [210, 259] width 108 height 24
paste textarea "Billabong Throw On Boardshort"
type textarea "Billabong Throw On Boardshort"
click at [281, 154] on img at bounding box center [278, 178] width 173 height 173
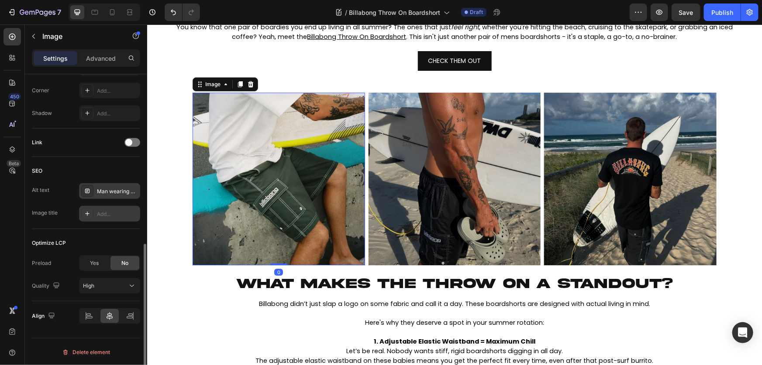
click at [109, 214] on div "Add..." at bounding box center [117, 214] width 41 height 8
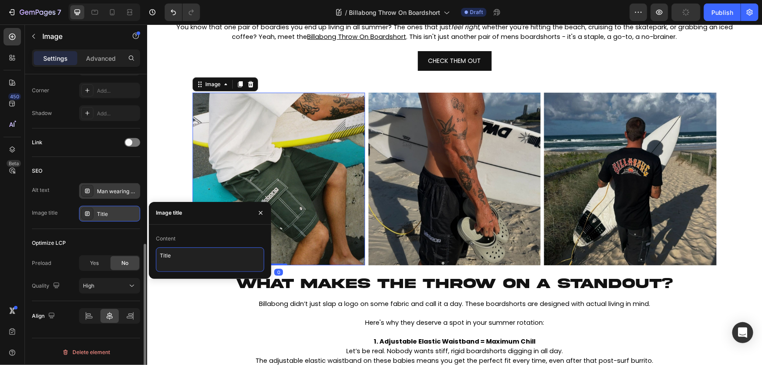
click at [196, 262] on textarea "Title" at bounding box center [210, 259] width 108 height 24
paste textarea "Billabong Throw On Boardshort"
type textarea "Billabong Throw On Boardshort"
click at [273, 168] on img at bounding box center [278, 178] width 173 height 173
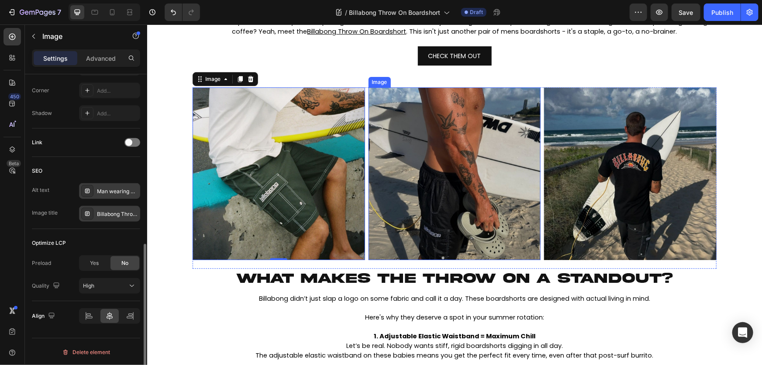
scroll to position [82, 0]
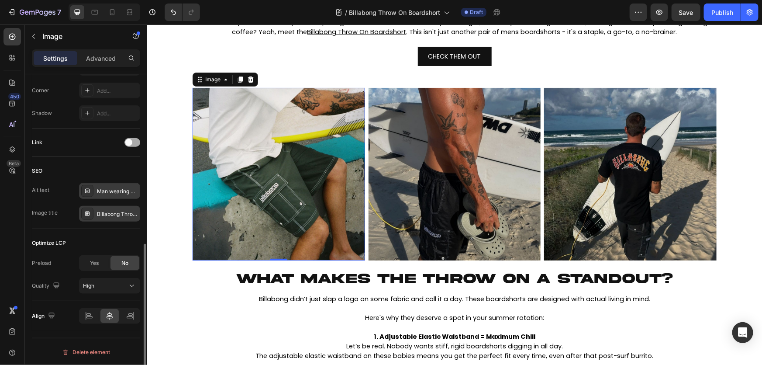
click at [135, 142] on div at bounding box center [133, 142] width 16 height 9
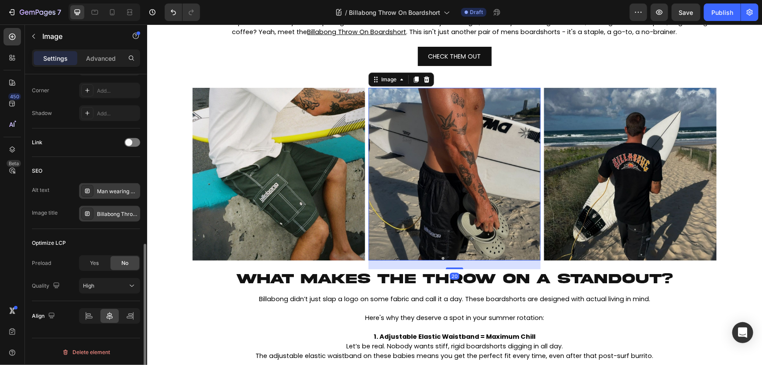
click at [453, 201] on img at bounding box center [454, 173] width 173 height 173
click at [132, 143] on span at bounding box center [128, 142] width 7 height 7
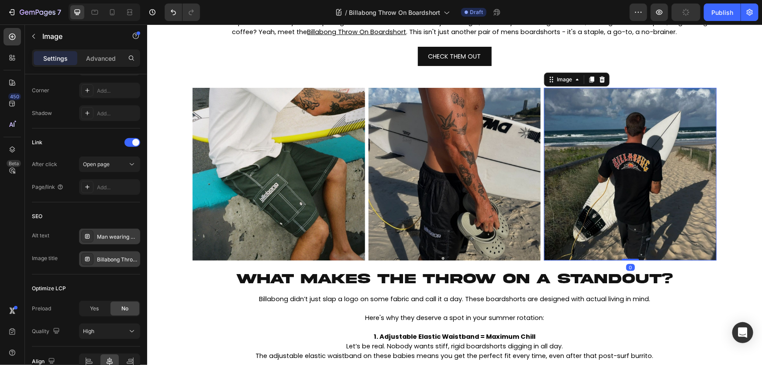
click at [590, 200] on img at bounding box center [630, 173] width 173 height 173
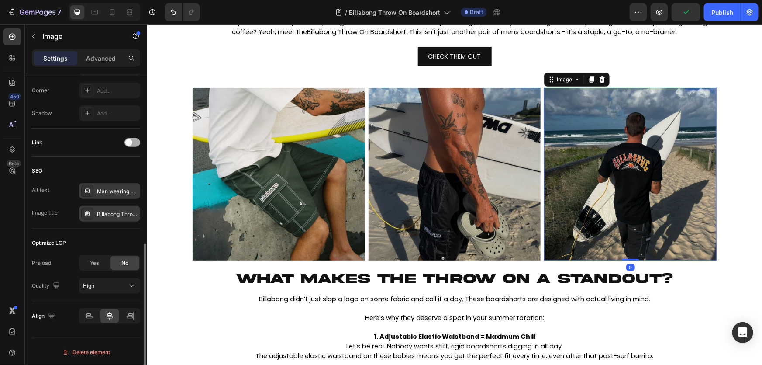
click at [131, 139] on div at bounding box center [133, 142] width 16 height 7
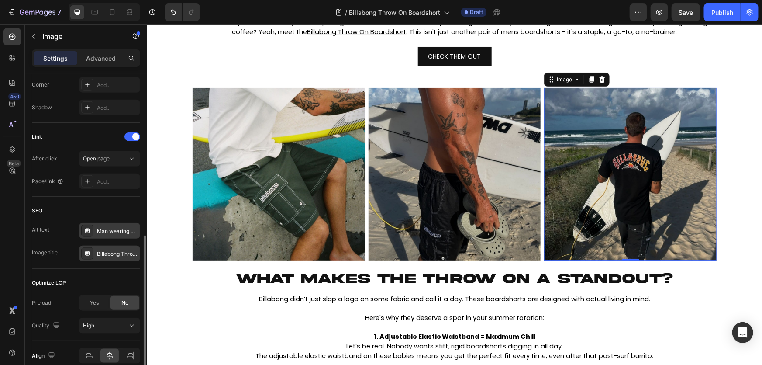
scroll to position [331, 0]
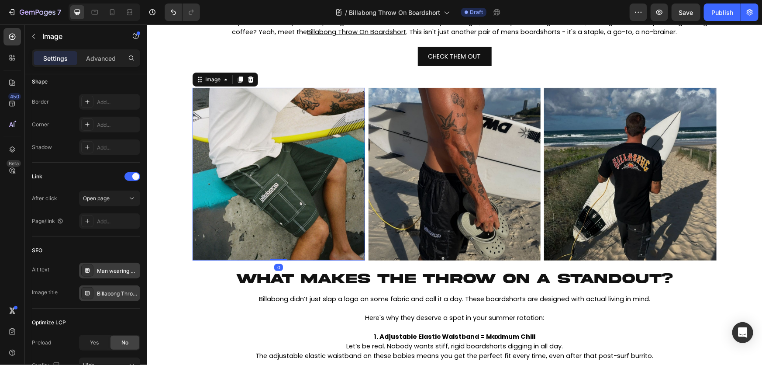
click at [259, 209] on img at bounding box center [278, 173] width 173 height 173
click at [112, 220] on div "Add..." at bounding box center [117, 222] width 41 height 8
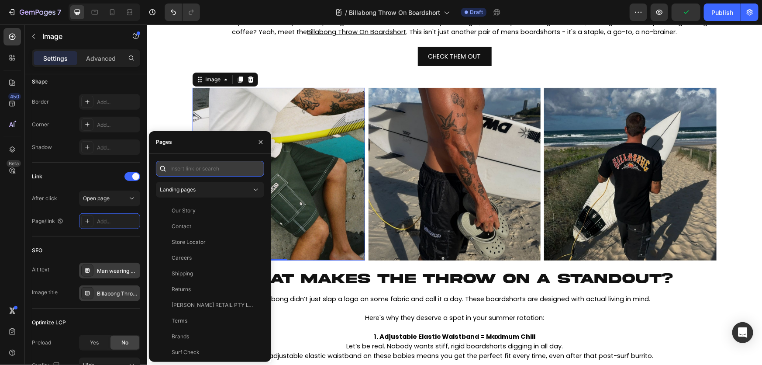
click at [218, 173] on input "text" at bounding box center [210, 169] width 108 height 16
paste input "[URL][DOMAIN_NAME]"
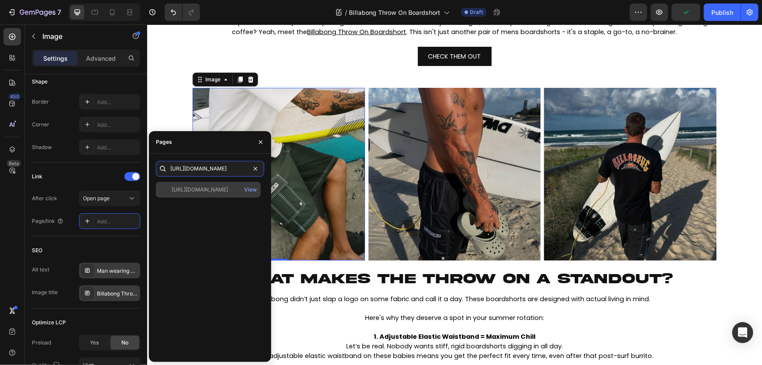
type input "[URL][DOMAIN_NAME]"
click at [209, 191] on div "[URL][DOMAIN_NAME]" at bounding box center [200, 190] width 56 height 8
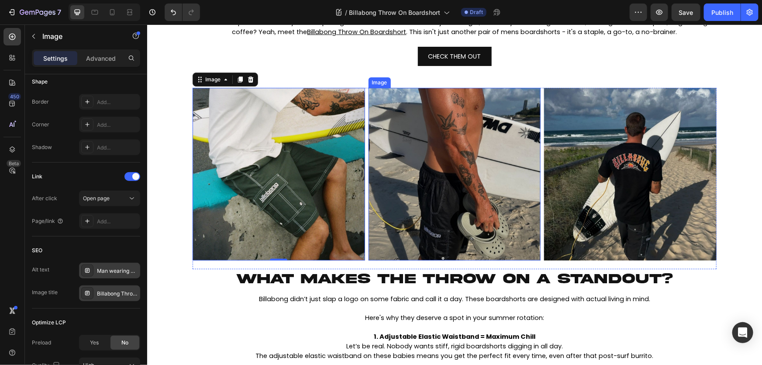
click at [451, 207] on img at bounding box center [454, 173] width 173 height 173
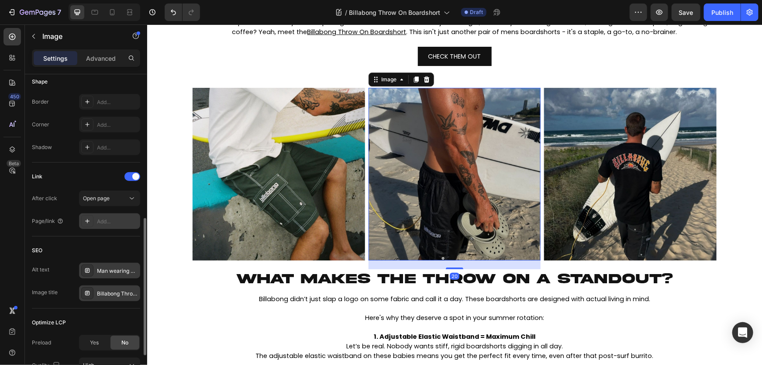
click at [101, 222] on div "Add..." at bounding box center [117, 222] width 41 height 8
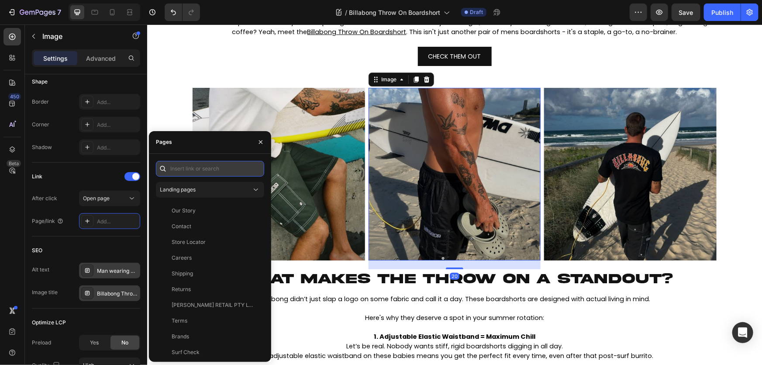
click at [189, 165] on input "text" at bounding box center [210, 169] width 108 height 16
paste input "[URL][DOMAIN_NAME]"
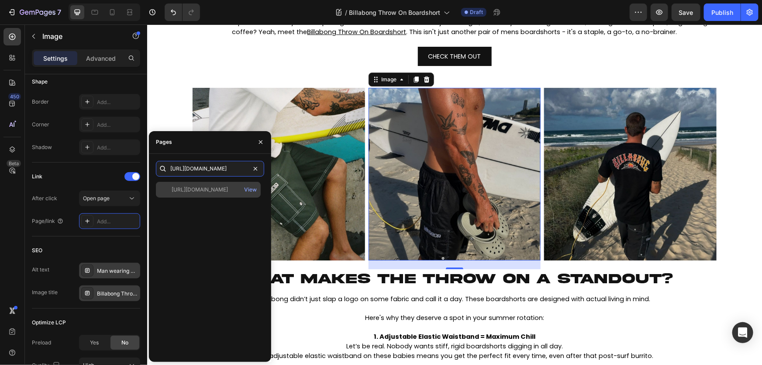
type input "[URL][DOMAIN_NAME]"
click at [207, 191] on div "[URL][DOMAIN_NAME]" at bounding box center [200, 190] width 56 height 8
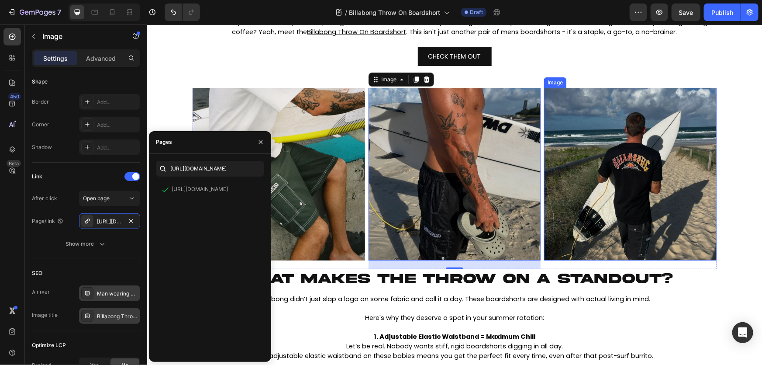
click at [562, 196] on img at bounding box center [630, 173] width 173 height 173
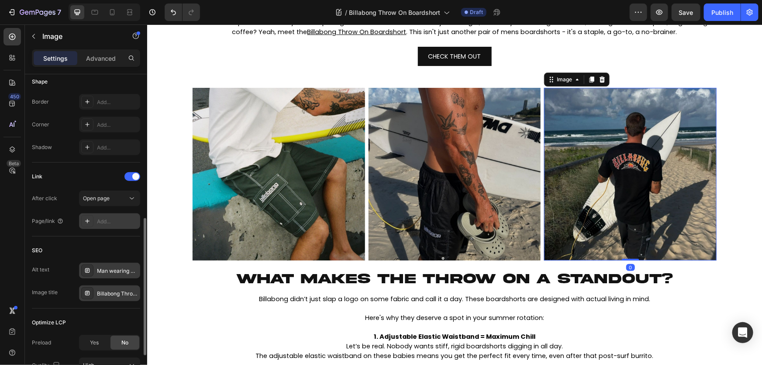
click at [112, 227] on div "Add..." at bounding box center [109, 221] width 61 height 16
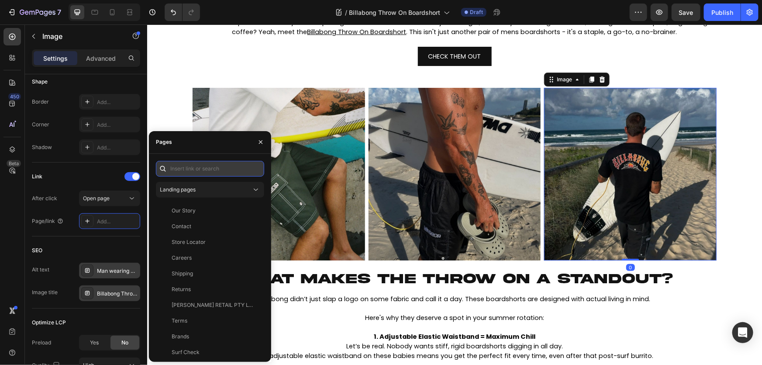
click at [201, 167] on input "text" at bounding box center [210, 169] width 108 height 16
paste input "[URL][DOMAIN_NAME]"
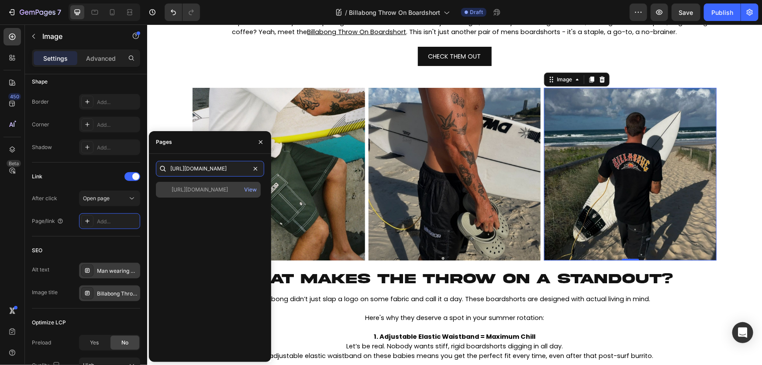
type input "[URL][DOMAIN_NAME]"
click at [195, 188] on div "[URL][DOMAIN_NAME]" at bounding box center [200, 190] width 56 height 8
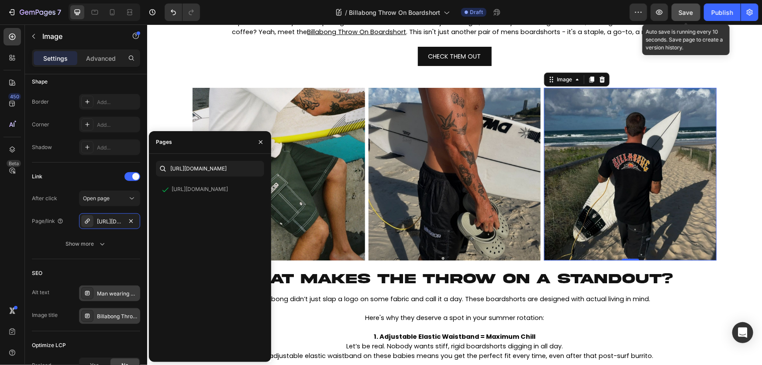
click at [687, 14] on span "Save" at bounding box center [686, 12] width 14 height 7
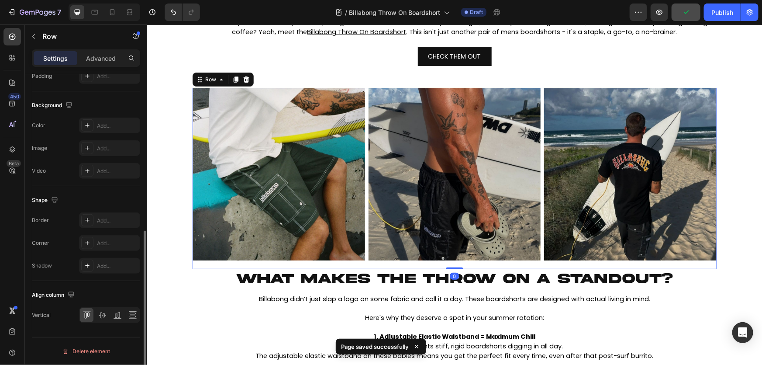
click at [540, 122] on div "Image Image Image Row 0" at bounding box center [454, 177] width 524 height 181
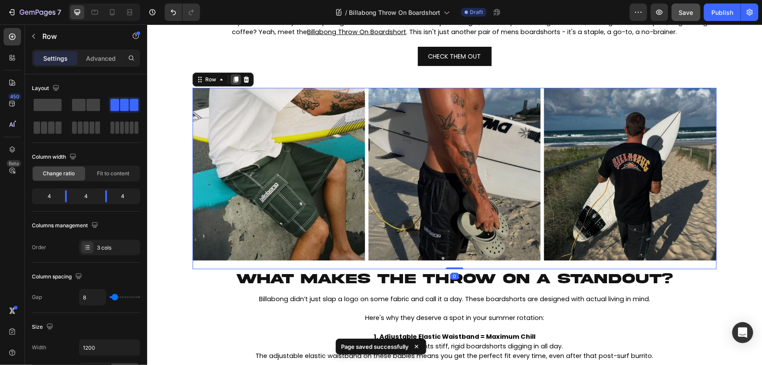
click at [234, 79] on icon at bounding box center [235, 79] width 5 height 6
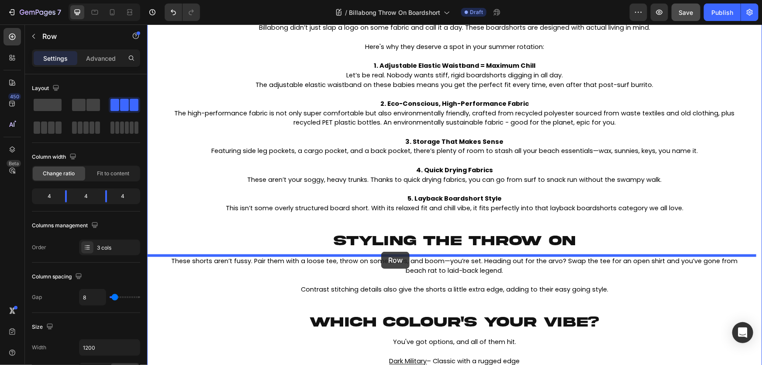
scroll to position [582, 0]
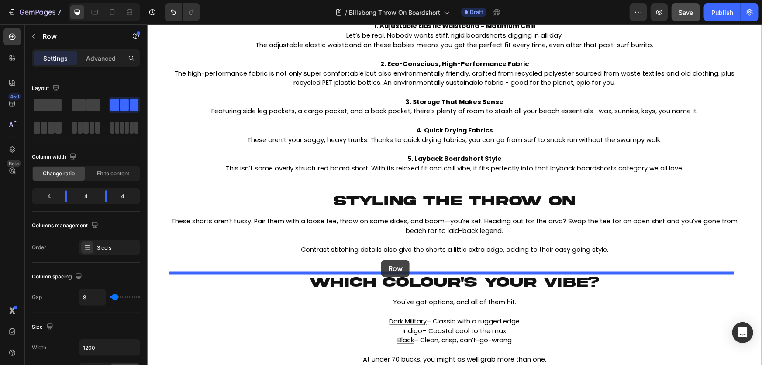
drag, startPoint x: 363, startPoint y: 154, endPoint x: 381, endPoint y: 260, distance: 106.9
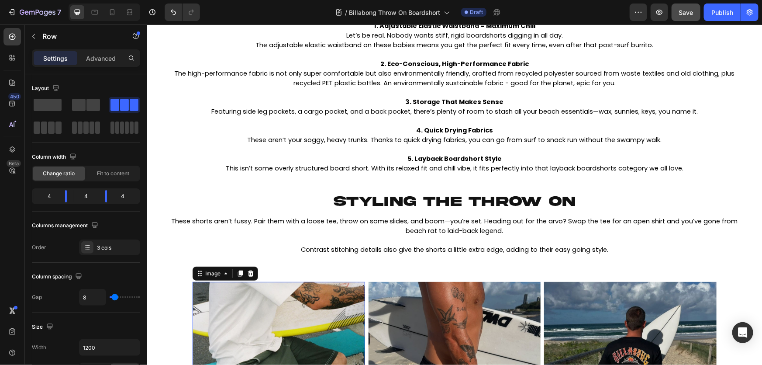
click at [253, 300] on img at bounding box center [278, 367] width 173 height 173
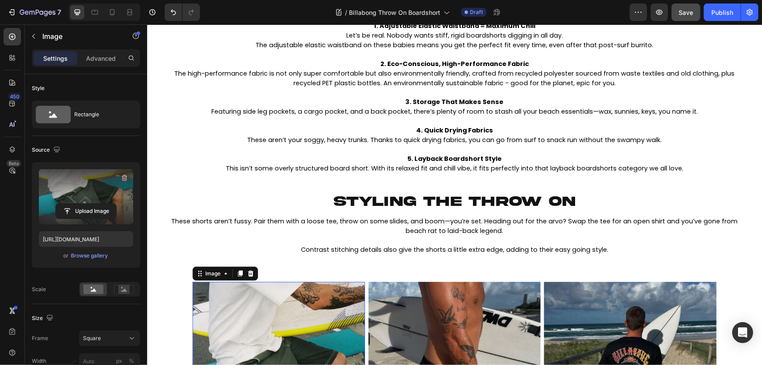
click at [78, 179] on label at bounding box center [86, 196] width 94 height 55
click at [78, 204] on input "file" at bounding box center [86, 211] width 60 height 15
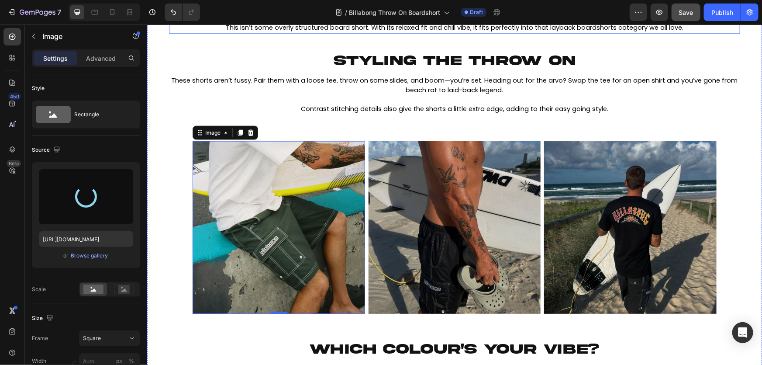
scroll to position [551, 0]
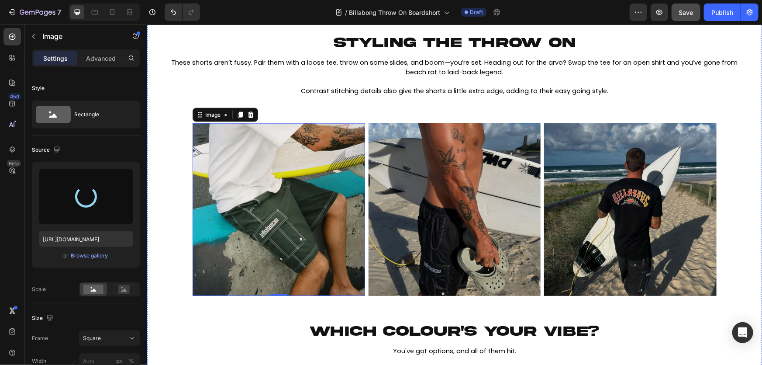
type input "[URL][DOMAIN_NAME]"
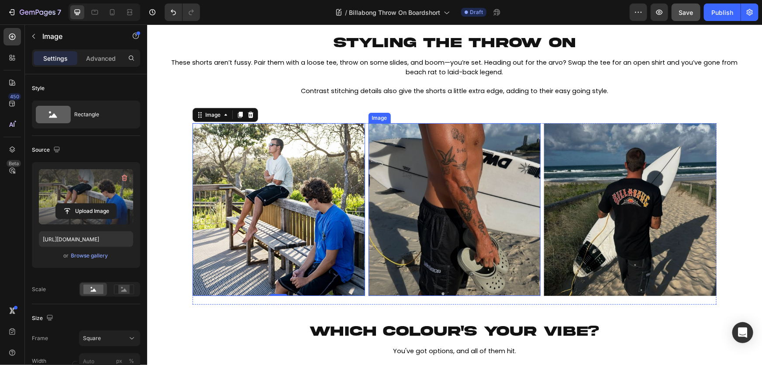
click at [478, 209] on img at bounding box center [454, 209] width 173 height 173
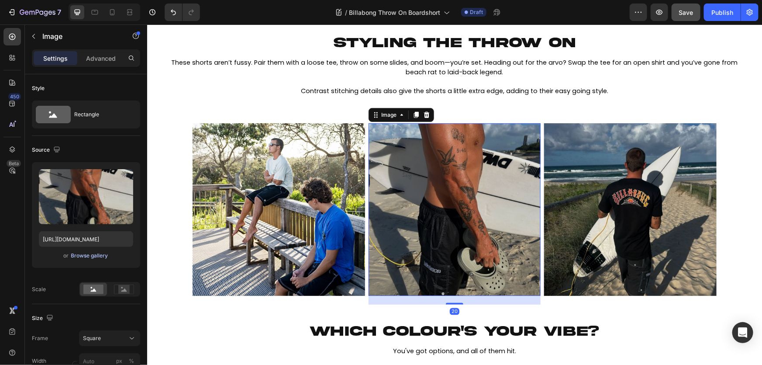
click at [96, 252] on div "Browse gallery" at bounding box center [89, 256] width 37 height 8
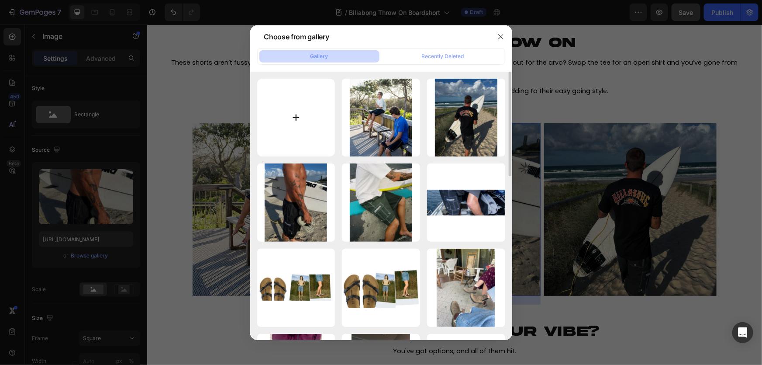
click at [300, 114] on input "file" at bounding box center [296, 118] width 78 height 78
type input "C:\fakepath\437962863_744818087764371_6257612738412749493_n (1).jpg"
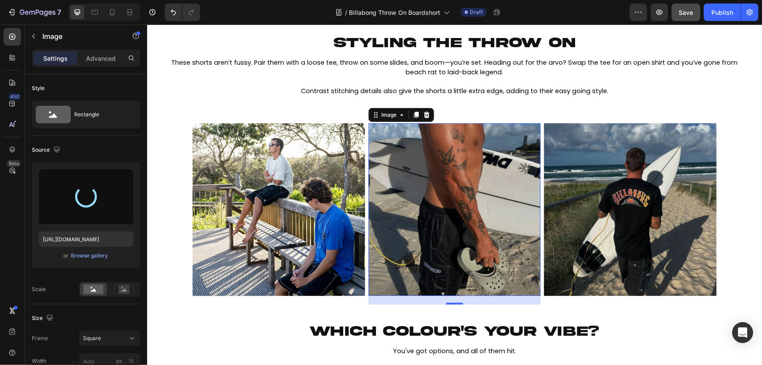
type input "[URL][DOMAIN_NAME]"
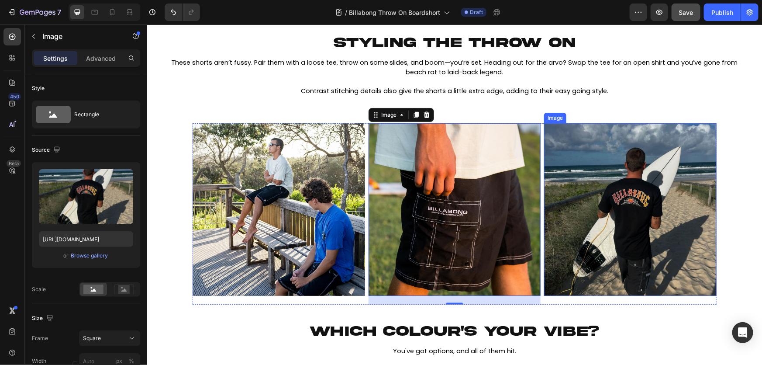
click at [621, 180] on img at bounding box center [630, 209] width 173 height 173
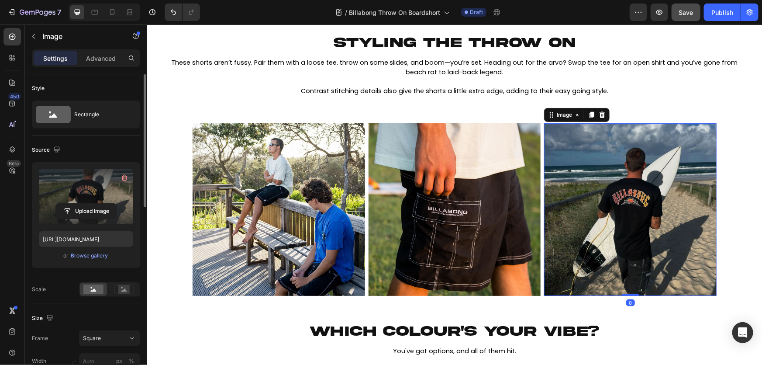
click at [90, 179] on label at bounding box center [86, 196] width 94 height 55
click at [90, 204] on input "file" at bounding box center [86, 211] width 60 height 15
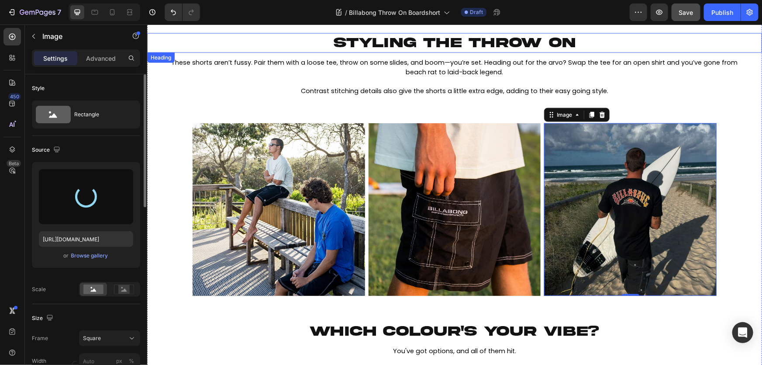
type input "[URL][DOMAIN_NAME]"
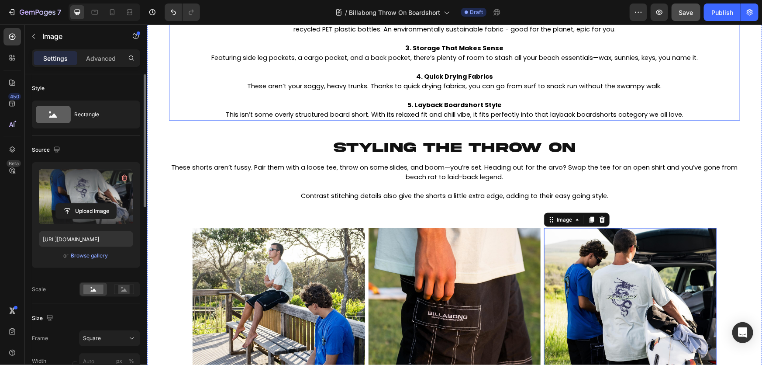
scroll to position [591, 0]
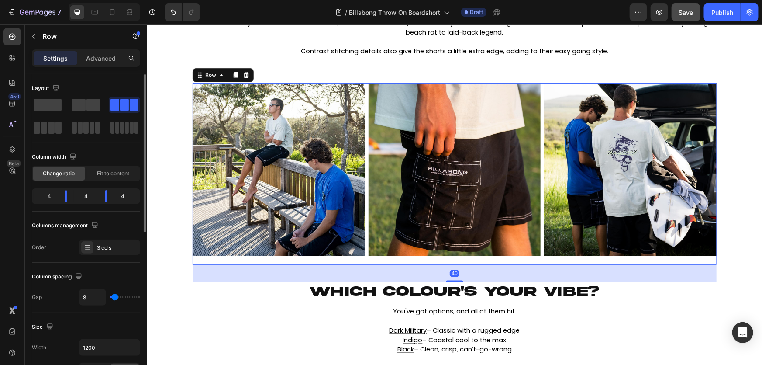
click at [464, 256] on div "Image" at bounding box center [454, 173] width 173 height 181
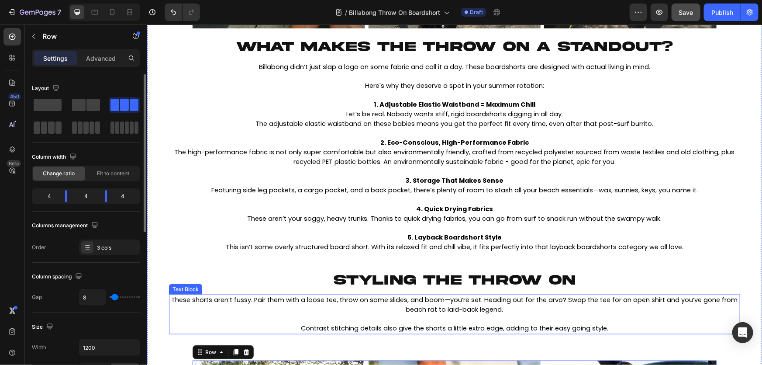
scroll to position [154, 0]
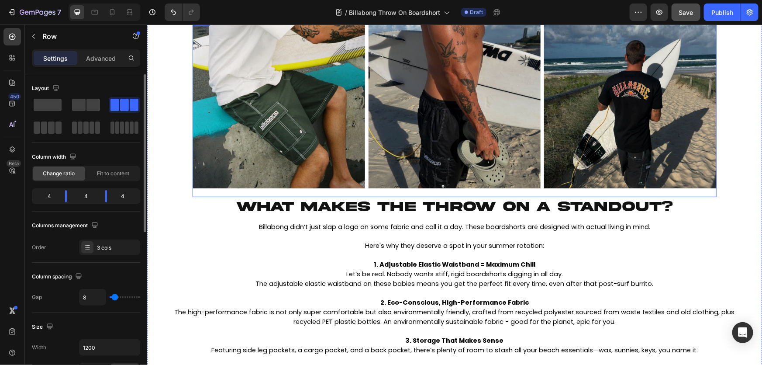
click at [539, 181] on div "Image Image Image Row" at bounding box center [454, 105] width 524 height 181
click at [110, 63] on div "Advanced" at bounding box center [101, 58] width 44 height 14
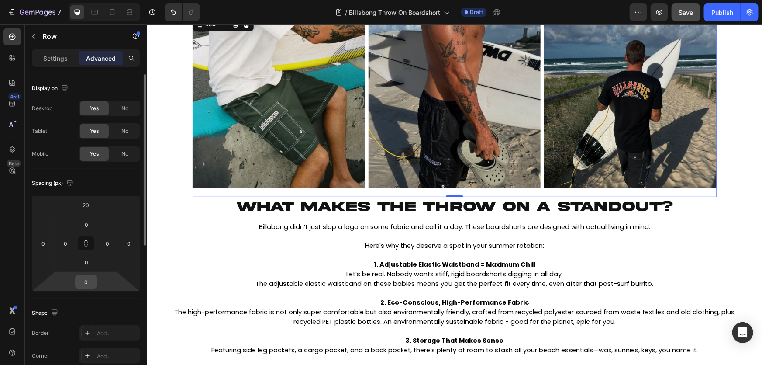
click at [84, 280] on input "0" at bounding box center [85, 281] width 17 height 13
type input "20"
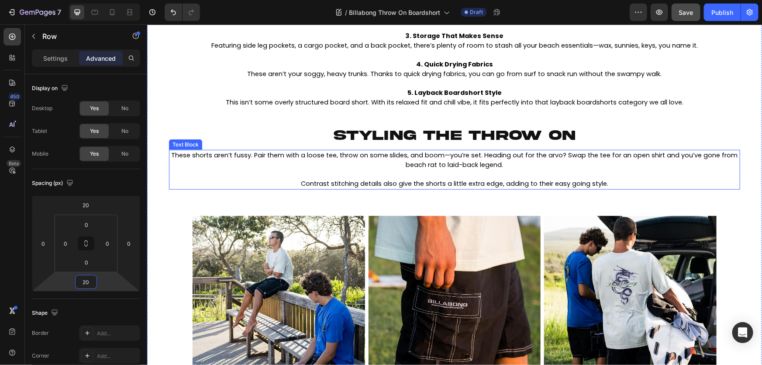
scroll to position [551, 0]
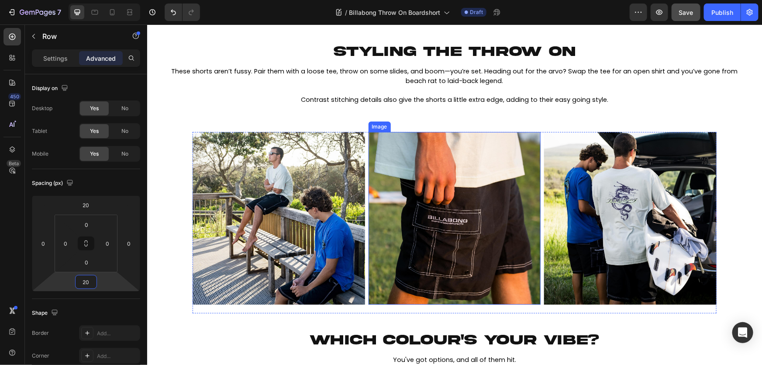
click at [503, 303] on img at bounding box center [454, 218] width 173 height 173
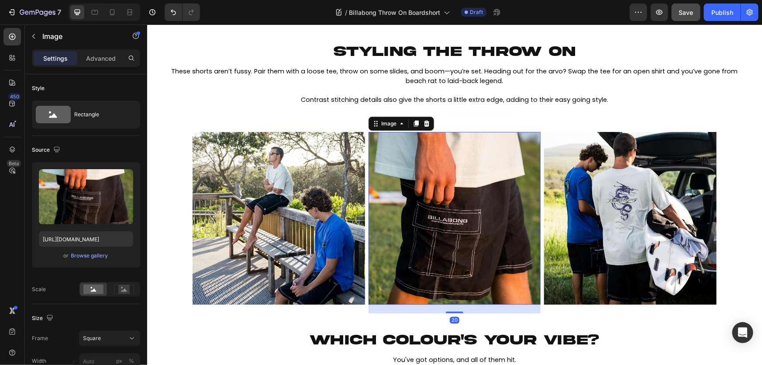
click at [505, 308] on div "20" at bounding box center [454, 308] width 173 height 9
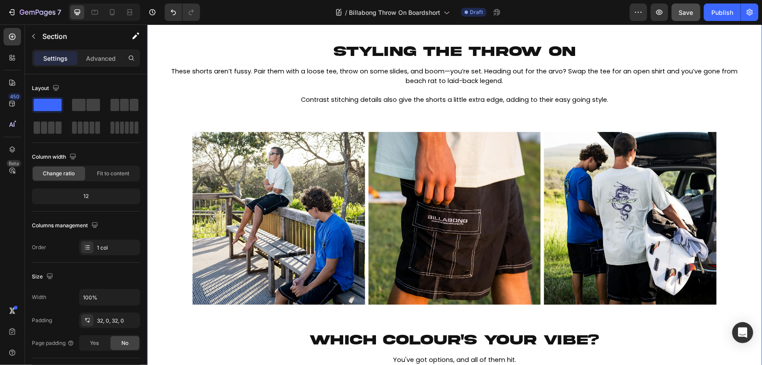
click at [521, 325] on div "⁠⁠⁠⁠⁠⁠⁠ a summer essential: billabong's throw on boardshorts Heading HEADER Hea…" at bounding box center [454, 87] width 615 height 1165
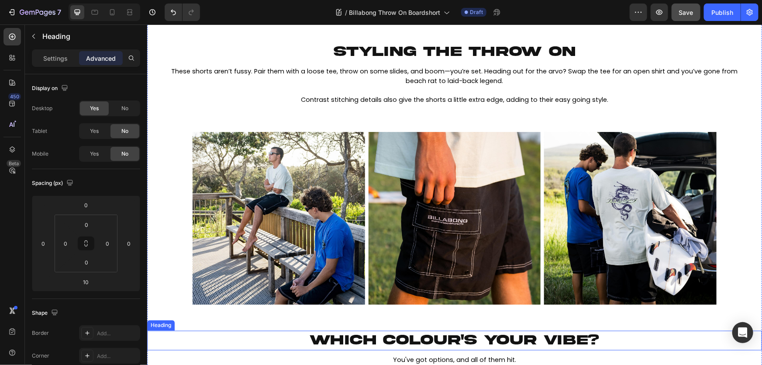
click at [492, 336] on span "WHICH COLOUR'S YOUR VIBE?" at bounding box center [455, 340] width 290 height 15
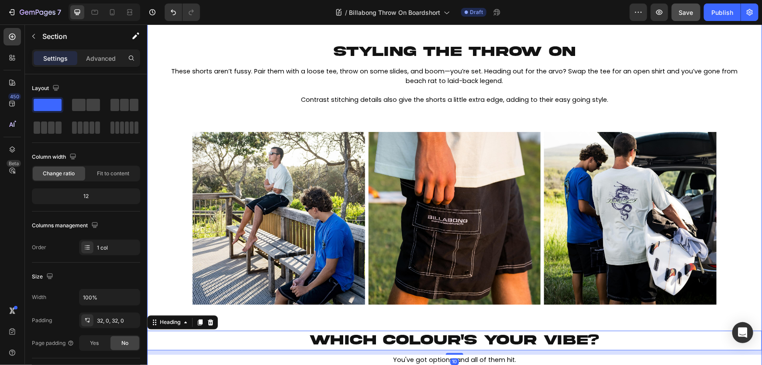
click at [505, 321] on div "⁠⁠⁠⁠⁠⁠⁠ a summer essential: billabong's throw on boardshorts Heading HEADER Hea…" at bounding box center [454, 87] width 615 height 1165
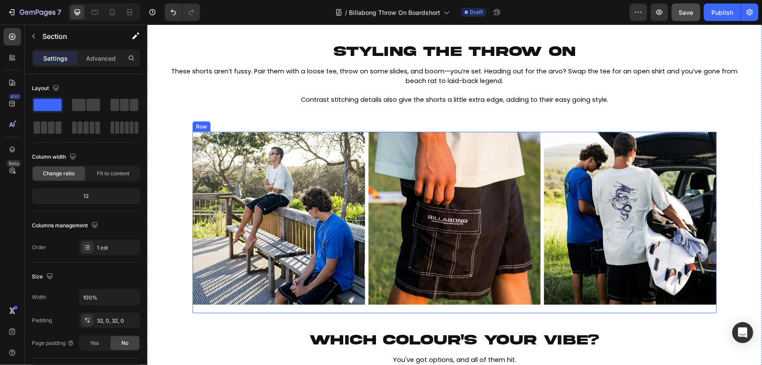
click at [540, 294] on div "Image Image Image Row" at bounding box center [454, 222] width 524 height 181
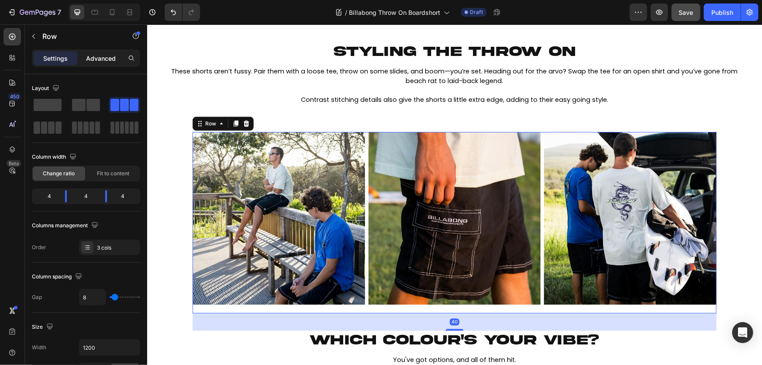
click at [99, 52] on div "Advanced" at bounding box center [101, 58] width 44 height 14
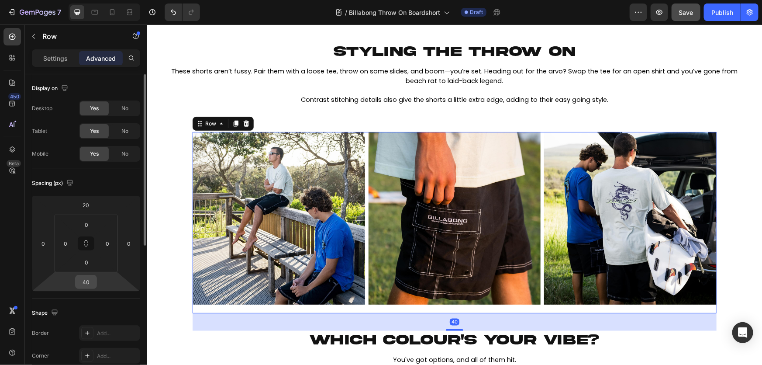
click at [82, 286] on input "40" at bounding box center [85, 281] width 17 height 13
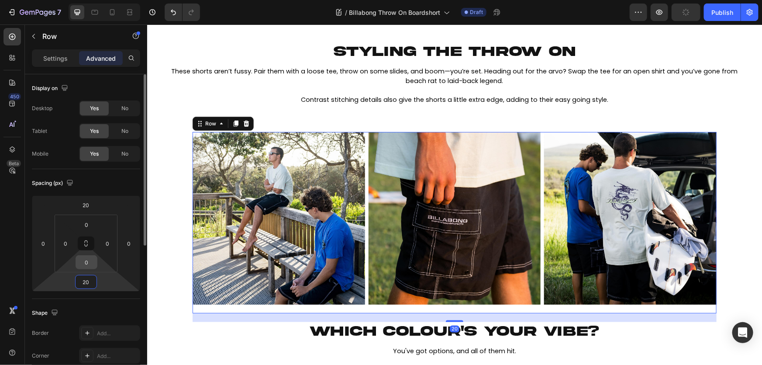
type input "20"
click at [85, 262] on input "0" at bounding box center [86, 262] width 17 height 13
type input "10"
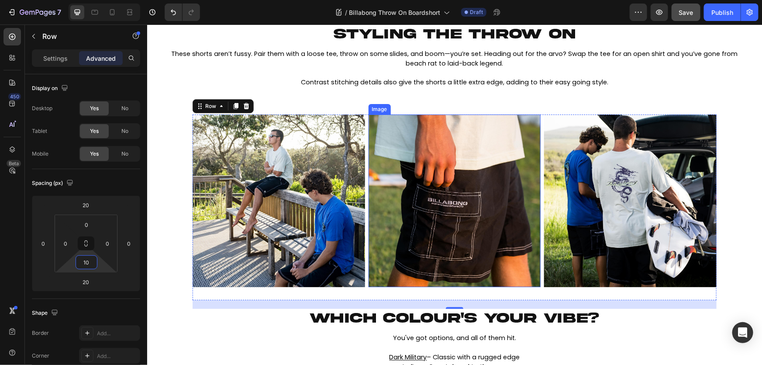
scroll to position [472, 0]
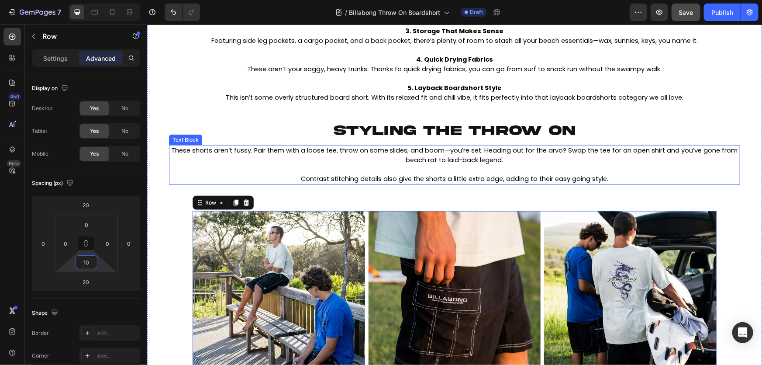
click at [543, 177] on span "Contrast stitching details also give the shorts a little extra edge, adding to …" at bounding box center [455, 178] width 308 height 9
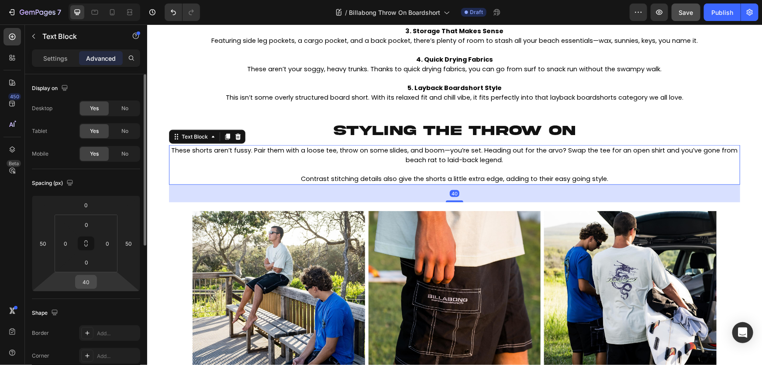
click at [90, 281] on input "40" at bounding box center [85, 281] width 17 height 13
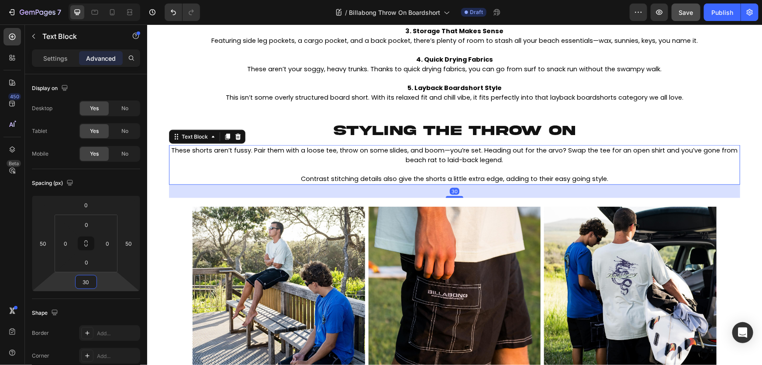
type input "30"
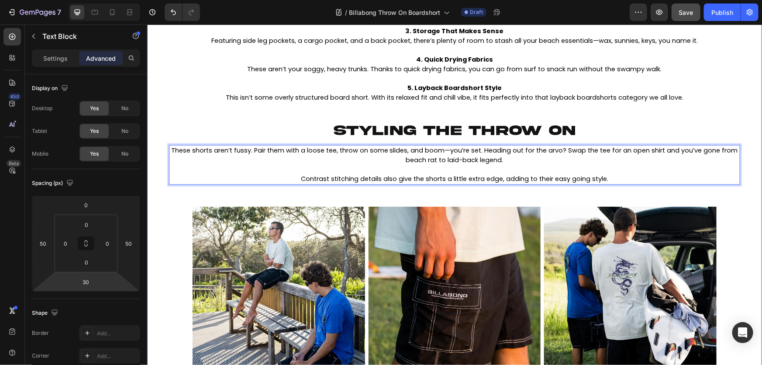
click at [681, 113] on div "⁠⁠⁠⁠⁠⁠⁠ a summer essential: billabong's throw on boardshorts Heading HEADER Hea…" at bounding box center [454, 162] width 615 height 1156
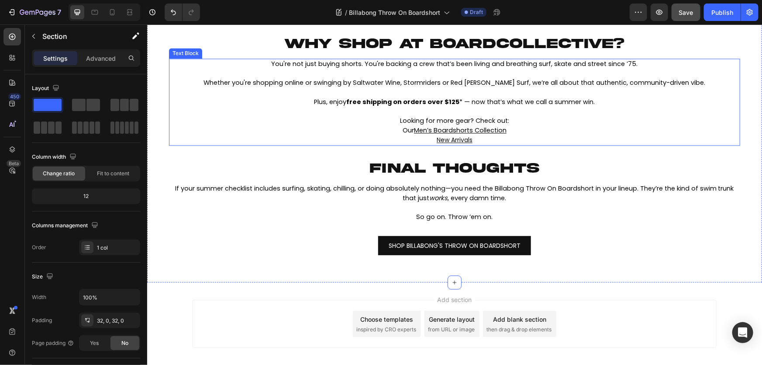
scroll to position [988, 0]
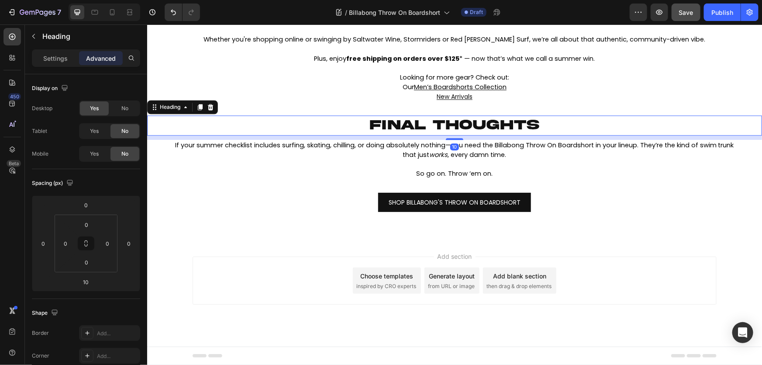
click at [396, 128] on span "FINAL THOUGHTS" at bounding box center [455, 124] width 170 height 15
click at [199, 104] on icon at bounding box center [200, 107] width 5 height 6
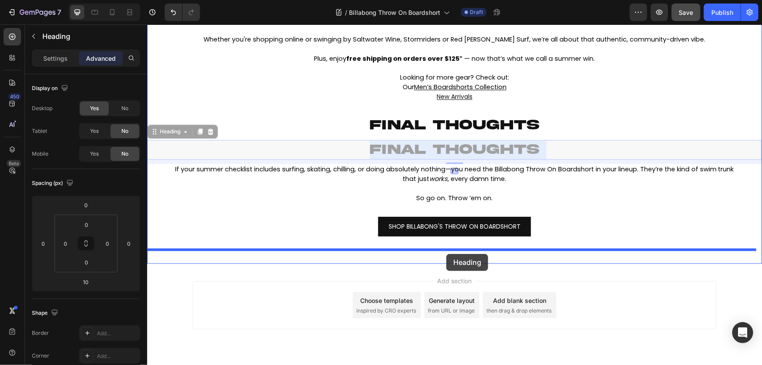
drag, startPoint x: 318, startPoint y: 150, endPoint x: 446, endPoint y: 253, distance: 164.7
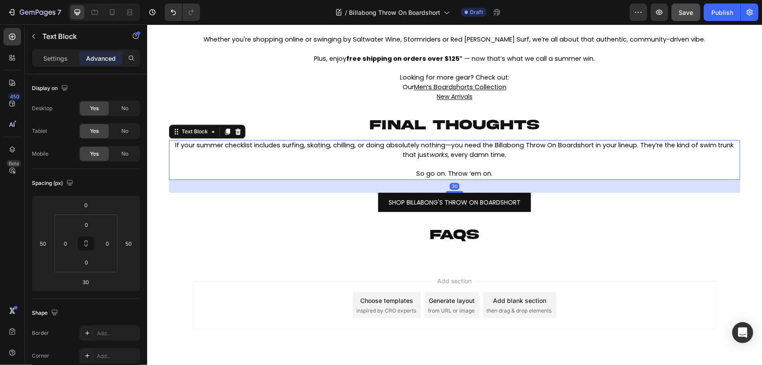
click at [347, 144] on span "If your summer checklist includes surfing, skating, chilling, or doing absolute…" at bounding box center [454, 149] width 559 height 18
click at [230, 132] on icon at bounding box center [227, 131] width 7 height 7
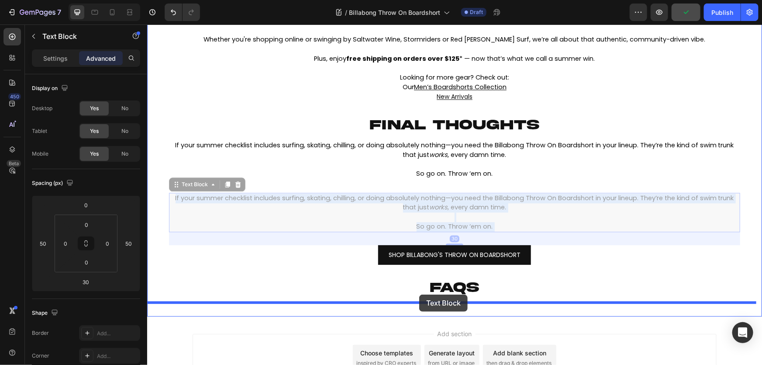
drag, startPoint x: 355, startPoint y: 209, endPoint x: 419, endPoint y: 294, distance: 106.4
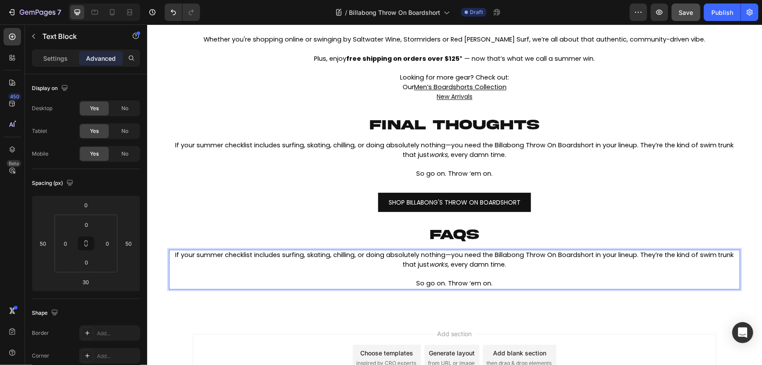
click at [410, 261] on span "If your summer checklist includes surfing, skating, chilling, or doing absolute…" at bounding box center [454, 259] width 559 height 18
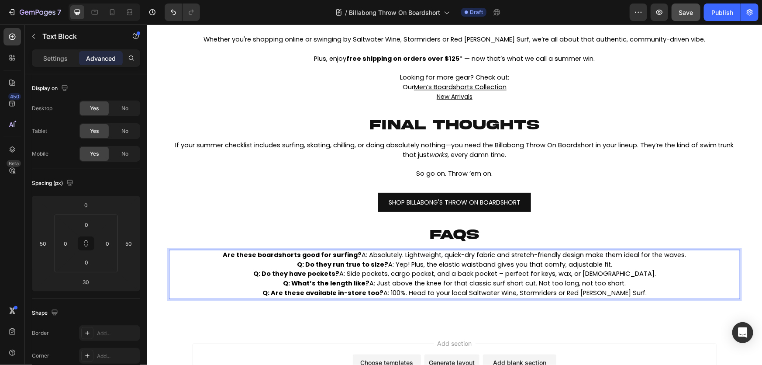
click at [697, 256] on p "Are these boardshorts good for surfing? A: Absolutely. Lightweight, quick-dry f…" at bounding box center [455, 255] width 570 height 10
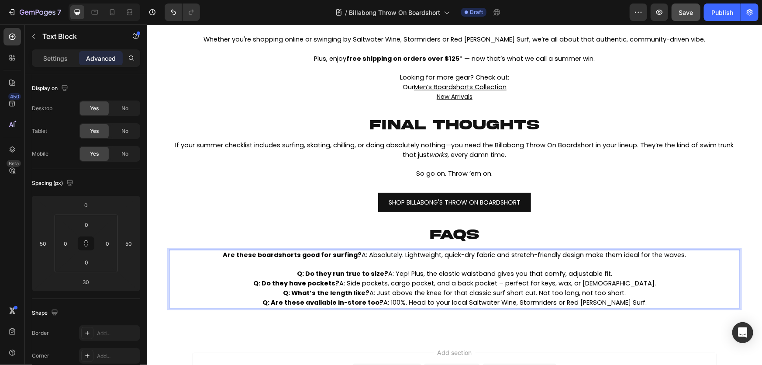
click at [673, 277] on p "Q: Do they run true to size? A: Yep! Plus, the elastic waistband gives you that…" at bounding box center [455, 274] width 570 height 10
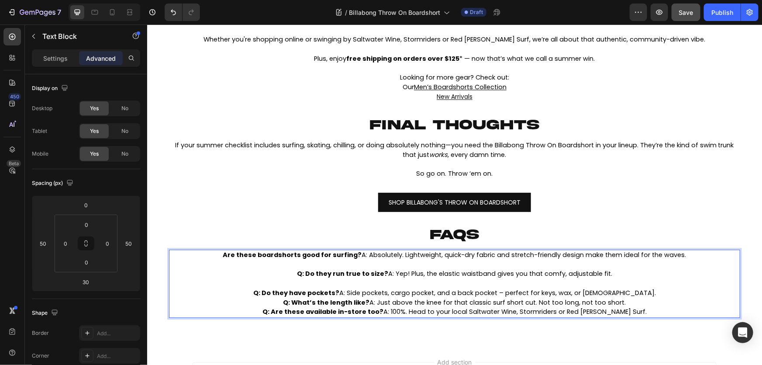
click at [636, 294] on p "Q: Do they have pockets? A: Side pockets, cargo pocket, and a back pocket – per…" at bounding box center [455, 293] width 570 height 10
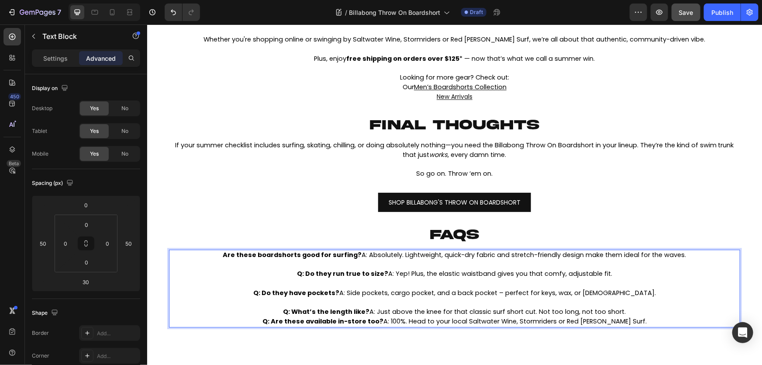
click at [627, 314] on p "Q: What’s the length like? A: Just above the knee for that classic surf short c…" at bounding box center [455, 312] width 570 height 10
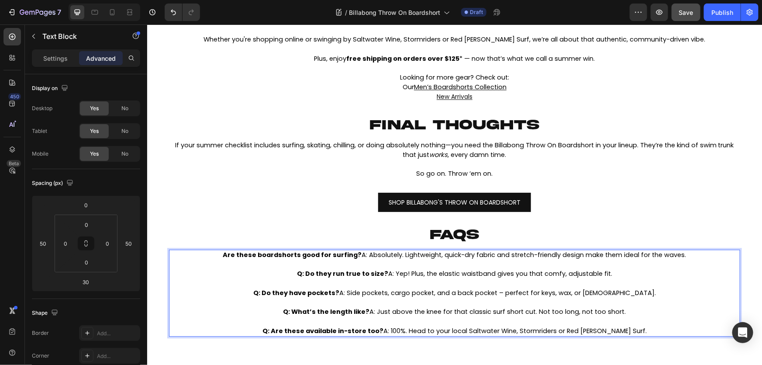
click at [282, 328] on strong "Q: Are these available in-store too?" at bounding box center [322, 330] width 121 height 9
click at [292, 310] on strong "Q: What’s the length like?" at bounding box center [326, 311] width 87 height 9
click at [285, 293] on strong "Q: Do they have pockets?" at bounding box center [296, 292] width 86 height 9
click at [305, 271] on strong "Q: Do they run true to size?" at bounding box center [342, 273] width 91 height 9
click at [360, 255] on span "Are these boardshorts good for surfing? A: Absolutely. Lightweight, quick-dry f…" at bounding box center [455, 254] width 464 height 9
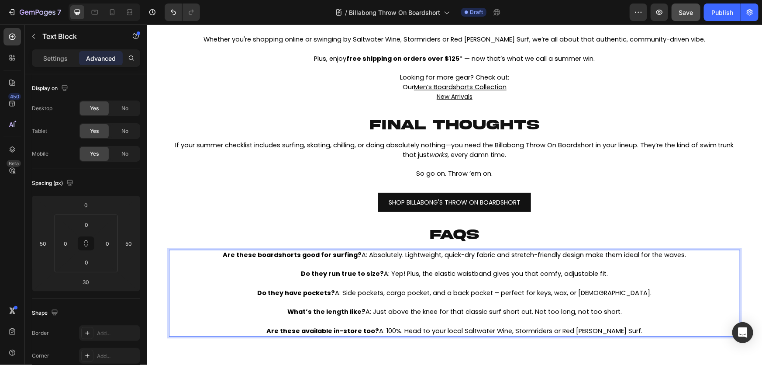
click at [363, 256] on span "Are these boardshorts good for surfing? A: Absolutely. Lightweight, quick-dry f…" at bounding box center [455, 254] width 464 height 9
click at [387, 276] on span "Do they run true to size? A: Yep! Plus, the elastic waistband gives you that co…" at bounding box center [454, 273] width 307 height 9
click at [363, 295] on span "Do they have pockets? A: Side pockets, cargo pocket, and a back pocket – perfec…" at bounding box center [454, 292] width 395 height 9
click at [372, 313] on span "What’s the length like? A: Just above the knee for that classic surf short cut.…" at bounding box center [454, 311] width 335 height 9
click at [395, 331] on span "Are these available in-store too? A: 100%. Head to your local Saltwater Wine, S…" at bounding box center [455, 330] width 376 height 9
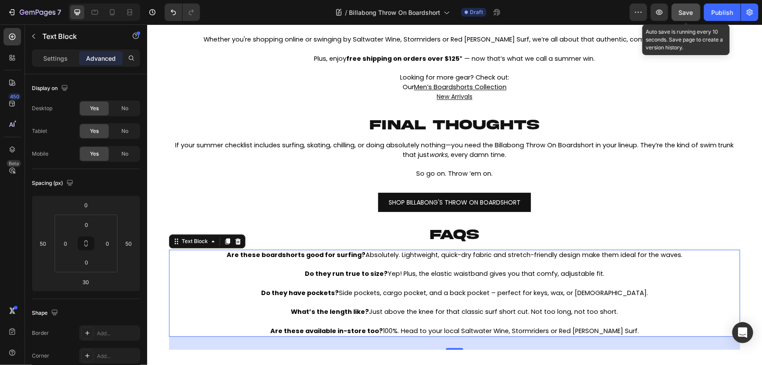
click at [690, 16] on div "Save" at bounding box center [686, 12] width 14 height 9
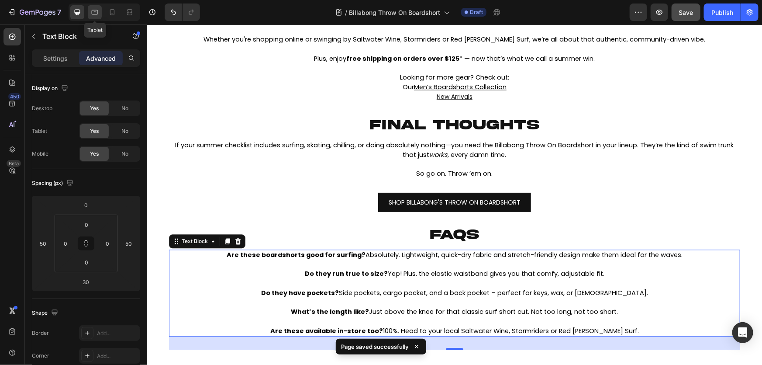
click at [100, 14] on div at bounding box center [95, 12] width 14 height 14
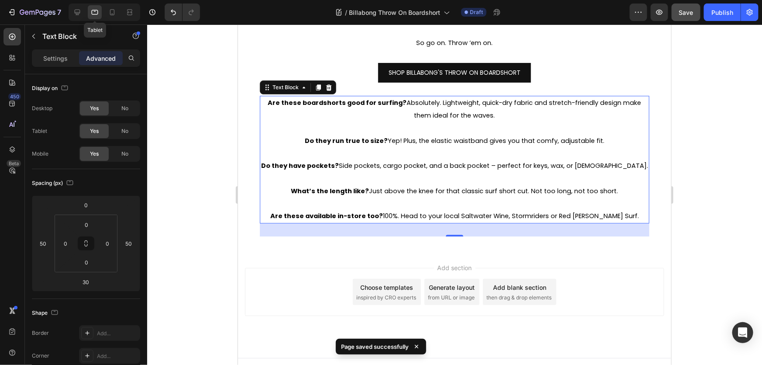
scroll to position [1143, 0]
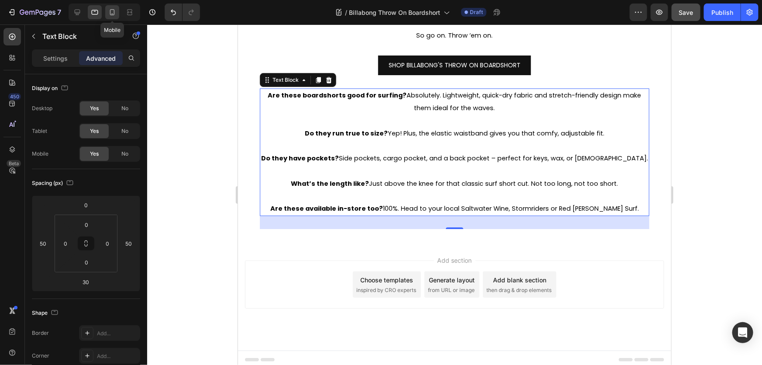
click at [114, 13] on icon at bounding box center [112, 12] width 5 height 6
type input "24"
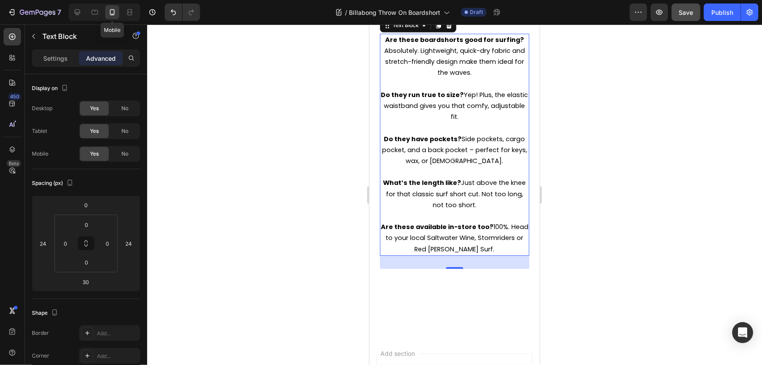
scroll to position [1286, 0]
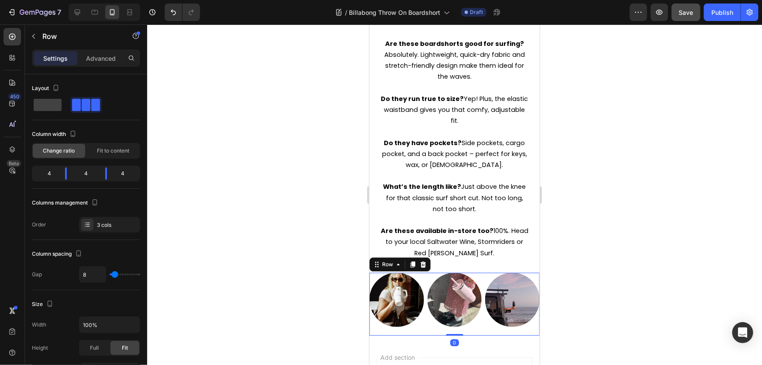
click at [479, 335] on div "Image Image Image Row 0" at bounding box center [454, 303] width 170 height 63
click at [419, 267] on icon at bounding box center [422, 263] width 7 height 7
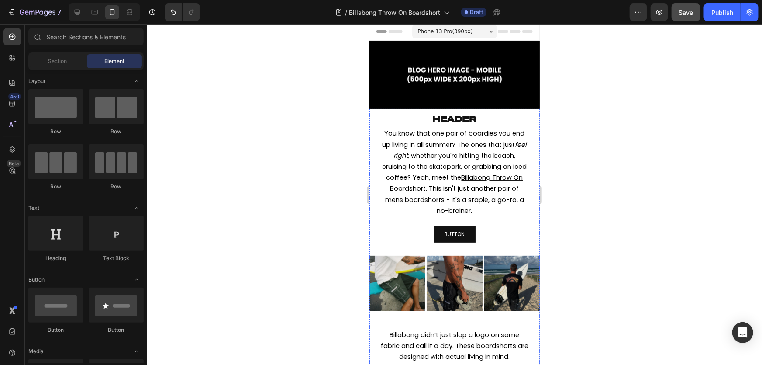
scroll to position [0, 0]
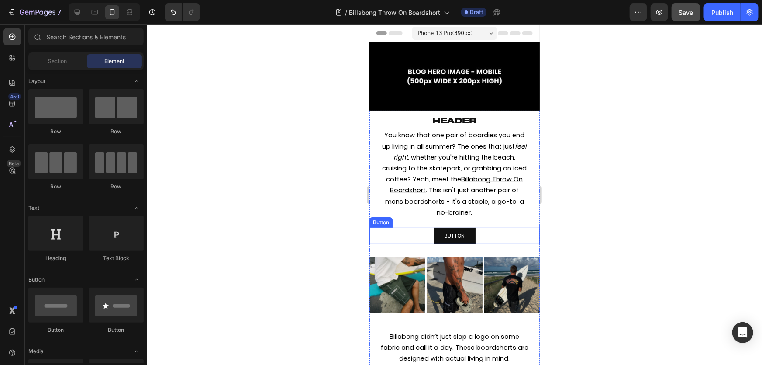
click at [476, 235] on div "BUTTON Button" at bounding box center [454, 235] width 170 height 17
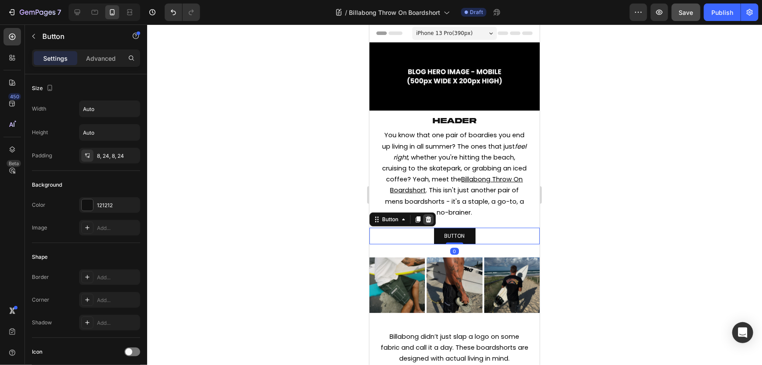
click at [427, 216] on icon at bounding box center [429, 219] width 6 height 6
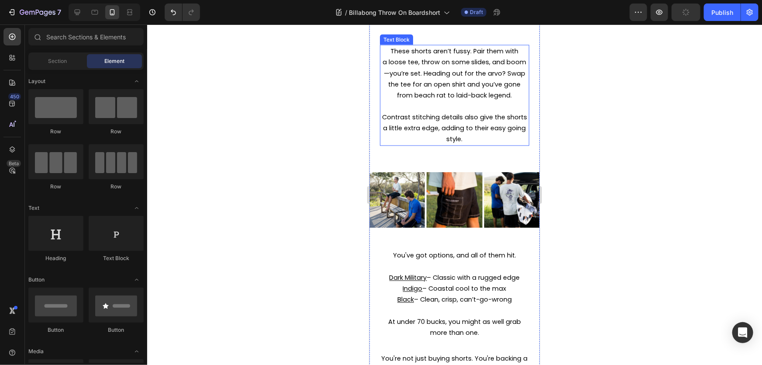
scroll to position [874, 0]
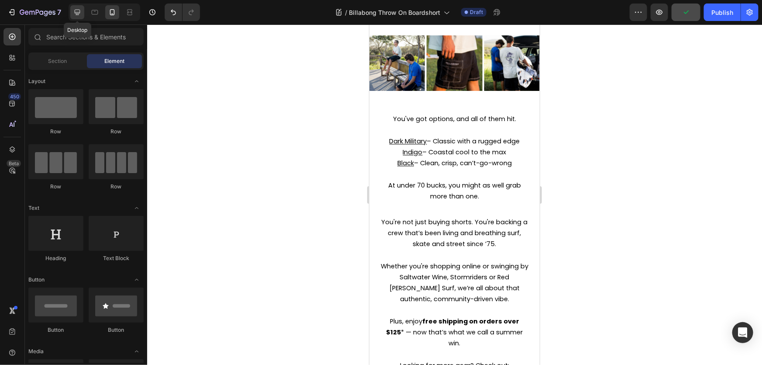
click at [81, 15] on icon at bounding box center [77, 12] width 9 height 9
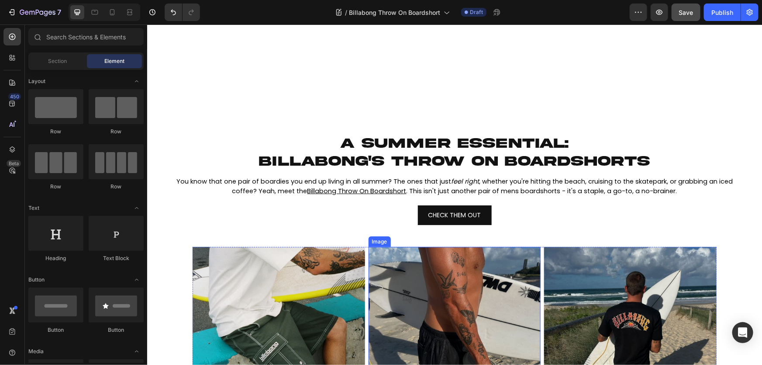
scroll to position [238, 0]
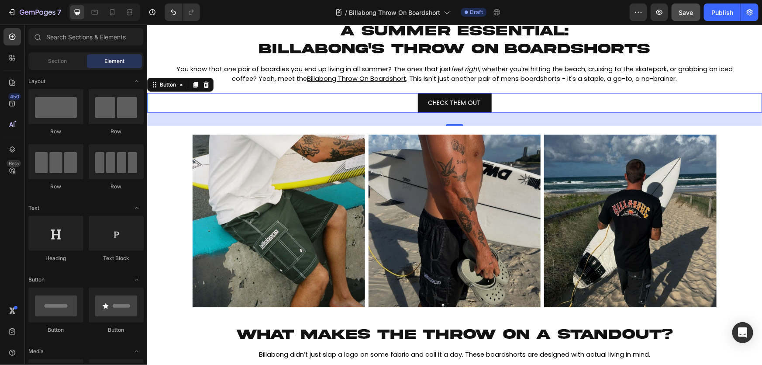
click at [504, 96] on div "CHECK THEM OUT Button 0" at bounding box center [454, 103] width 615 height 20
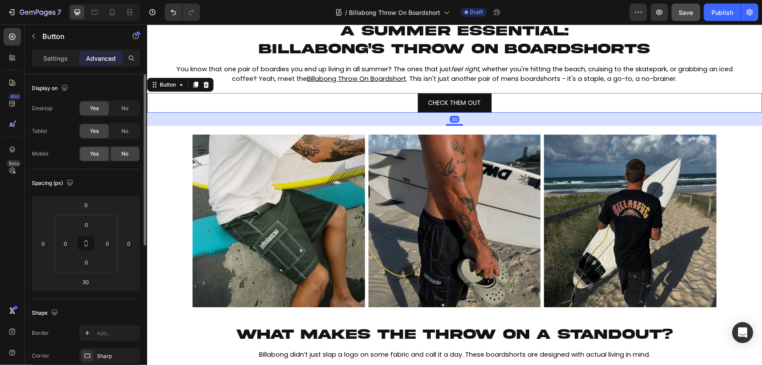
click at [92, 154] on span "Yes" at bounding box center [94, 154] width 9 height 8
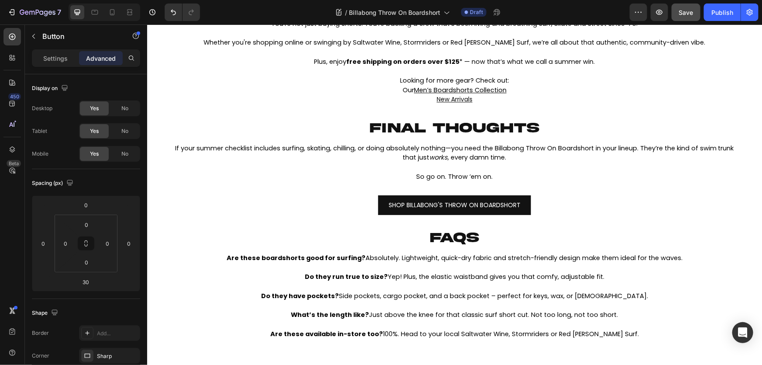
scroll to position [1271, 0]
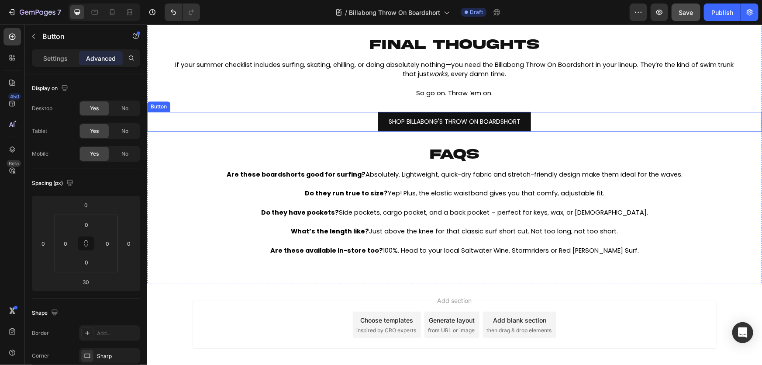
click at [348, 131] on div "SHOP BILLABONG'S THROW ON BOARDSHORT Button" at bounding box center [454, 121] width 615 height 20
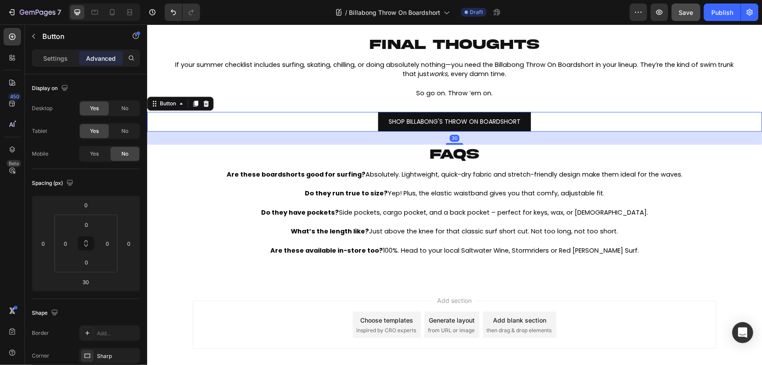
click at [309, 115] on div "SHOP BILLABONG'S THROW ON BOARDSHORT Button 30" at bounding box center [454, 121] width 615 height 20
click at [81, 150] on div "Yes" at bounding box center [94, 154] width 29 height 14
click at [115, 14] on icon at bounding box center [112, 12] width 9 height 9
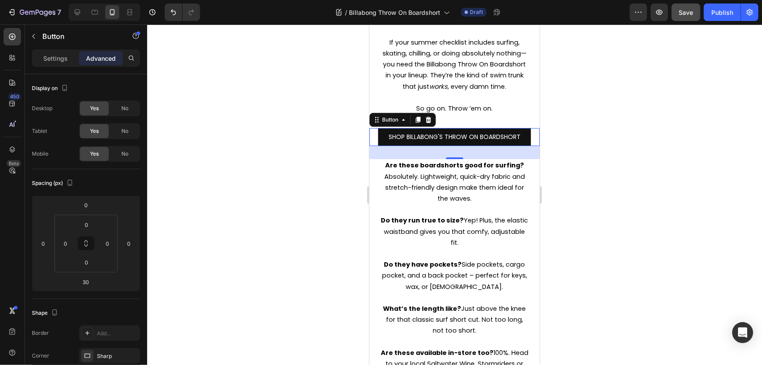
scroll to position [1504, 0]
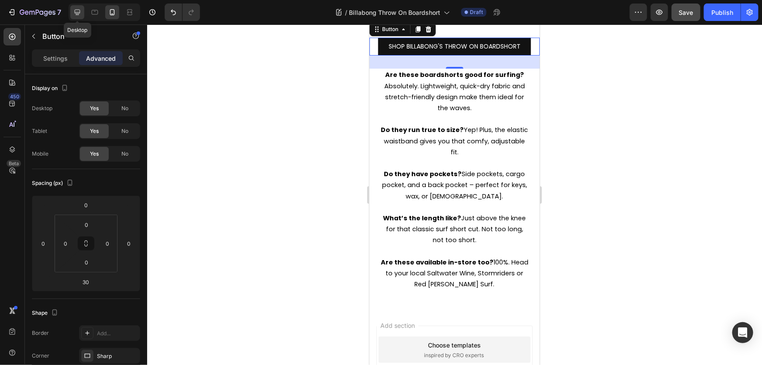
click at [80, 16] on icon at bounding box center [77, 12] width 9 height 9
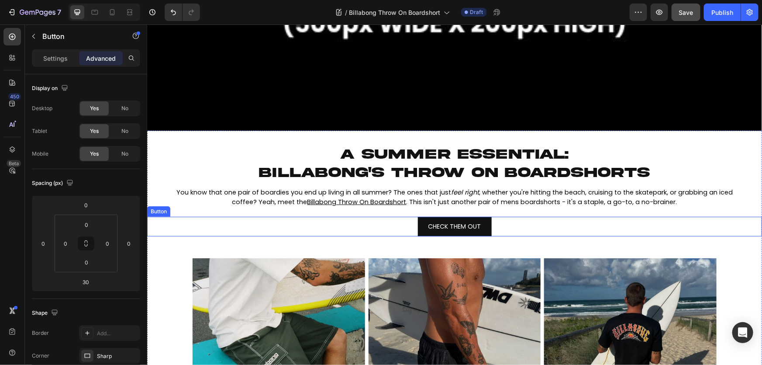
scroll to position [119, 0]
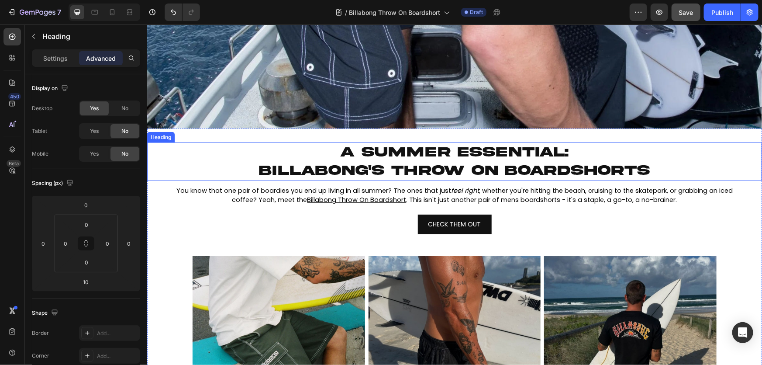
click at [437, 174] on span "billabong's throw on boardshorts" at bounding box center [454, 170] width 391 height 15
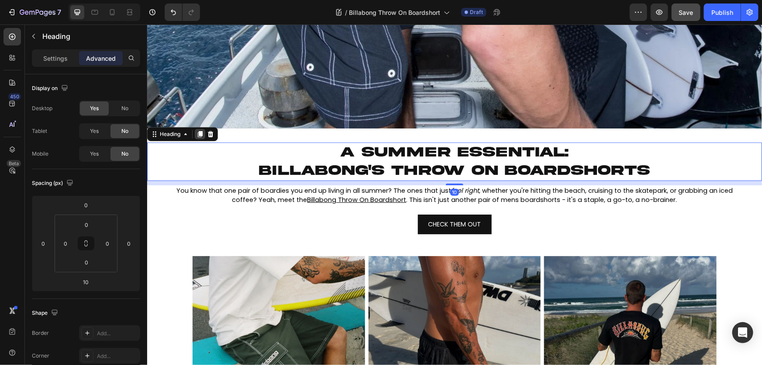
click at [200, 133] on icon at bounding box center [200, 134] width 5 height 6
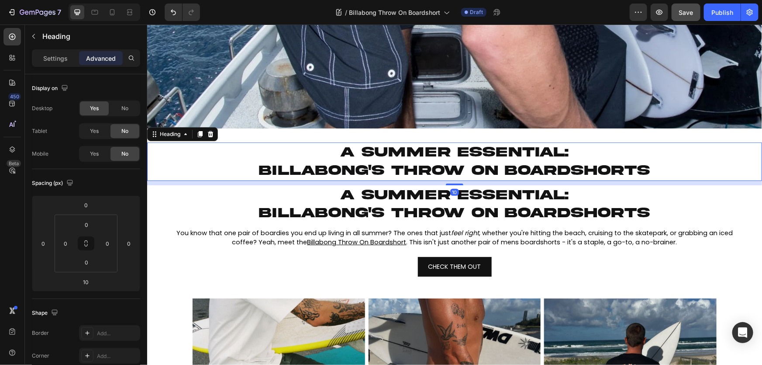
click at [320, 146] on p "⁠⁠⁠⁠⁠⁠⁠ a summer essential: billabong's throw on boardshorts" at bounding box center [454, 161] width 523 height 36
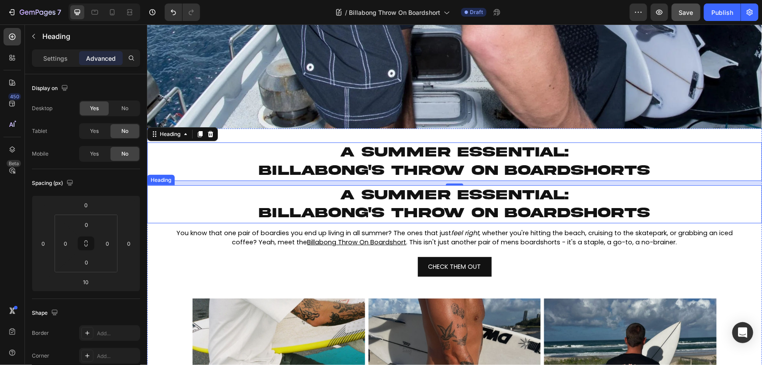
click at [277, 200] on h2 "a summer essential: billabong's throw on boardshorts" at bounding box center [454, 204] width 524 height 38
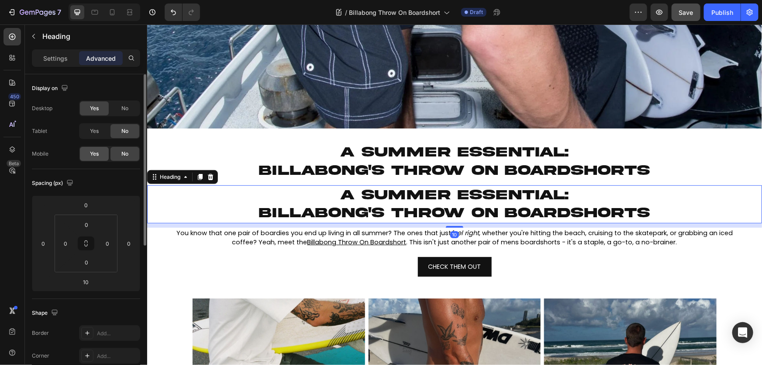
click at [99, 156] on span "Yes" at bounding box center [94, 154] width 9 height 8
click at [97, 136] on div "Yes" at bounding box center [94, 131] width 29 height 14
click at [125, 132] on span "No" at bounding box center [124, 131] width 7 height 8
click at [125, 106] on span "No" at bounding box center [124, 108] width 7 height 8
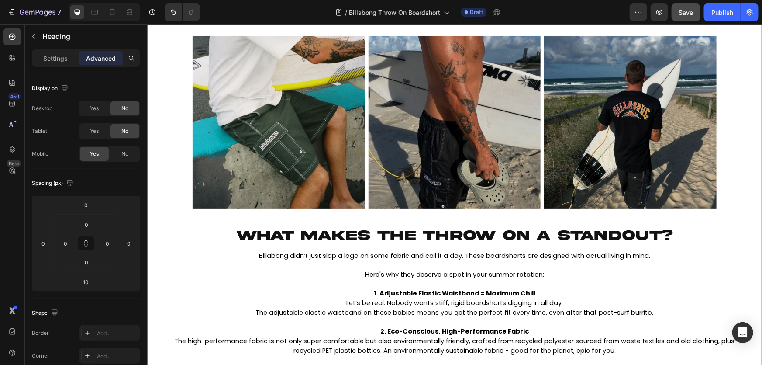
scroll to position [357, 0]
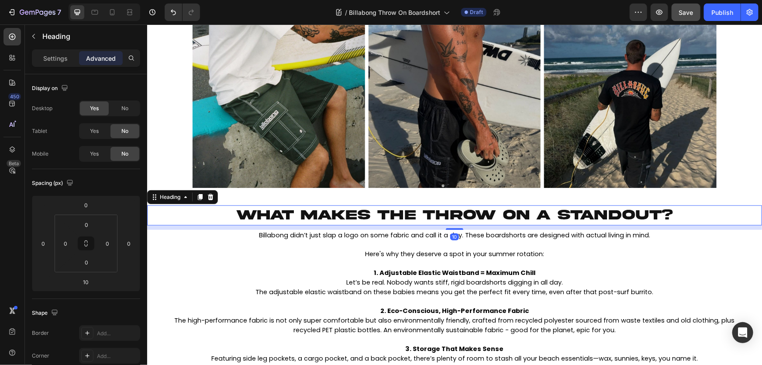
drag, startPoint x: 490, startPoint y: 223, endPoint x: 395, endPoint y: 208, distance: 96.5
click at [490, 223] on p "⁠⁠⁠⁠⁠⁠⁠ WHAT MAKES THE THROW ON A STANDOUT?" at bounding box center [454, 215] width 523 height 18
click at [196, 198] on div at bounding box center [199, 196] width 10 height 10
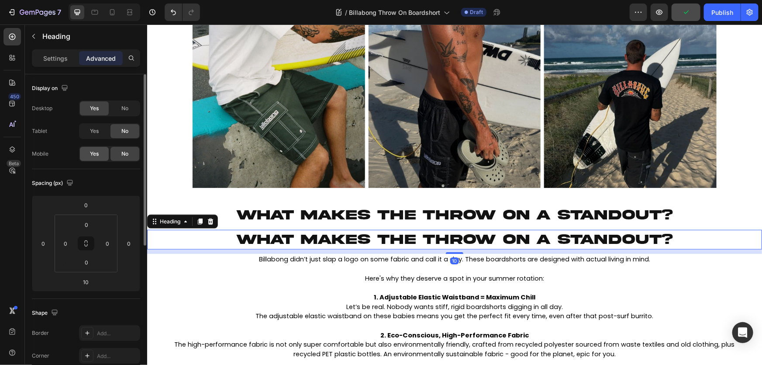
click at [96, 152] on span "Yes" at bounding box center [94, 154] width 9 height 8
click at [127, 108] on span "No" at bounding box center [124, 108] width 7 height 8
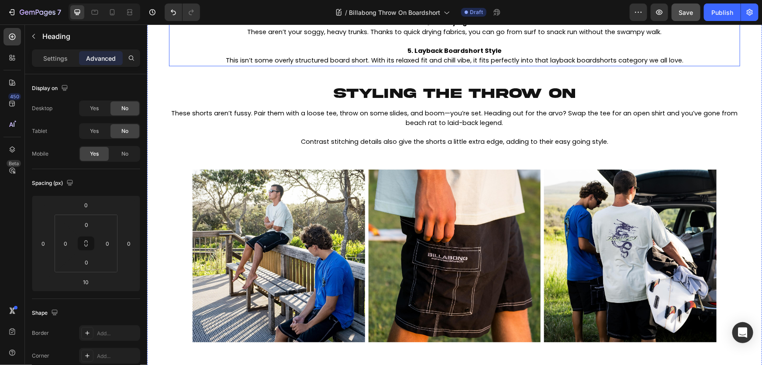
scroll to position [715, 0]
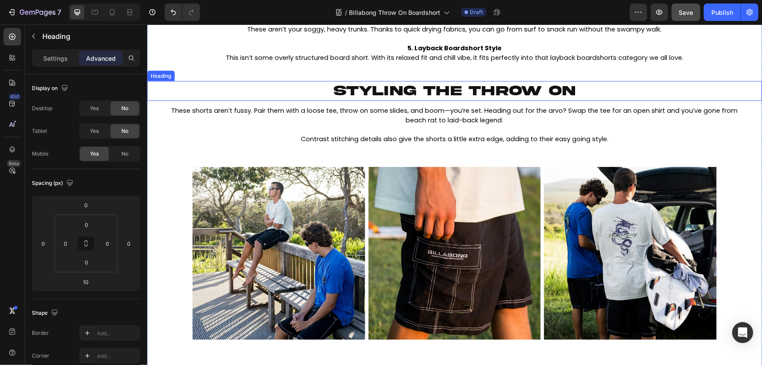
click at [307, 83] on p "⁠⁠⁠⁠⁠⁠⁠ STYLING THE THROW ON" at bounding box center [454, 91] width 523 height 18
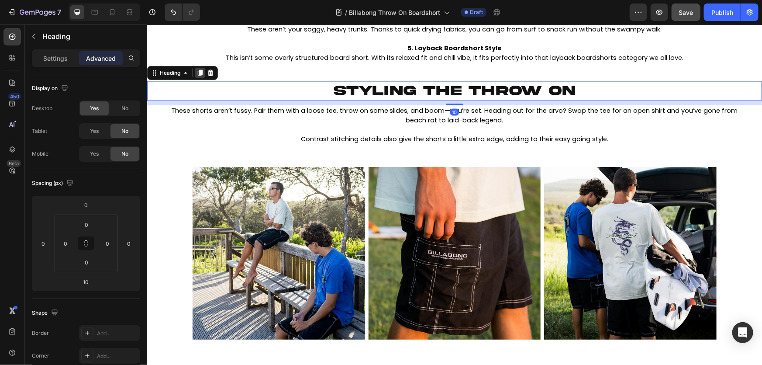
click at [196, 69] on div at bounding box center [199, 72] width 10 height 10
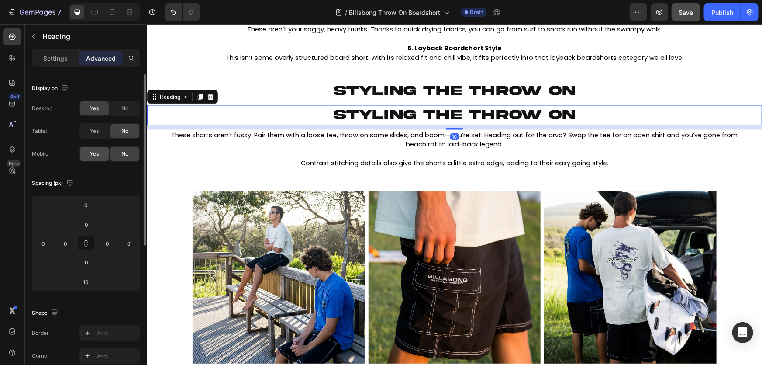
click at [97, 152] on span "Yes" at bounding box center [94, 154] width 9 height 8
click at [126, 109] on span "No" at bounding box center [124, 108] width 7 height 8
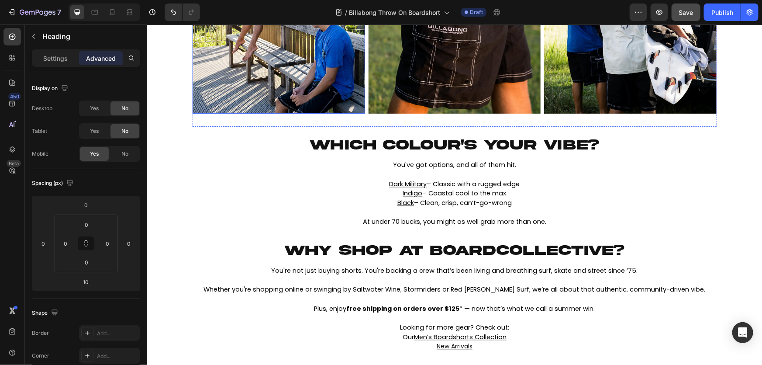
scroll to position [953, 0]
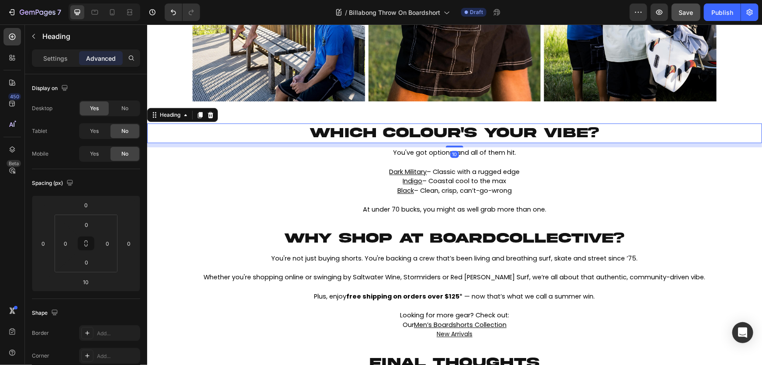
click at [282, 138] on p "⁠⁠⁠⁠⁠⁠⁠ WHICH COLOUR'S YOUR VIBE?" at bounding box center [454, 133] width 523 height 18
click at [96, 15] on icon at bounding box center [94, 12] width 9 height 9
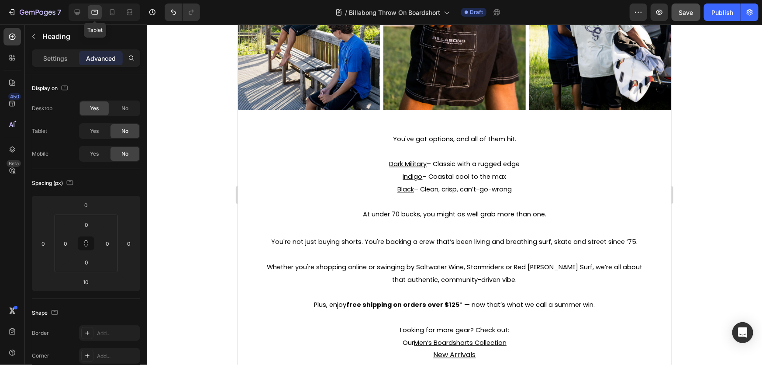
scroll to position [961, 0]
click at [80, 15] on icon at bounding box center [77, 12] width 9 height 9
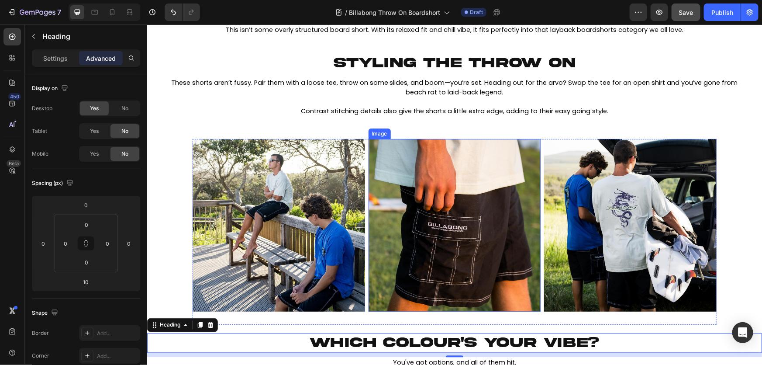
scroll to position [624, 0]
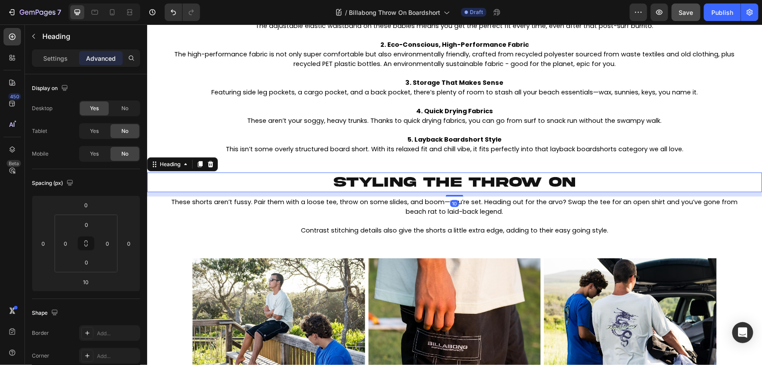
click at [309, 175] on p "⁠⁠⁠⁠⁠⁠⁠ STYLING THE THROW ON" at bounding box center [454, 182] width 523 height 18
click at [91, 128] on span "Yes" at bounding box center [94, 131] width 9 height 8
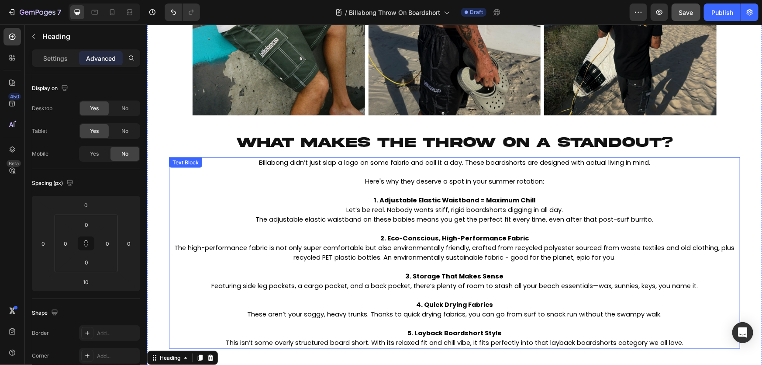
scroll to position [425, 0]
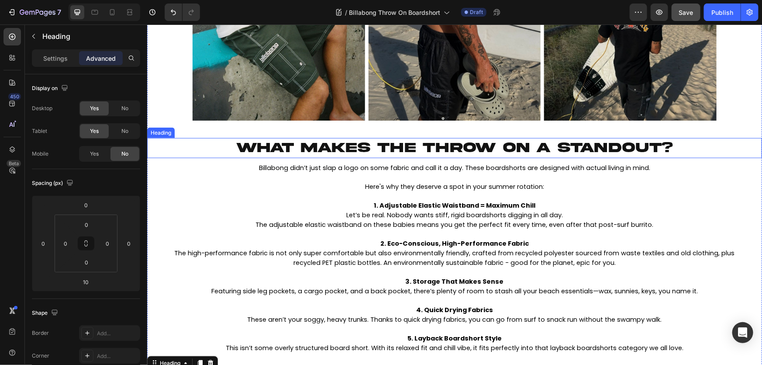
click at [202, 146] on p "⁠⁠⁠⁠⁠⁠⁠ WHAT MAKES THE THROW ON A STANDOUT?" at bounding box center [454, 148] width 523 height 18
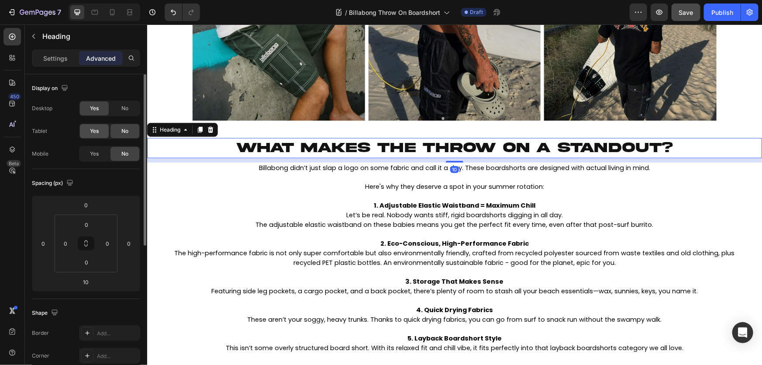
click at [82, 128] on div "Yes" at bounding box center [94, 131] width 29 height 14
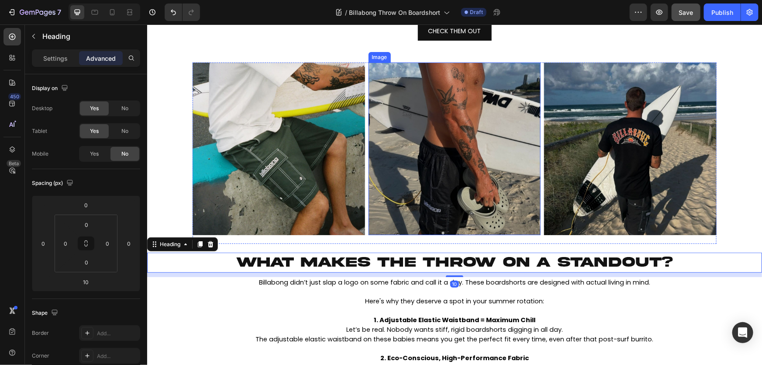
scroll to position [0, 0]
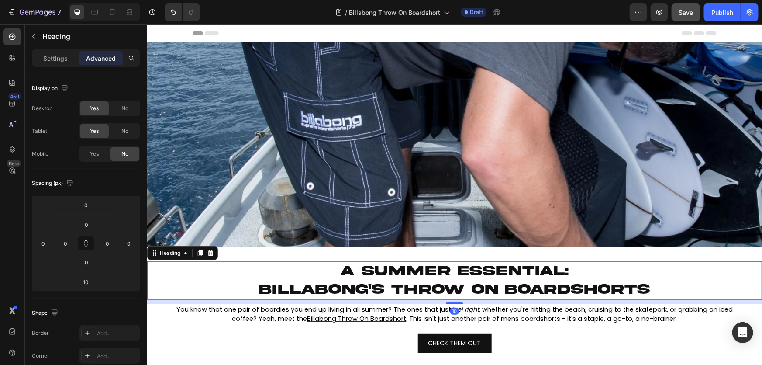
click at [322, 277] on p "⁠⁠⁠⁠⁠⁠⁠ a summer essential: billabong's throw on boardshorts" at bounding box center [454, 280] width 523 height 36
click at [100, 134] on div "Yes" at bounding box center [94, 131] width 29 height 14
click at [93, 13] on icon at bounding box center [94, 12] width 9 height 9
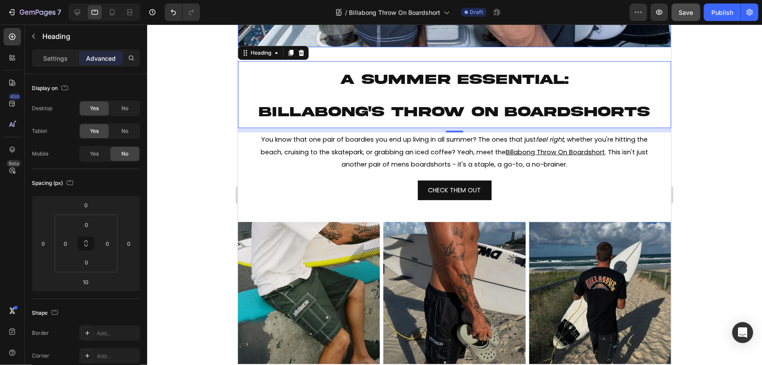
scroll to position [144, 0]
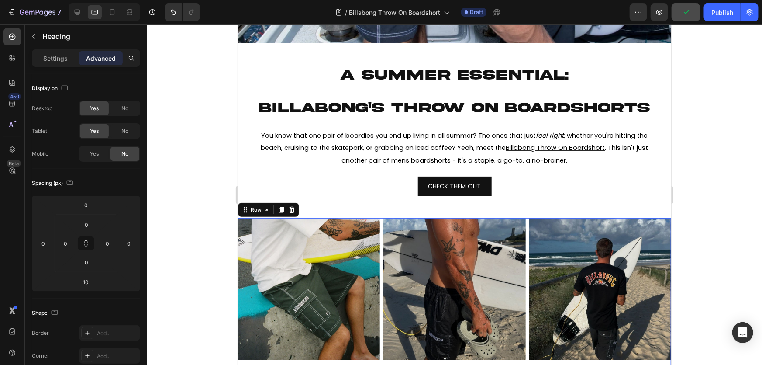
click at [524, 225] on div "Image Image Image Row 20" at bounding box center [454, 293] width 433 height 151
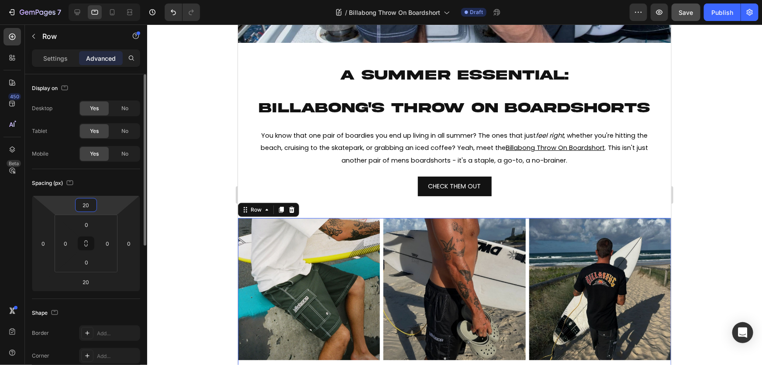
click at [93, 205] on input "20" at bounding box center [85, 204] width 17 height 13
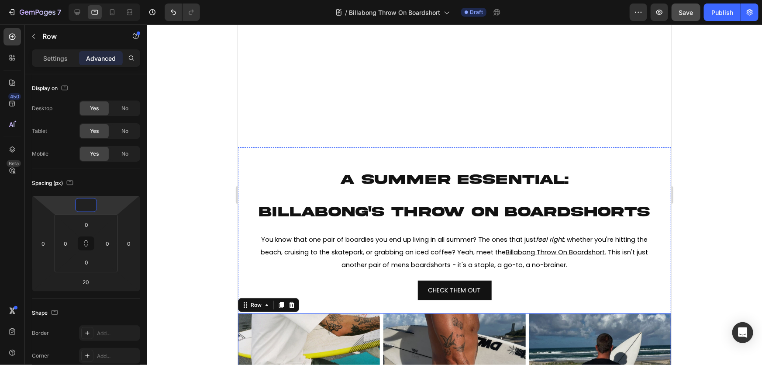
scroll to position [24, 0]
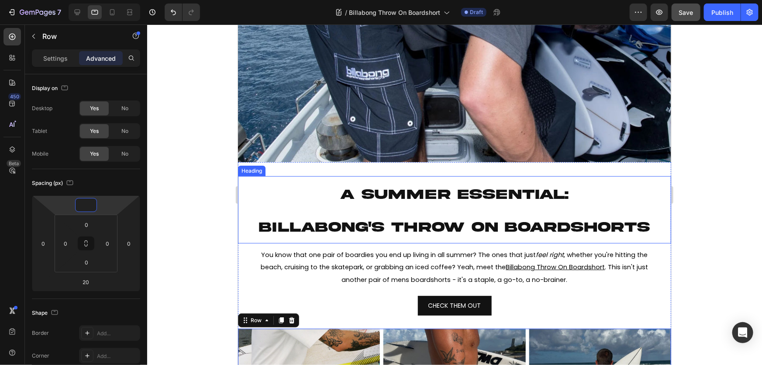
click at [322, 215] on p "⁠⁠⁠⁠⁠⁠⁠ a summer essential: billabong's throw on boardshorts" at bounding box center [455, 209] width 432 height 65
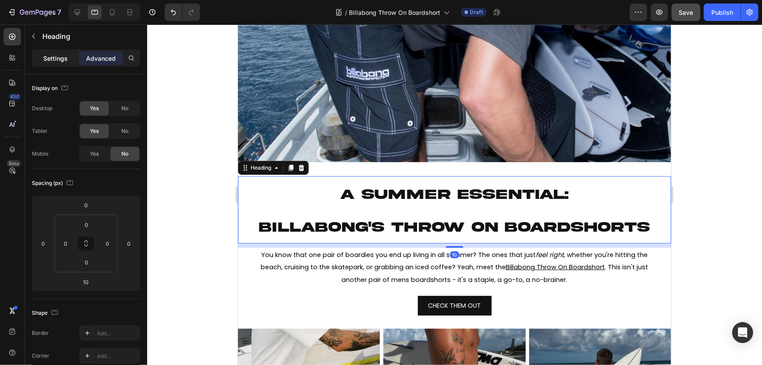
click at [62, 58] on p "Settings" at bounding box center [55, 58] width 24 height 9
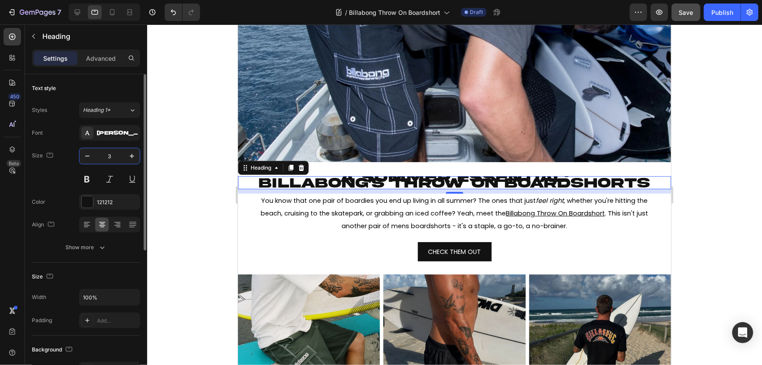
type input "32"
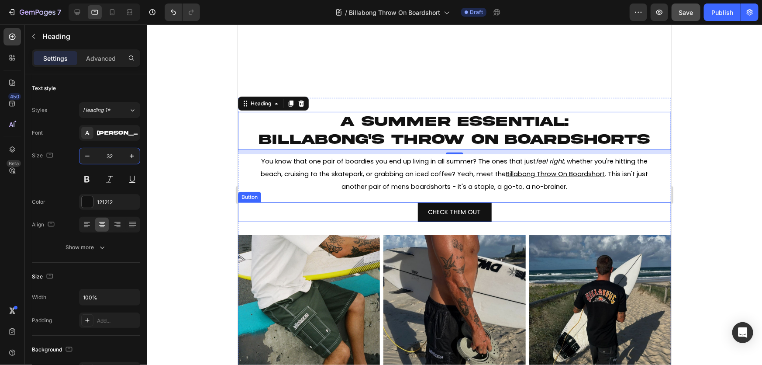
scroll to position [302, 0]
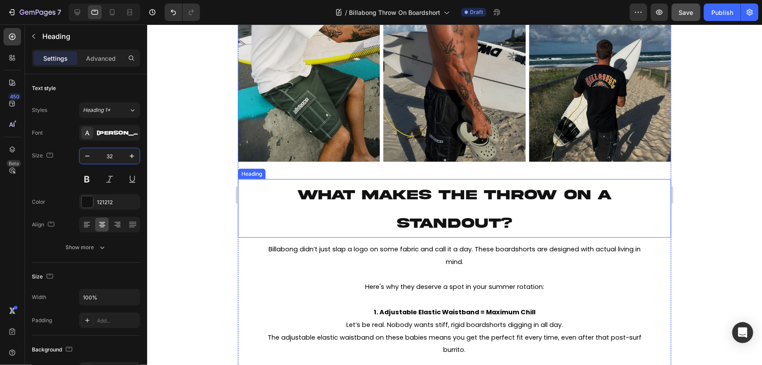
click at [400, 193] on span "WHAT MAKES THE THROW ON A STANDOUT?" at bounding box center [454, 208] width 315 height 43
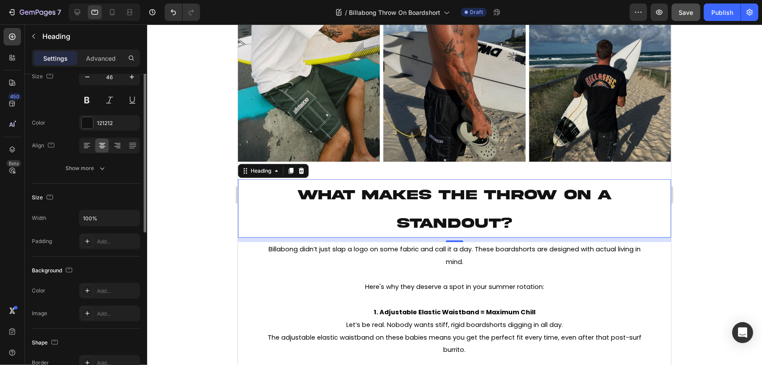
scroll to position [39, 0]
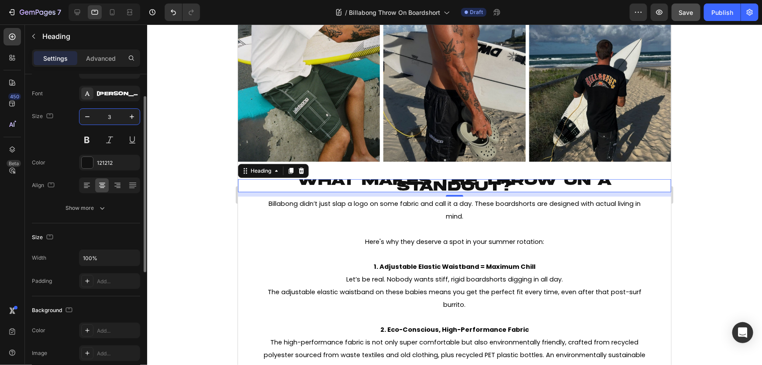
type input "32"
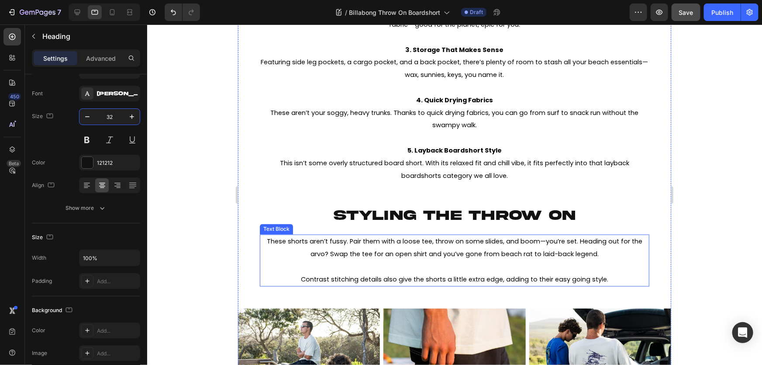
scroll to position [700, 0]
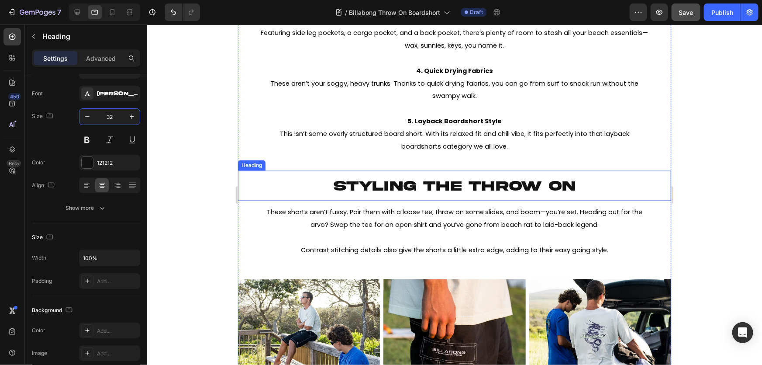
click at [381, 184] on span "STYLING THE THROW ON" at bounding box center [455, 186] width 242 height 15
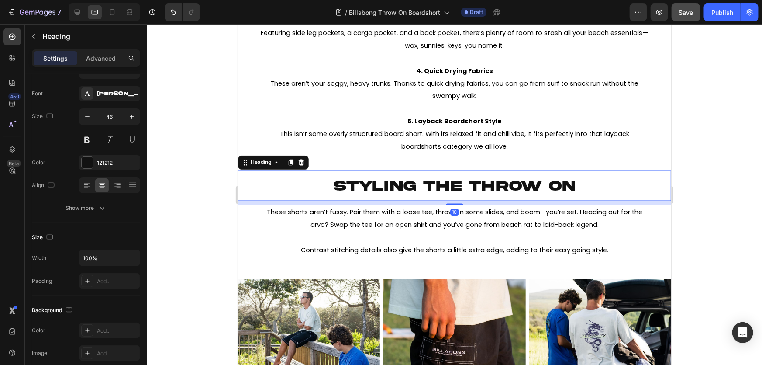
scroll to position [39, 0]
type input "2"
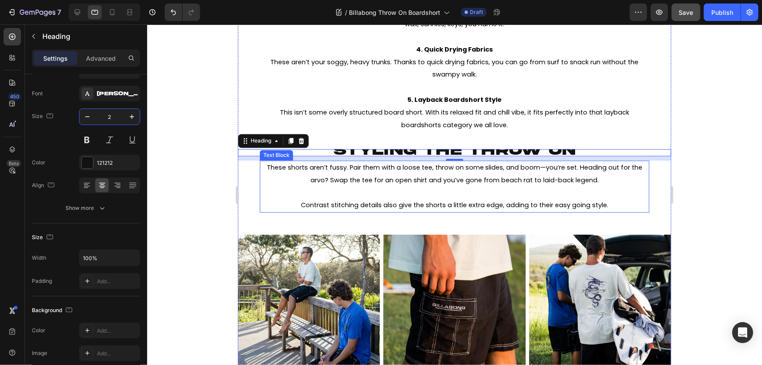
scroll to position [739, 0]
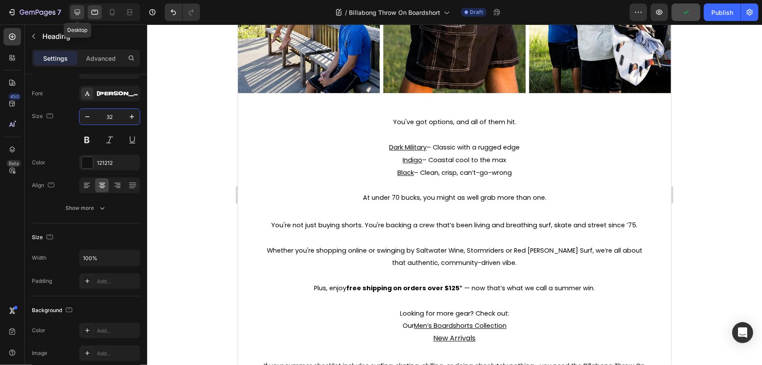
type input "32"
click at [76, 12] on icon at bounding box center [78, 13] width 6 height 6
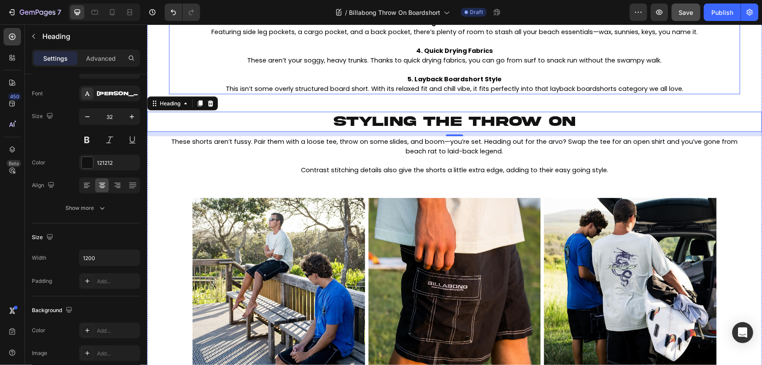
scroll to position [600, 0]
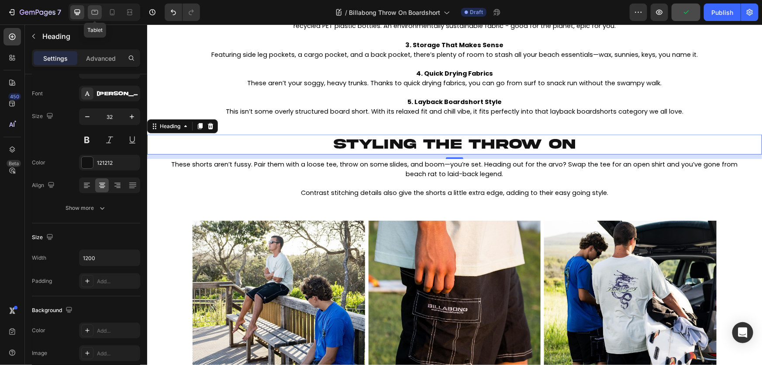
click at [97, 13] on icon at bounding box center [94, 12] width 9 height 9
type input "100%"
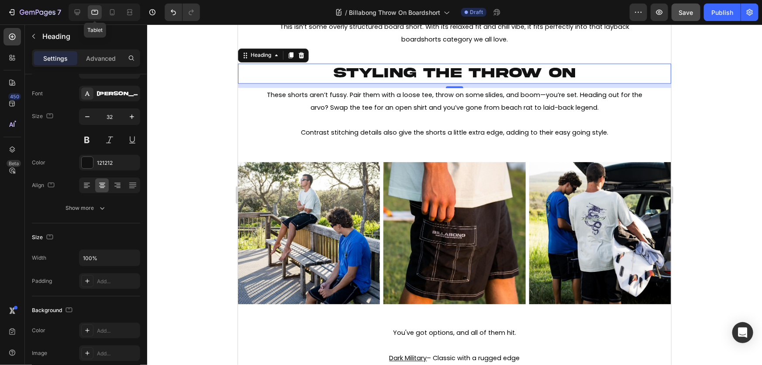
scroll to position [813, 0]
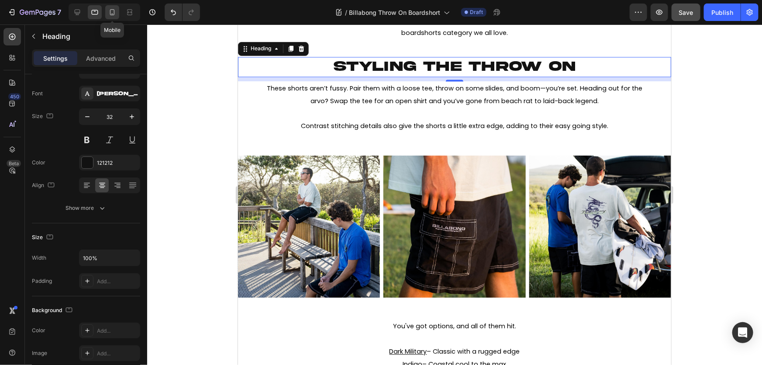
click at [106, 10] on div at bounding box center [112, 12] width 14 height 14
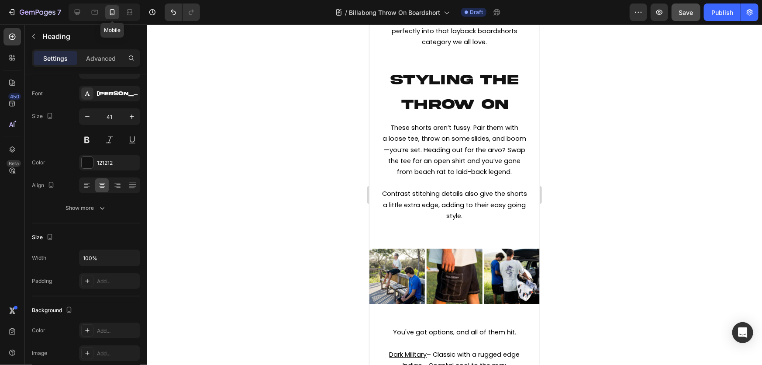
scroll to position [1042, 0]
click at [79, 10] on icon at bounding box center [77, 12] width 9 height 9
type input "32"
type input "1200"
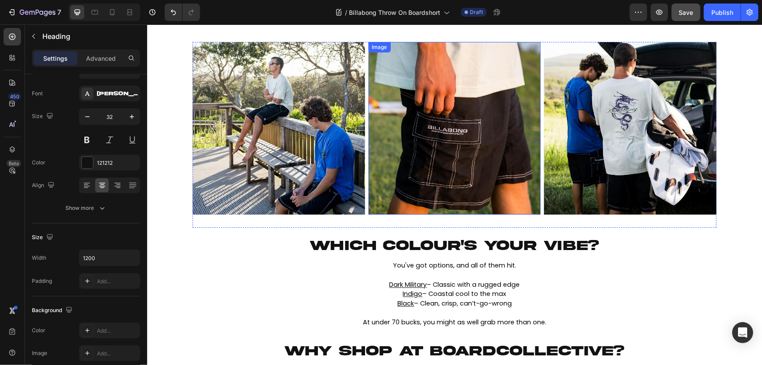
scroll to position [800, 0]
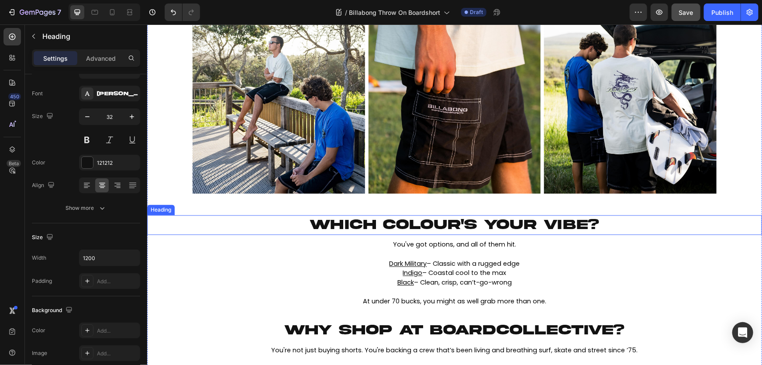
click at [269, 219] on p "⁠⁠⁠⁠⁠⁠⁠ WHICH COLOUR'S YOUR VIBE?" at bounding box center [454, 225] width 523 height 18
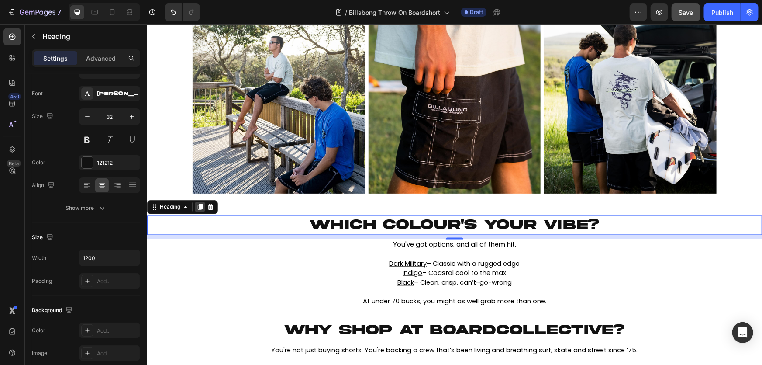
click at [201, 206] on icon at bounding box center [200, 207] width 5 height 6
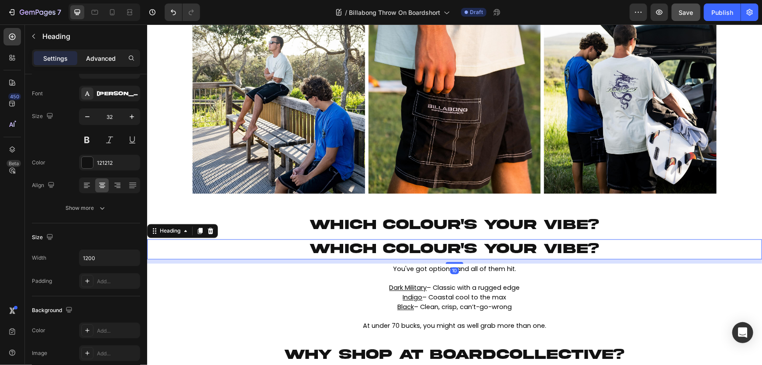
click at [106, 60] on p "Advanced" at bounding box center [101, 58] width 30 height 9
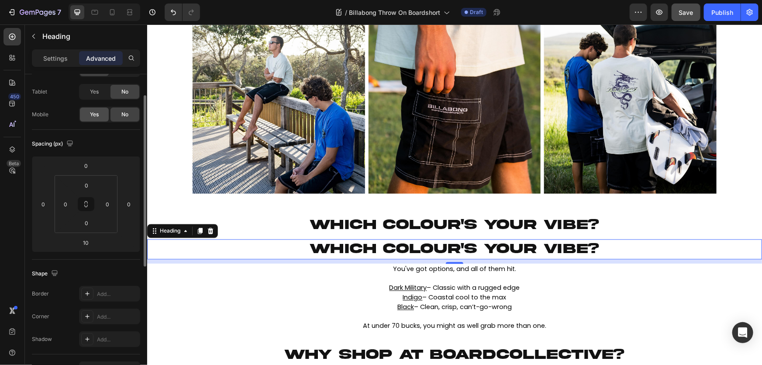
click at [93, 114] on span "Yes" at bounding box center [94, 115] width 9 height 8
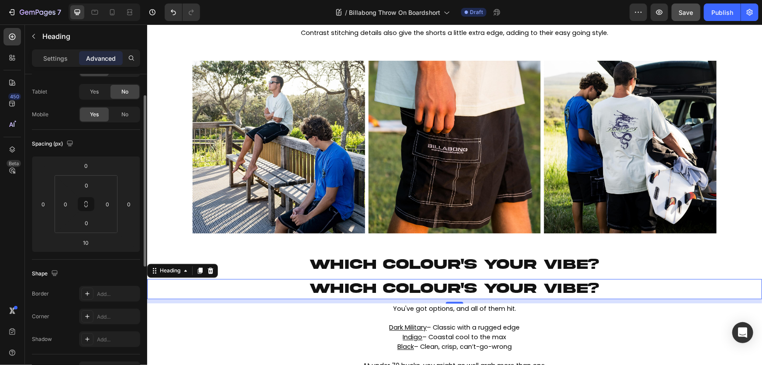
scroll to position [0, 0]
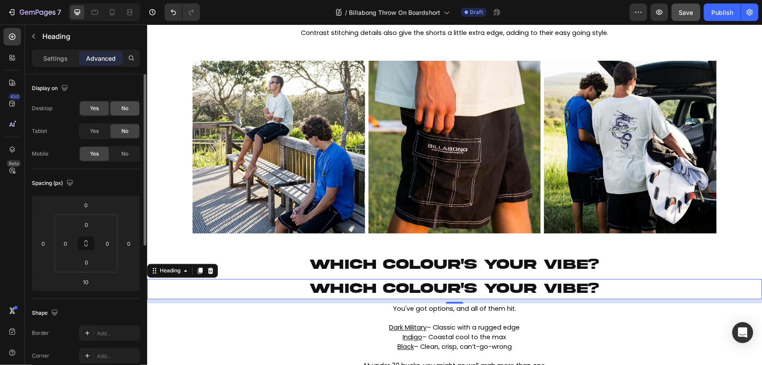
click at [120, 105] on div "No" at bounding box center [125, 108] width 29 height 14
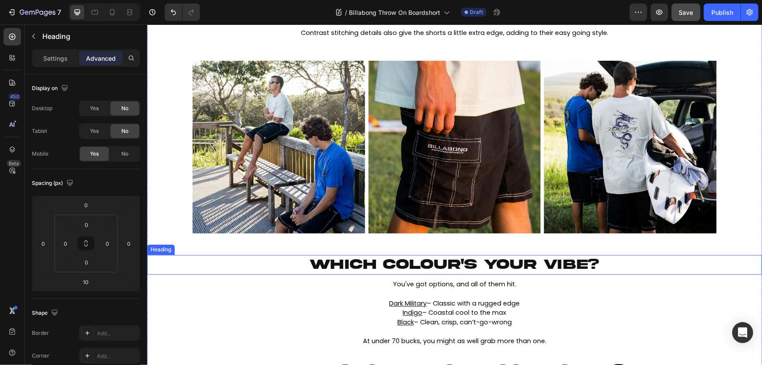
click at [280, 260] on p "⁠⁠⁠⁠⁠⁠⁠ WHICH COLOUR'S YOUR VIBE?" at bounding box center [454, 265] width 523 height 18
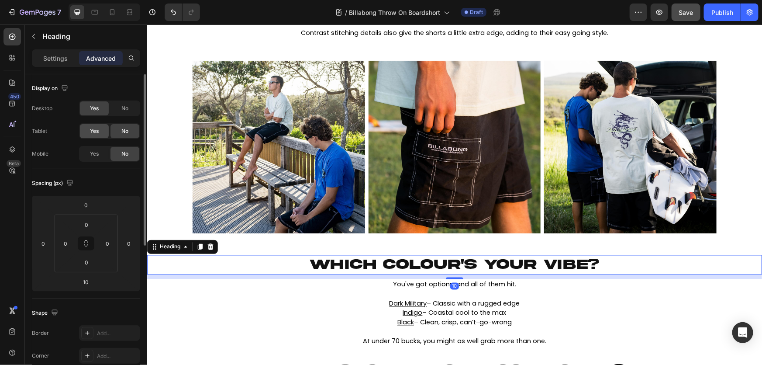
click at [97, 127] on span "Yes" at bounding box center [94, 131] width 9 height 8
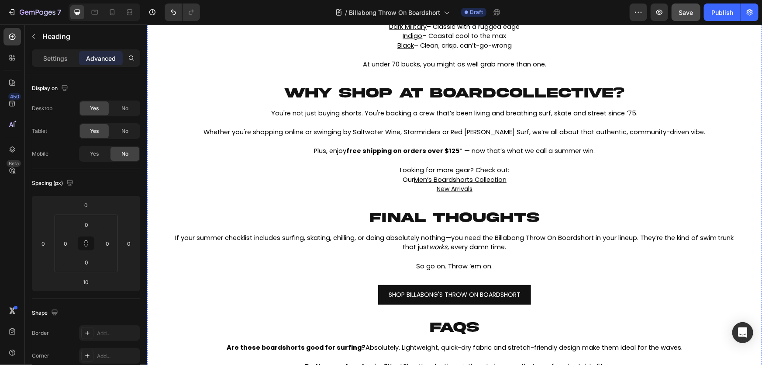
scroll to position [1039, 0]
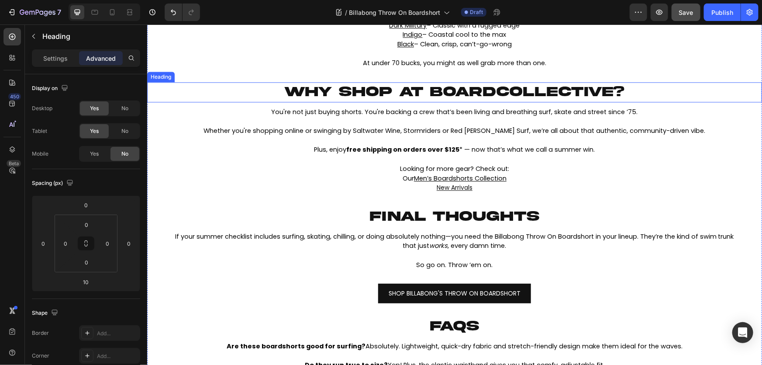
click at [252, 84] on p "⁠⁠⁠⁠⁠⁠⁠ Why shop at boardcollective?" at bounding box center [454, 92] width 523 height 18
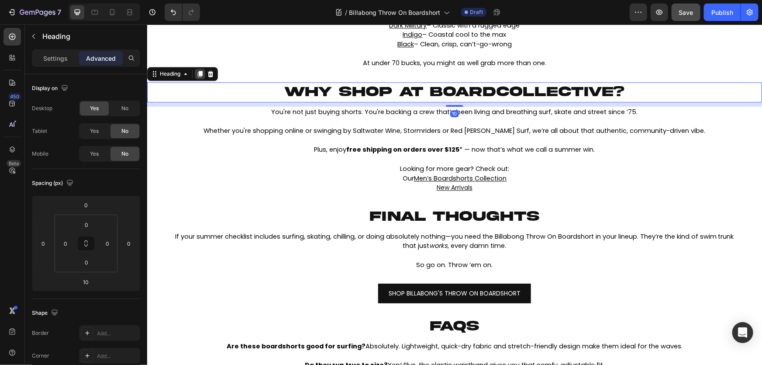
click at [197, 75] on icon at bounding box center [199, 73] width 7 height 7
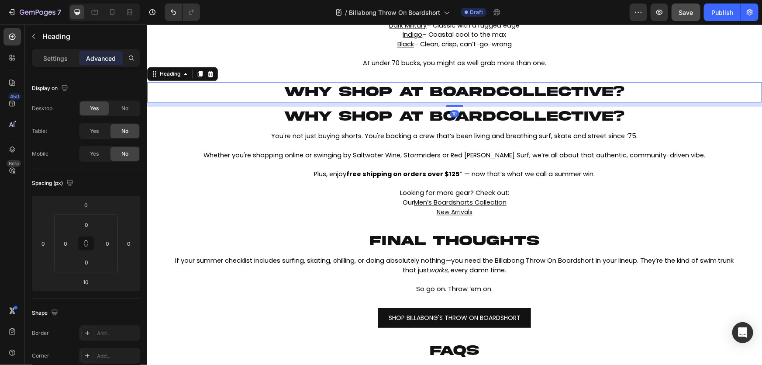
click at [263, 87] on p "⁠⁠⁠⁠⁠⁠⁠ Why shop at boardcollective?" at bounding box center [454, 92] width 523 height 18
click at [90, 123] on div "Yes No" at bounding box center [109, 131] width 61 height 16
click at [97, 132] on span "Yes" at bounding box center [94, 131] width 9 height 8
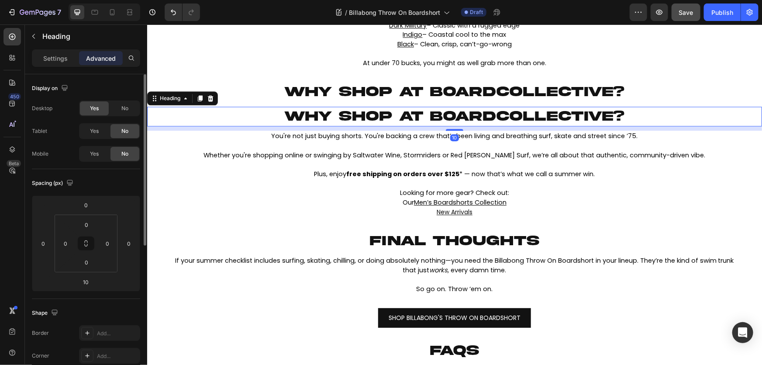
click at [223, 117] on h2 "Why shop at boardcollective?" at bounding box center [454, 116] width 524 height 20
click at [82, 153] on div "Yes" at bounding box center [94, 154] width 29 height 14
click at [124, 110] on span "No" at bounding box center [124, 108] width 7 height 8
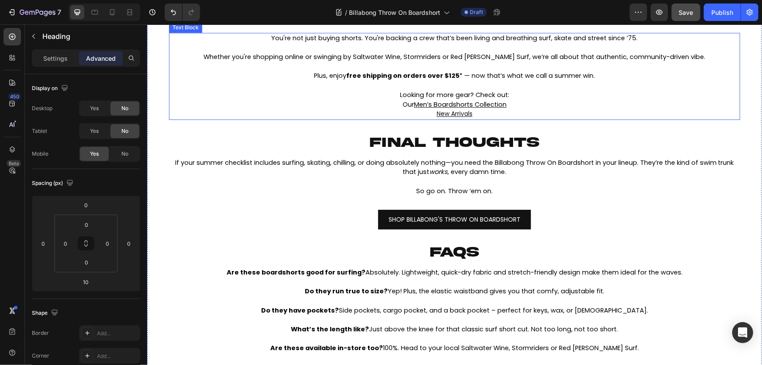
scroll to position [1118, 0]
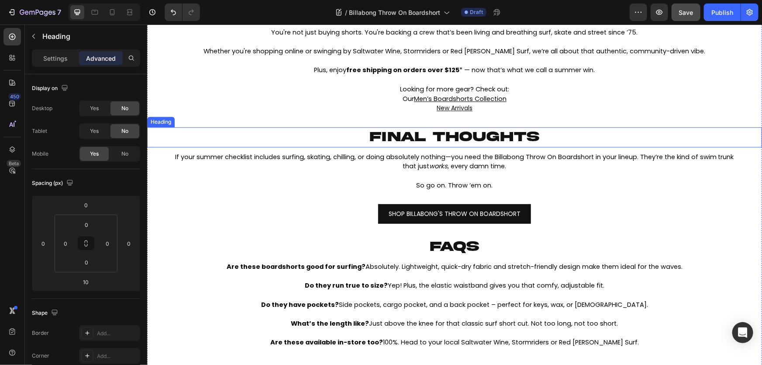
click at [306, 136] on p "⁠⁠⁠⁠⁠⁠⁠ FINAL THOUGHTS" at bounding box center [454, 137] width 523 height 18
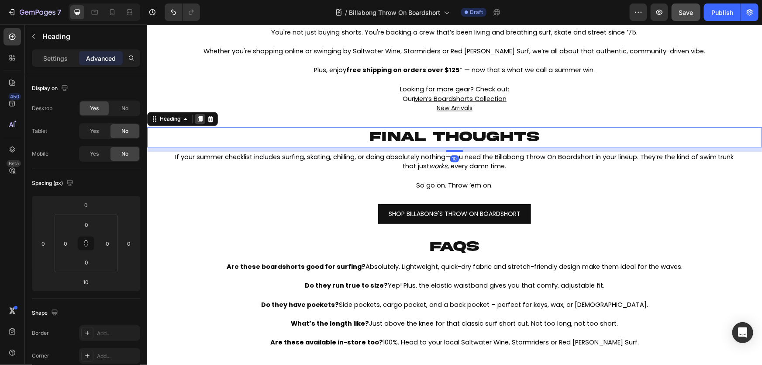
click at [200, 121] on icon at bounding box center [200, 118] width 5 height 6
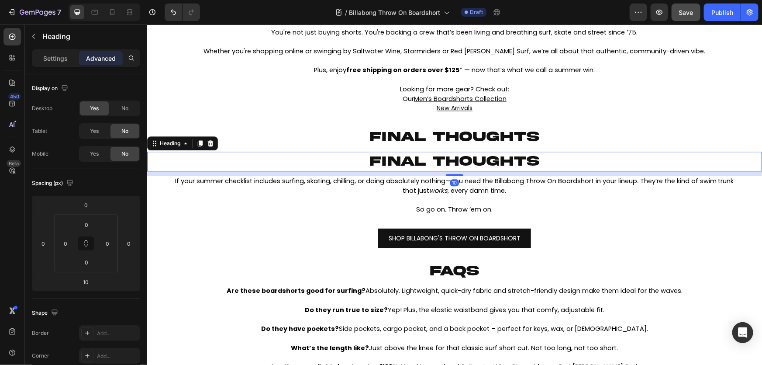
click at [295, 162] on h2 "FINAL THOUGHTS" at bounding box center [454, 161] width 524 height 20
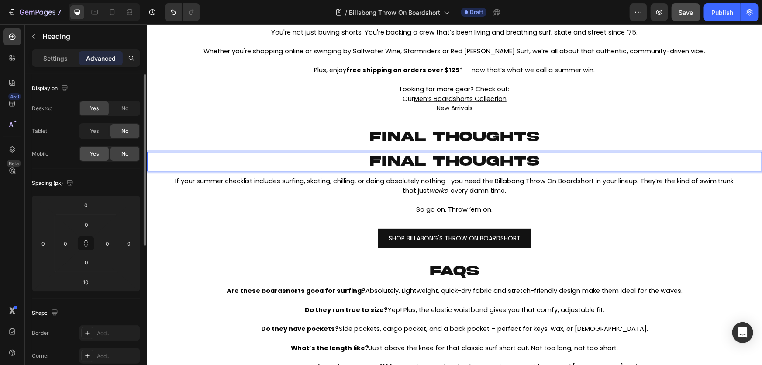
click at [102, 152] on div "Yes" at bounding box center [94, 154] width 29 height 14
click at [124, 106] on span "No" at bounding box center [124, 108] width 7 height 8
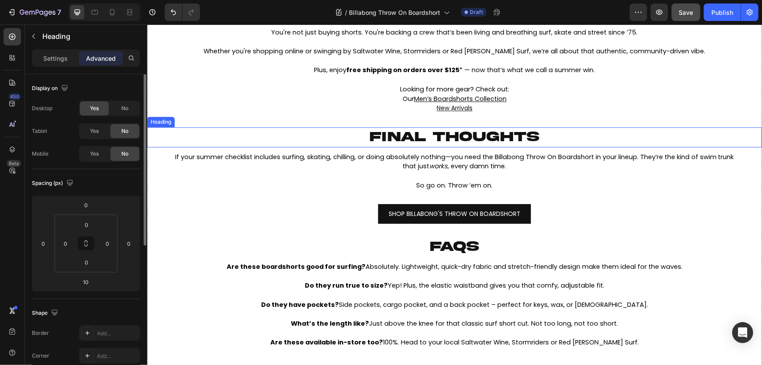
click at [330, 141] on p "⁠⁠⁠⁠⁠⁠⁠ FINAL THOUGHTS" at bounding box center [454, 137] width 523 height 18
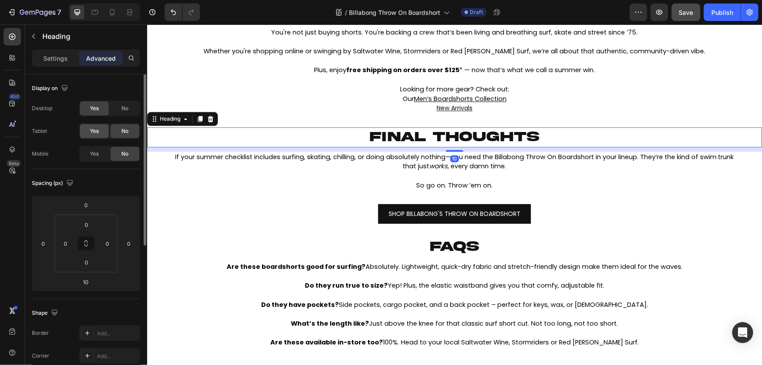
click at [92, 127] on span "Yes" at bounding box center [94, 131] width 9 height 8
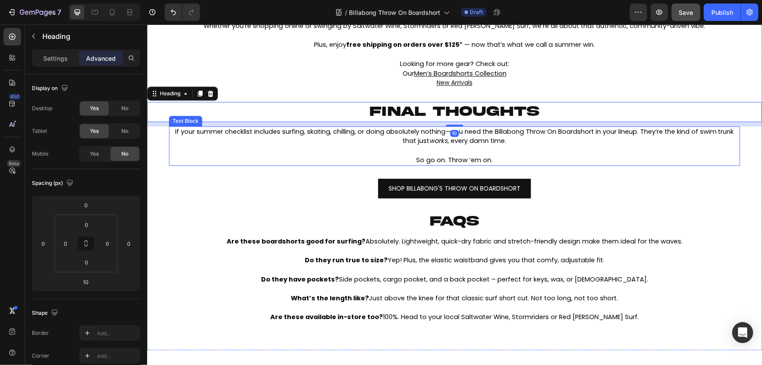
scroll to position [1158, 0]
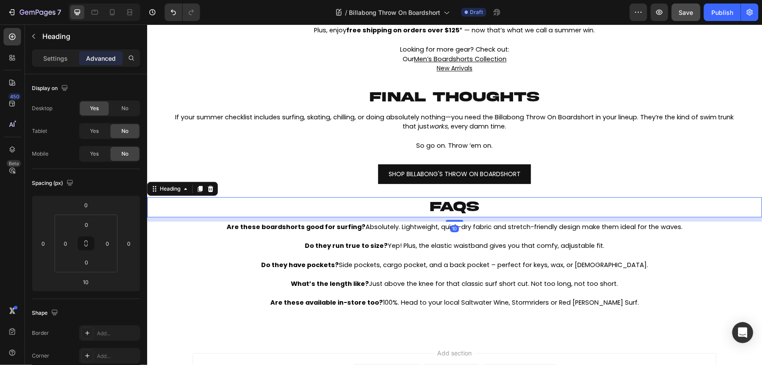
click at [388, 205] on p "⁠⁠⁠⁠⁠⁠⁠ faqs" at bounding box center [454, 207] width 523 height 18
click at [91, 133] on span "Yes" at bounding box center [94, 131] width 9 height 8
click at [197, 190] on icon at bounding box center [199, 188] width 7 height 7
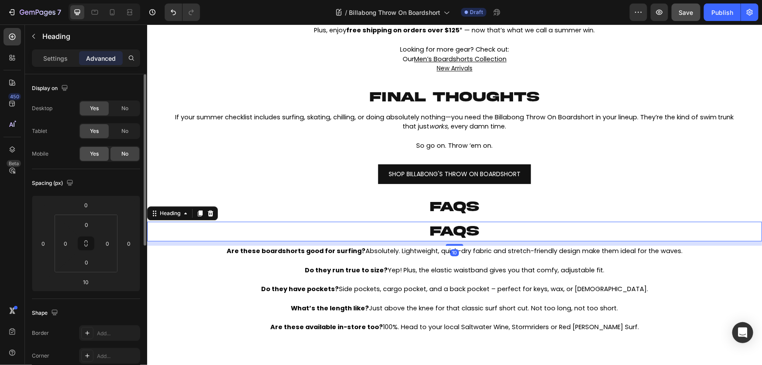
click at [91, 154] on span "Yes" at bounding box center [94, 154] width 9 height 8
click at [122, 132] on span "No" at bounding box center [124, 131] width 7 height 8
click at [129, 104] on div "No" at bounding box center [125, 108] width 29 height 14
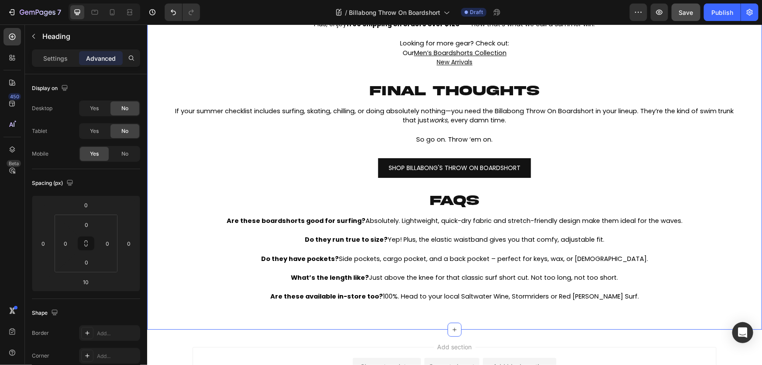
scroll to position [1254, 0]
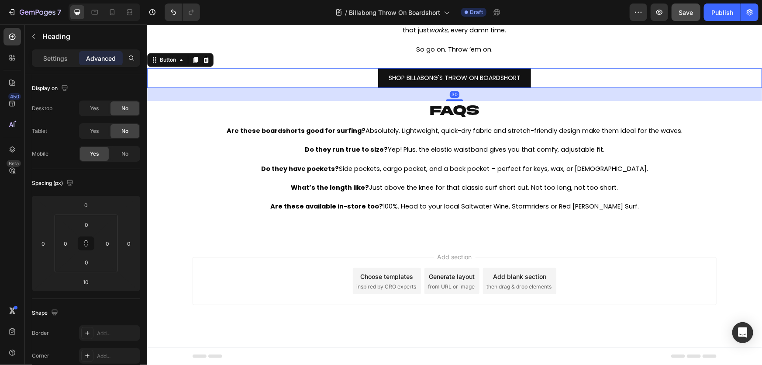
click at [357, 80] on div "SHOP BILLABONG'S THROW ON BOARDSHORT Button 30" at bounding box center [454, 78] width 615 height 20
click at [94, 17] on div at bounding box center [95, 12] width 14 height 14
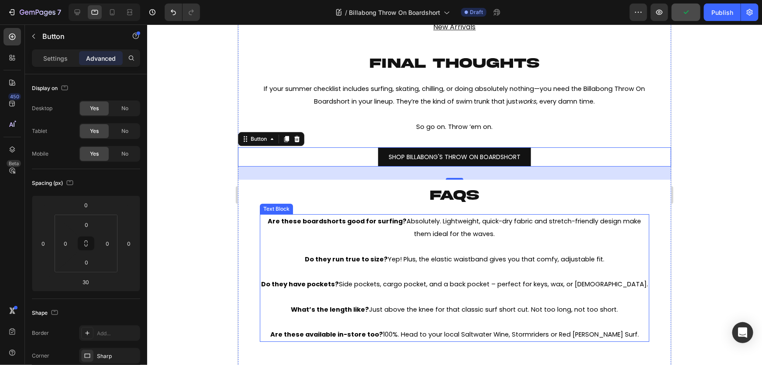
scroll to position [1404, 0]
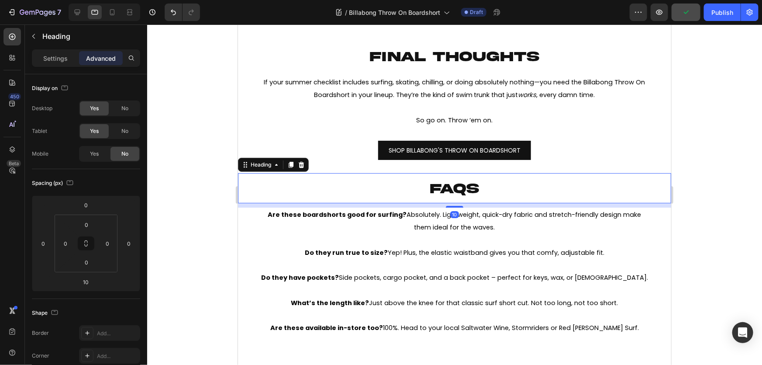
click at [489, 185] on p "⁠⁠⁠⁠⁠⁠⁠ faqs" at bounding box center [455, 187] width 432 height 28
click at [55, 62] on p "Settings" at bounding box center [55, 58] width 24 height 9
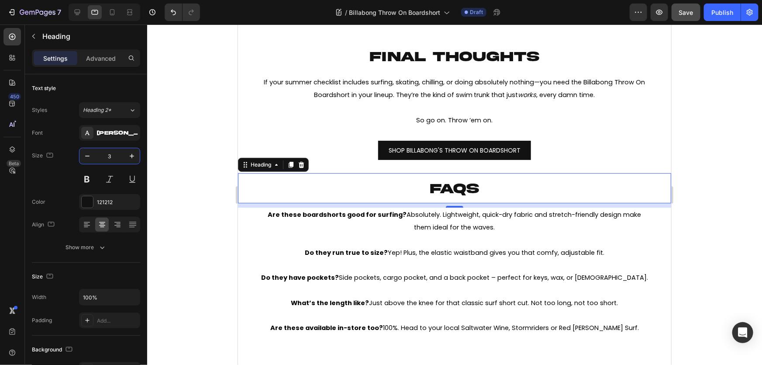
type input "32"
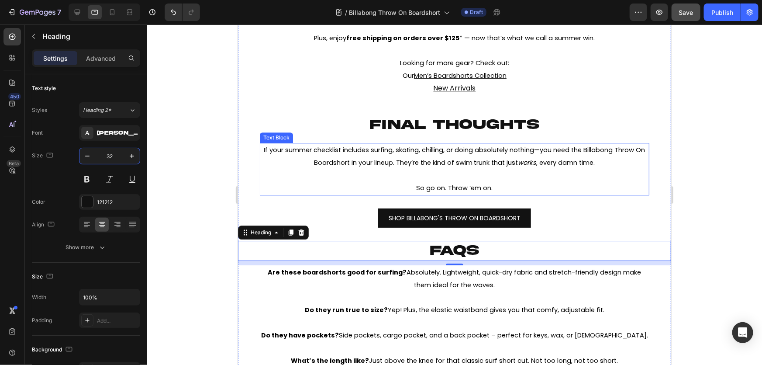
scroll to position [1325, 0]
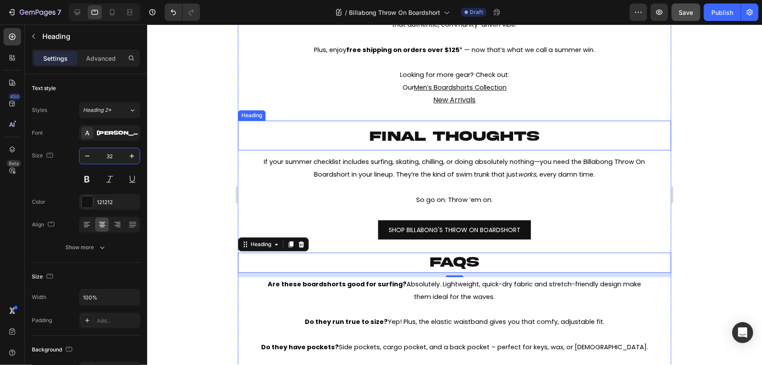
click at [502, 128] on span "FINAL THOUGHTS" at bounding box center [455, 135] width 170 height 15
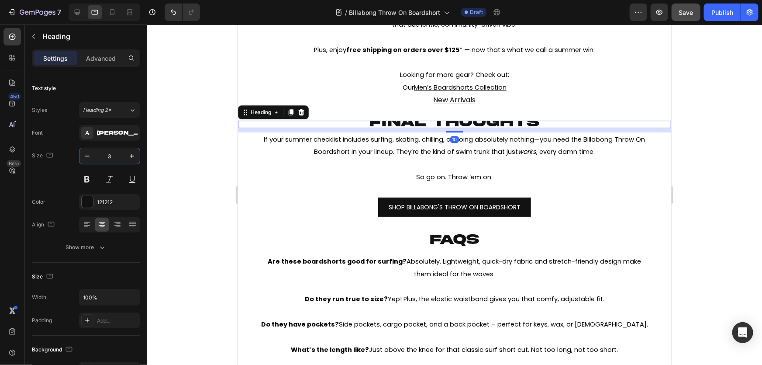
type input "32"
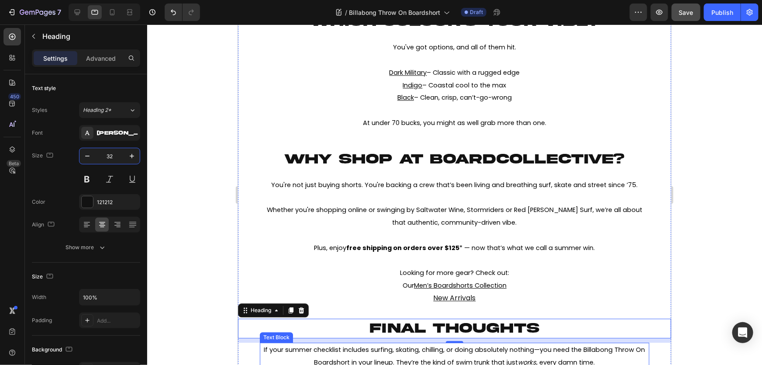
scroll to position [1126, 0]
click at [473, 155] on span "Why shop at boardcollective?" at bounding box center [454, 159] width 340 height 15
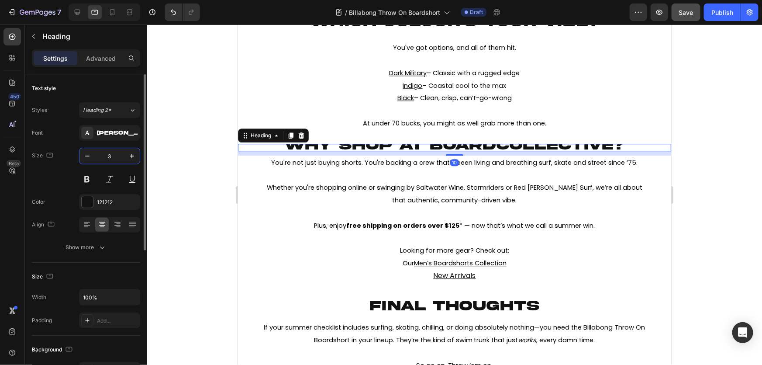
type input "32"
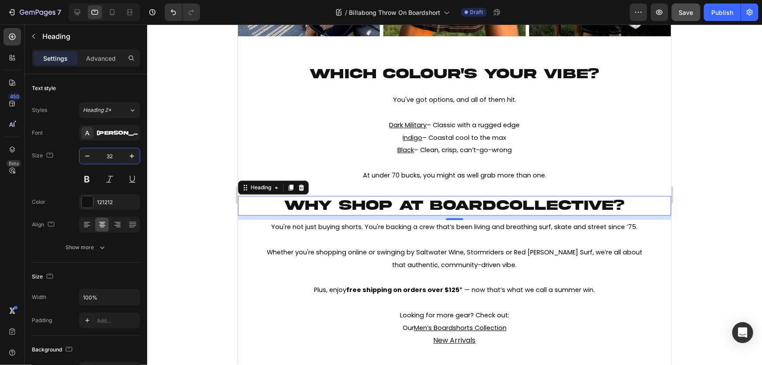
scroll to position [967, 0]
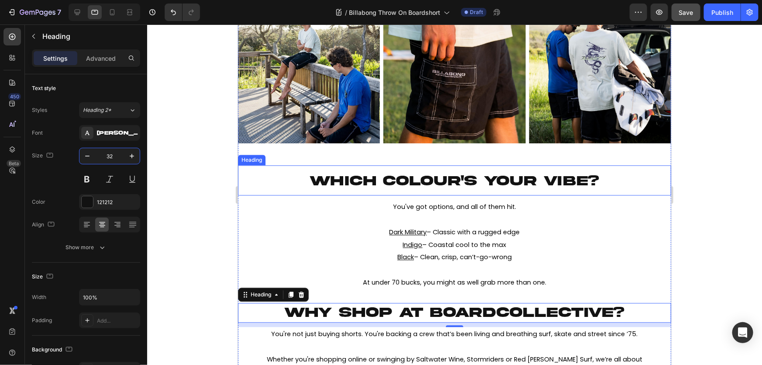
click at [434, 179] on span "WHICH COLOUR'S YOUR VIBE?" at bounding box center [455, 180] width 290 height 15
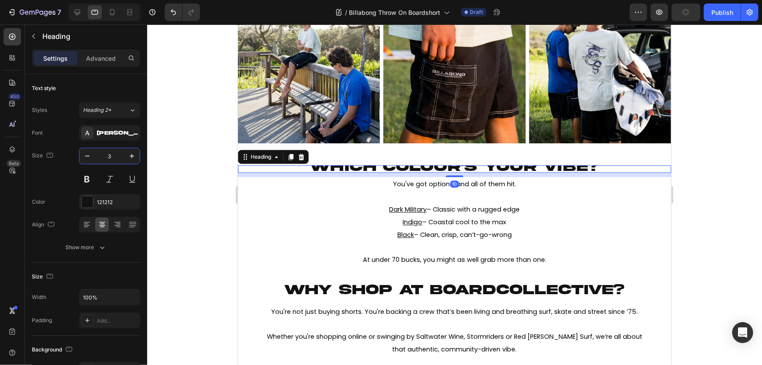
type input "32"
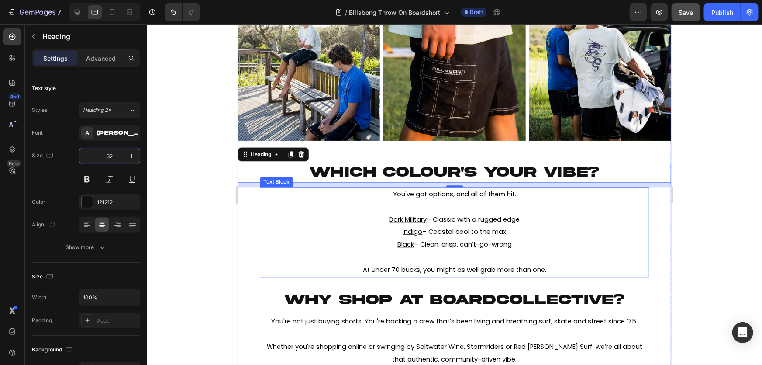
scroll to position [928, 0]
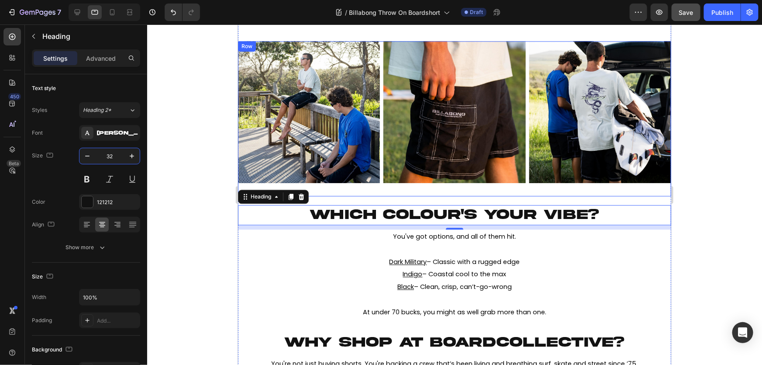
click at [529, 191] on div "Image Image Image Row" at bounding box center [454, 118] width 433 height 155
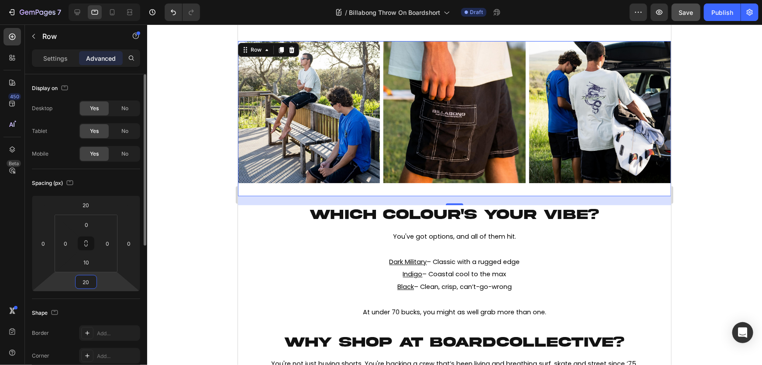
click at [88, 279] on input "20" at bounding box center [85, 281] width 17 height 13
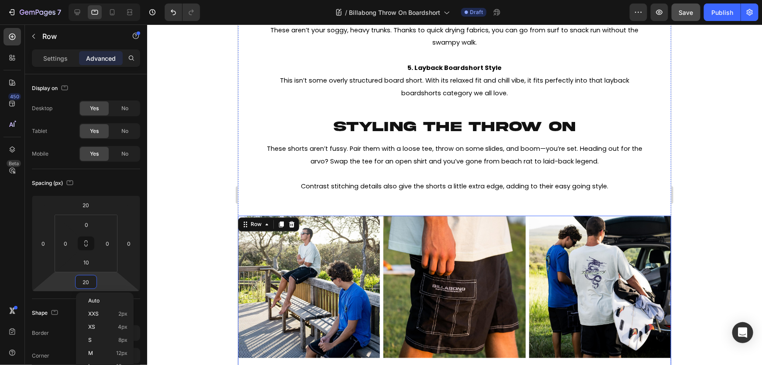
scroll to position [729, 0]
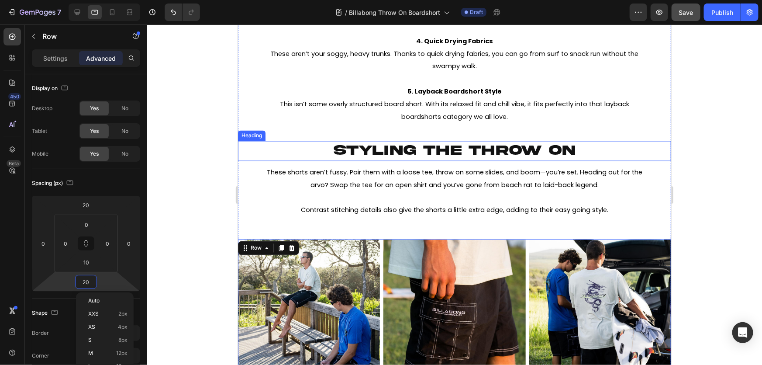
click at [515, 151] on span "STYLING THE THROW ON" at bounding box center [455, 150] width 242 height 15
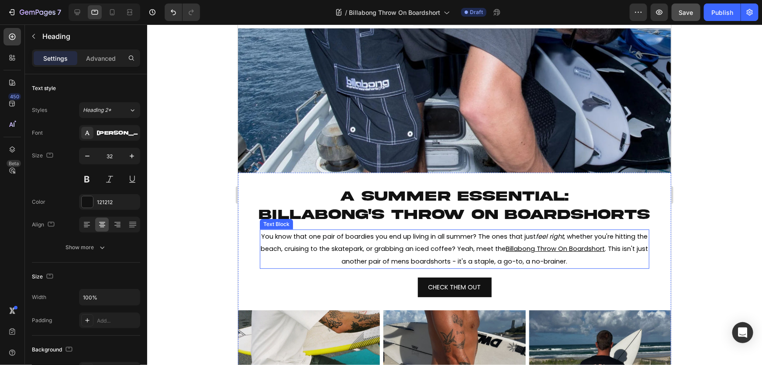
scroll to position [0, 0]
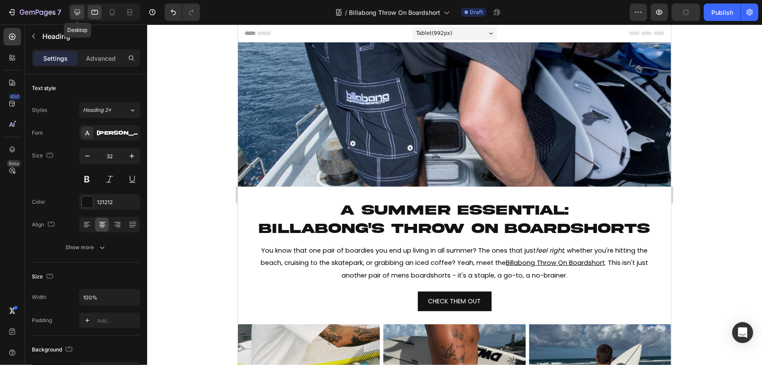
click at [79, 9] on icon at bounding box center [77, 12] width 9 height 9
type input "1200"
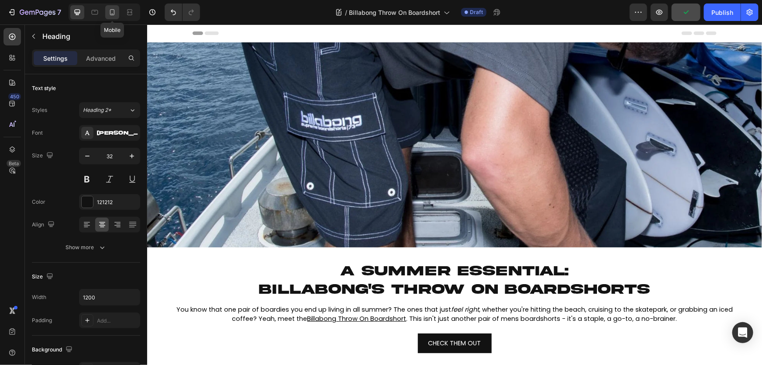
click at [113, 15] on icon at bounding box center [112, 12] width 5 height 6
type input "41"
type input "100%"
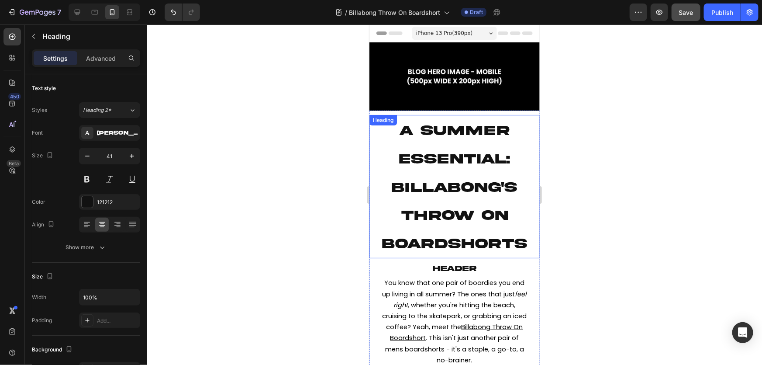
click at [476, 152] on span "a summer essential:" at bounding box center [454, 144] width 111 height 43
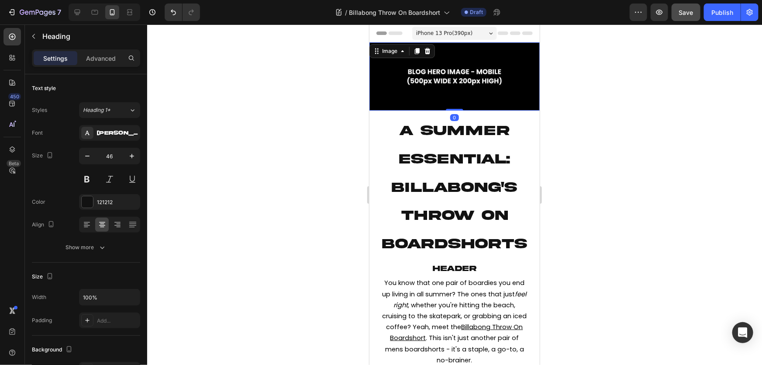
click at [483, 83] on img at bounding box center [454, 76] width 170 height 68
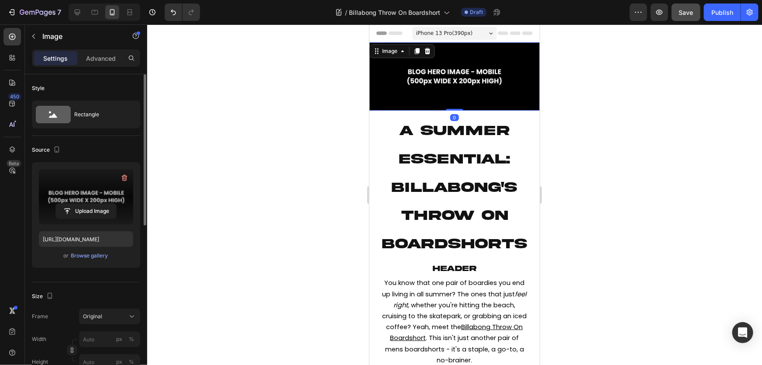
click at [88, 200] on label at bounding box center [86, 196] width 94 height 55
click at [88, 204] on input "file" at bounding box center [86, 211] width 60 height 15
type input "[URL][DOMAIN_NAME]"
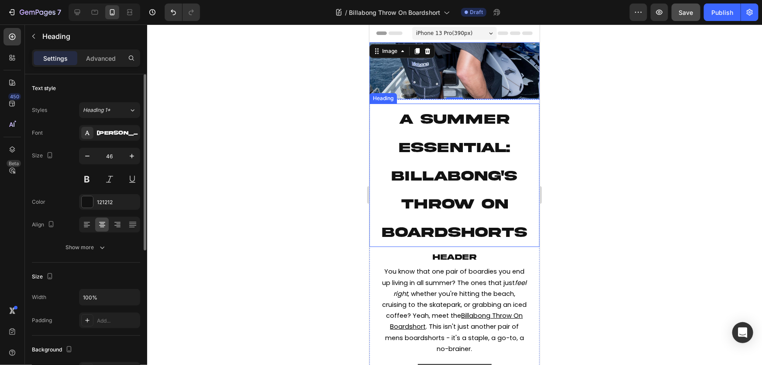
click at [425, 132] on h2 "a summer essential: billabong's throw on boardshorts" at bounding box center [454, 174] width 170 height 143
click at [90, 52] on div "Advanced" at bounding box center [101, 58] width 44 height 14
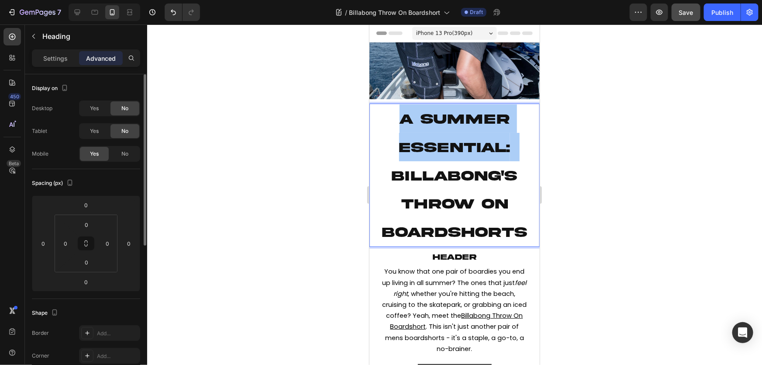
drag, startPoint x: 769, startPoint y: 120, endPoint x: 763, endPoint y: 121, distance: 6.2
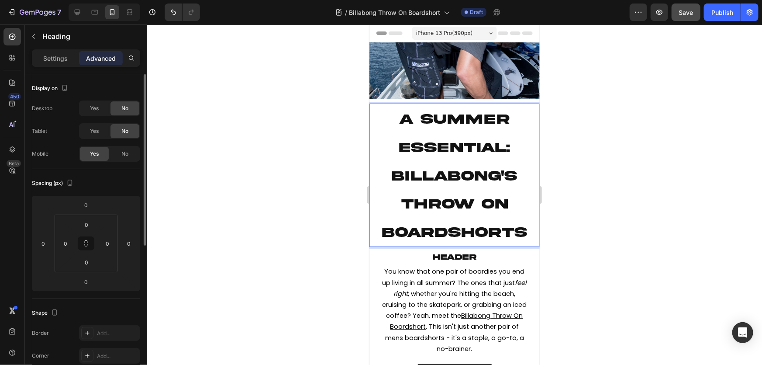
click at [394, 182] on p "a summer essential: billabong's throw on boardshorts" at bounding box center [454, 175] width 169 height 142
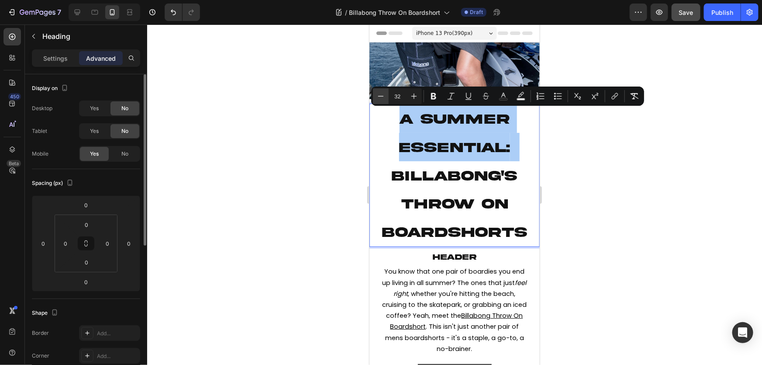
drag, startPoint x: 399, startPoint y: 96, endPoint x: 387, endPoint y: 95, distance: 11.4
click at [387, 95] on div "Minus 32 Plus" at bounding box center [397, 96] width 49 height 16
drag, startPoint x: 402, startPoint y: 96, endPoint x: 388, endPoint y: 96, distance: 13.6
click at [389, 96] on input "32" at bounding box center [397, 96] width 17 height 10
type input "18"
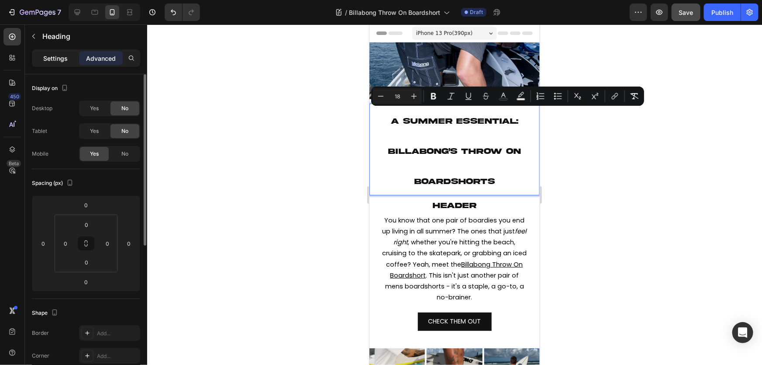
drag, startPoint x: 55, startPoint y: 52, endPoint x: 56, endPoint y: 60, distance: 8.1
click at [55, 53] on div "Settings" at bounding box center [56, 58] width 44 height 14
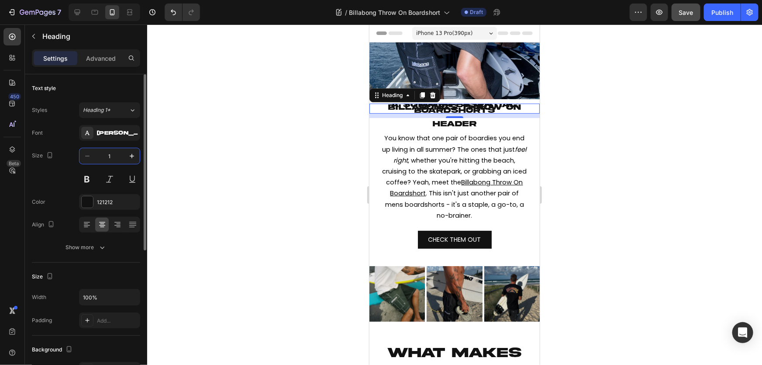
type input "18"
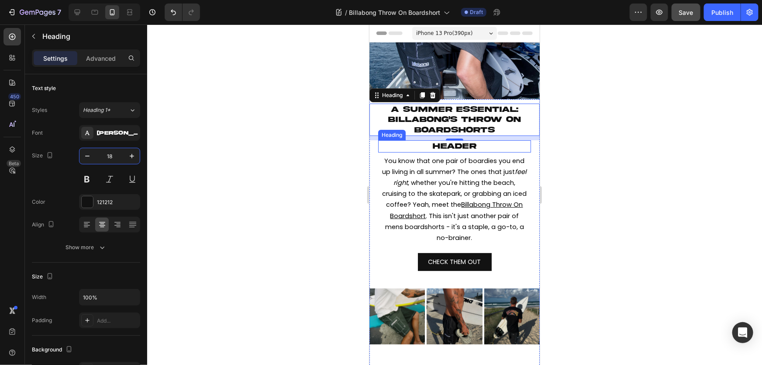
click at [489, 145] on h2 "HEADER" at bounding box center [454, 146] width 153 height 12
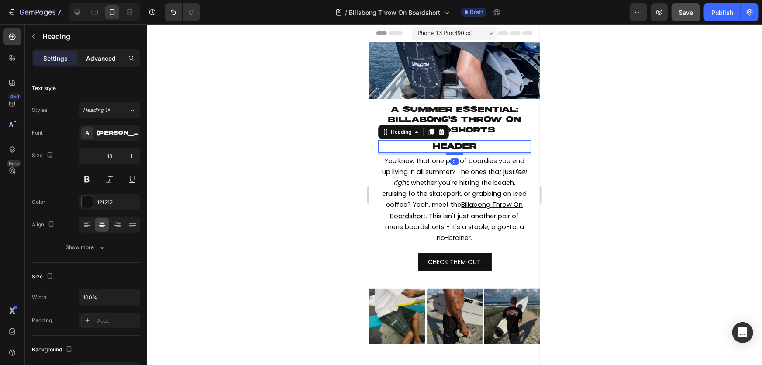
click at [98, 59] on p "Advanced" at bounding box center [101, 58] width 30 height 9
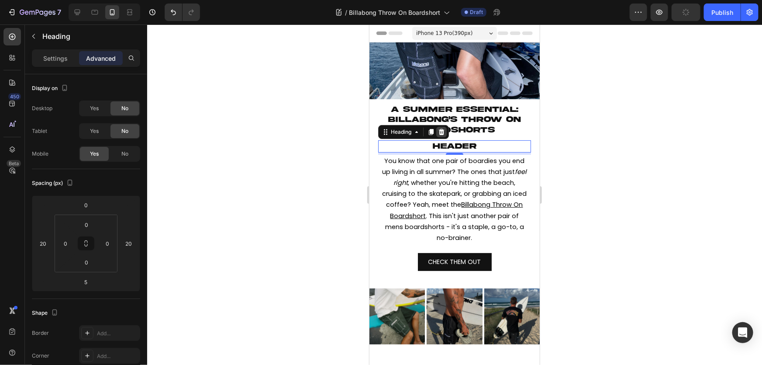
click at [441, 128] on icon at bounding box center [442, 131] width 6 height 6
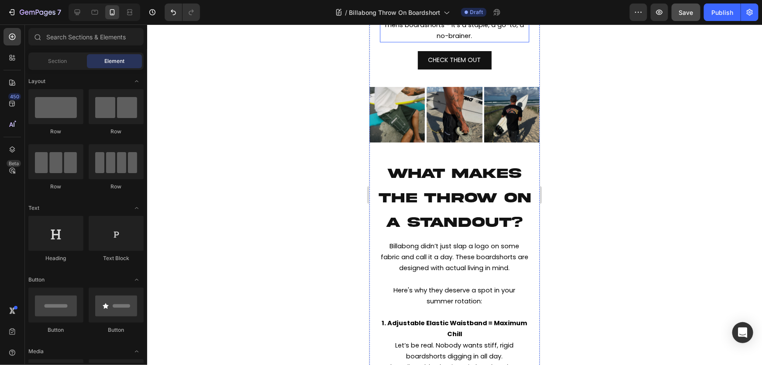
scroll to position [198, 0]
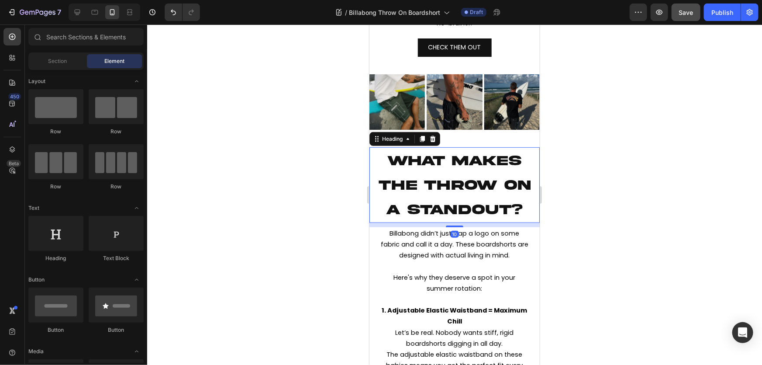
click at [444, 181] on span "WHAT MAKES THE THROW ON A STANDOUT?" at bounding box center [454, 185] width 152 height 64
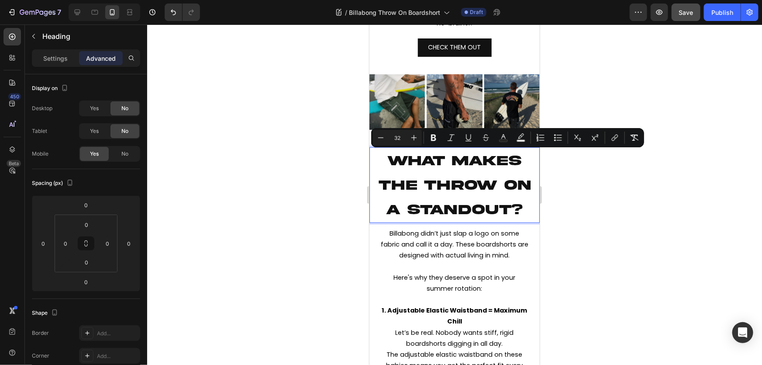
drag, startPoint x: 770, startPoint y: 164, endPoint x: 762, endPoint y: 163, distance: 7.5
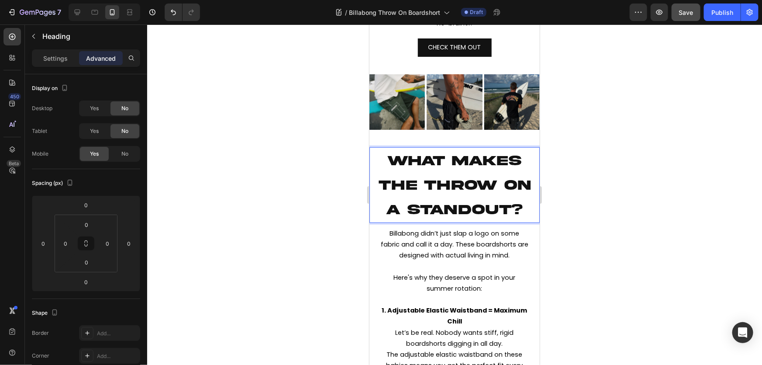
click at [453, 178] on span "WHAT MAKES THE THROW ON A STANDOUT?" at bounding box center [454, 185] width 152 height 64
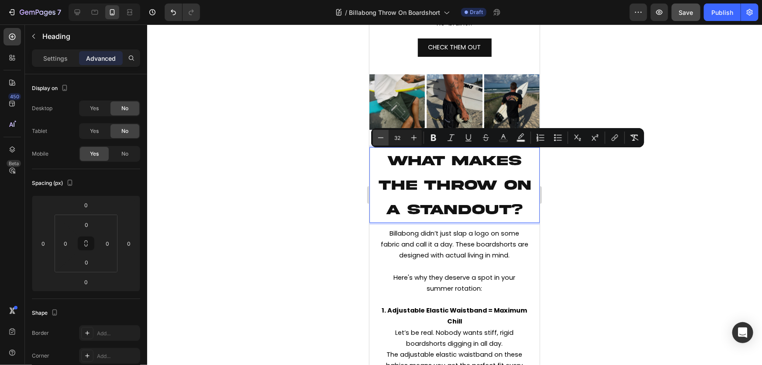
click at [383, 138] on icon "Editor contextual toolbar" at bounding box center [381, 137] width 9 height 9
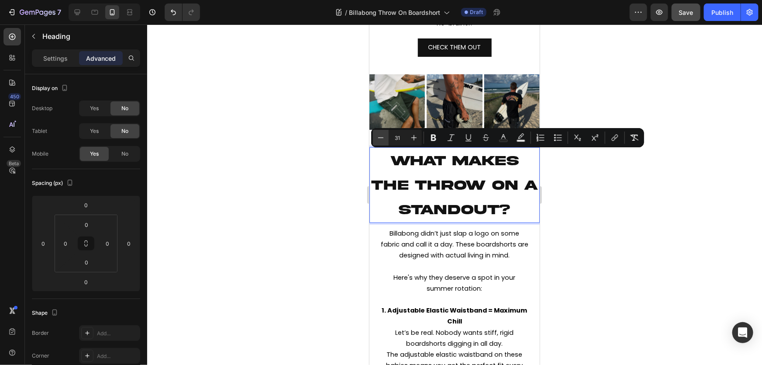
click at [384, 138] on icon "Editor contextual toolbar" at bounding box center [381, 137] width 9 height 9
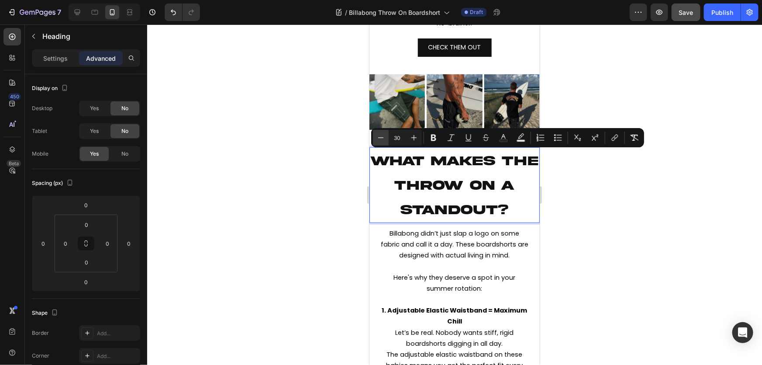
click at [384, 138] on icon "Editor contextual toolbar" at bounding box center [381, 137] width 9 height 9
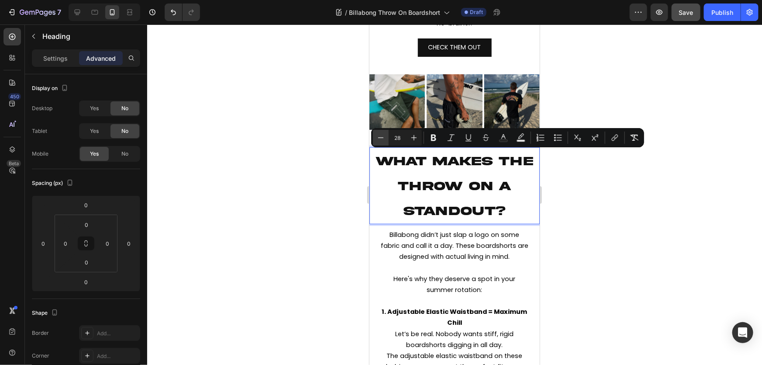
click at [384, 138] on icon "Editor contextual toolbar" at bounding box center [381, 137] width 9 height 9
click at [385, 138] on button "Minus" at bounding box center [381, 138] width 16 height 16
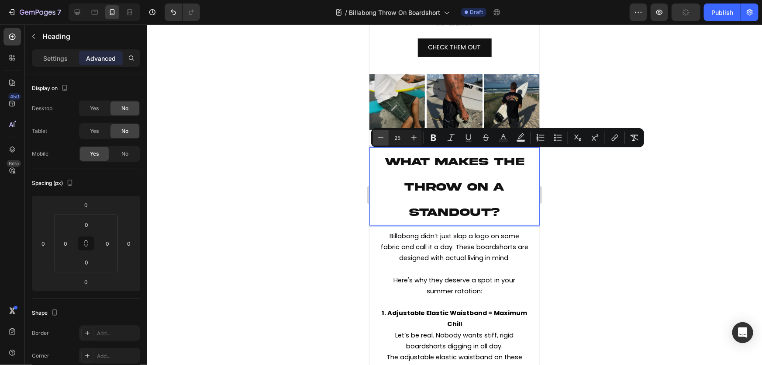
click at [384, 138] on icon "Editor contextual toolbar" at bounding box center [381, 137] width 9 height 9
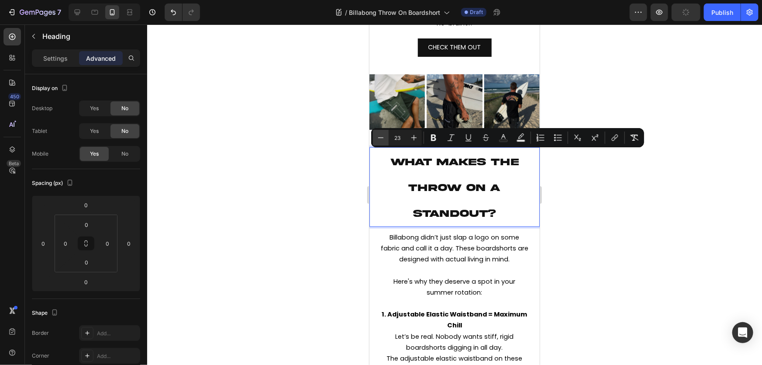
click at [384, 138] on icon "Editor contextual toolbar" at bounding box center [381, 137] width 9 height 9
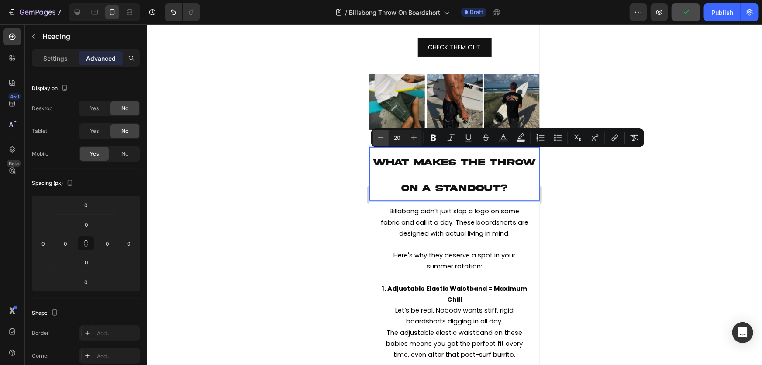
click at [384, 138] on icon "Editor contextual toolbar" at bounding box center [381, 137] width 9 height 9
type input "18"
click at [55, 61] on p "Settings" at bounding box center [55, 58] width 24 height 9
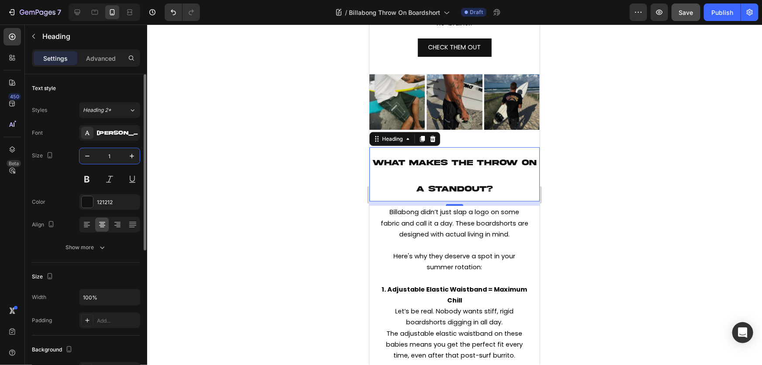
type input "18"
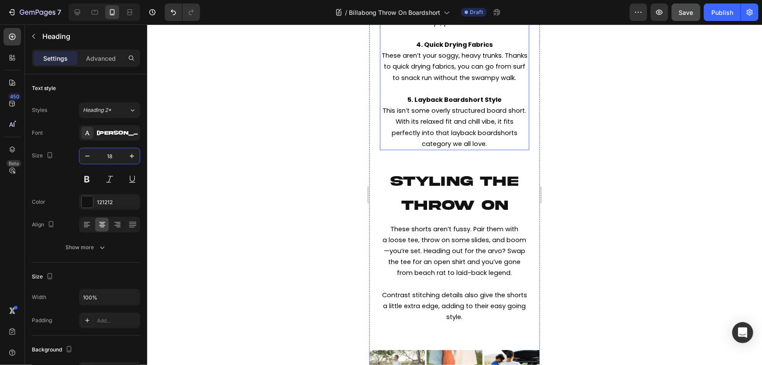
scroll to position [715, 0]
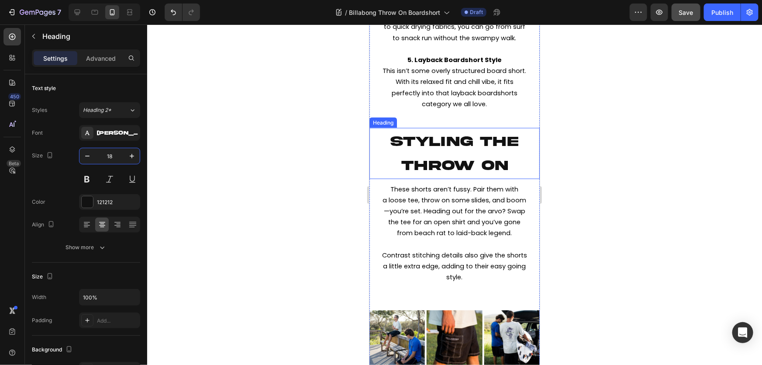
click at [469, 170] on span "STYLING THE THROW ON" at bounding box center [455, 153] width 128 height 39
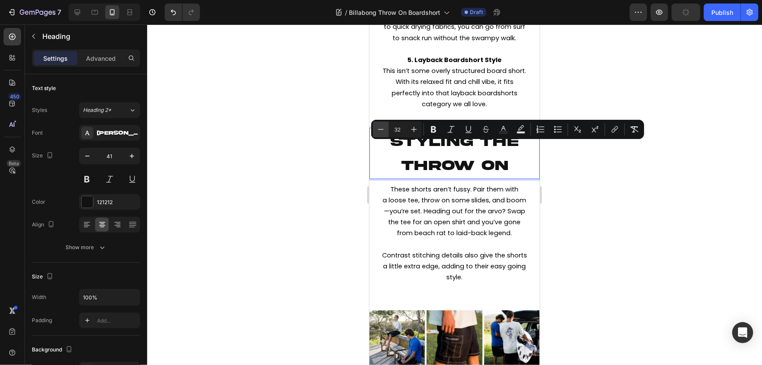
click at [381, 127] on icon "Editor contextual toolbar" at bounding box center [381, 129] width 9 height 9
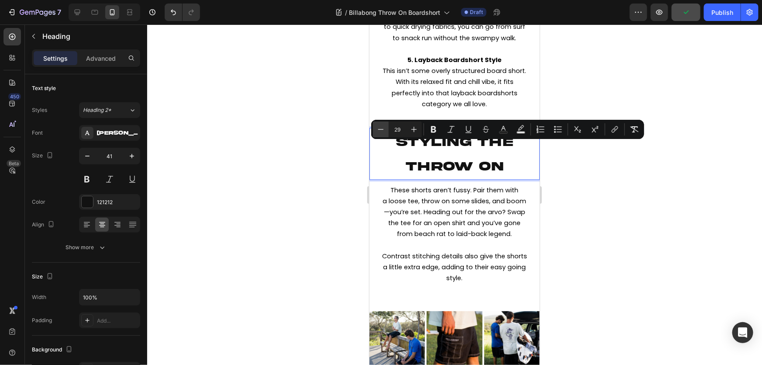
click at [381, 127] on icon "Editor contextual toolbar" at bounding box center [381, 129] width 9 height 9
click at [381, 126] on icon "Editor contextual toolbar" at bounding box center [381, 129] width 9 height 9
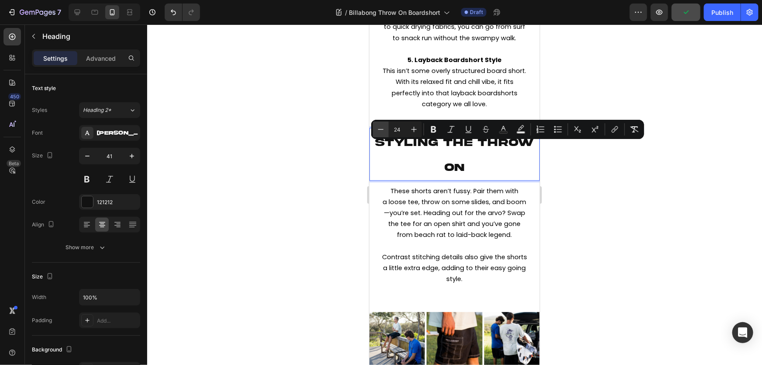
click at [381, 126] on icon "Editor contextual toolbar" at bounding box center [381, 129] width 9 height 9
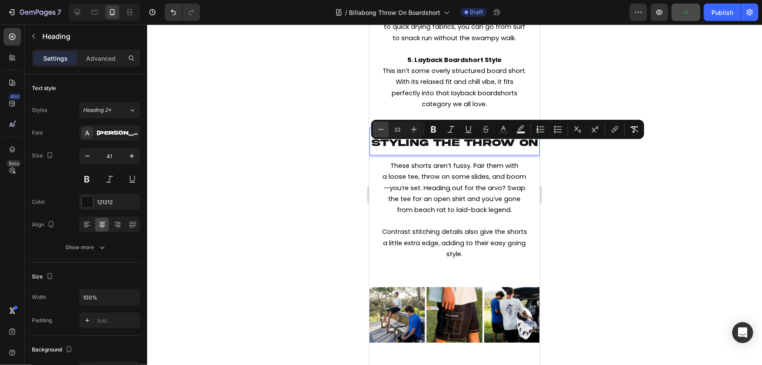
click at [381, 126] on icon "Editor contextual toolbar" at bounding box center [381, 129] width 9 height 9
type input "18"
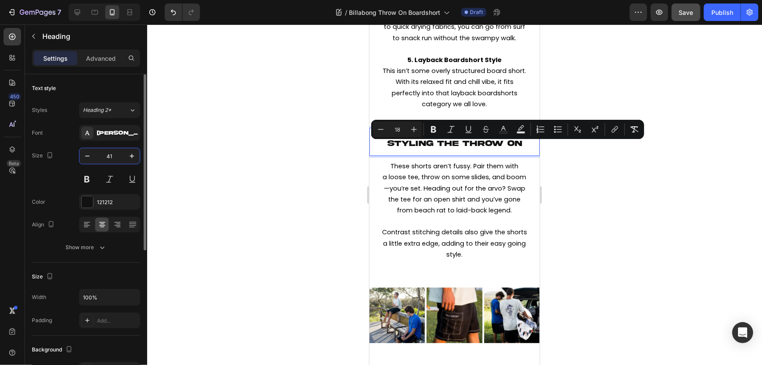
click at [95, 159] on input "41" at bounding box center [109, 156] width 29 height 16
click at [94, 159] on button "button" at bounding box center [88, 156] width 16 height 16
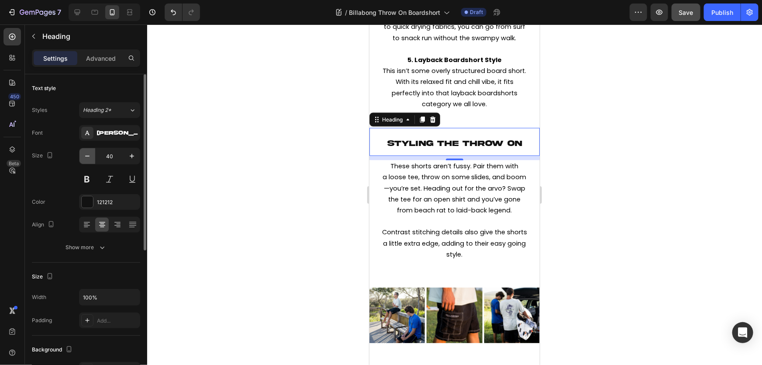
click at [93, 159] on button "button" at bounding box center [88, 156] width 16 height 16
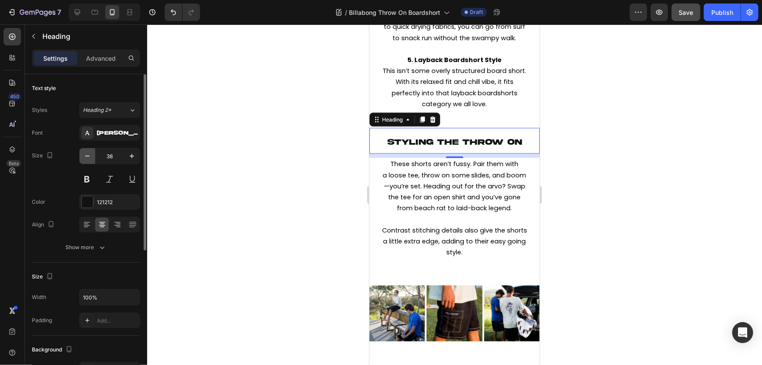
click at [93, 159] on button "button" at bounding box center [88, 156] width 16 height 16
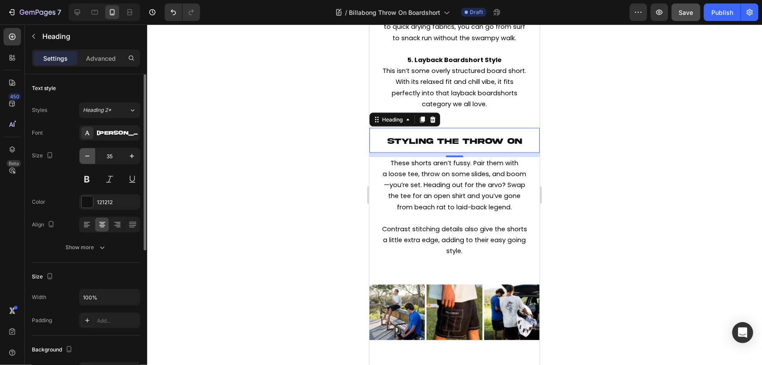
click at [93, 159] on button "button" at bounding box center [88, 156] width 16 height 16
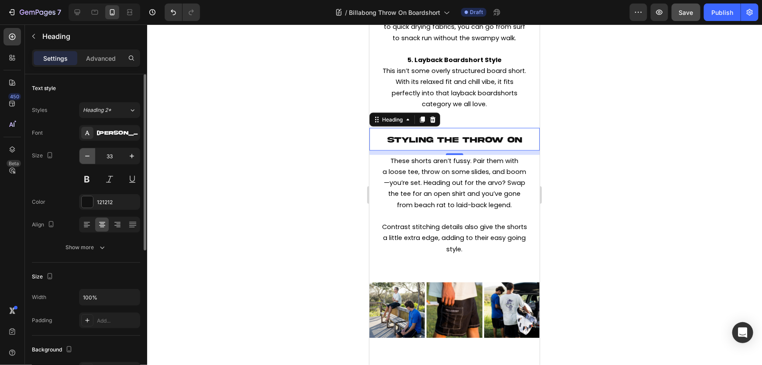
click at [93, 159] on button "button" at bounding box center [88, 156] width 16 height 16
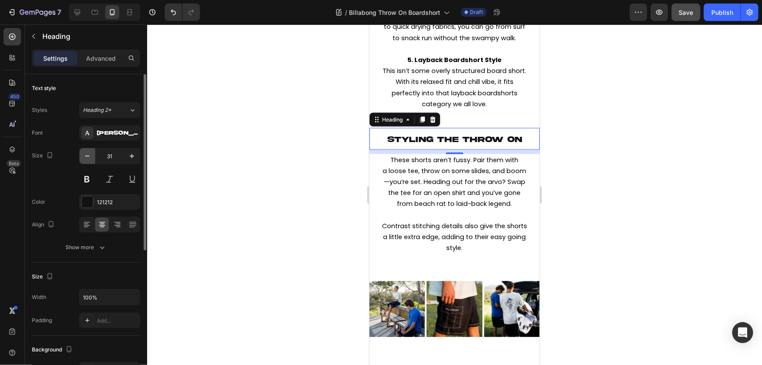
click at [93, 159] on button "button" at bounding box center [88, 156] width 16 height 16
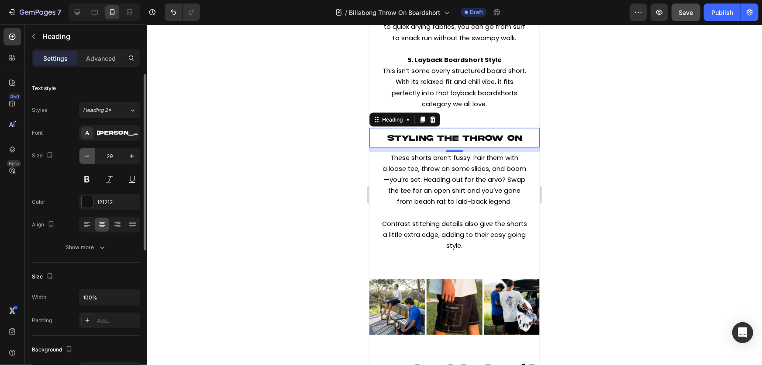
click at [93, 159] on button "button" at bounding box center [88, 156] width 16 height 16
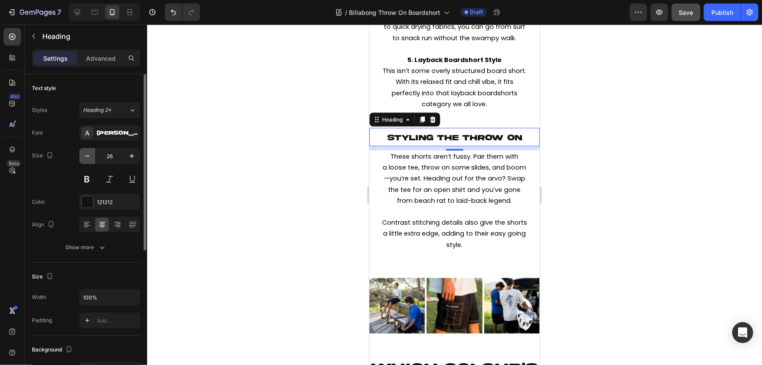
click at [93, 159] on button "button" at bounding box center [88, 156] width 16 height 16
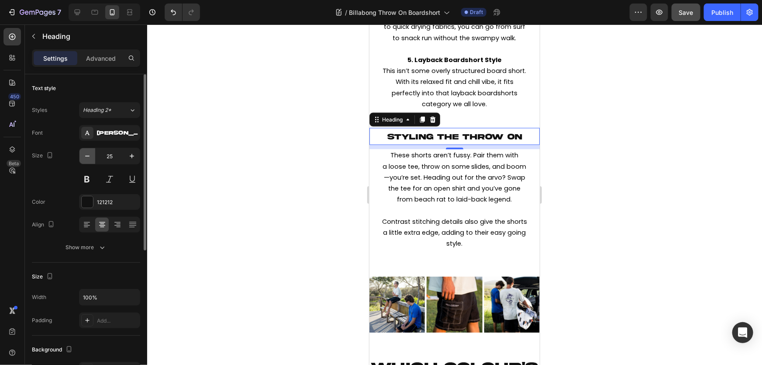
click at [93, 159] on button "button" at bounding box center [88, 156] width 16 height 16
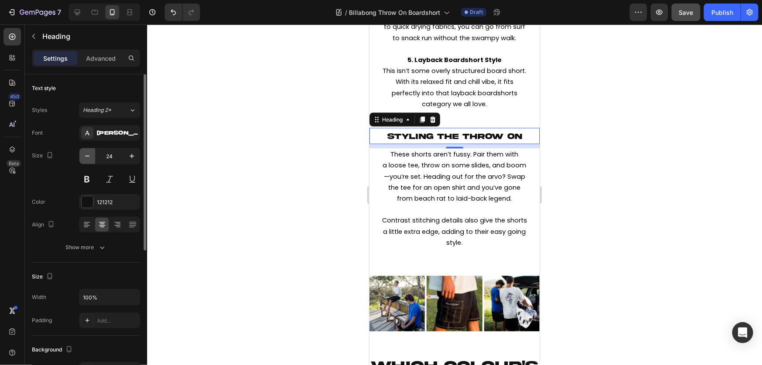
click at [93, 159] on button "button" at bounding box center [88, 156] width 16 height 16
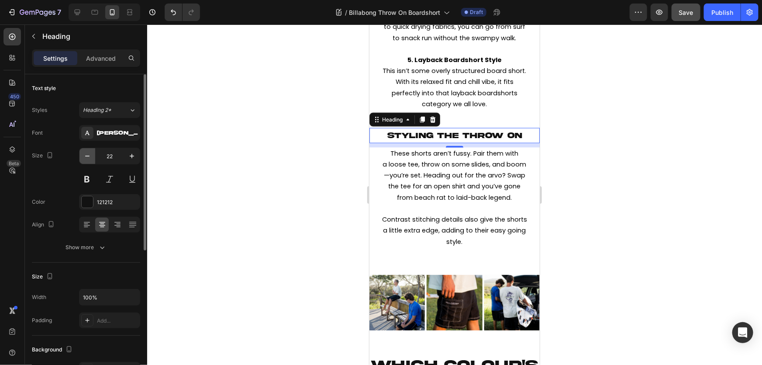
click at [93, 159] on button "button" at bounding box center [88, 156] width 16 height 16
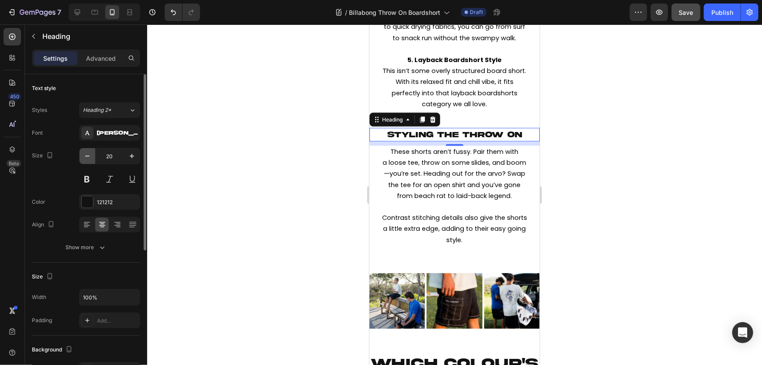
click at [93, 159] on button "button" at bounding box center [88, 156] width 16 height 16
type input "18"
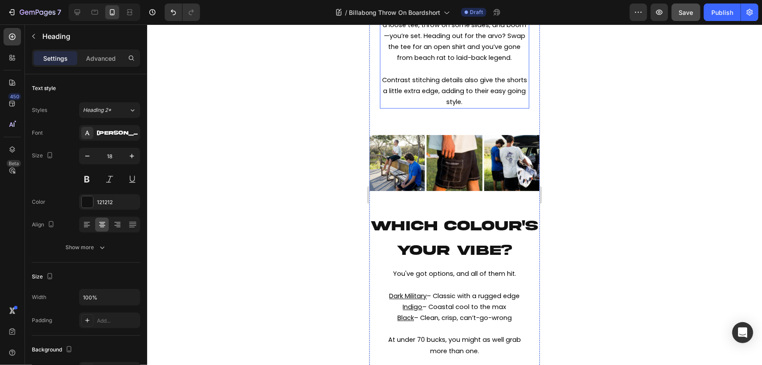
scroll to position [874, 0]
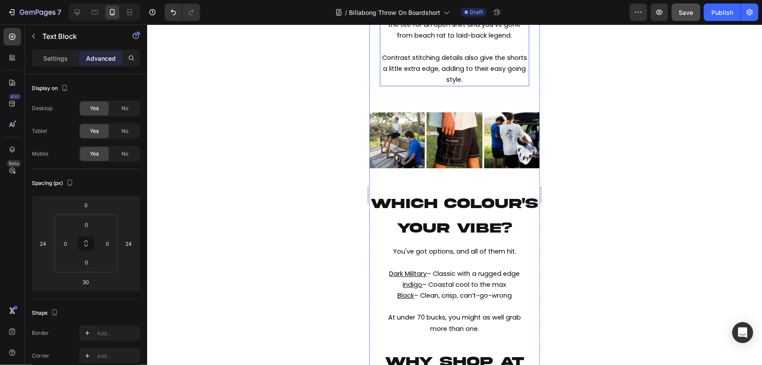
click at [468, 83] on span "Contrast stitching details also give the shorts a little extra edge, adding to …" at bounding box center [454, 68] width 145 height 31
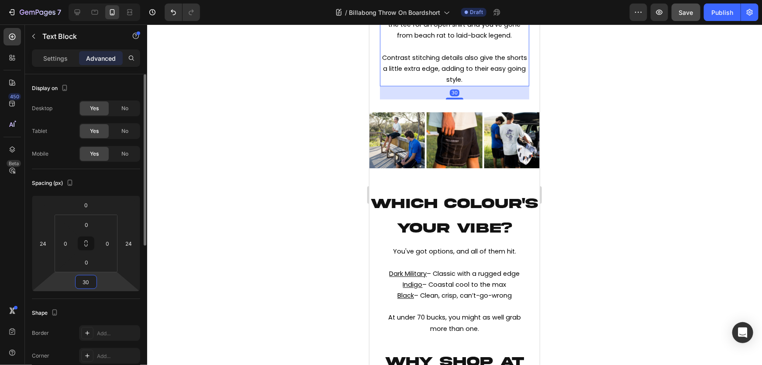
click at [88, 284] on input "30" at bounding box center [85, 281] width 17 height 13
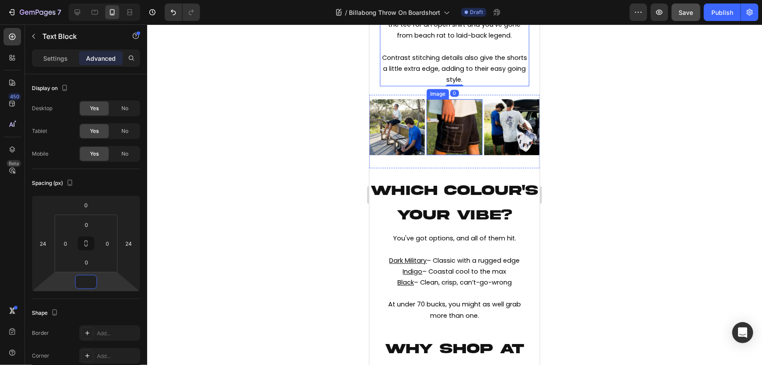
click at [453, 154] on img at bounding box center [453, 126] width 55 height 55
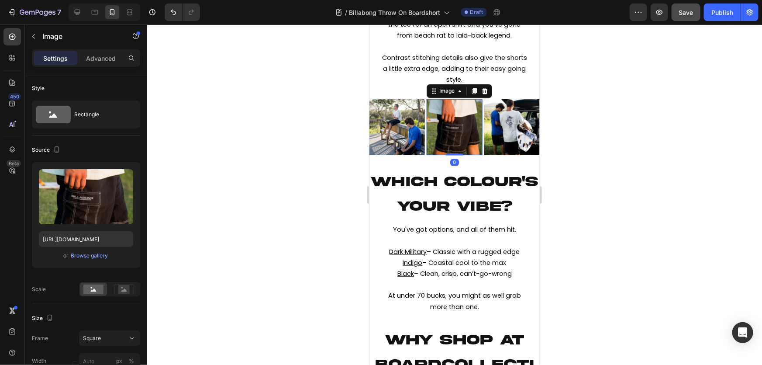
drag, startPoint x: 448, startPoint y: 169, endPoint x: 453, endPoint y: 149, distance: 21.0
click at [453, 149] on div "Image 0" at bounding box center [453, 126] width 55 height 55
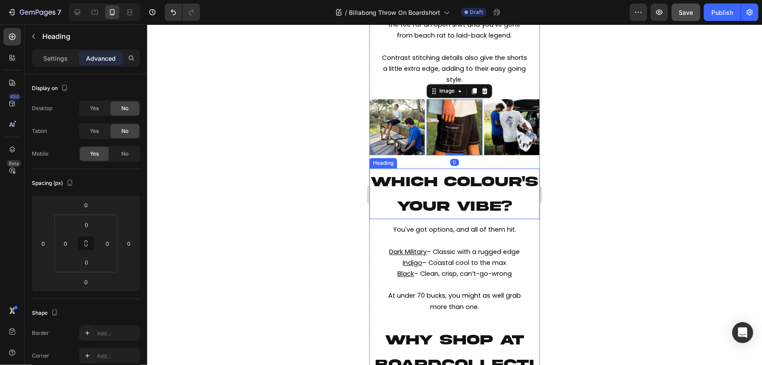
click at [474, 179] on h2 "WHICH COLOUR'S YOUR VIBE?" at bounding box center [454, 193] width 170 height 51
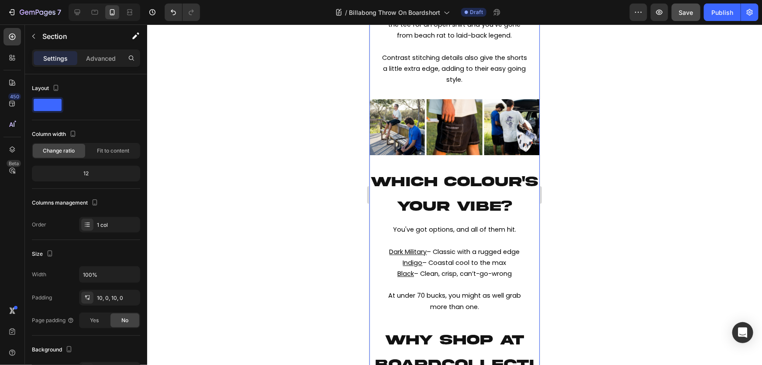
click at [476, 170] on div "⁠⁠⁠⁠⁠⁠⁠ a summer essential: billabong's throw on boardshorts Heading ⁠⁠⁠⁠⁠⁠⁠ a …" at bounding box center [454, 134] width 170 height 1814
click at [479, 159] on div "Image Image Image Row" at bounding box center [454, 126] width 170 height 64
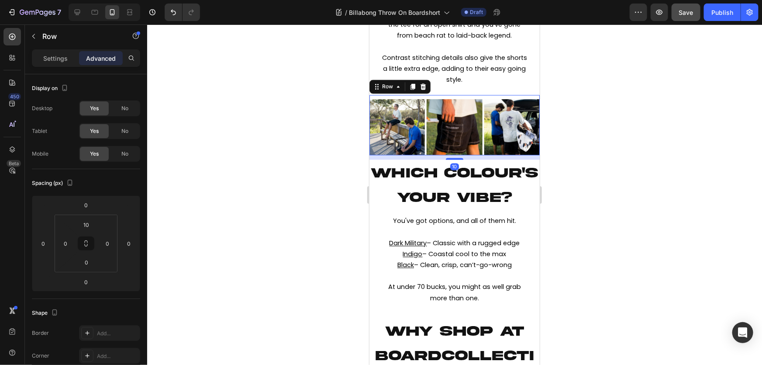
drag, startPoint x: 457, startPoint y: 174, endPoint x: 461, endPoint y: 170, distance: 6.5
click at [461, 170] on div "⁠⁠⁠⁠⁠⁠⁠ a summer essential: billabong's throw on boardshorts Heading ⁠⁠⁠⁠⁠⁠⁠ a …" at bounding box center [454, 129] width 170 height 1805
type input "10"
click at [464, 194] on h2 "WHICH COLOUR'S YOUR VIBE?" at bounding box center [454, 184] width 170 height 51
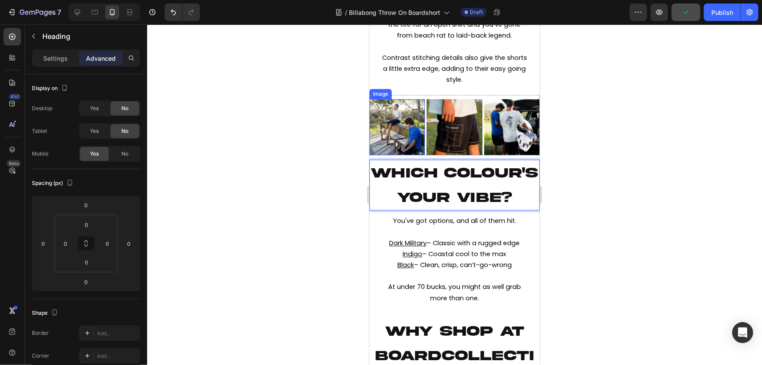
drag, startPoint x: 769, startPoint y: 182, endPoint x: 391, endPoint y: 159, distance: 379.6
click at [416, 188] on p "WHICH COLOUR'S YOUR VIBE?" at bounding box center [454, 184] width 169 height 49
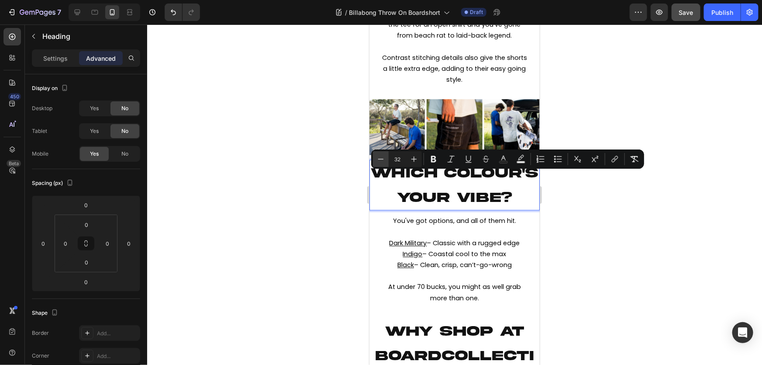
click at [382, 159] on icon "Editor contextual toolbar" at bounding box center [381, 159] width 9 height 9
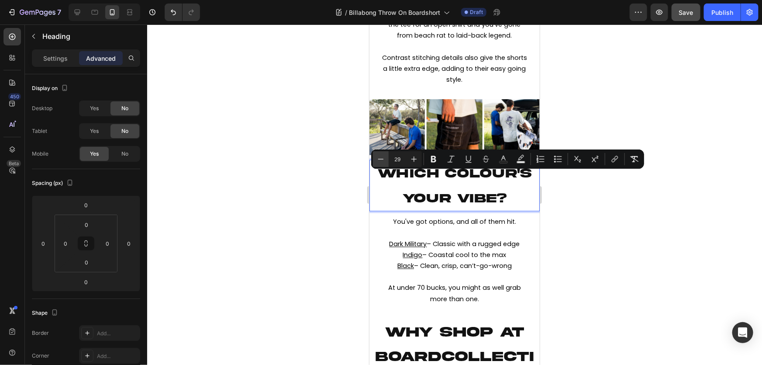
click at [382, 159] on icon "Editor contextual toolbar" at bounding box center [381, 159] width 9 height 9
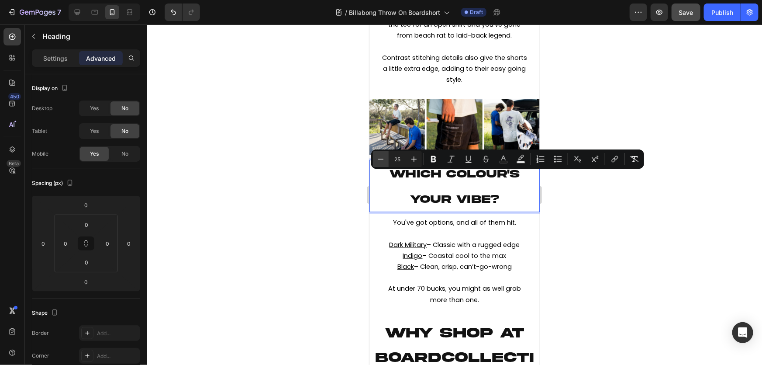
click at [382, 159] on icon "Editor contextual toolbar" at bounding box center [381, 159] width 9 height 9
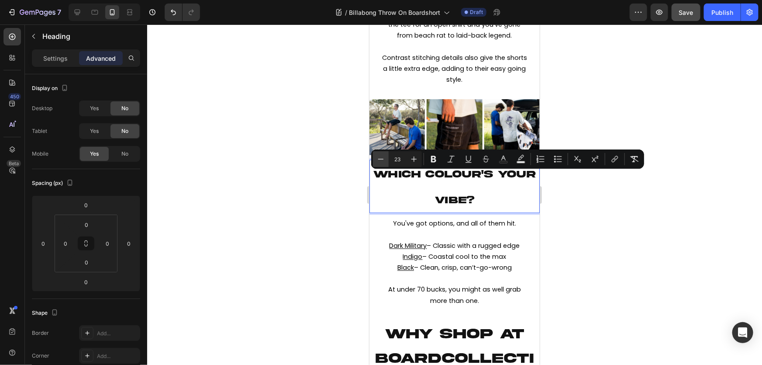
click at [382, 159] on icon "Editor contextual toolbar" at bounding box center [381, 159] width 9 height 9
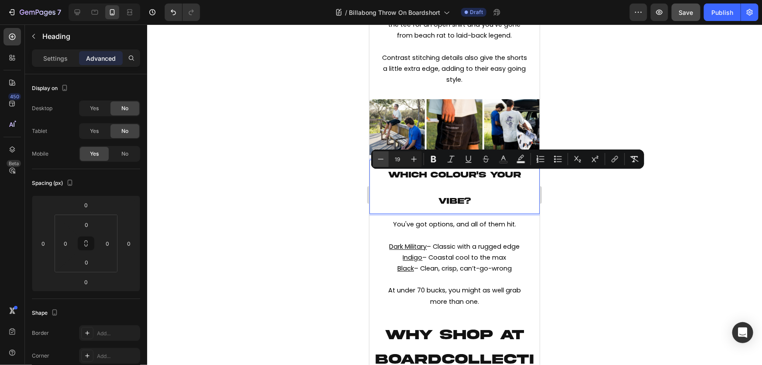
click at [382, 159] on icon "Editor contextual toolbar" at bounding box center [381, 159] width 9 height 9
type input "18"
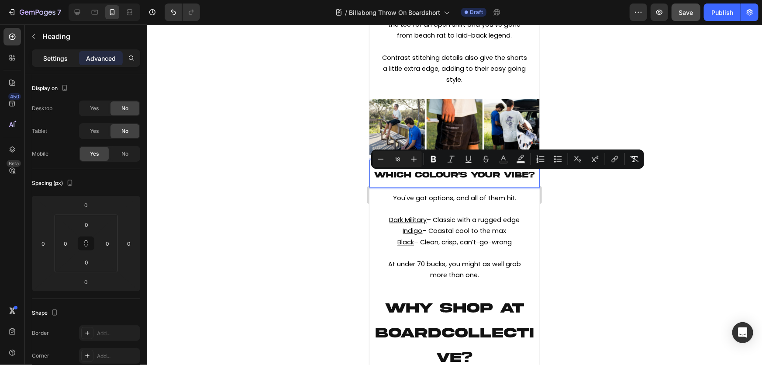
click at [56, 58] on p "Settings" at bounding box center [55, 58] width 24 height 9
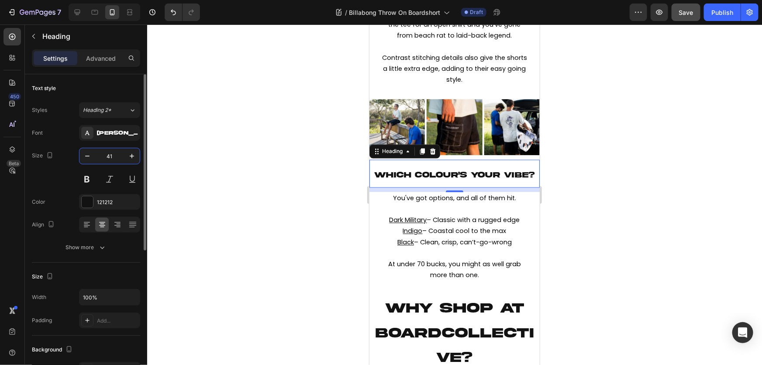
click at [109, 153] on input "41" at bounding box center [109, 156] width 29 height 16
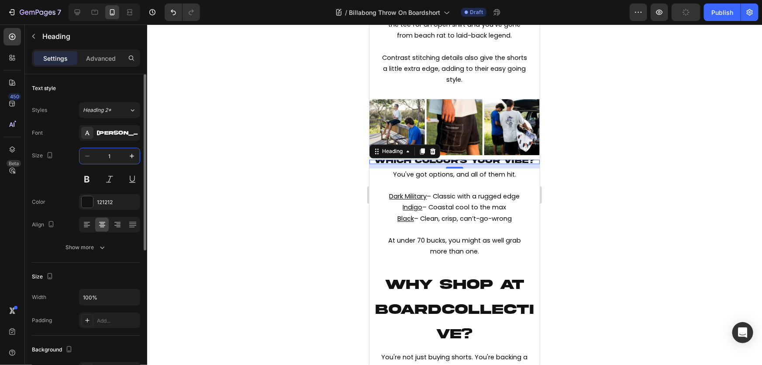
type input "18"
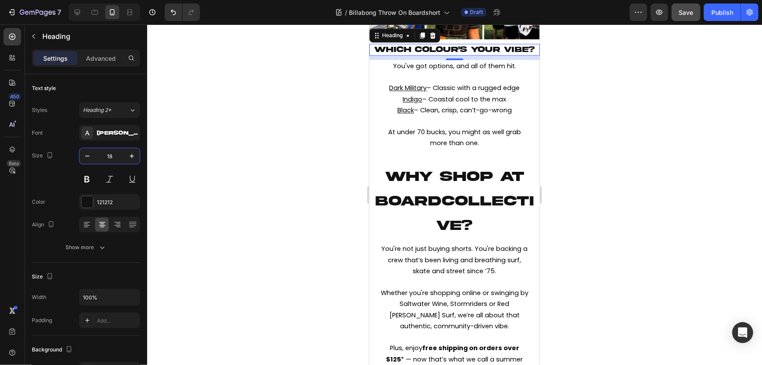
scroll to position [993, 0]
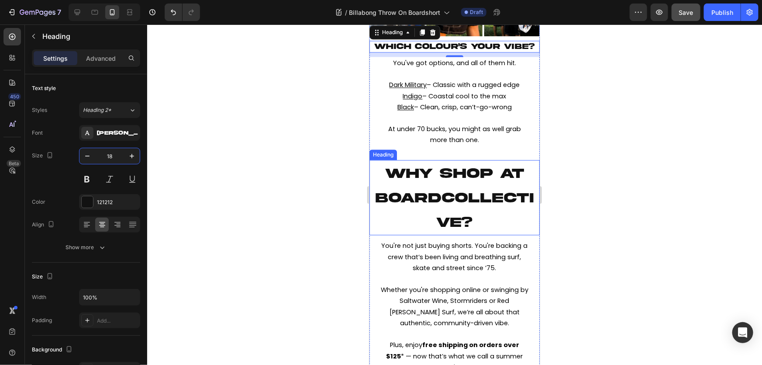
click at [452, 195] on span "Why shop at boardcollective?" at bounding box center [454, 198] width 158 height 64
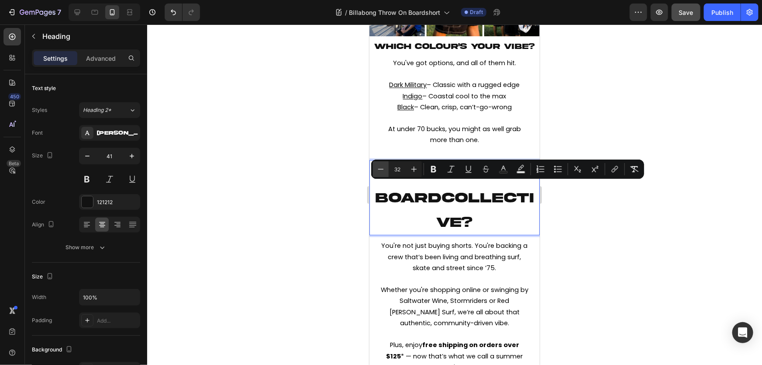
drag, startPoint x: 402, startPoint y: 173, endPoint x: 381, endPoint y: 170, distance: 21.1
click at [381, 170] on div "Minus 32 Plus" at bounding box center [397, 169] width 49 height 16
click at [380, 170] on icon "Editor contextual toolbar" at bounding box center [381, 169] width 9 height 9
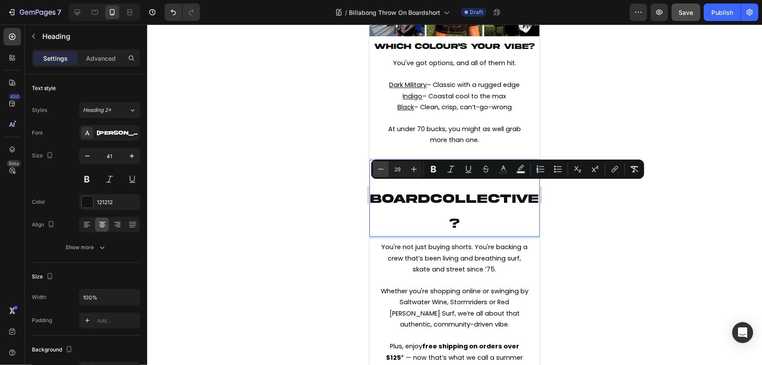
click at [380, 170] on icon "Editor contextual toolbar" at bounding box center [381, 169] width 9 height 9
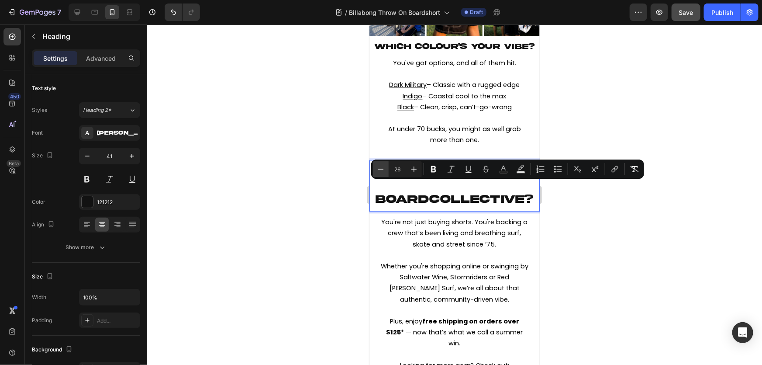
click at [380, 170] on icon "Editor contextual toolbar" at bounding box center [381, 169] width 9 height 9
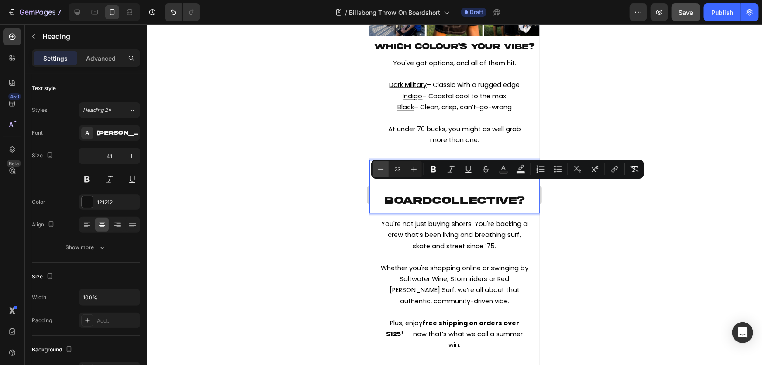
click at [380, 170] on icon "Editor contextual toolbar" at bounding box center [381, 169] width 9 height 9
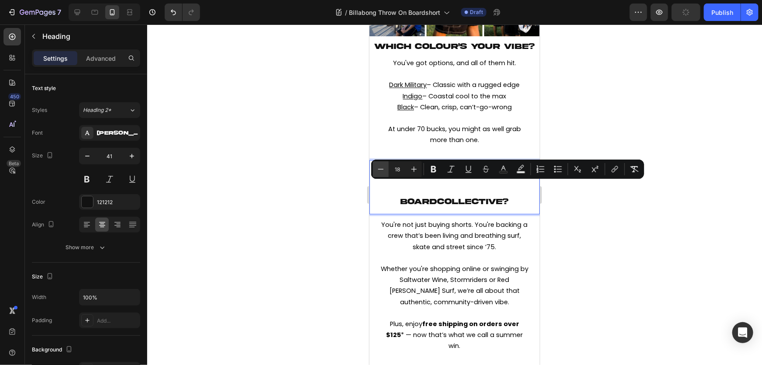
click at [380, 170] on icon "Editor contextual toolbar" at bounding box center [381, 169] width 9 height 9
click at [409, 170] on button "Plus" at bounding box center [414, 169] width 16 height 16
click at [410, 170] on icon "Editor contextual toolbar" at bounding box center [414, 169] width 9 height 9
type input "18"
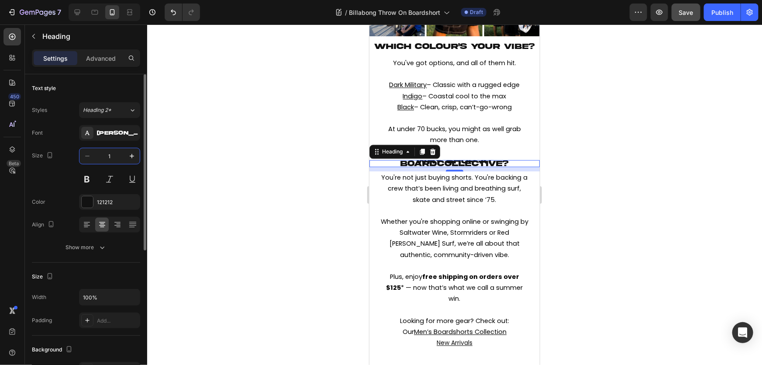
type input "18"
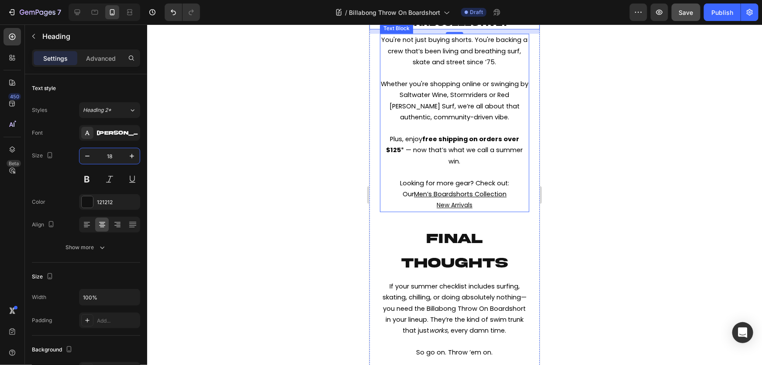
scroll to position [1192, 0]
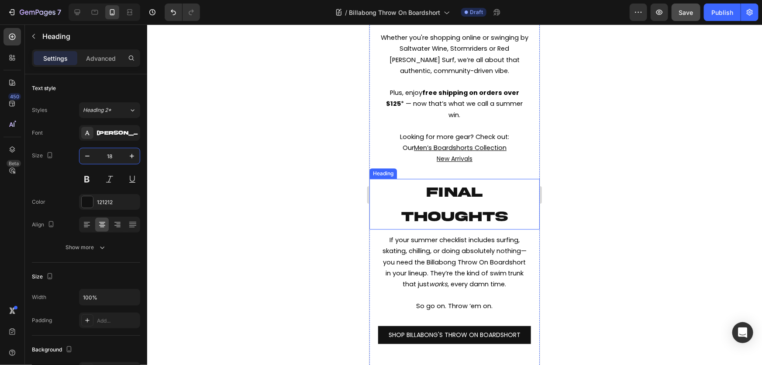
click at [456, 203] on span "FINAL THOUGHTS" at bounding box center [454, 203] width 107 height 39
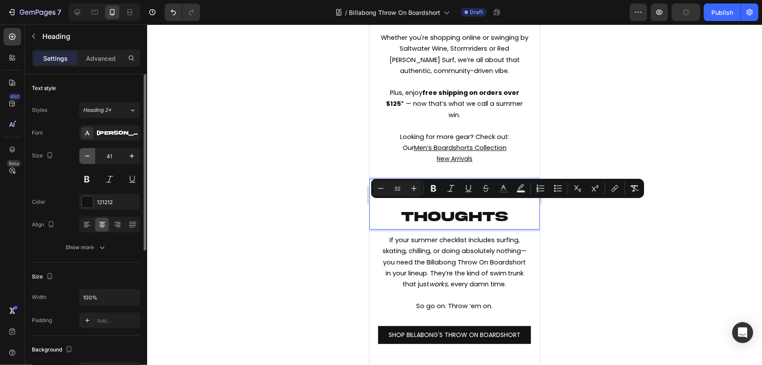
click at [89, 155] on icon "button" at bounding box center [87, 156] width 9 height 9
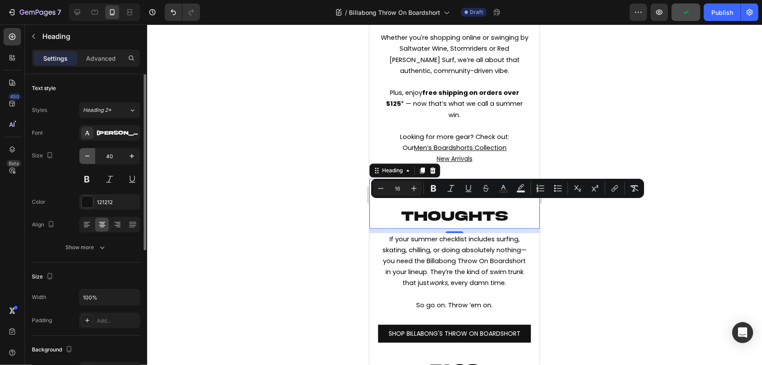
click at [89, 155] on icon "button" at bounding box center [87, 156] width 9 height 9
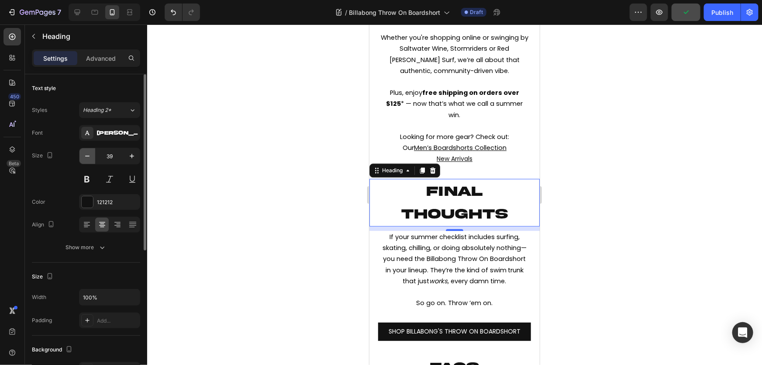
click at [89, 155] on icon "button" at bounding box center [87, 156] width 9 height 9
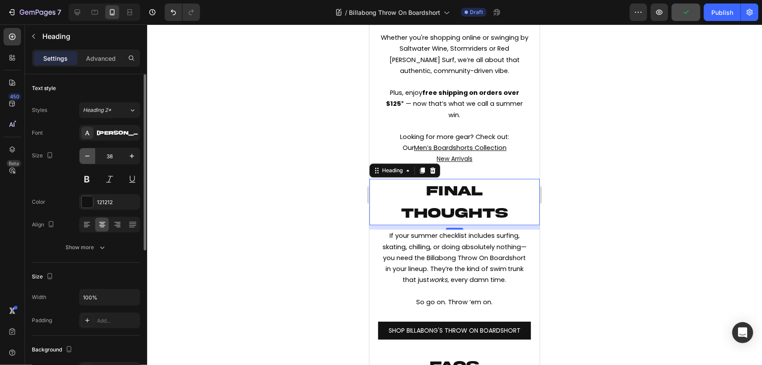
click at [89, 155] on icon "button" at bounding box center [87, 156] width 9 height 9
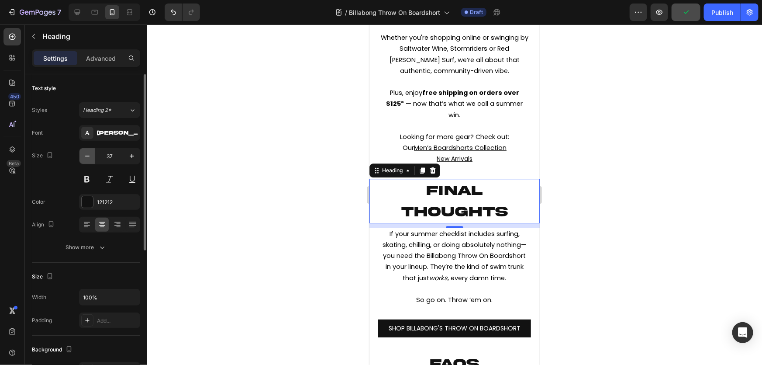
click at [89, 155] on icon "button" at bounding box center [87, 156] width 9 height 9
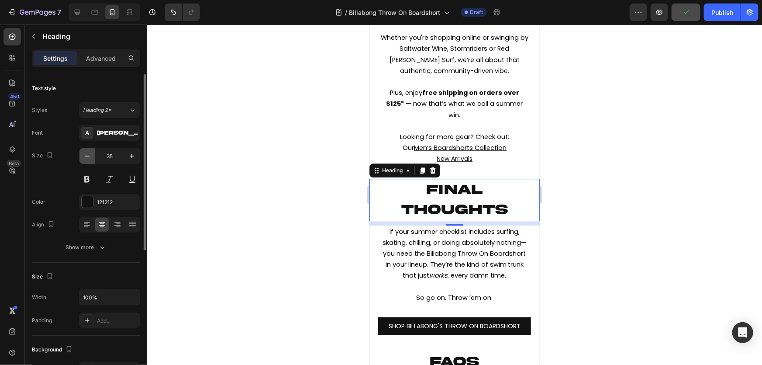
click at [89, 155] on icon "button" at bounding box center [87, 156] width 9 height 9
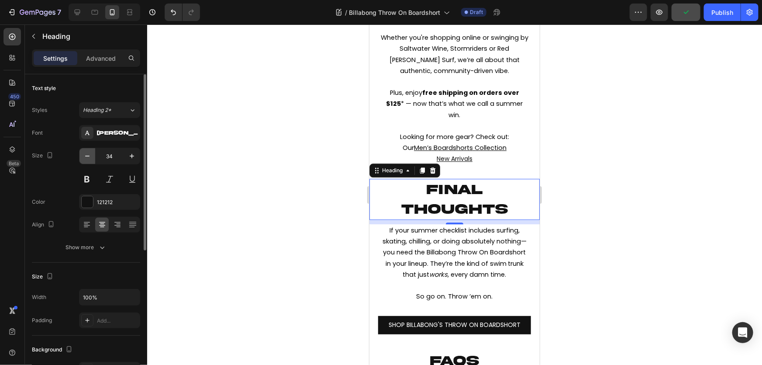
click at [89, 155] on icon "button" at bounding box center [87, 156] width 9 height 9
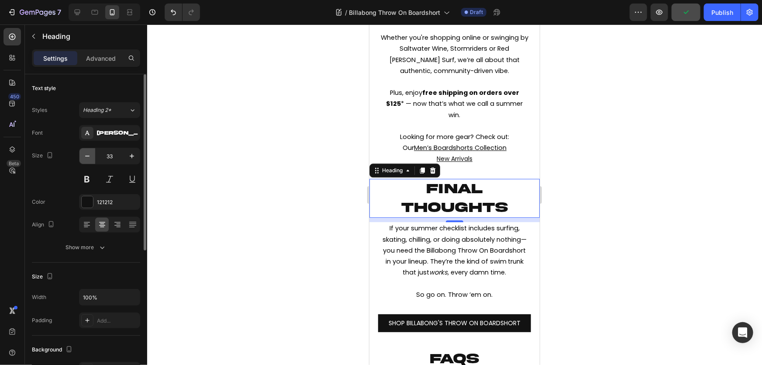
click at [89, 155] on icon "button" at bounding box center [87, 156] width 9 height 9
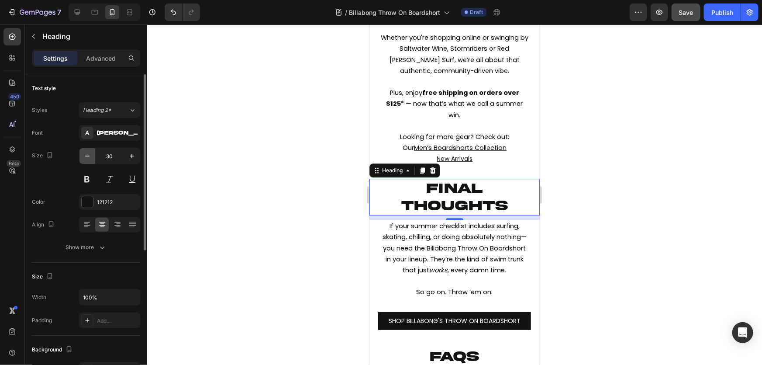
click at [89, 155] on icon "button" at bounding box center [87, 156] width 9 height 9
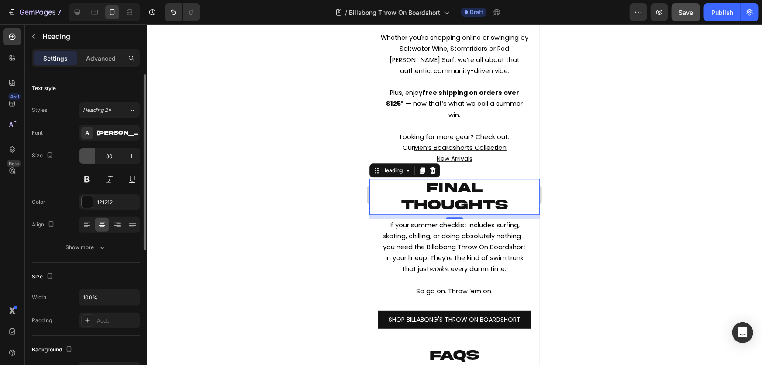
click at [89, 155] on icon "button" at bounding box center [87, 156] width 9 height 9
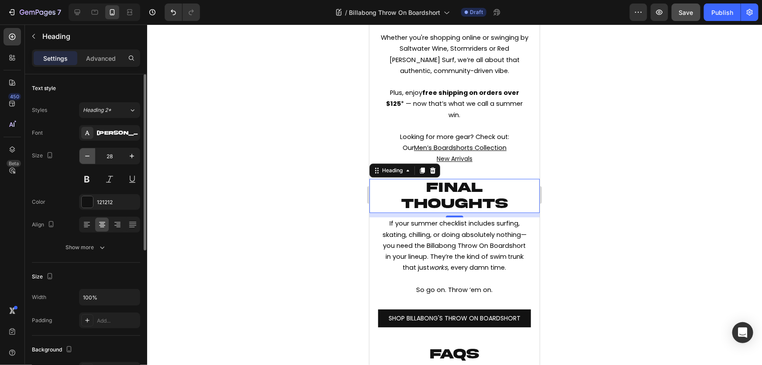
click at [89, 155] on icon "button" at bounding box center [87, 156] width 9 height 9
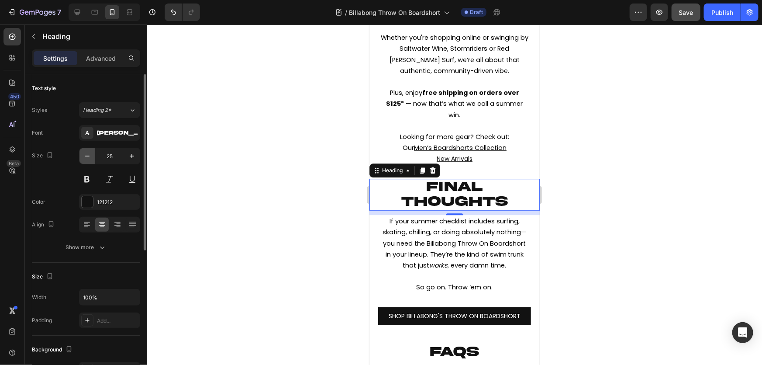
click at [89, 155] on icon "button" at bounding box center [87, 156] width 9 height 9
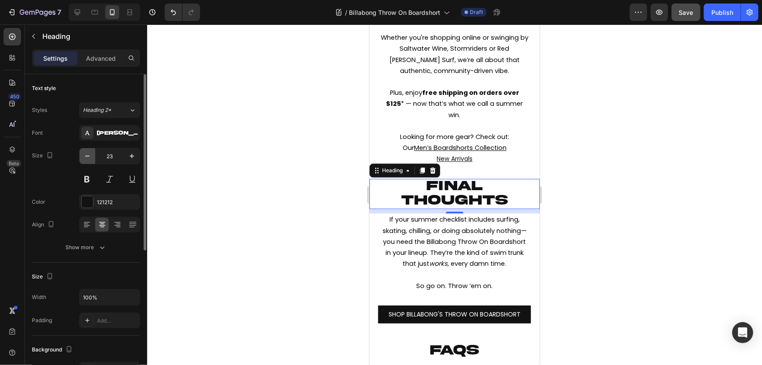
click at [89, 155] on icon "button" at bounding box center [87, 156] width 9 height 9
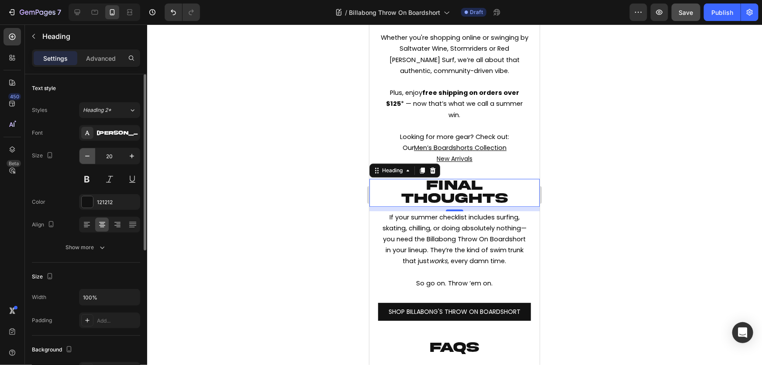
click at [89, 155] on icon "button" at bounding box center [87, 156] width 9 height 9
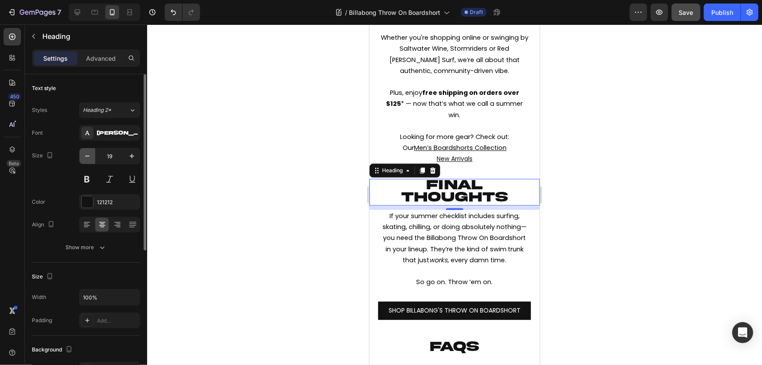
click at [89, 155] on icon "button" at bounding box center [87, 156] width 9 height 9
type input "18"
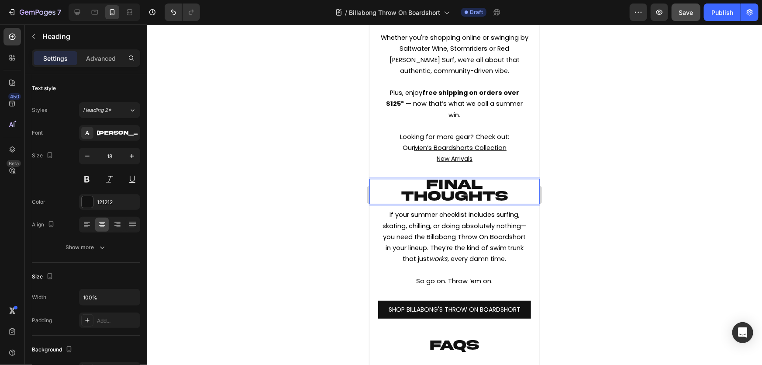
click at [435, 203] on span "FINAL THOUGHTS" at bounding box center [454, 190] width 107 height 27
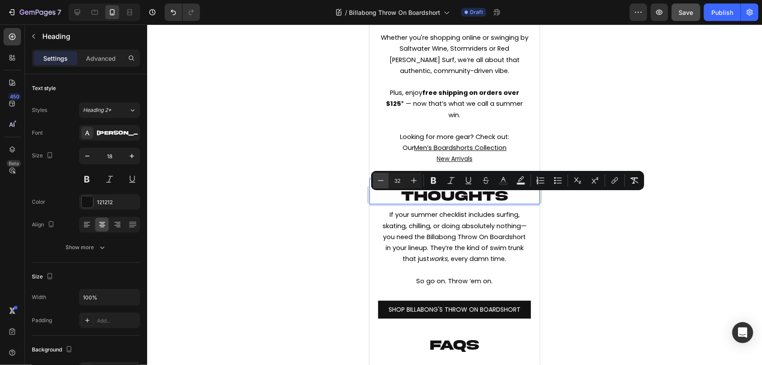
click at [385, 182] on icon "Editor contextual toolbar" at bounding box center [381, 180] width 9 height 9
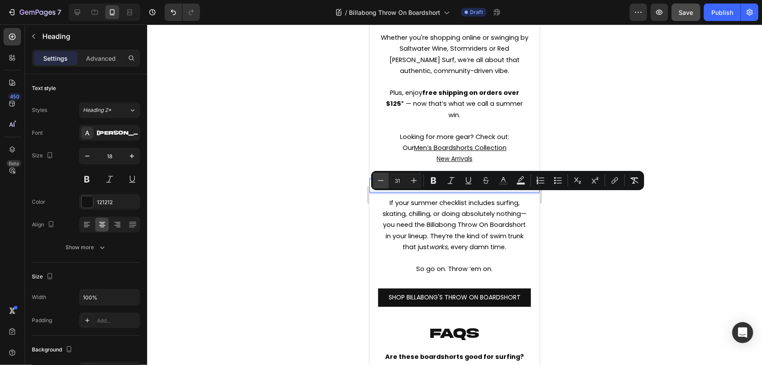
click at [385, 182] on icon "Editor contextual toolbar" at bounding box center [381, 180] width 9 height 9
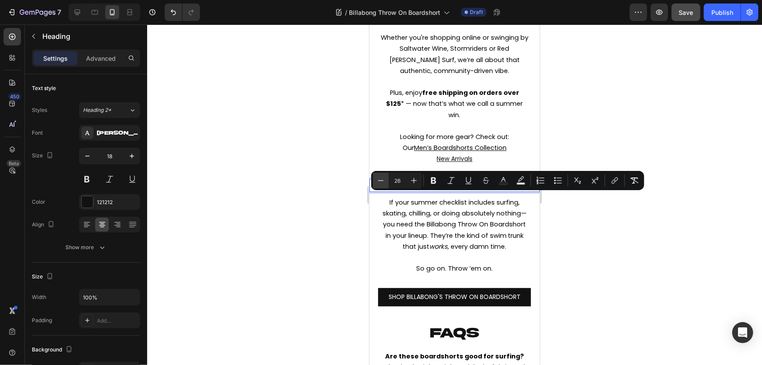
click at [385, 182] on icon "Editor contextual toolbar" at bounding box center [381, 180] width 9 height 9
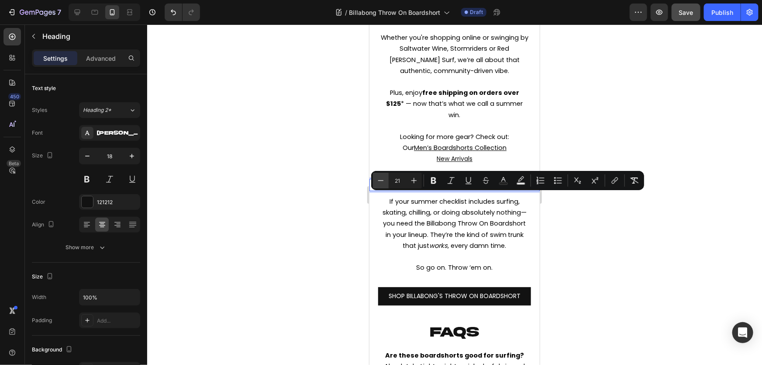
click at [385, 182] on icon "Editor contextual toolbar" at bounding box center [381, 180] width 9 height 9
type input "18"
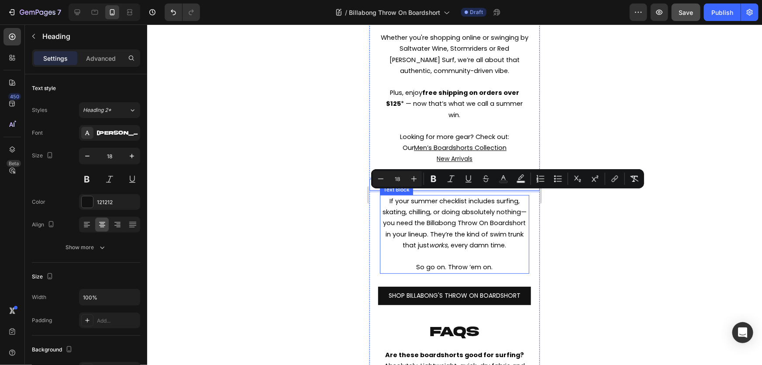
scroll to position [1271, 0]
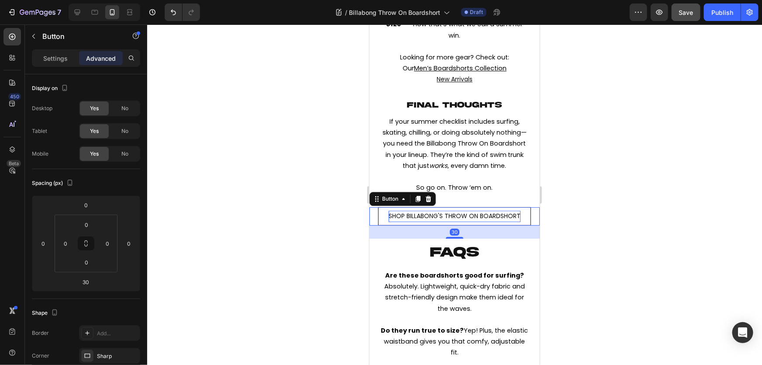
click at [492, 220] on span "SHOP BILLABONG'S THROW ON BOARDSHORT" at bounding box center [454, 215] width 132 height 9
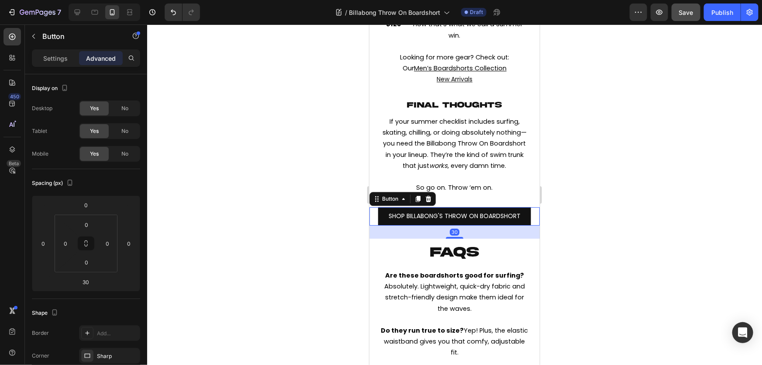
click at [662, 284] on div at bounding box center [454, 194] width 615 height 340
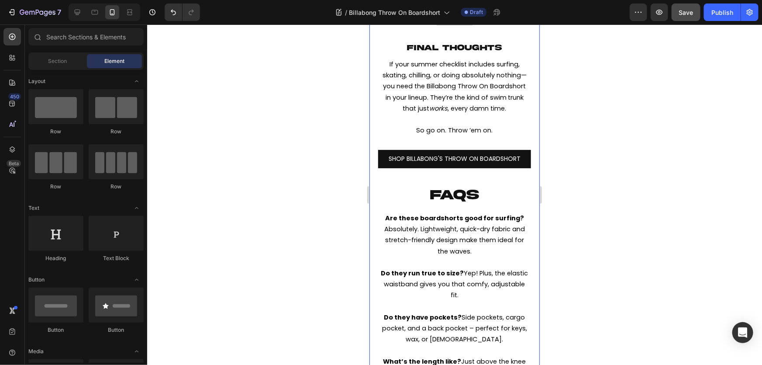
scroll to position [1390, 0]
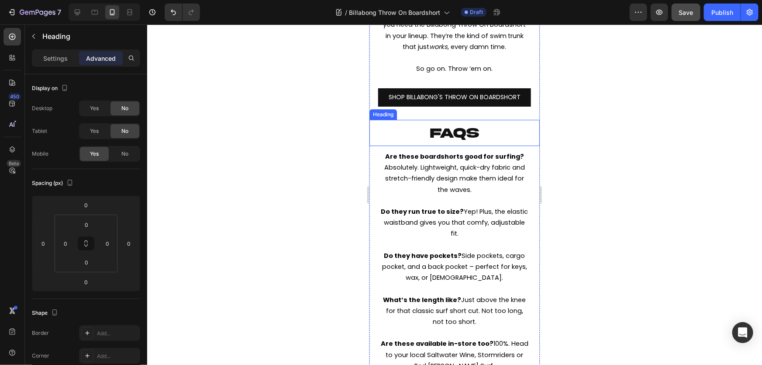
click at [472, 140] on span "faqs" at bounding box center [454, 132] width 49 height 15
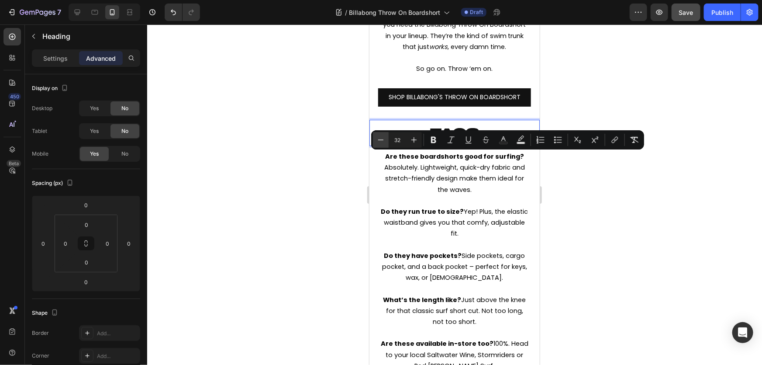
click at [385, 140] on icon "Editor contextual toolbar" at bounding box center [381, 139] width 9 height 9
type input "31"
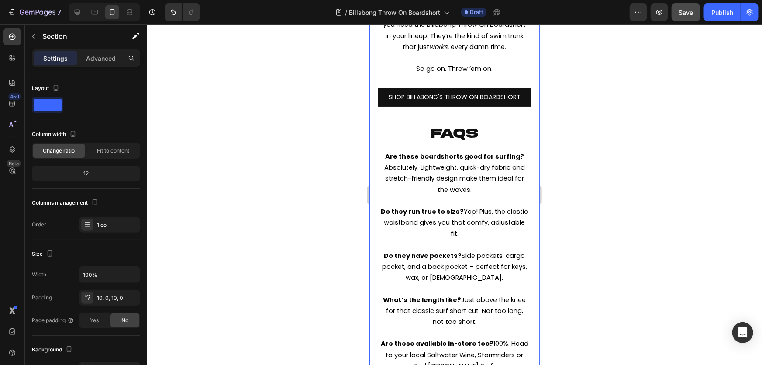
click at [384, 119] on div "SHOP BILLABONG'S THROW ON BOARDSHORT Button" at bounding box center [454, 103] width 170 height 31
click at [440, 140] on span "faqs" at bounding box center [454, 133] width 47 height 14
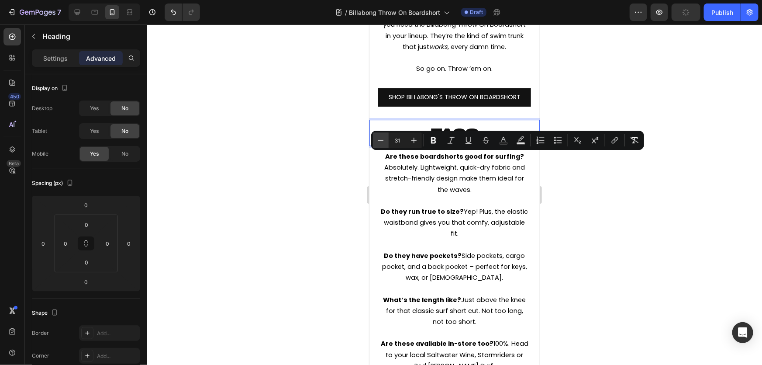
click at [385, 142] on button "Minus" at bounding box center [381, 140] width 16 height 16
click at [385, 142] on icon "Editor contextual toolbar" at bounding box center [381, 140] width 9 height 9
click at [384, 142] on icon "Editor contextual toolbar" at bounding box center [381, 140] width 9 height 9
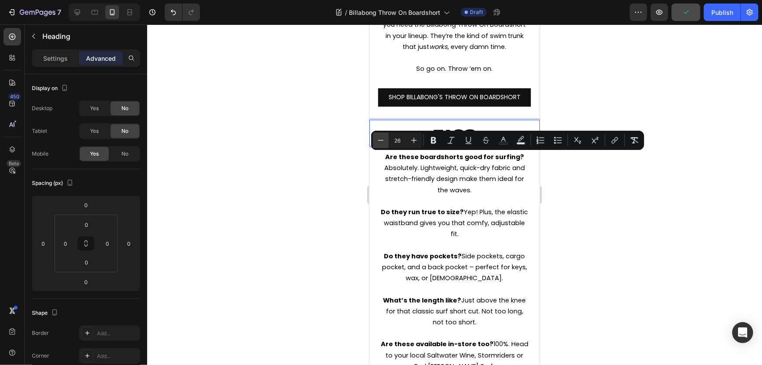
click at [383, 140] on icon "Editor contextual toolbar" at bounding box center [381, 140] width 9 height 9
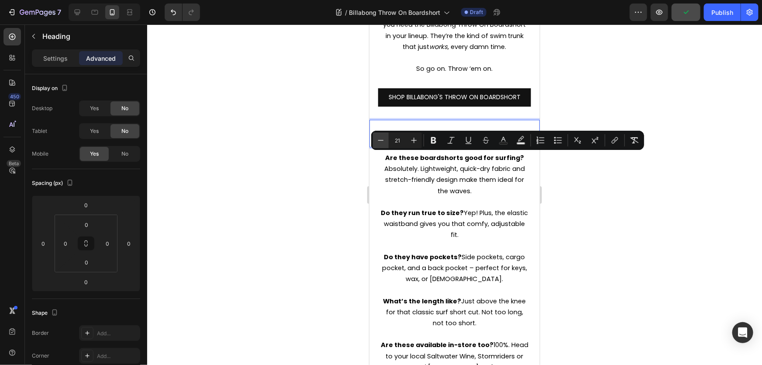
click at [383, 140] on icon "Editor contextual toolbar" at bounding box center [381, 140] width 9 height 9
type input "18"
click at [64, 63] on div "Settings" at bounding box center [56, 58] width 44 height 14
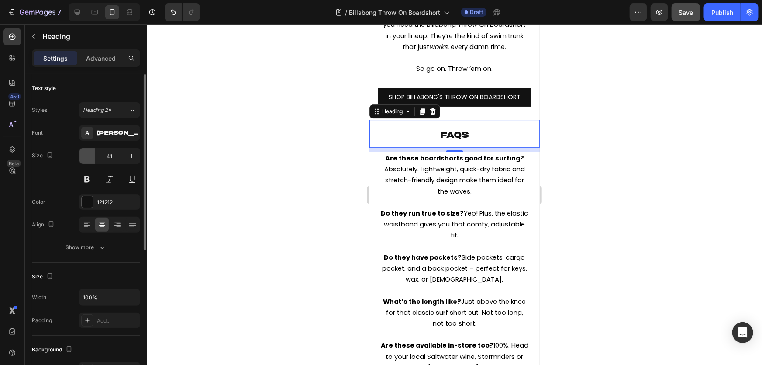
click at [94, 155] on button "button" at bounding box center [88, 156] width 16 height 16
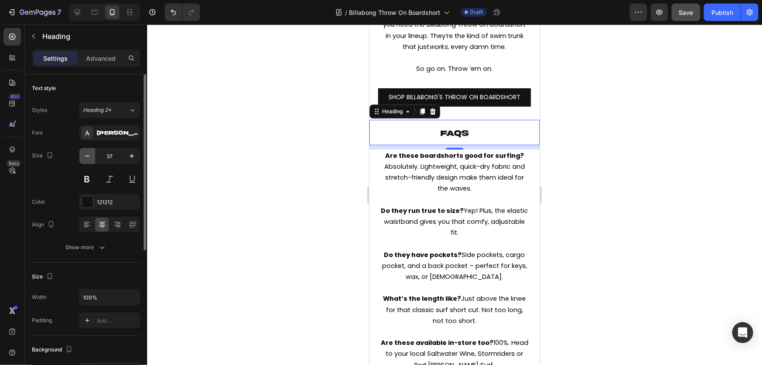
click at [94, 155] on button "button" at bounding box center [88, 156] width 16 height 16
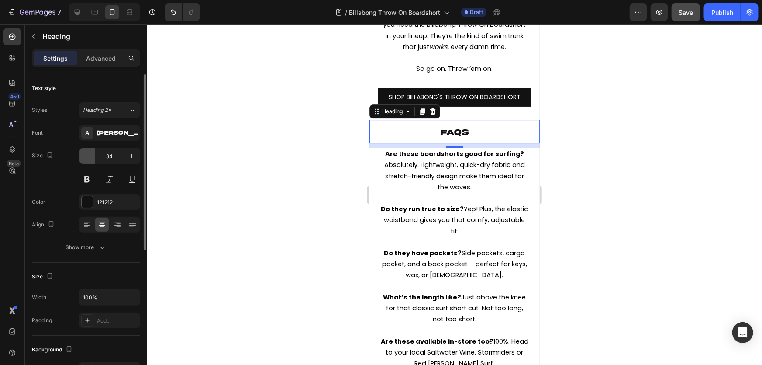
click at [94, 155] on button "button" at bounding box center [88, 156] width 16 height 16
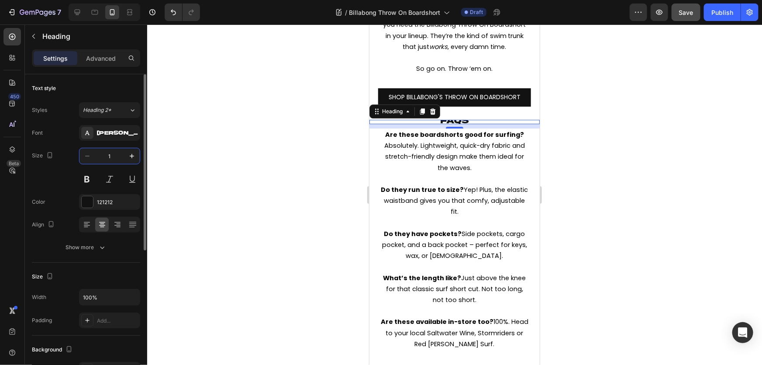
type input "18"
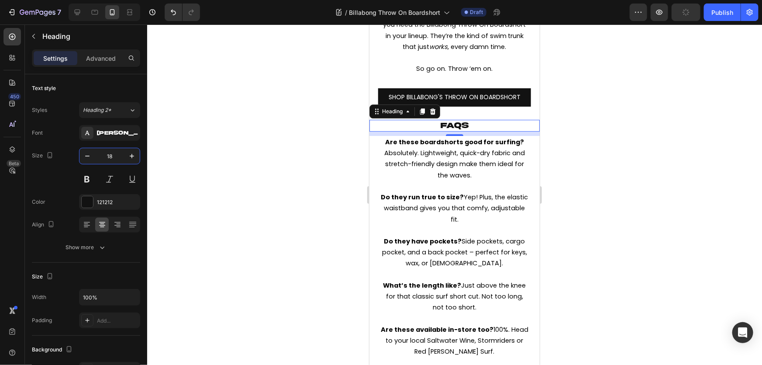
click at [641, 196] on div at bounding box center [454, 194] width 615 height 340
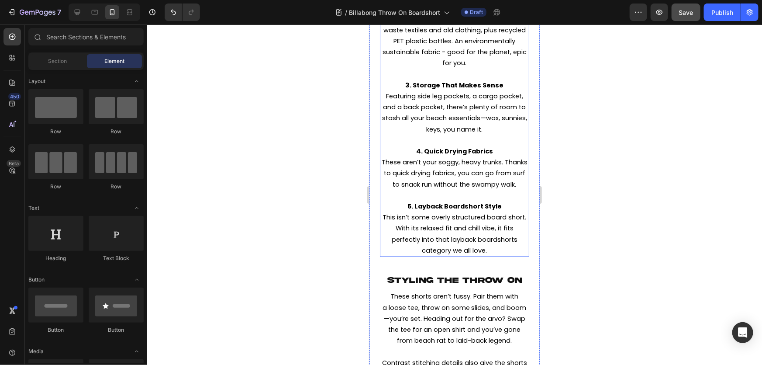
scroll to position [541, 0]
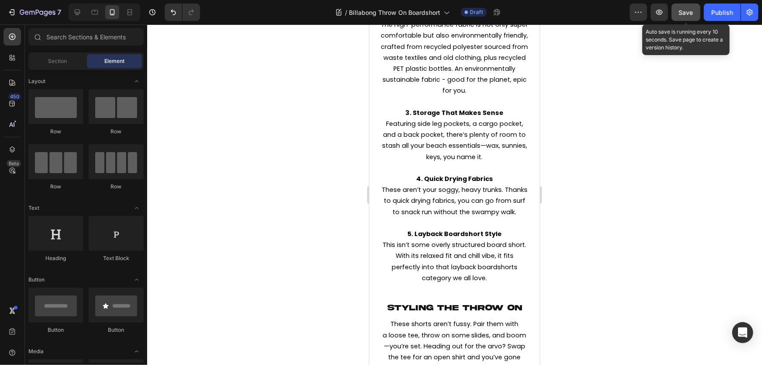
click at [685, 18] on button "Save" at bounding box center [686, 11] width 29 height 17
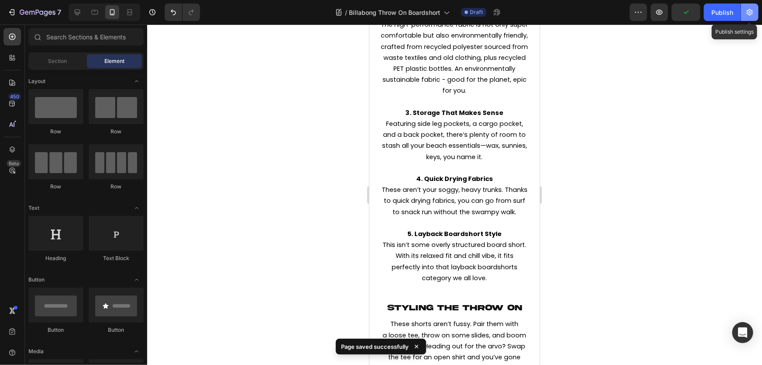
click at [747, 17] on button "button" at bounding box center [750, 11] width 17 height 17
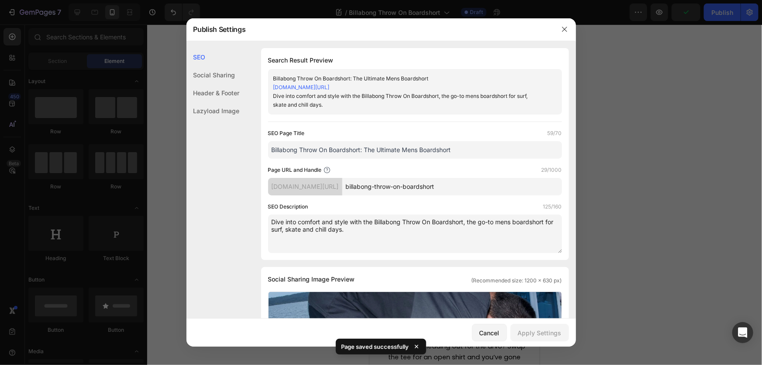
click at [651, 50] on div at bounding box center [381, 182] width 762 height 365
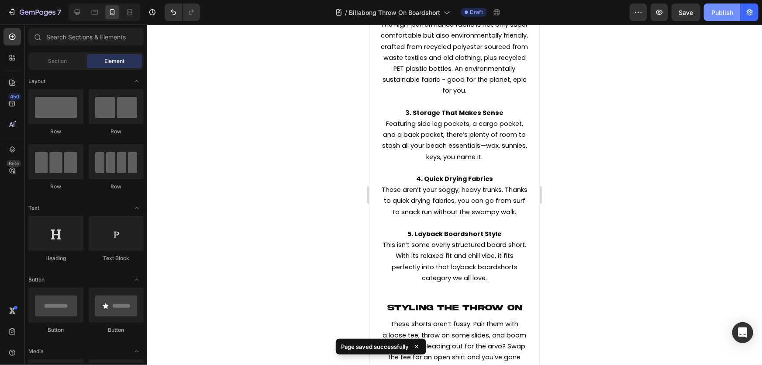
click at [724, 17] on div "Publish" at bounding box center [723, 12] width 22 height 9
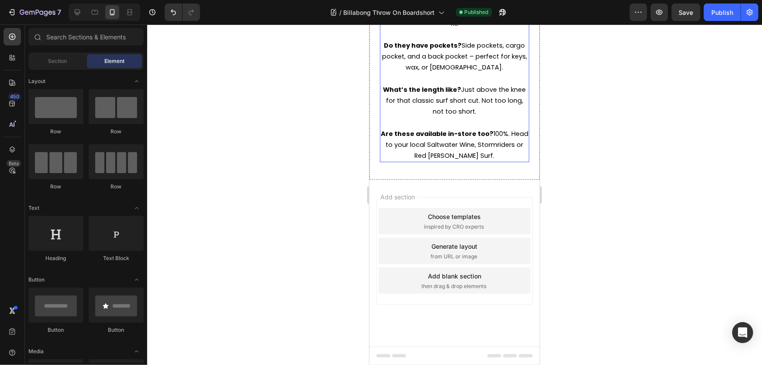
scroll to position [1573, 0]
